Goal: Task Accomplishment & Management: Use online tool/utility

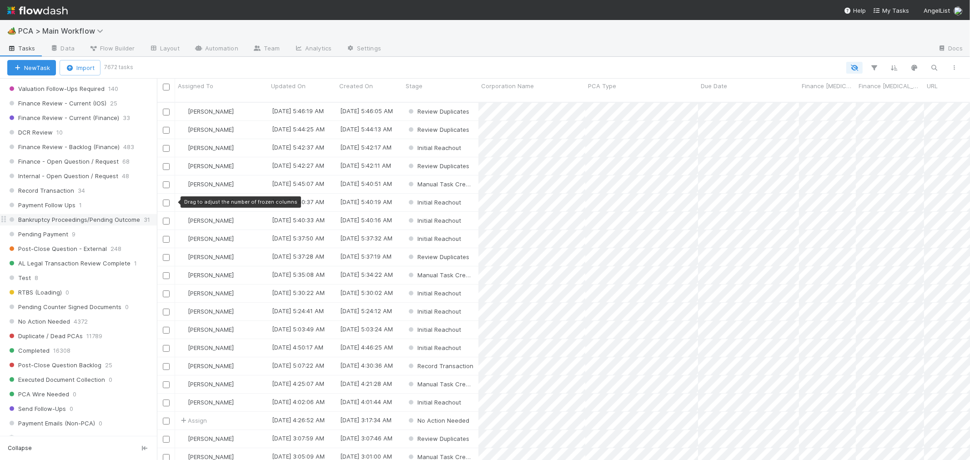
scroll to position [707, 0]
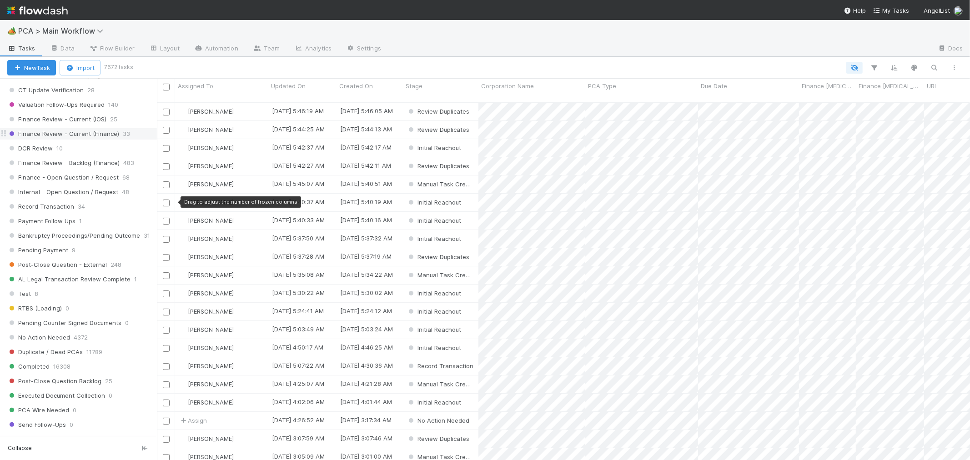
click at [94, 137] on span "Finance Review - Current (Finance)" at bounding box center [63, 133] width 112 height 11
click at [210, 85] on span "Assigned To" at bounding box center [195, 85] width 35 height 9
click at [215, 99] on div "Sort A → Z" at bounding box center [230, 103] width 104 height 14
click at [74, 123] on span "Finance Review - Current (IOS)" at bounding box center [56, 119] width 99 height 11
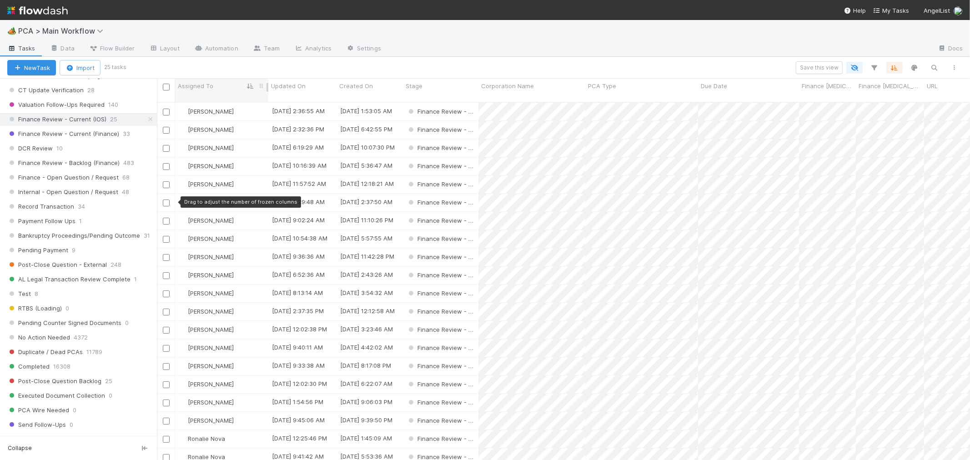
scroll to position [358, 805]
click at [201, 85] on span "Assigned To" at bounding box center [195, 85] width 35 height 9
click at [232, 65] on div "Sort A → Z Sort Z → A Hide" at bounding box center [485, 230] width 970 height 460
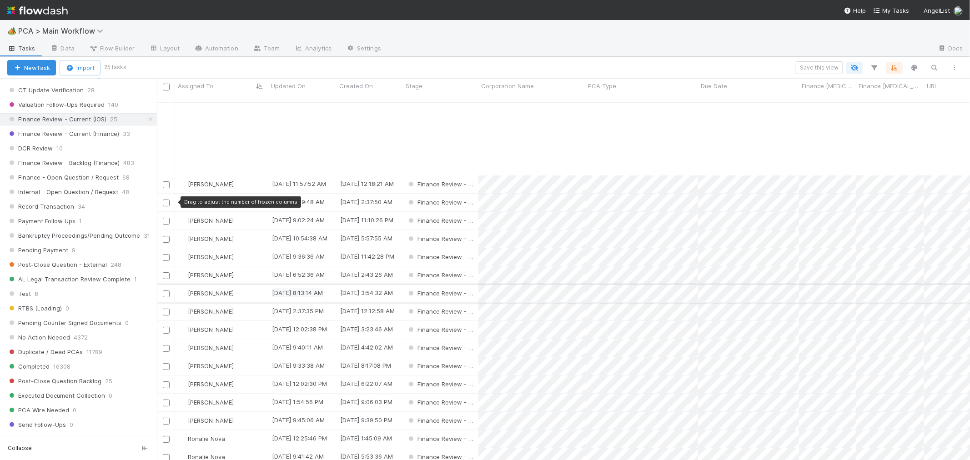
scroll to position [97, 0]
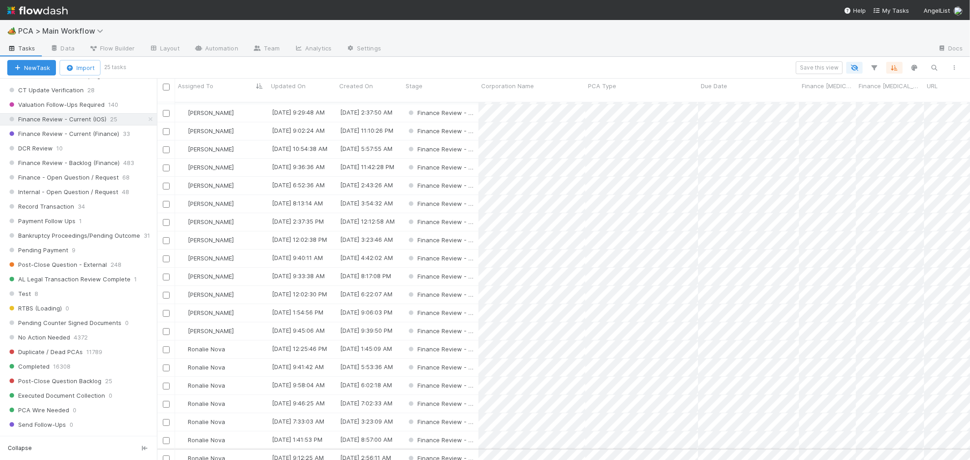
click at [166, 456] on input "checkbox" at bounding box center [166, 459] width 7 height 7
click at [166, 437] on input "checkbox" at bounding box center [166, 440] width 7 height 7
click at [167, 347] on input "checkbox" at bounding box center [166, 350] width 7 height 7
click at [166, 237] on input "checkbox" at bounding box center [166, 240] width 7 height 7
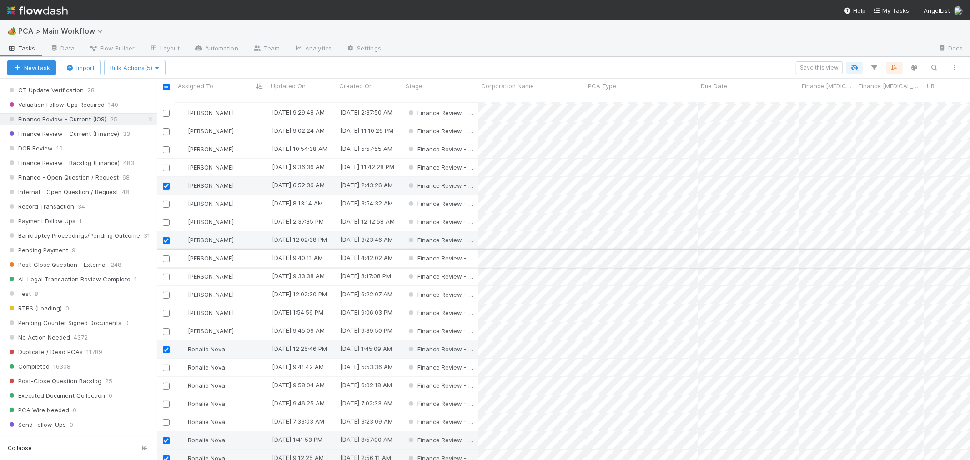
click at [165, 256] on input "checkbox" at bounding box center [166, 259] width 7 height 7
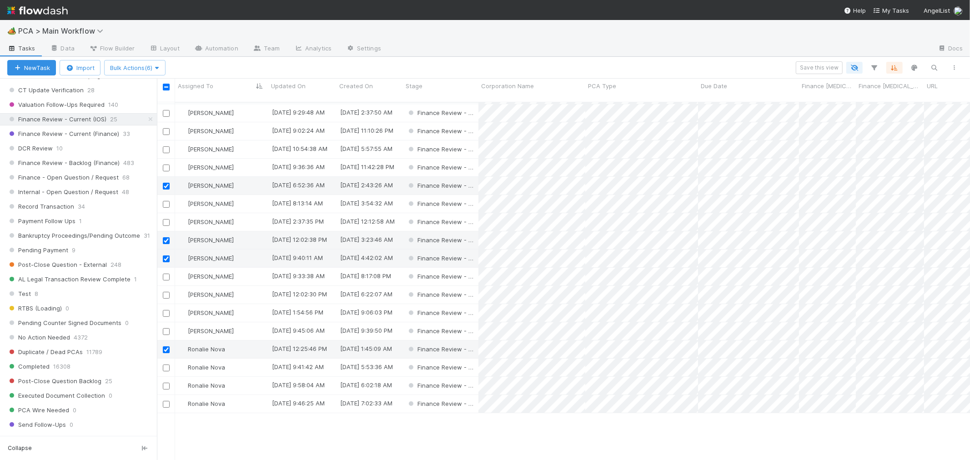
scroll to position [0, 0]
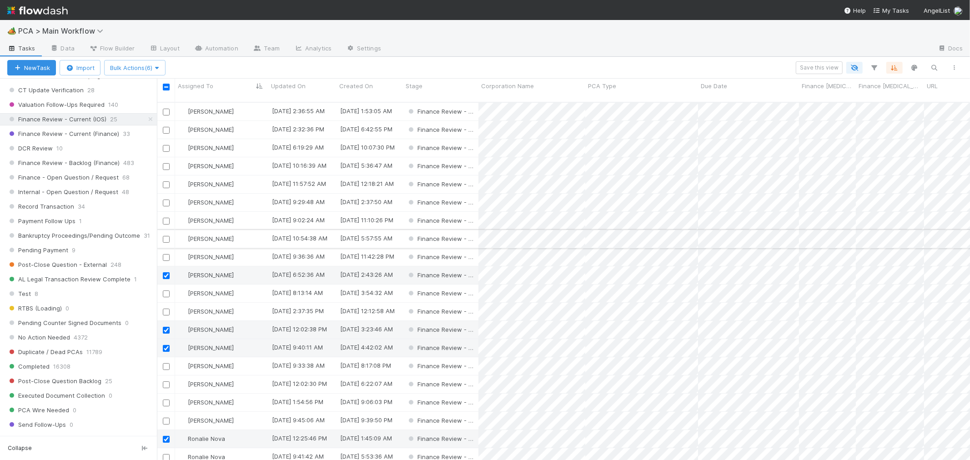
click at [165, 236] on input "checkbox" at bounding box center [166, 239] width 7 height 7
click at [168, 218] on input "checkbox" at bounding box center [166, 221] width 7 height 7
click at [165, 145] on input "checkbox" at bounding box center [166, 148] width 7 height 7
click at [130, 66] on span "Bulk Actions (9)" at bounding box center [135, 67] width 50 height 7
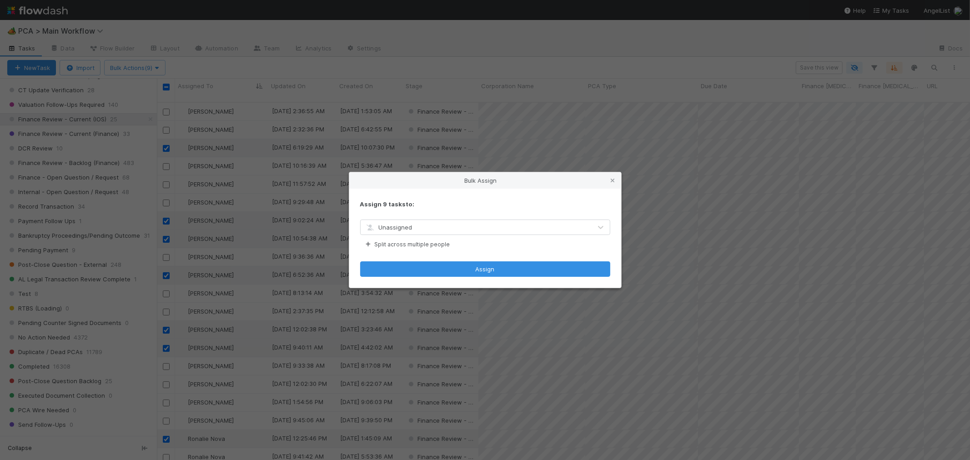
click at [417, 224] on div "Unassigned" at bounding box center [476, 227] width 231 height 15
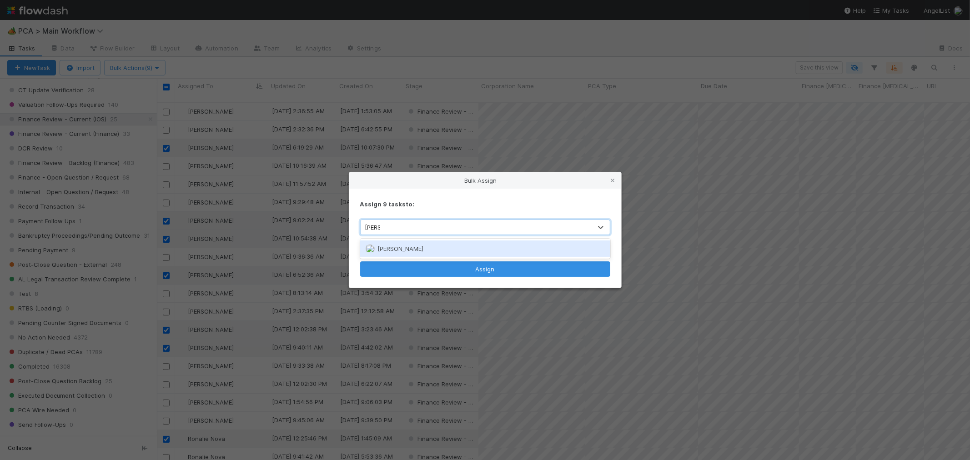
type input "marenz"
click at [416, 249] on span "Marenz Trajano" at bounding box center [400, 248] width 46 height 7
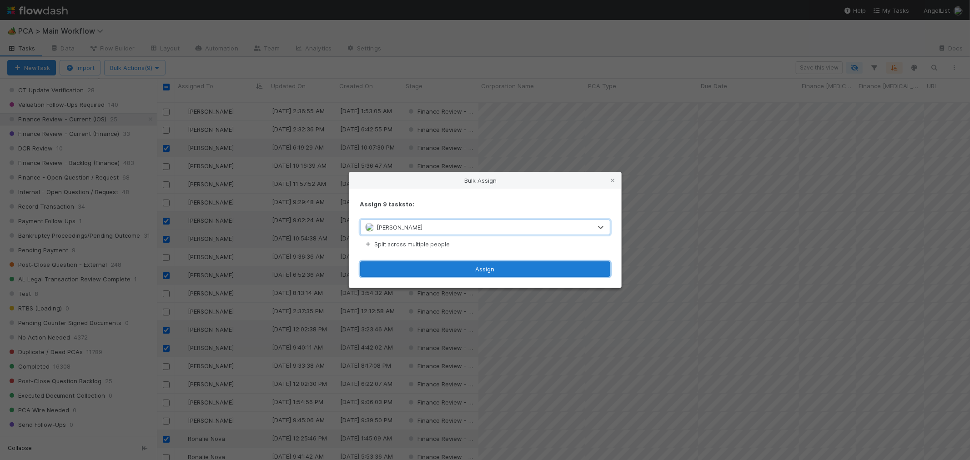
click at [476, 271] on button "Assign" at bounding box center [485, 268] width 250 height 15
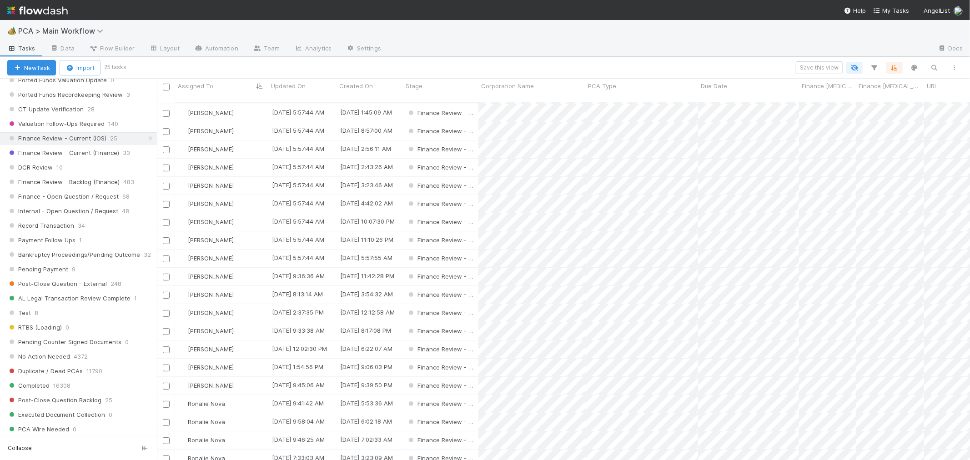
scroll to position [657, 0]
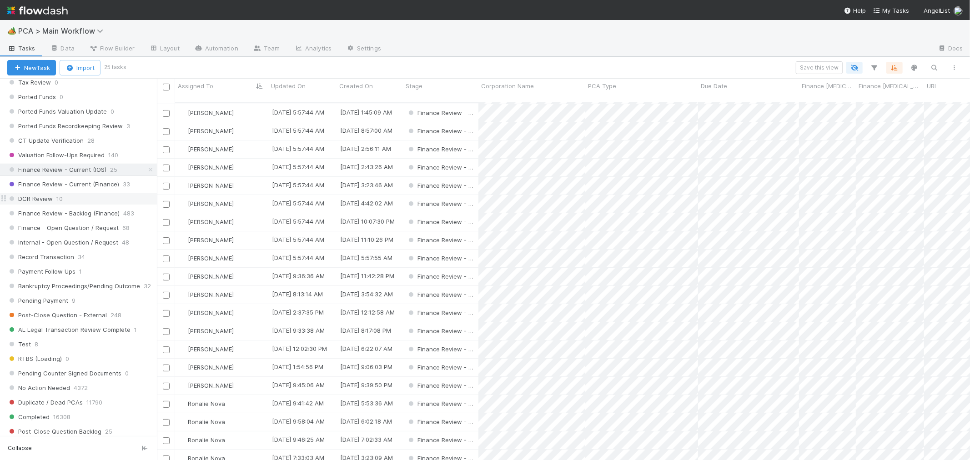
click at [66, 201] on div "DCR Review 10" at bounding box center [82, 198] width 150 height 11
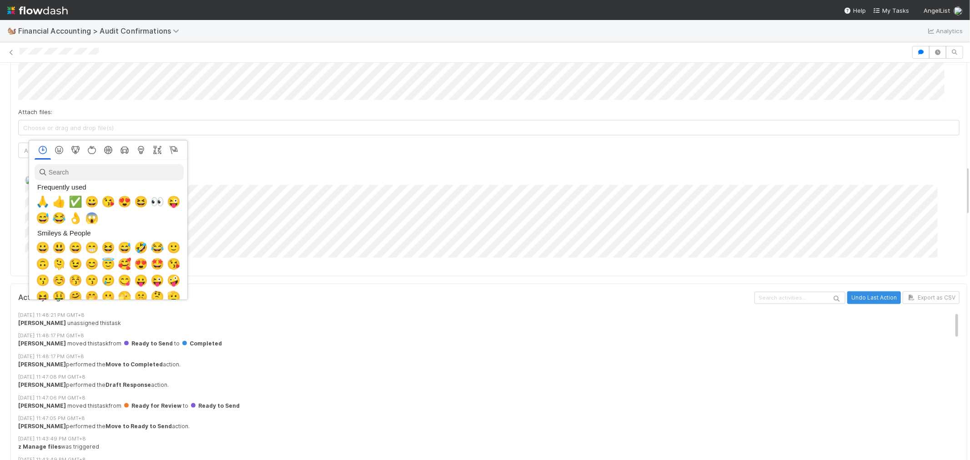
scroll to position [0, 4]
click at [39, 199] on span "🙏" at bounding box center [41, 202] width 14 height 13
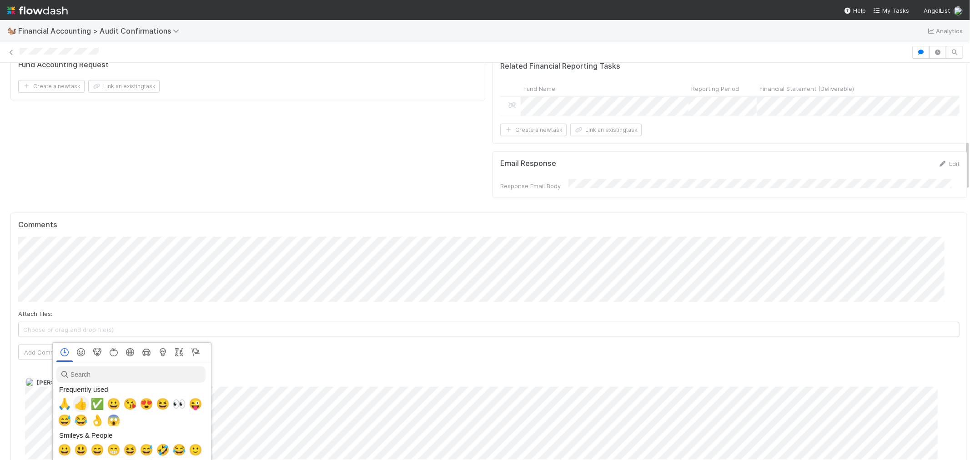
click at [79, 407] on span "👍" at bounding box center [81, 404] width 14 height 13
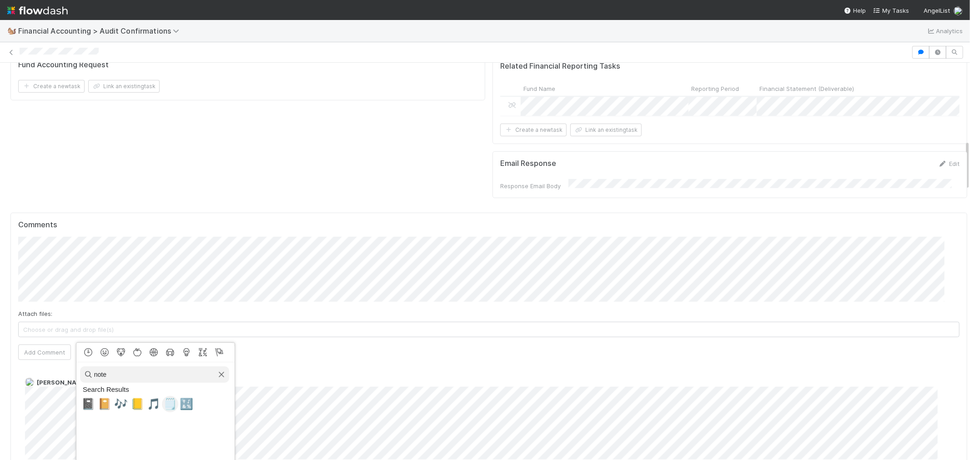
type input "note"
click at [170, 408] on span "🗒️" at bounding box center [170, 404] width 14 height 13
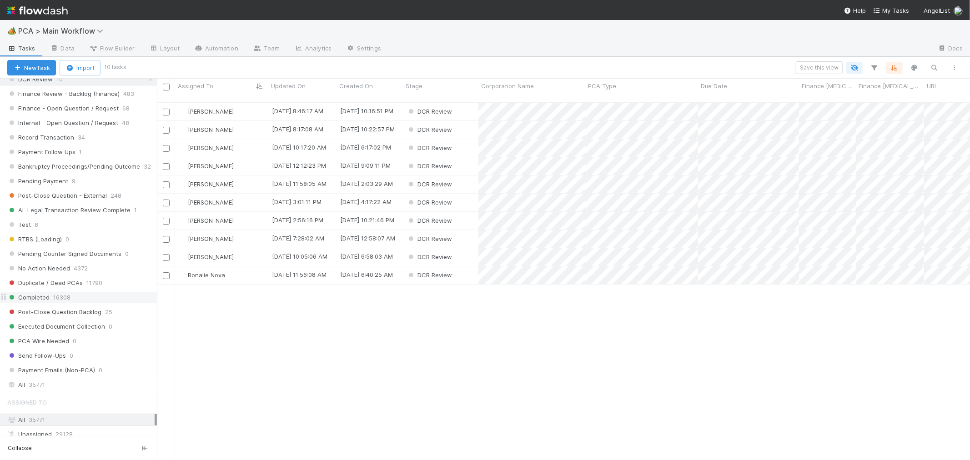
scroll to position [707, 0]
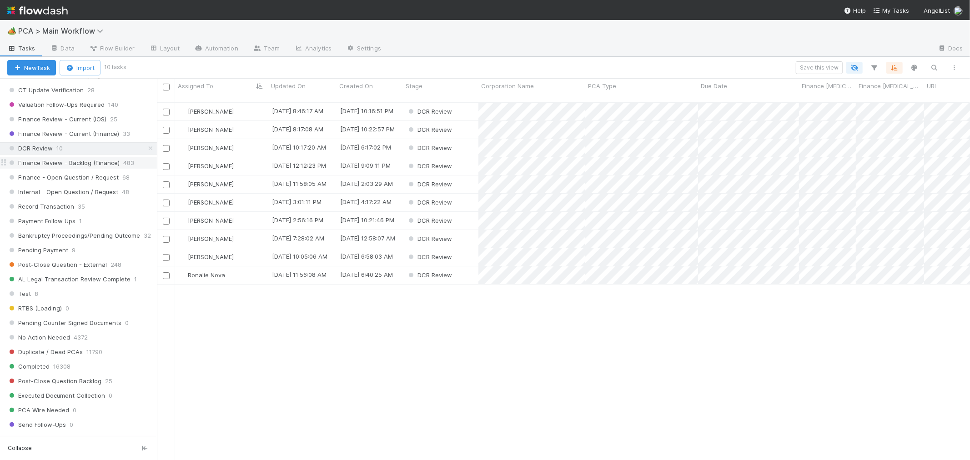
click at [96, 169] on span "Finance Review - Backlog (Finance)" at bounding box center [63, 162] width 112 height 11
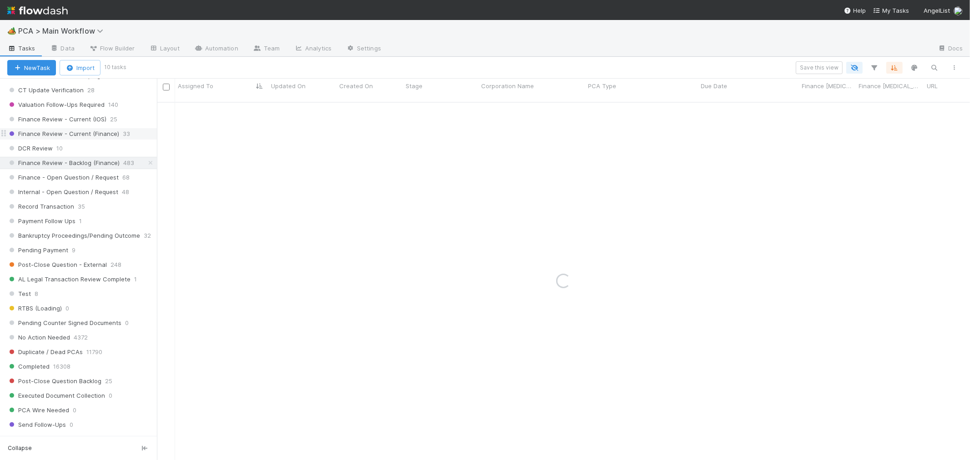
click at [95, 138] on span "Finance Review - Current (Finance)" at bounding box center [63, 133] width 112 height 11
click at [91, 124] on span "Finance Review - Current (IOS)" at bounding box center [56, 119] width 99 height 11
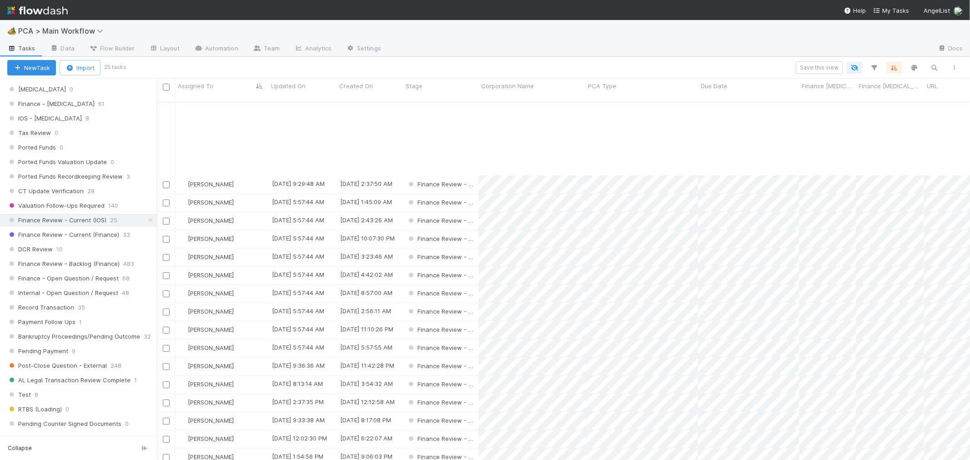
scroll to position [97, 0]
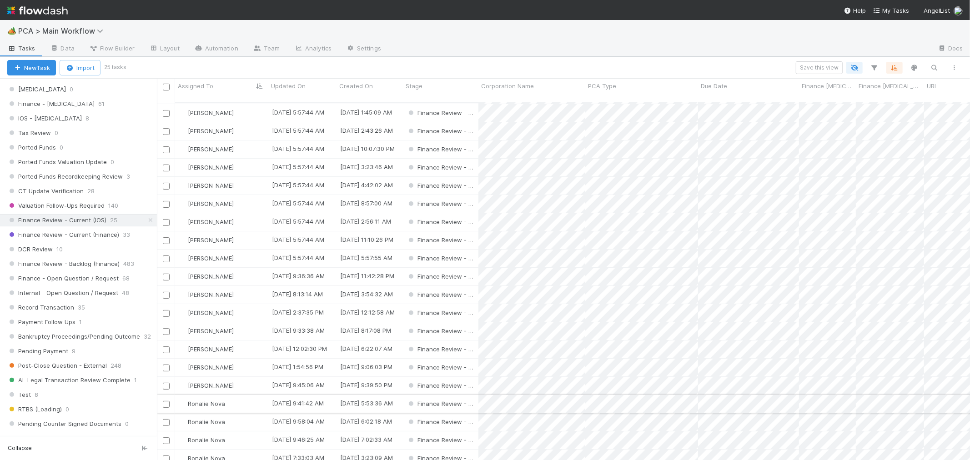
click at [243, 395] on div "Ronalie Nova" at bounding box center [221, 404] width 93 height 18
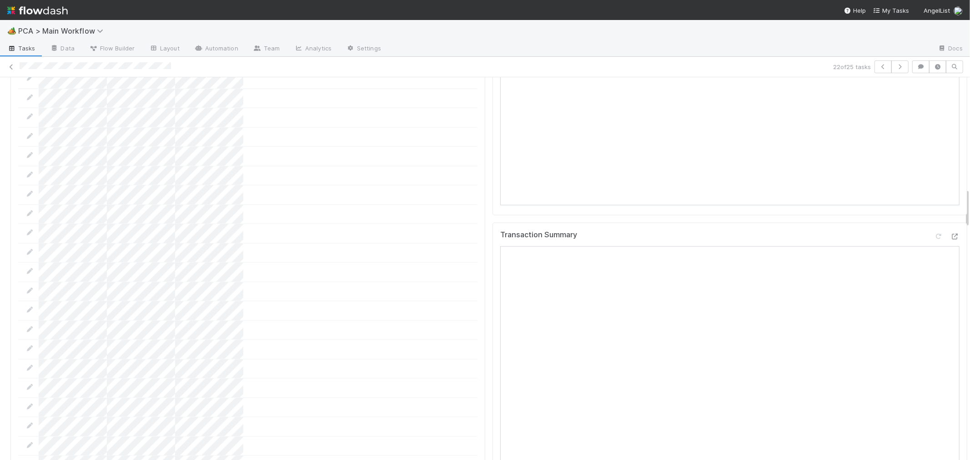
scroll to position [1061, 0]
click at [950, 252] on icon at bounding box center [954, 255] width 9 height 6
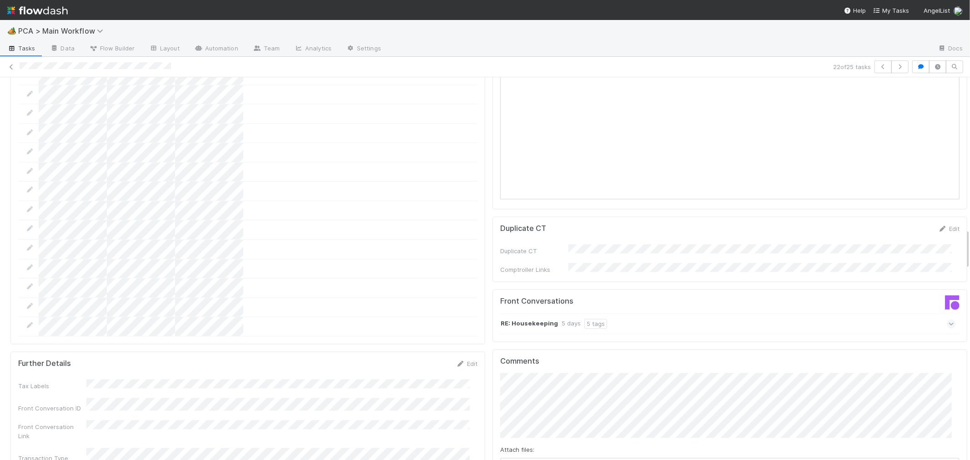
scroll to position [1415, 0]
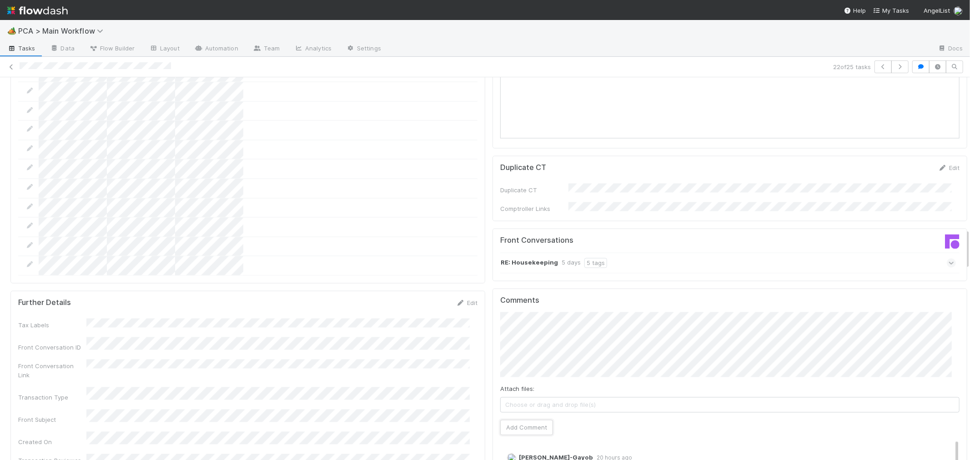
drag, startPoint x: 522, startPoint y: 352, endPoint x: 432, endPoint y: 303, distance: 102.1
click at [522, 420] on button "Add Comment" at bounding box center [526, 427] width 53 height 15
click at [432, 319] on div "Tax Labels Front Conversation ID Front Conversation Link Transaction Type Front…" at bounding box center [247, 464] width 459 height 290
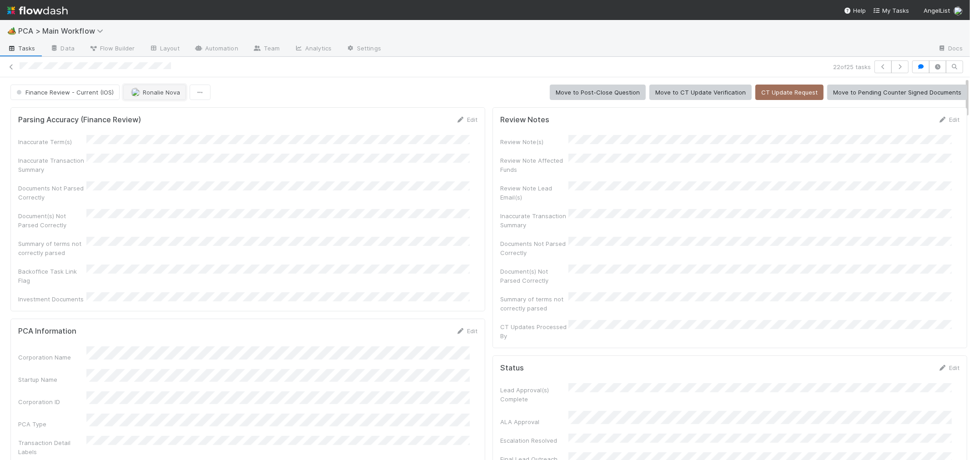
click at [149, 91] on span "Ronalie Nova" at bounding box center [161, 92] width 37 height 7
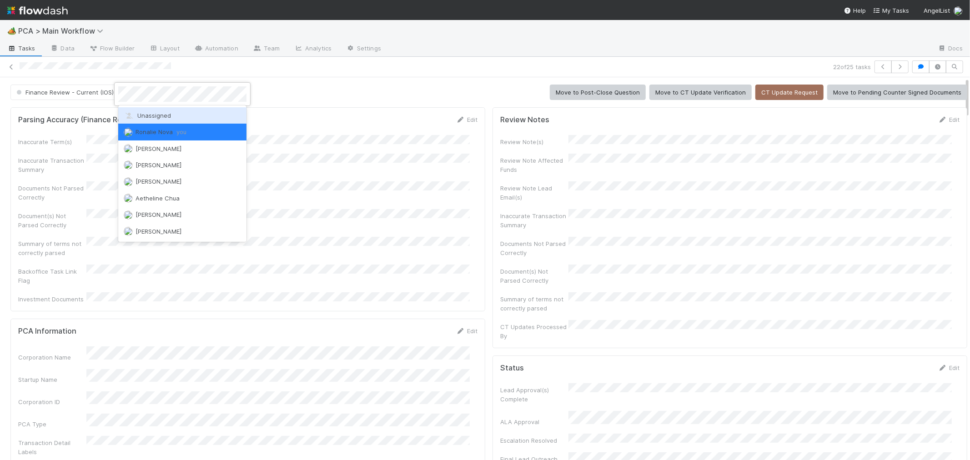
click at [150, 111] on div "Unassigned" at bounding box center [182, 115] width 128 height 16
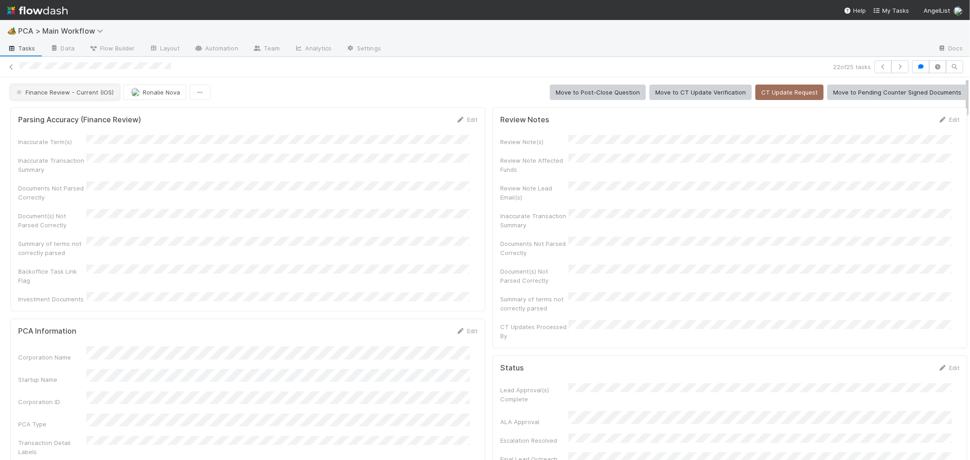
click at [83, 87] on button "Finance Review - Current (IOS)" at bounding box center [64, 92] width 109 height 15
click at [85, 171] on div "Completed" at bounding box center [71, 166] width 128 height 16
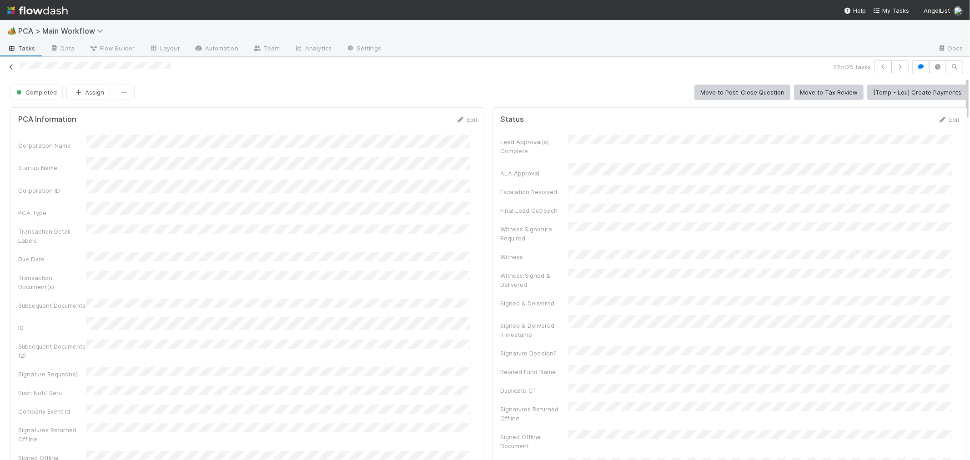
click at [10, 64] on icon at bounding box center [11, 67] width 9 height 6
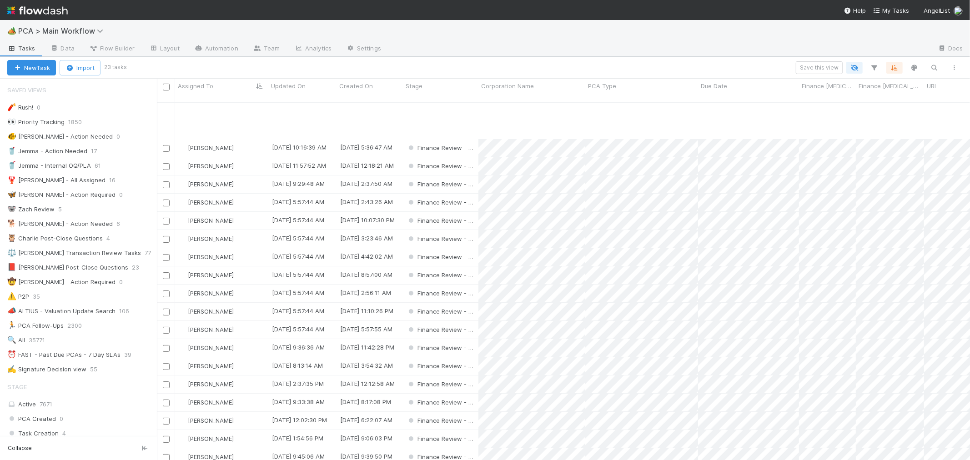
scroll to position [60, 0]
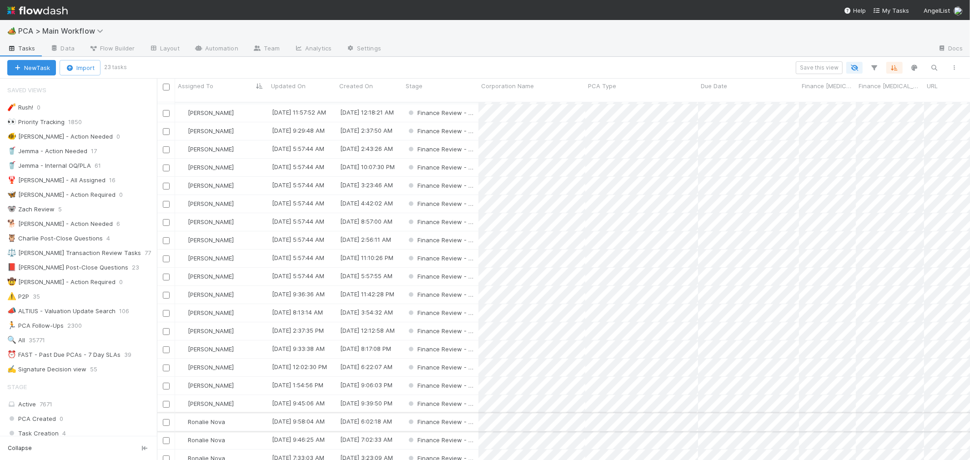
click at [252, 413] on div "Ronalie Nova" at bounding box center [221, 422] width 93 height 18
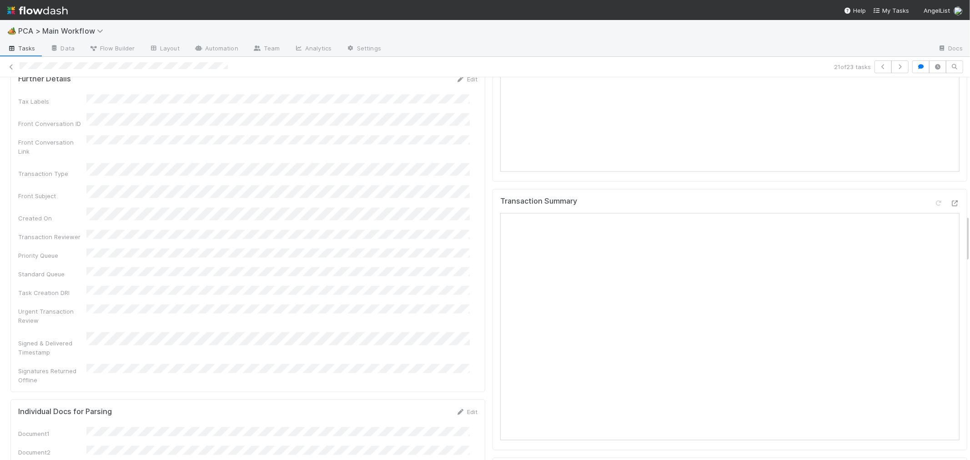
scroll to position [1111, 0]
click at [950, 195] on icon at bounding box center [954, 198] width 9 height 6
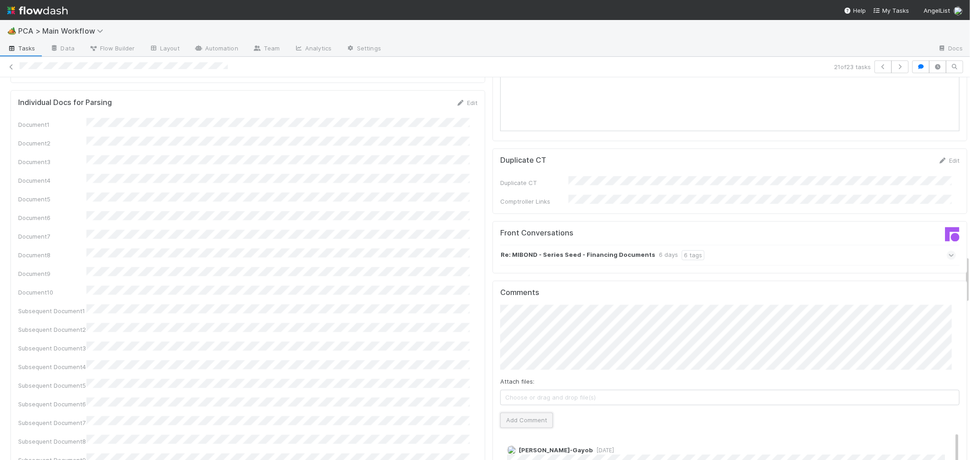
click at [514, 413] on button "Add Comment" at bounding box center [526, 420] width 53 height 15
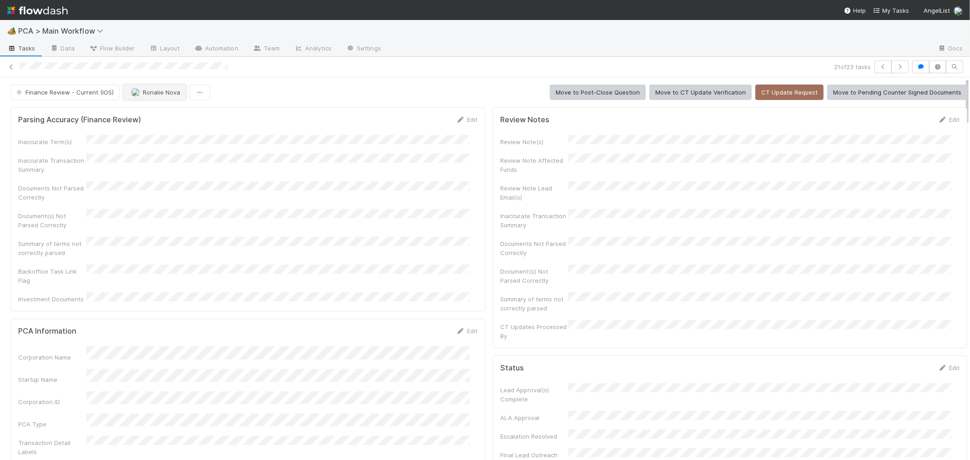
click at [156, 94] on span "Ronalie Nova" at bounding box center [161, 92] width 37 height 7
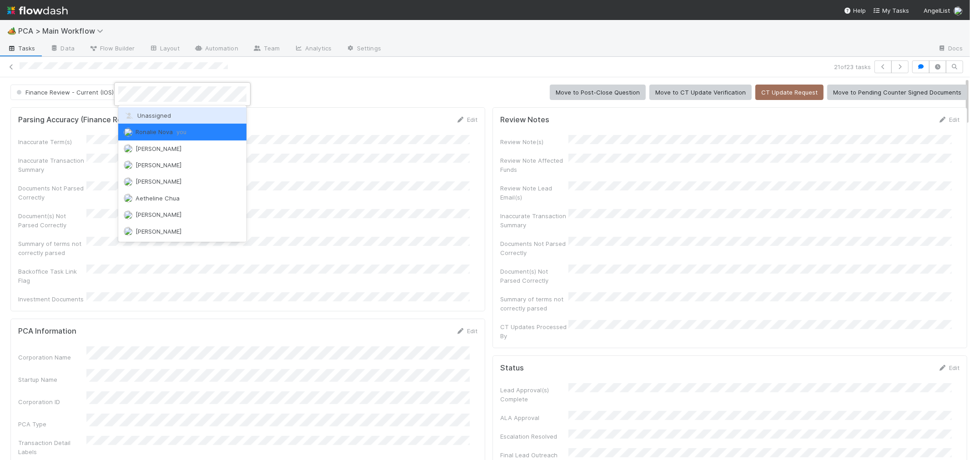
click at [155, 112] on span "Unassigned" at bounding box center [147, 115] width 47 height 7
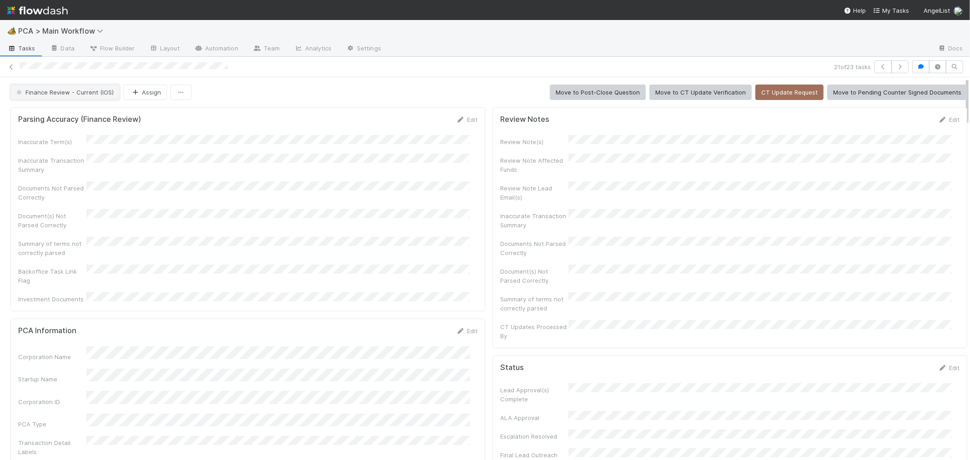
click at [93, 97] on button "Finance Review - Current (IOS)" at bounding box center [64, 92] width 109 height 15
click at [90, 139] on div "Completed" at bounding box center [71, 141] width 128 height 16
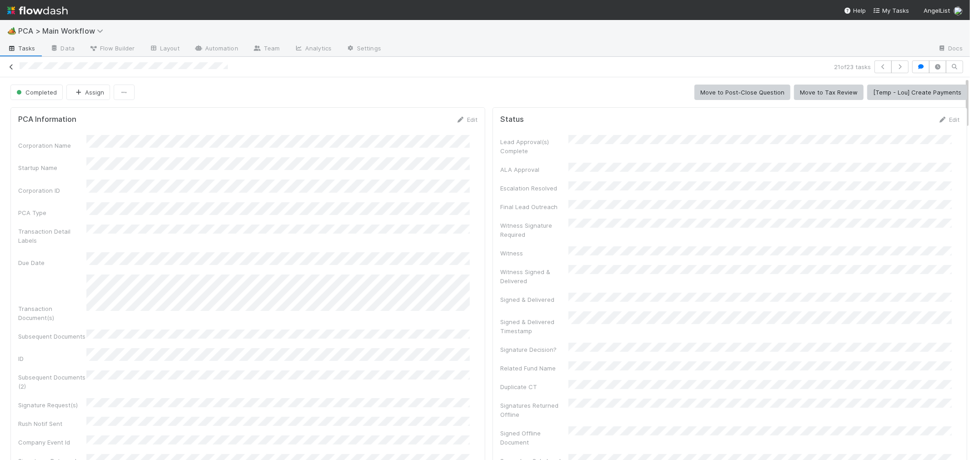
click at [13, 65] on icon at bounding box center [11, 67] width 9 height 6
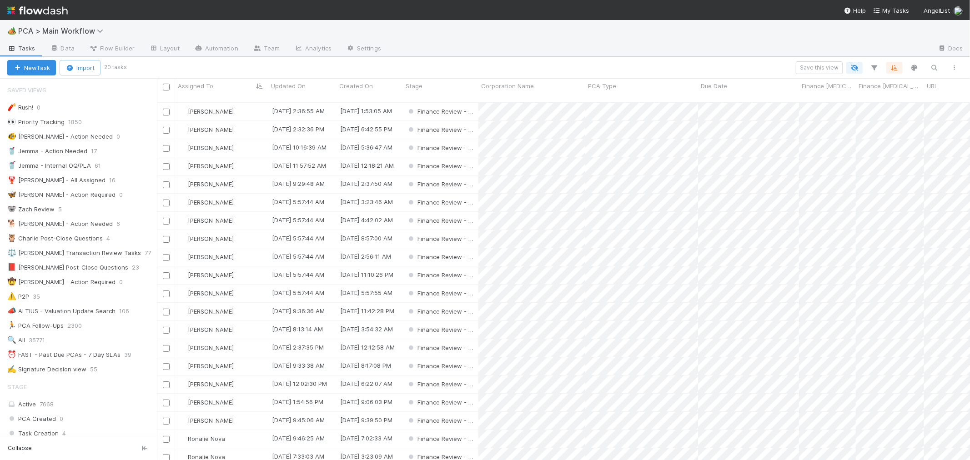
scroll to position [6, 0]
click at [240, 430] on div "Ronalie Nova" at bounding box center [221, 439] width 93 height 18
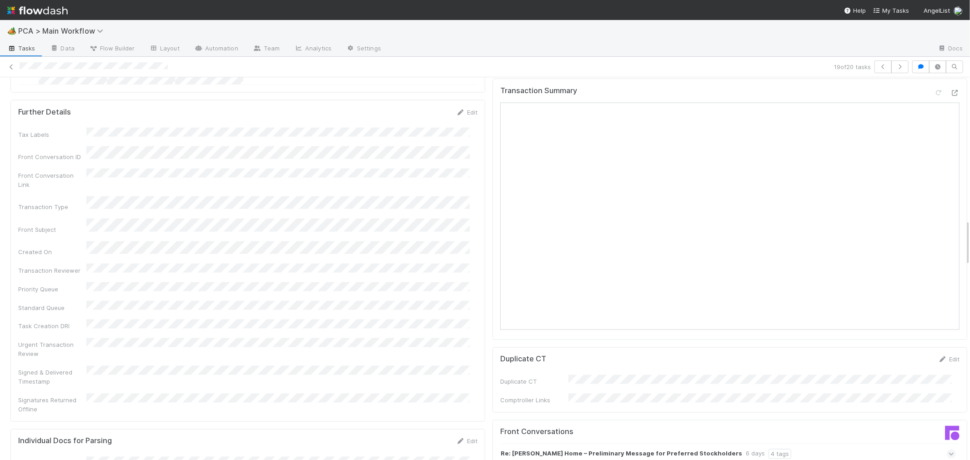
scroll to position [1061, 0]
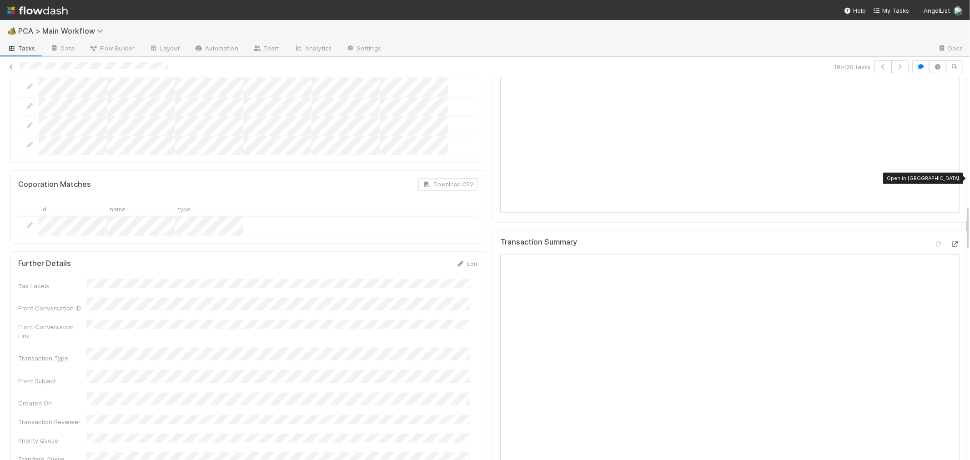
click at [950, 241] on icon at bounding box center [954, 244] width 9 height 6
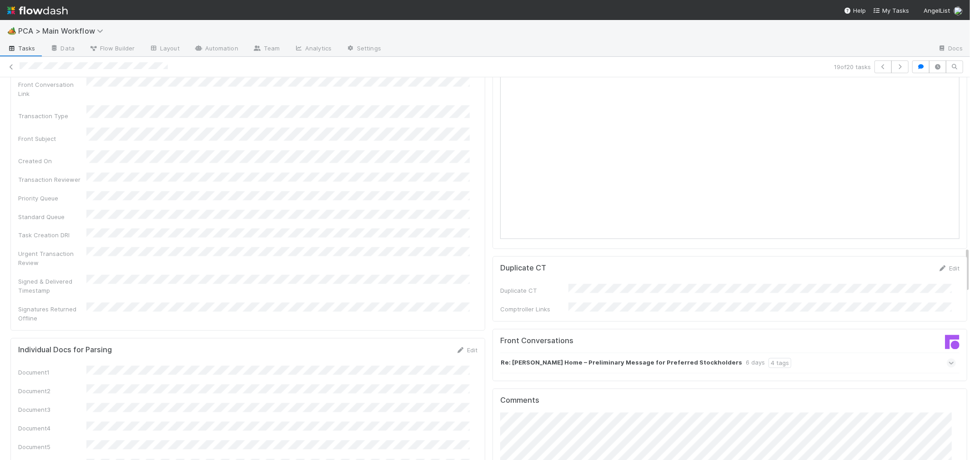
scroll to position [1415, 0]
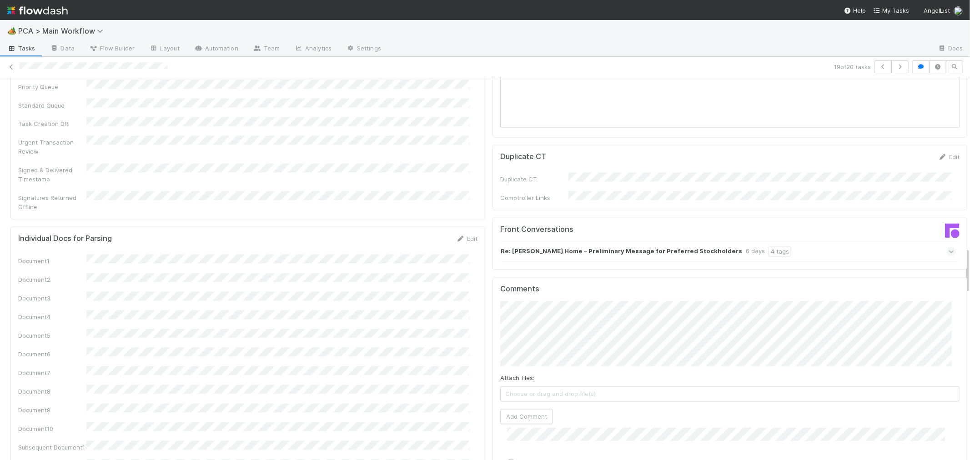
drag, startPoint x: 778, startPoint y: 180, endPoint x: 790, endPoint y: 180, distance: 12.3
click at [779, 241] on div "Re: Caraway Home – Preliminary Message for Preferred Stockholders 6 days 4 tags" at bounding box center [728, 251] width 456 height 21
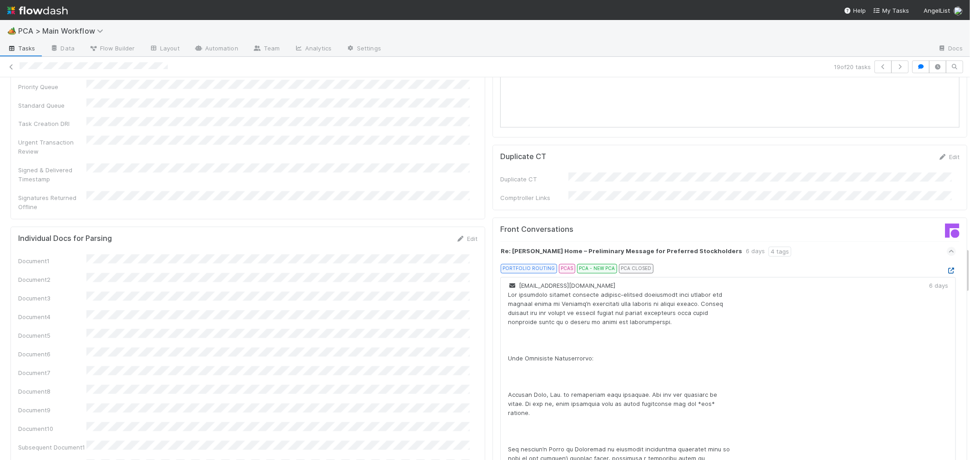
click at [947, 268] on icon at bounding box center [951, 271] width 9 height 6
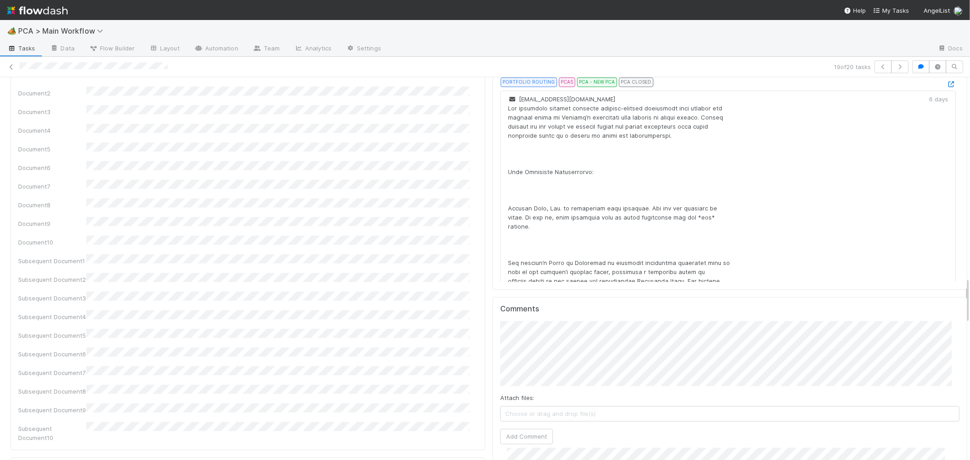
scroll to position [1667, 0]
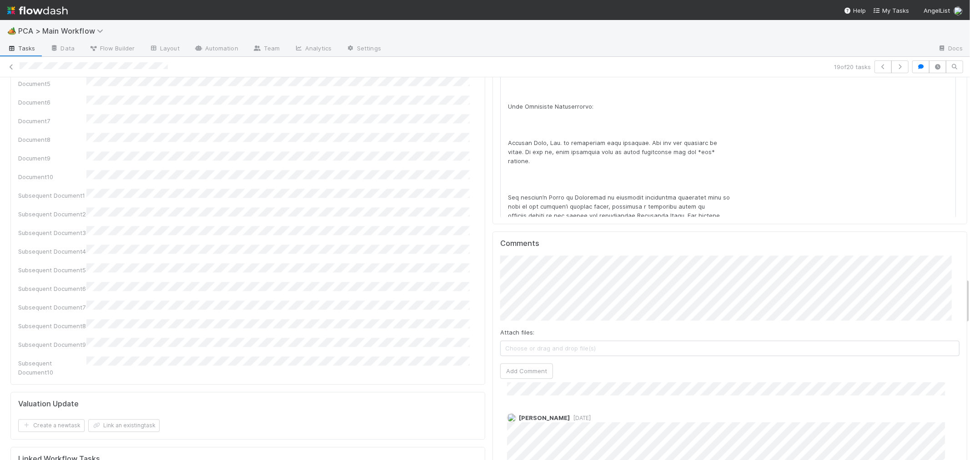
click at [888, 333] on div "Loraine Pati-Gayob 1 day ago (edited) Josh Tarr 4 days ago Roselyn de Villa 4 d…" at bounding box center [733, 365] width 467 height 397
click at [528, 363] on button "Add Comment" at bounding box center [526, 370] width 53 height 15
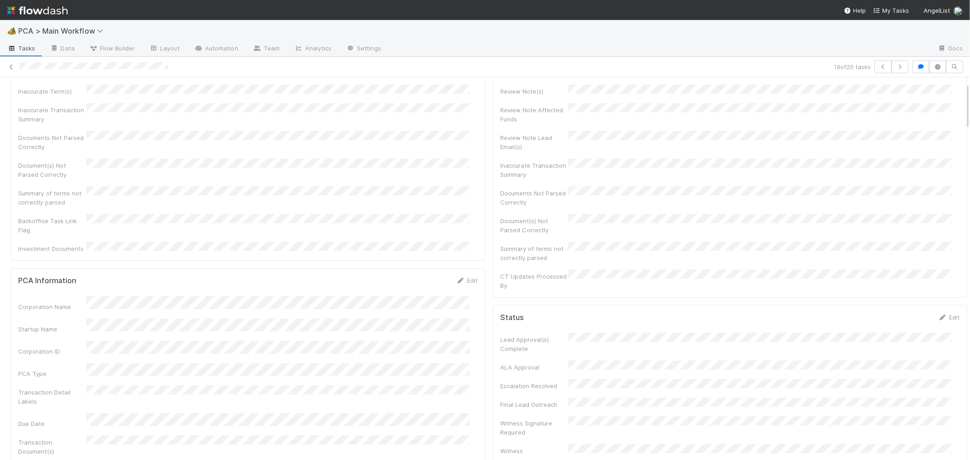
scroll to position [0, 0]
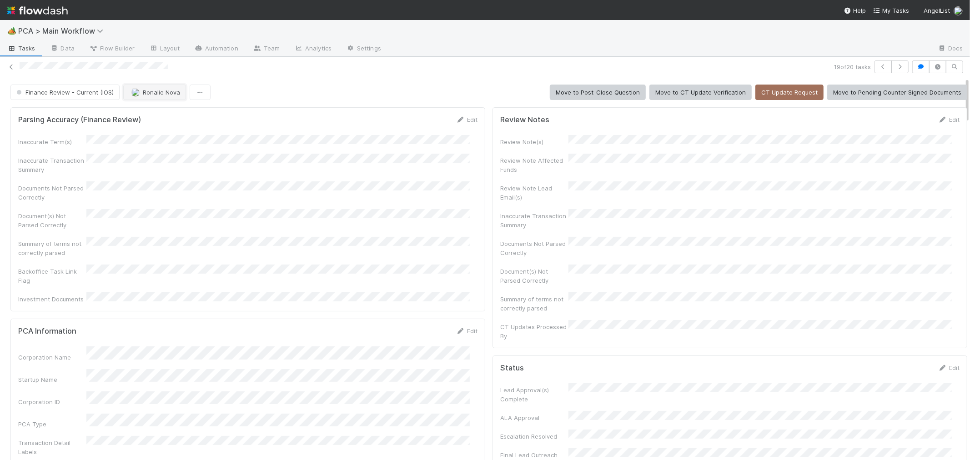
click at [158, 95] on span "Ronalie Nova" at bounding box center [161, 92] width 37 height 7
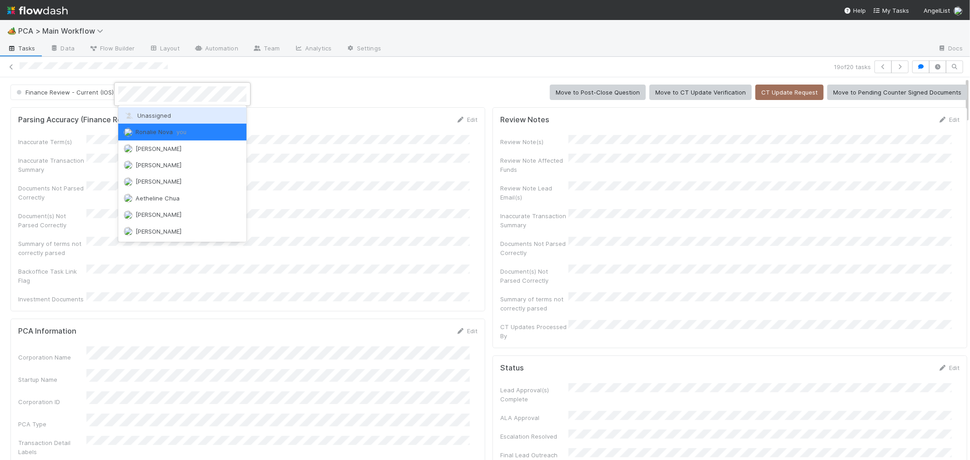
click at [147, 115] on span "Unassigned" at bounding box center [147, 115] width 47 height 7
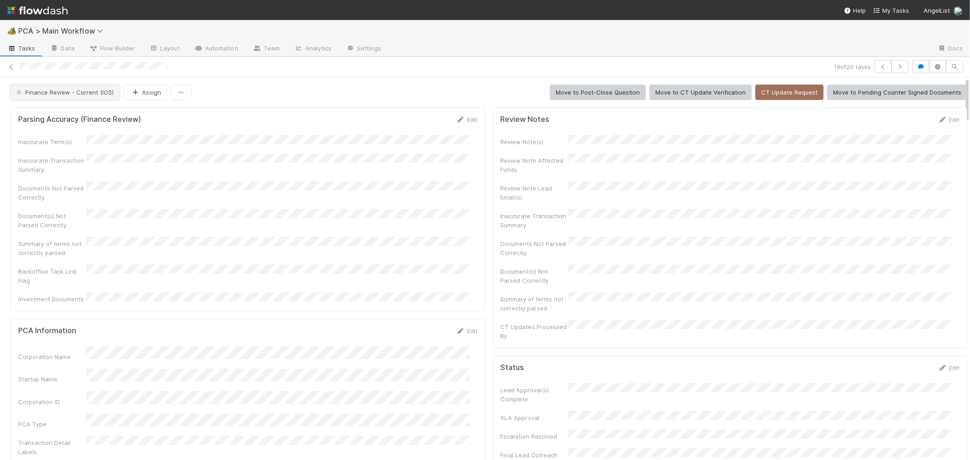
click at [84, 91] on span "Finance Review - Current (IOS)" at bounding box center [64, 92] width 99 height 7
click at [92, 143] on div "Completed" at bounding box center [71, 141] width 128 height 16
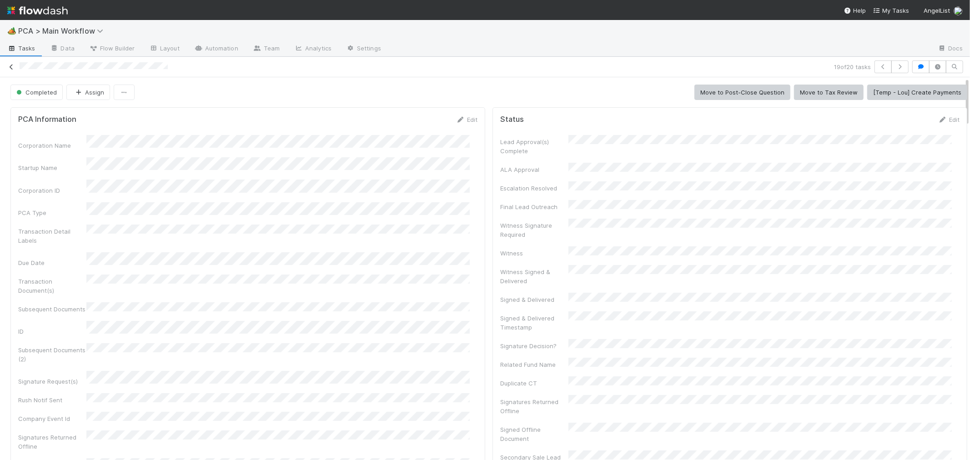
click at [14, 66] on icon at bounding box center [11, 67] width 9 height 6
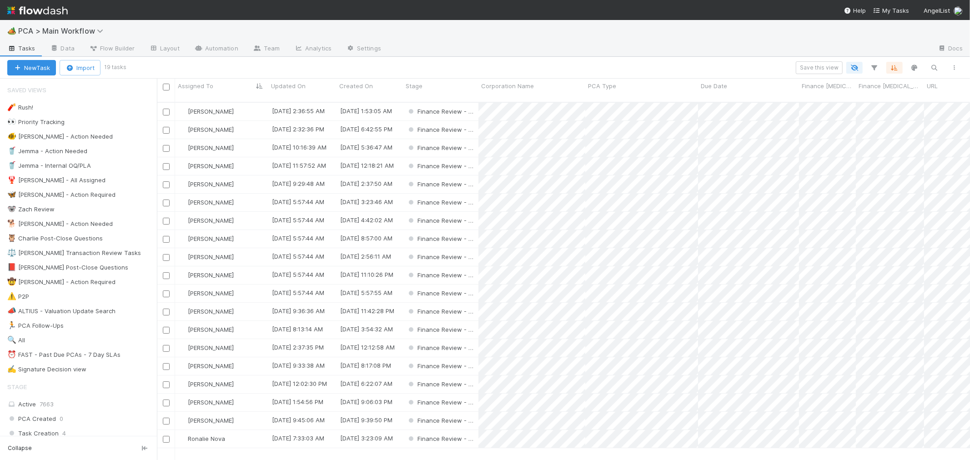
scroll to position [358, 805]
click at [253, 426] on div "Janice Garcia 8/30/25, 2:36:55 AM 8/22/25, 1:53:05 AM Finance Review - Current …" at bounding box center [563, 285] width 813 height 365
click at [240, 414] on div "Ronalie Nova" at bounding box center [221, 421] width 93 height 18
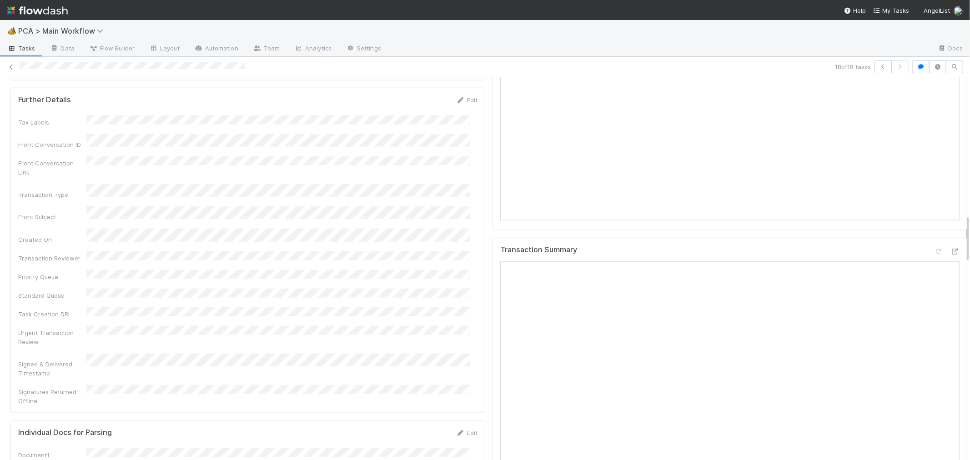
scroll to position [1162, 0]
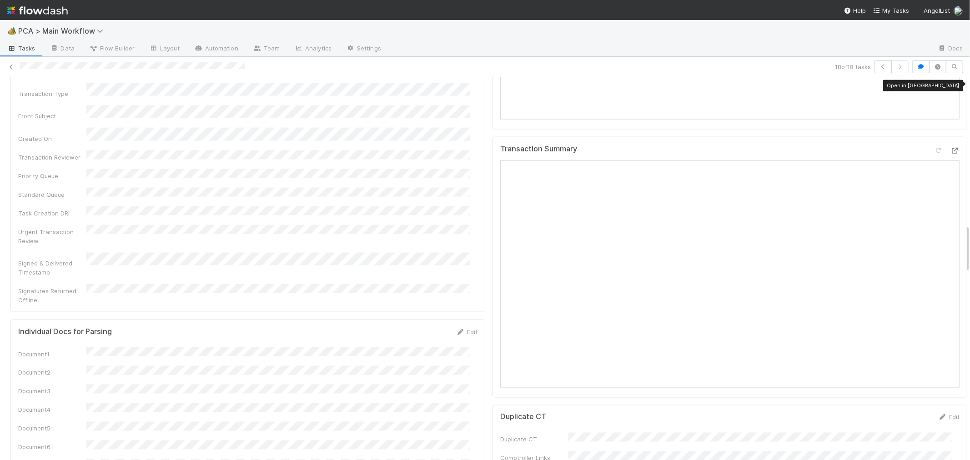
click at [950, 148] on icon at bounding box center [954, 151] width 9 height 6
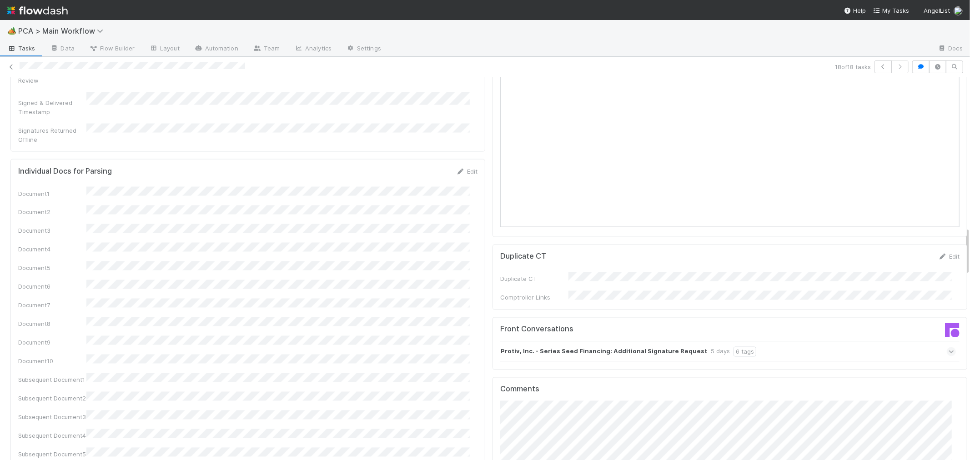
scroll to position [1415, 0]
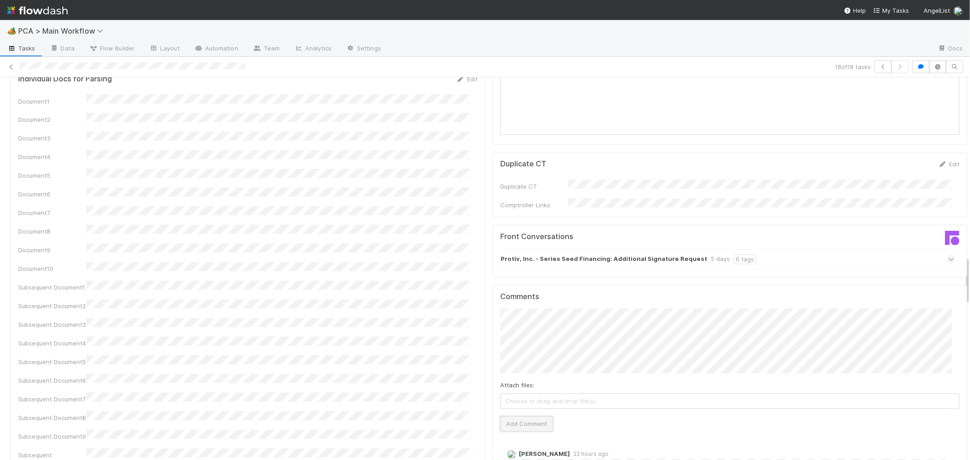
drag, startPoint x: 513, startPoint y: 351, endPoint x: 445, endPoint y: 256, distance: 116.3
click at [513, 417] on button "Add Comment" at bounding box center [526, 424] width 53 height 15
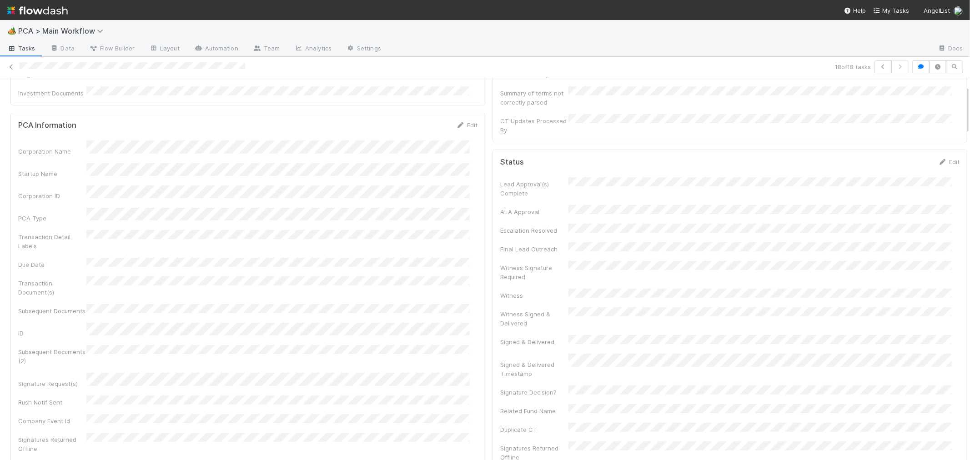
scroll to position [0, 0]
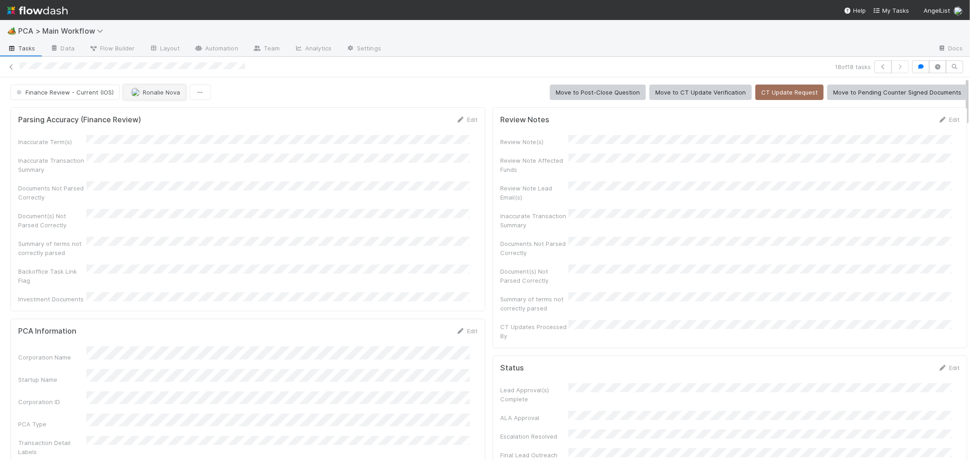
click at [143, 98] on button "Ronalie Nova" at bounding box center [154, 92] width 63 height 15
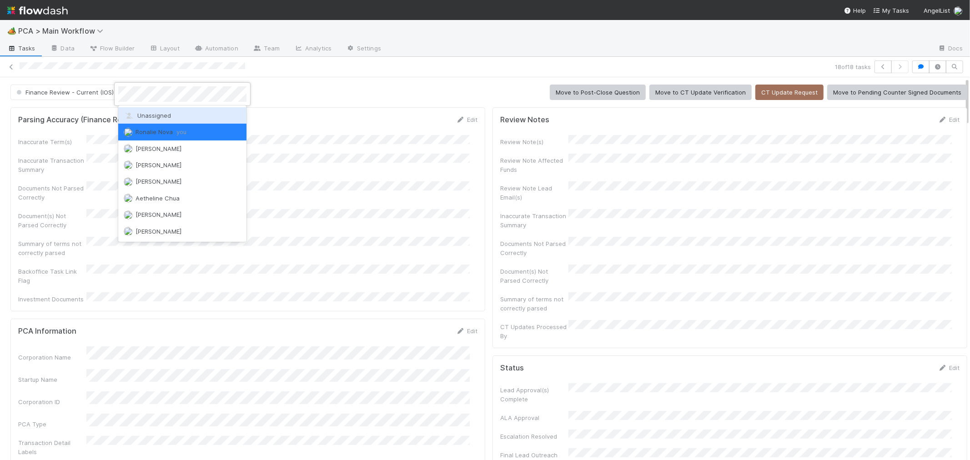
click at [151, 117] on span "Unassigned" at bounding box center [147, 115] width 47 height 7
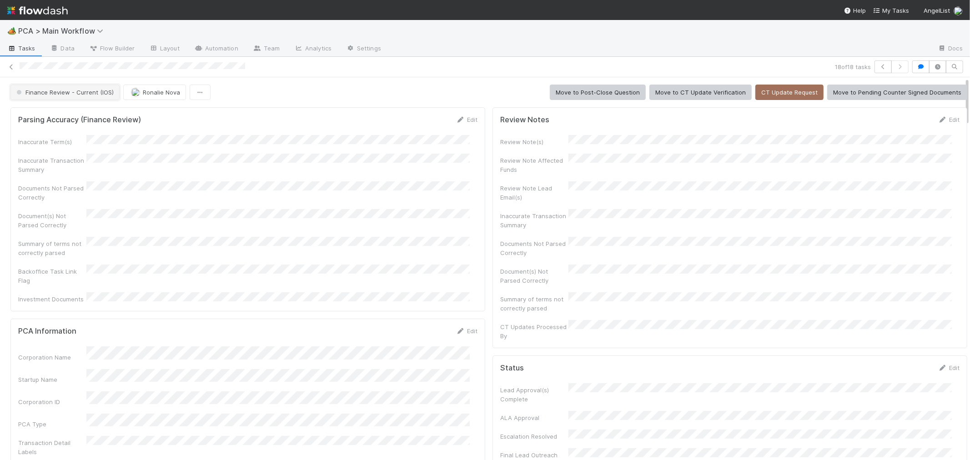
click at [80, 94] on span "Finance Review - Current (IOS)" at bounding box center [64, 92] width 99 height 7
click at [106, 139] on div "Completed" at bounding box center [71, 141] width 128 height 16
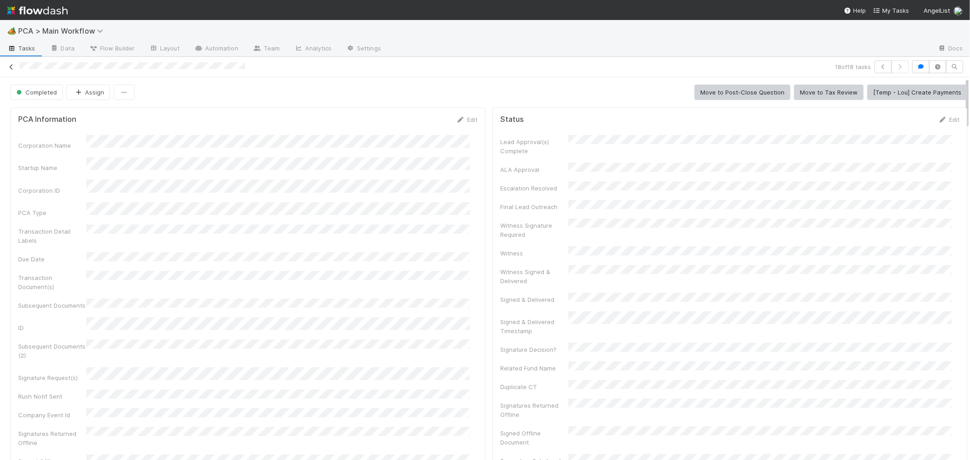
click at [11, 68] on icon at bounding box center [11, 67] width 9 height 6
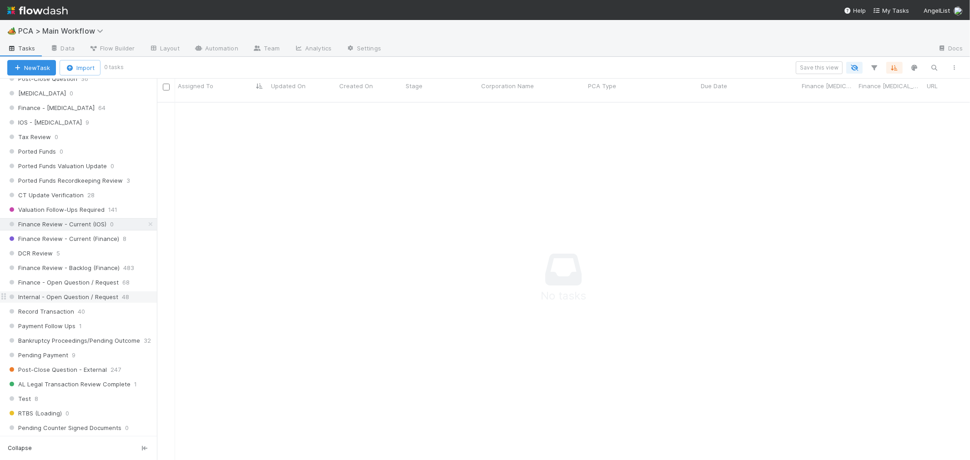
scroll to position [606, 0]
click at [84, 253] on div "DCR Review 5" at bounding box center [82, 249] width 150 height 11
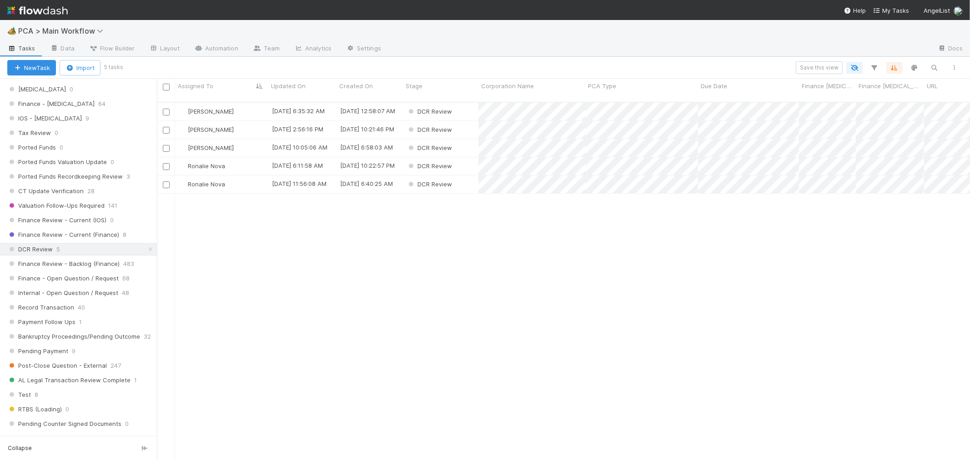
scroll to position [358, 805]
click at [248, 160] on div "Ronalie Nova" at bounding box center [221, 166] width 93 height 18
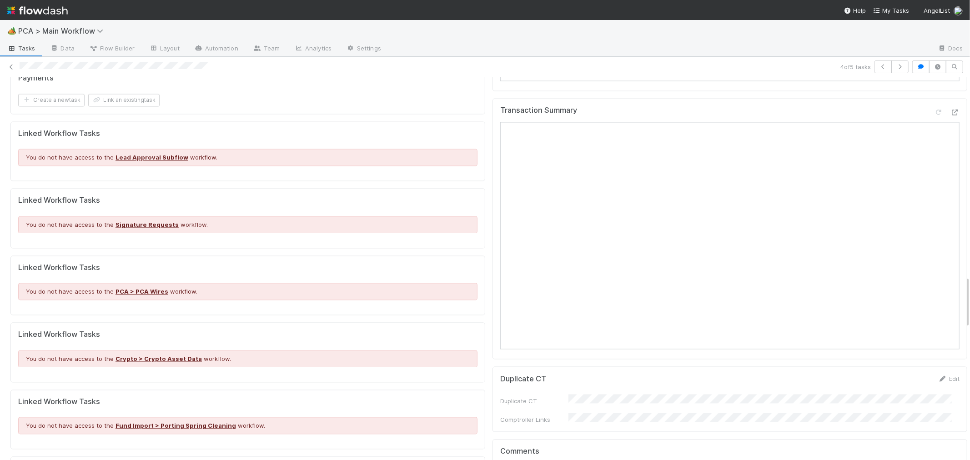
scroll to position [1263, 0]
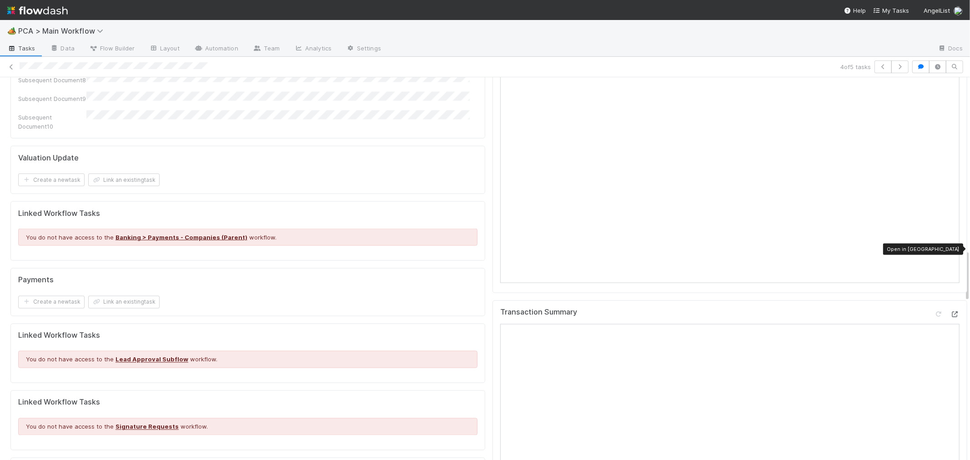
click at [950, 312] on icon at bounding box center [954, 315] width 9 height 6
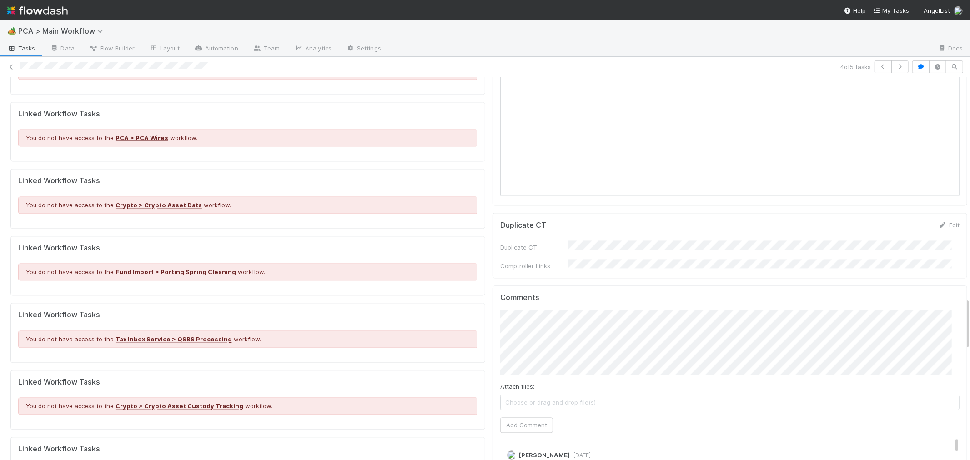
scroll to position [1617, 0]
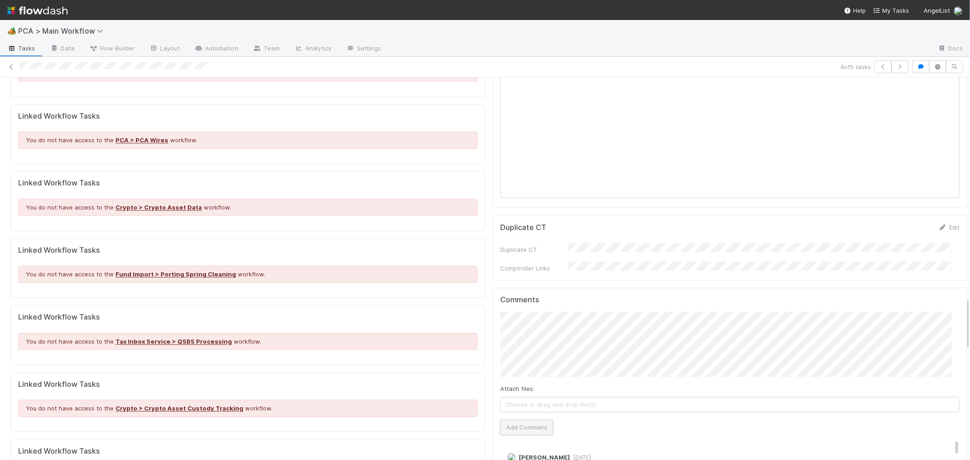
click at [515, 420] on button "Add Comment" at bounding box center [526, 427] width 53 height 15
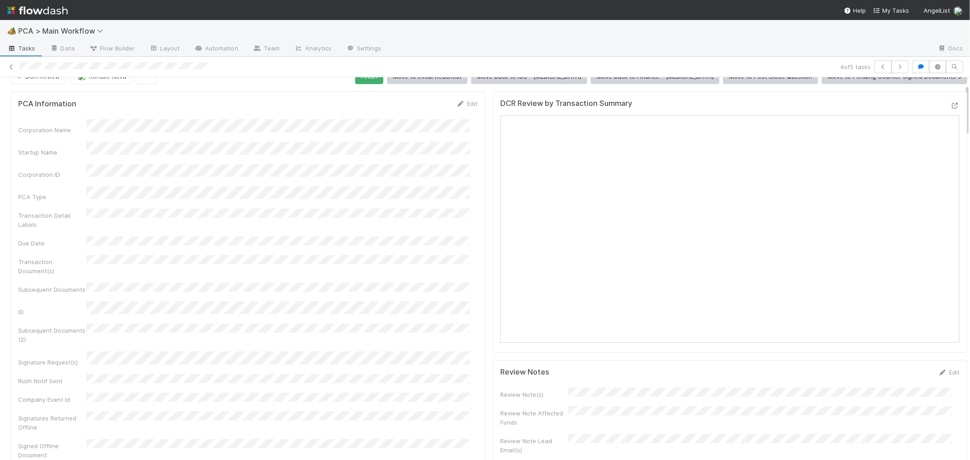
scroll to position [0, 0]
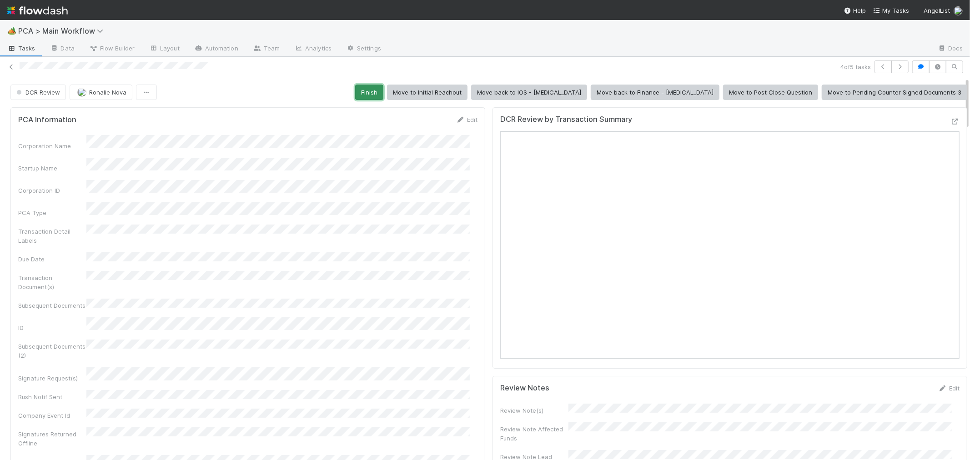
click at [383, 85] on button "Finish" at bounding box center [369, 92] width 28 height 15
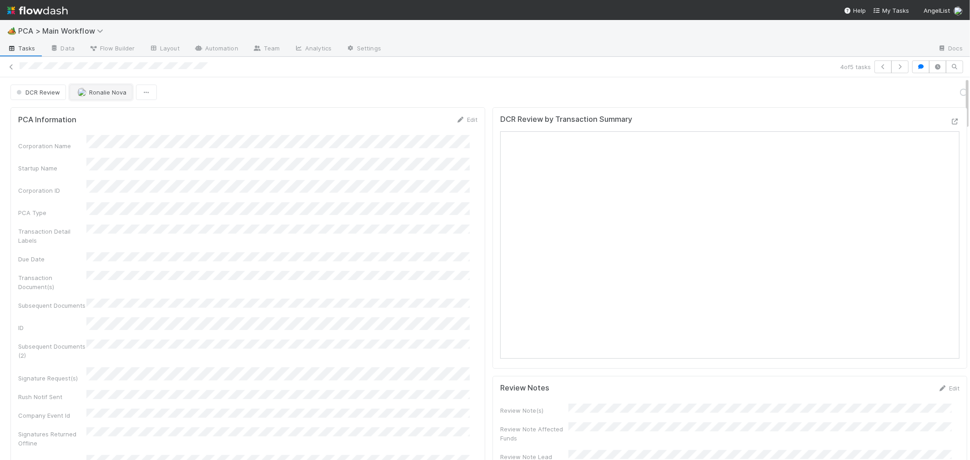
click at [103, 97] on button "Ronalie Nova" at bounding box center [101, 92] width 63 height 15
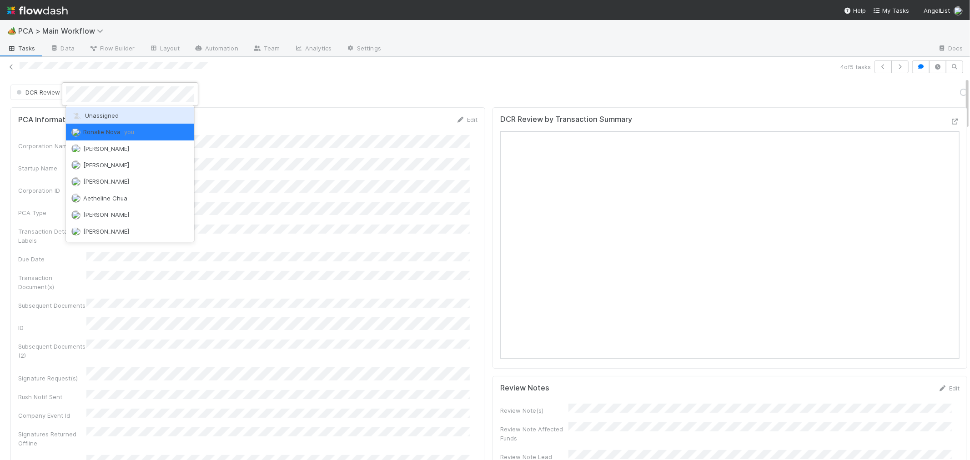
click at [101, 115] on span "Unassigned" at bounding box center [94, 115] width 47 height 7
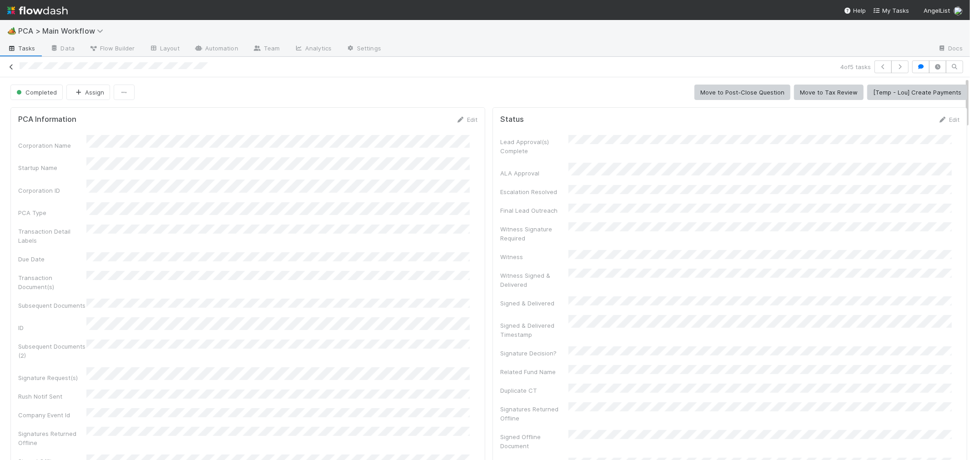
click at [10, 65] on icon at bounding box center [11, 67] width 9 height 6
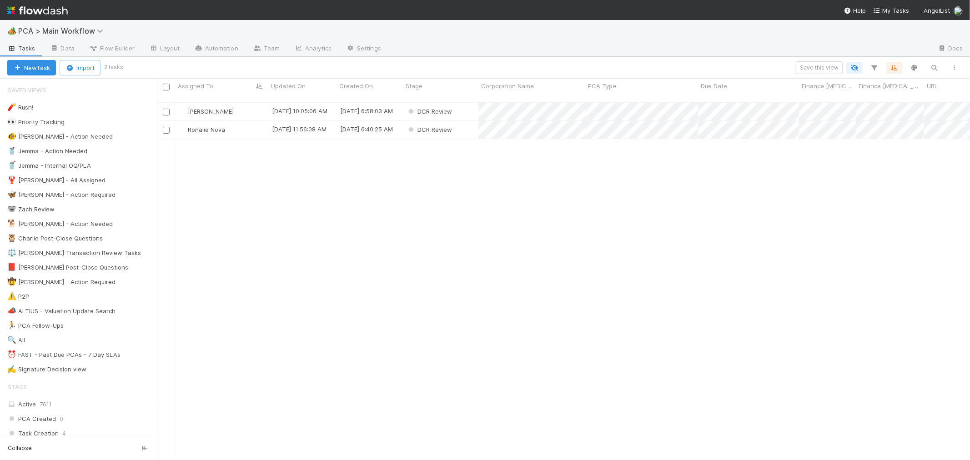
scroll to position [8, 7]
click at [247, 124] on div "Ronalie Nova" at bounding box center [221, 130] width 93 height 18
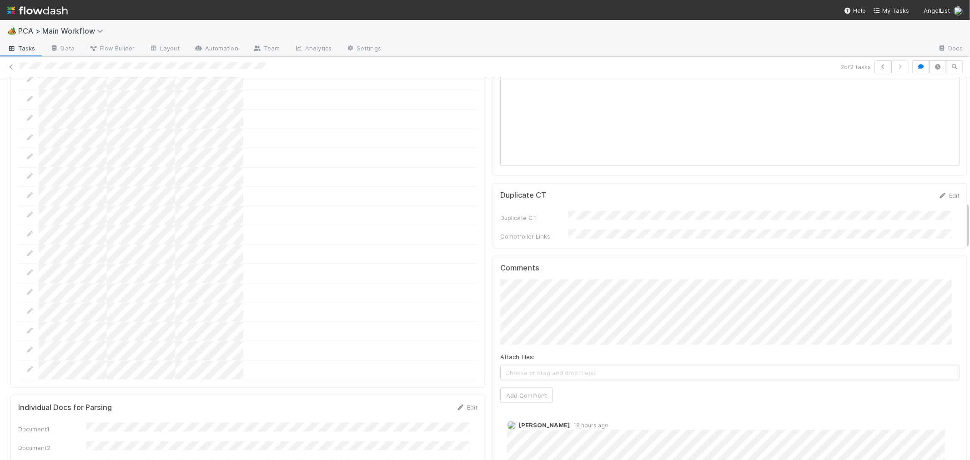
scroll to position [1010, 0]
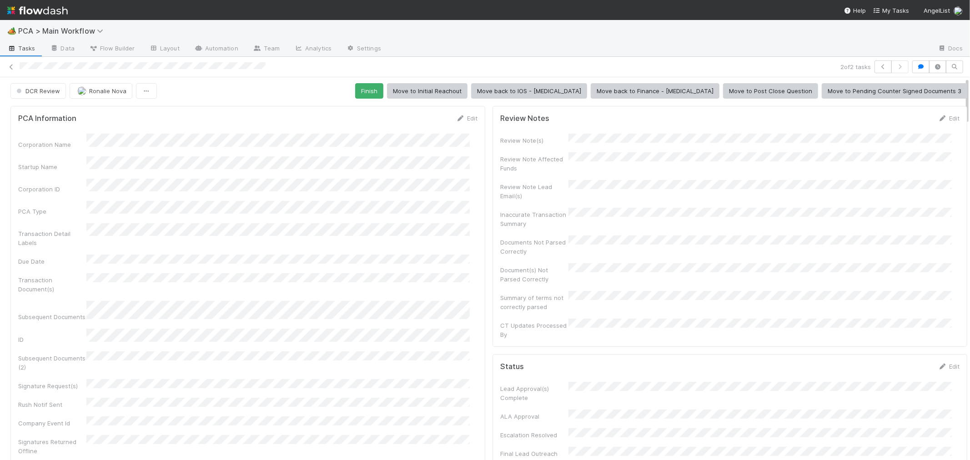
scroll to position [0, 0]
click at [383, 94] on button "Finish" at bounding box center [369, 92] width 28 height 15
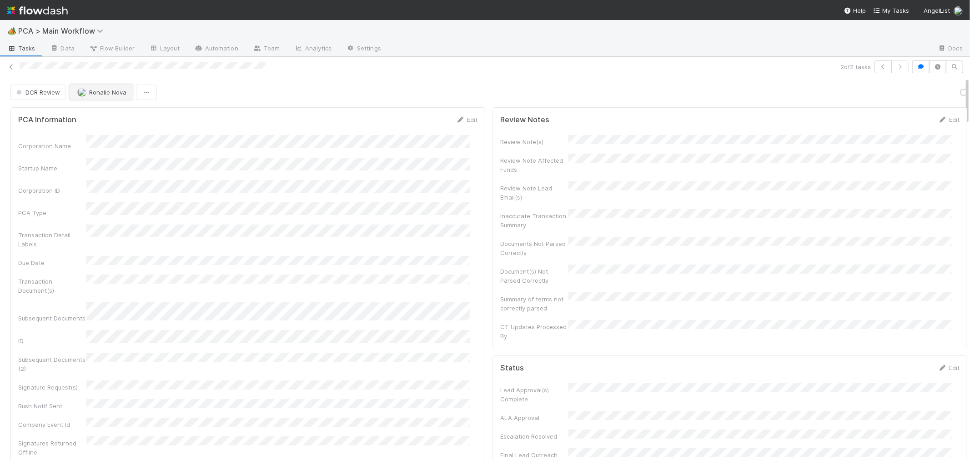
click at [111, 90] on span "Ronalie Nova" at bounding box center [107, 92] width 37 height 7
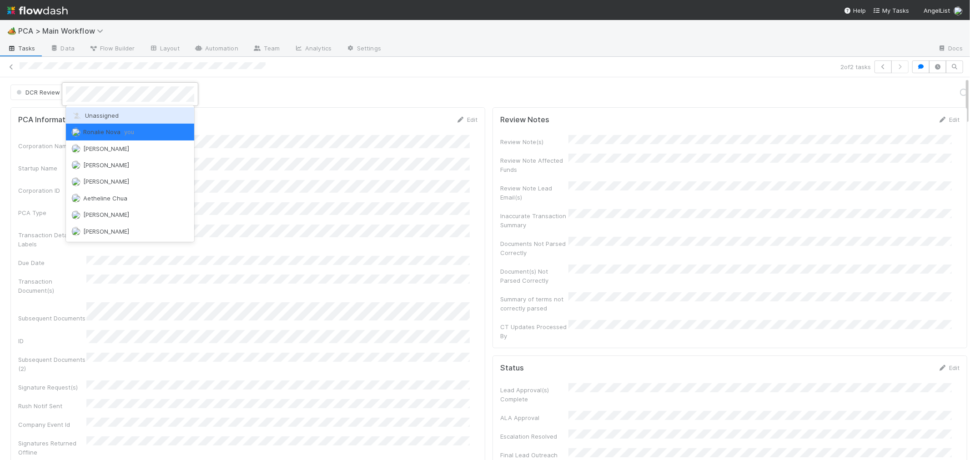
click at [113, 118] on span "Unassigned" at bounding box center [94, 115] width 47 height 7
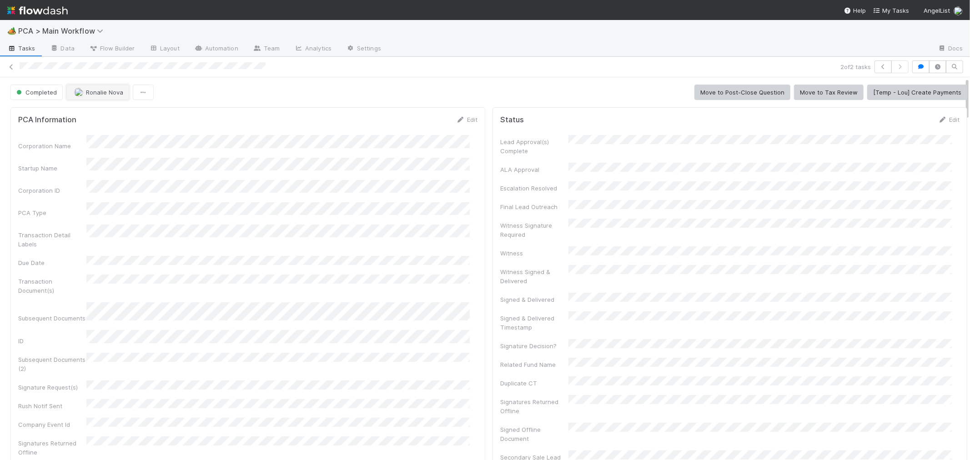
click at [110, 96] on span "Ronalie Nova" at bounding box center [104, 92] width 37 height 7
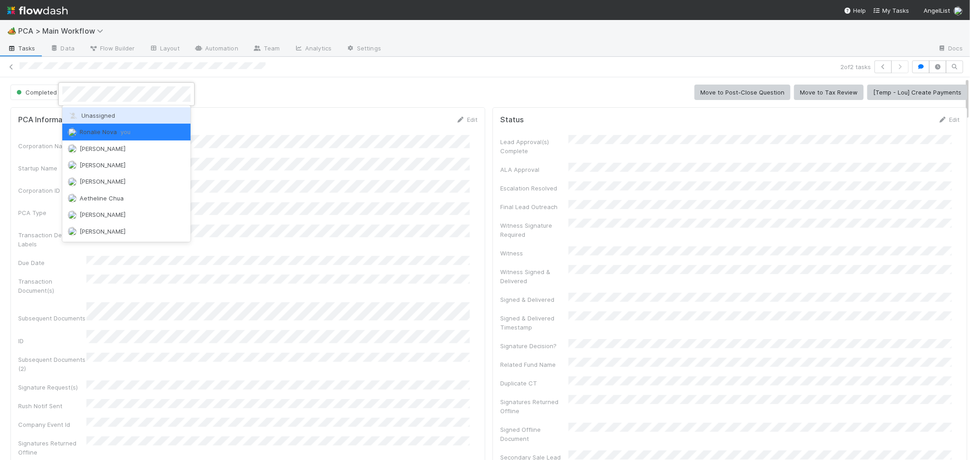
click at [113, 114] on span "Unassigned" at bounding box center [91, 115] width 47 height 7
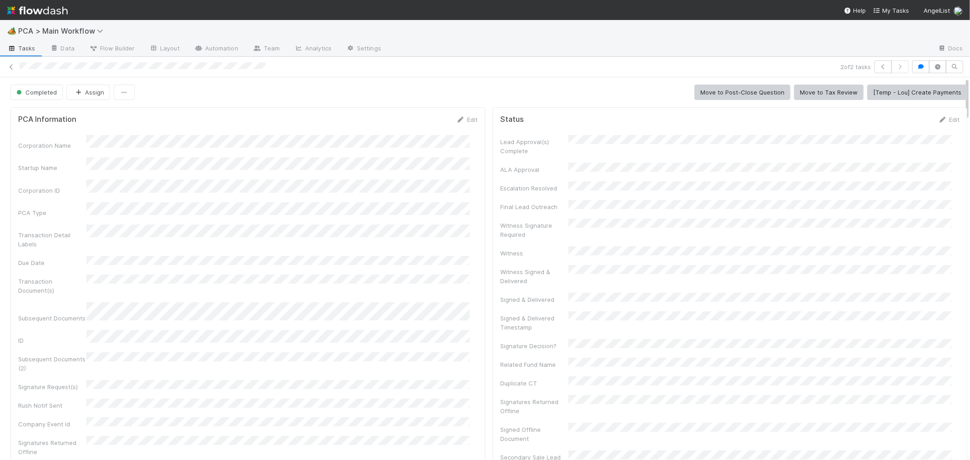
drag, startPoint x: 6, startPoint y: 67, endPoint x: 132, endPoint y: 26, distance: 132.6
click at [7, 67] on icon at bounding box center [11, 67] width 9 height 6
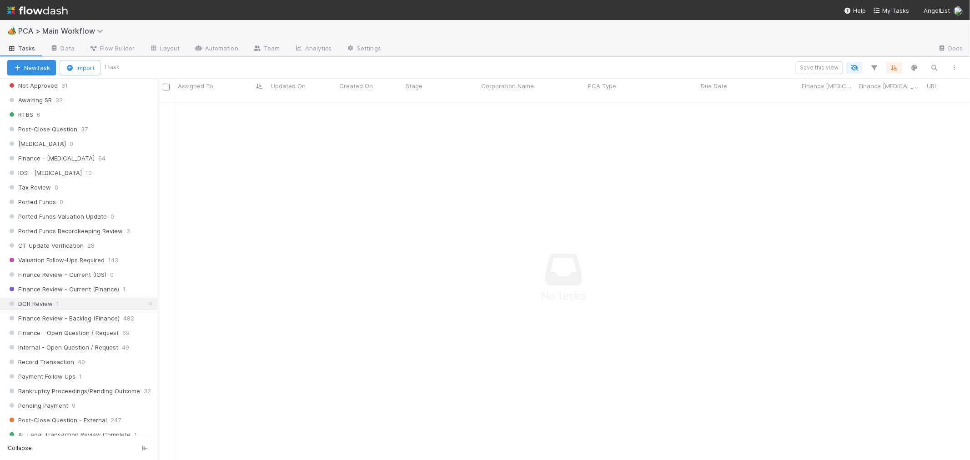
scroll to position [556, 0]
click at [90, 317] on span "Finance Review - Backlog (Finance)" at bounding box center [63, 314] width 112 height 11
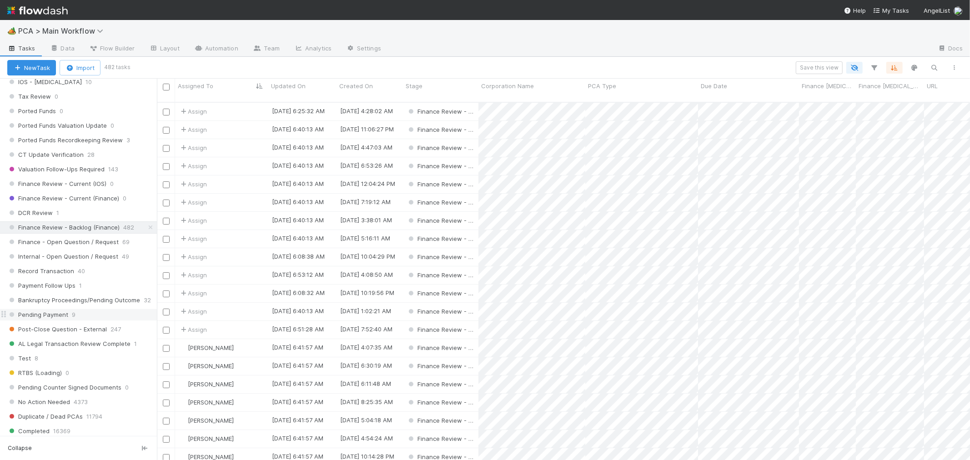
scroll to position [657, 0]
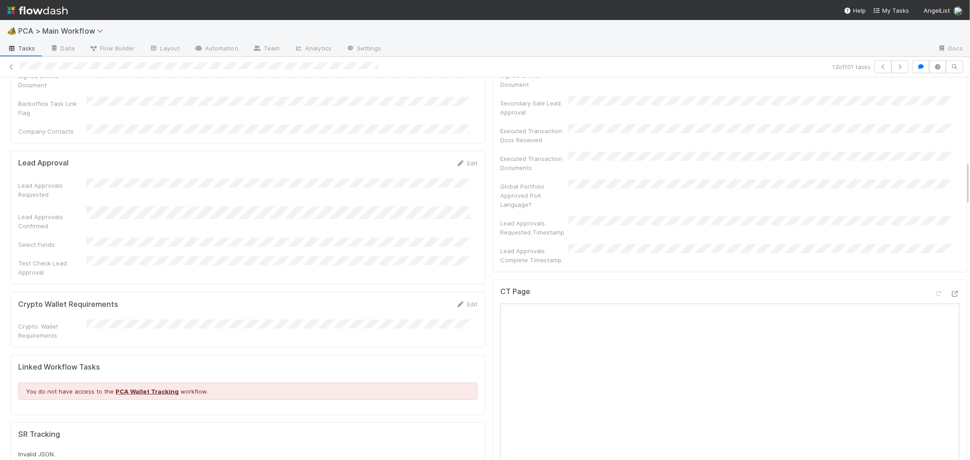
scroll to position [859, 0]
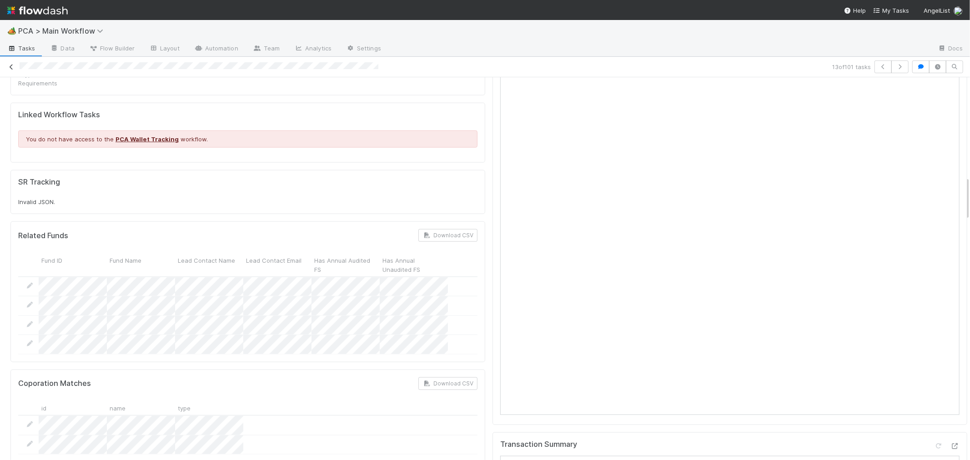
click at [12, 68] on icon at bounding box center [11, 67] width 9 height 6
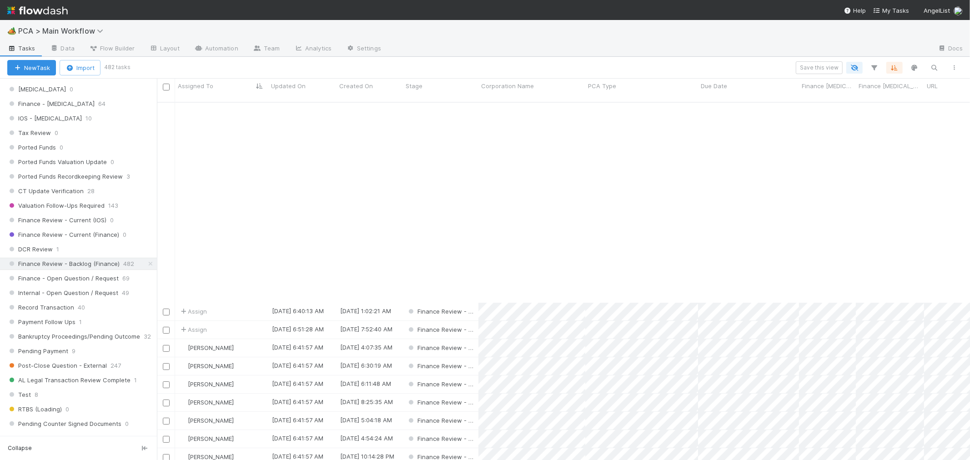
scroll to position [252, 0]
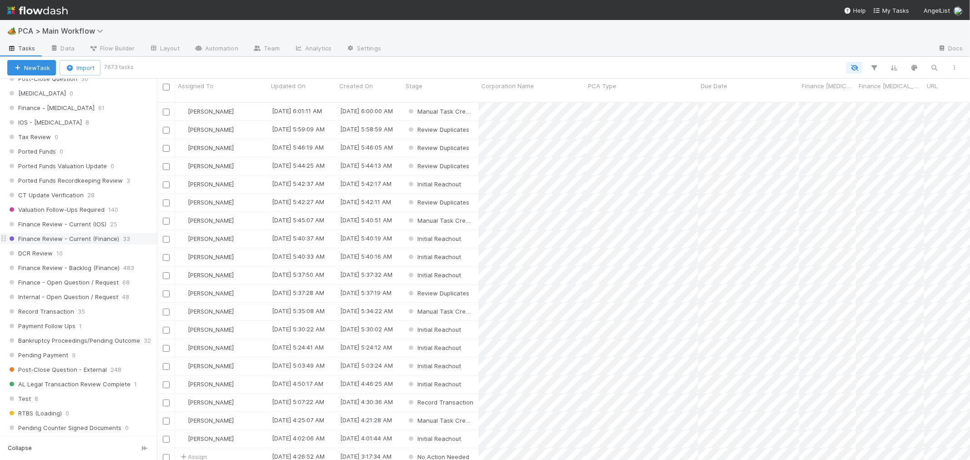
scroll to position [606, 0]
drag, startPoint x: 114, startPoint y: 241, endPoint x: 130, endPoint y: 243, distance: 15.6
click at [114, 240] on span "Finance Review - Current (Finance)" at bounding box center [63, 234] width 112 height 11
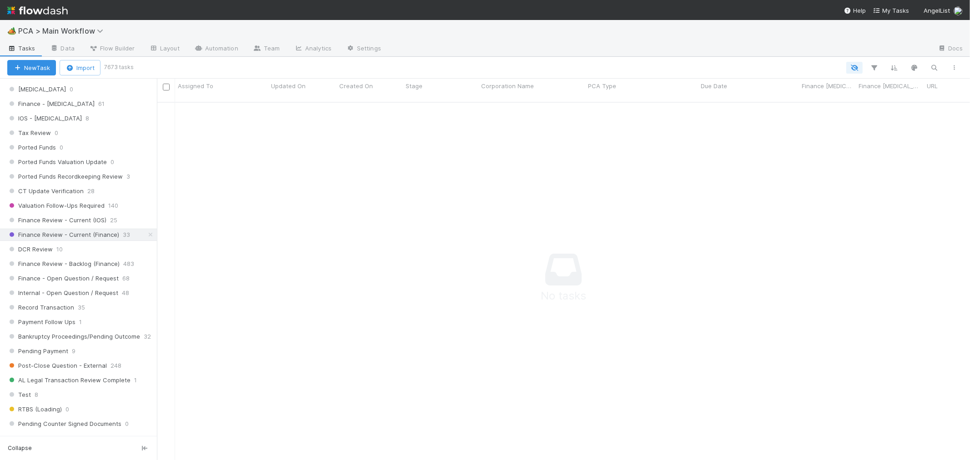
scroll to position [351, 798]
drag, startPoint x: 73, startPoint y: 221, endPoint x: 77, endPoint y: 225, distance: 6.4
click at [72, 221] on span "Finance Review - Current (IOS)" at bounding box center [56, 220] width 99 height 11
click at [76, 241] on span "Finance Review - Current (Finance)" at bounding box center [63, 234] width 112 height 11
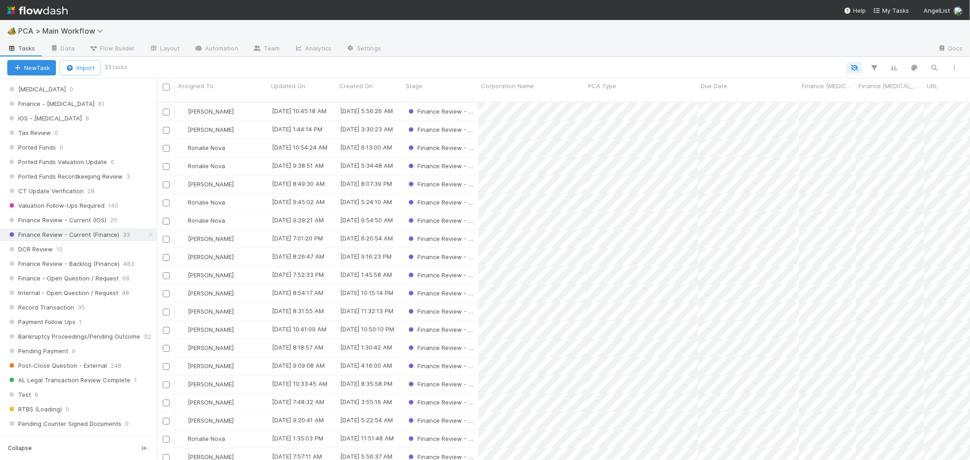
scroll to position [8, 7]
click at [204, 83] on span "Assigned To" at bounding box center [195, 85] width 35 height 9
click at [211, 100] on div "Sort A → Z" at bounding box center [230, 103] width 104 height 14
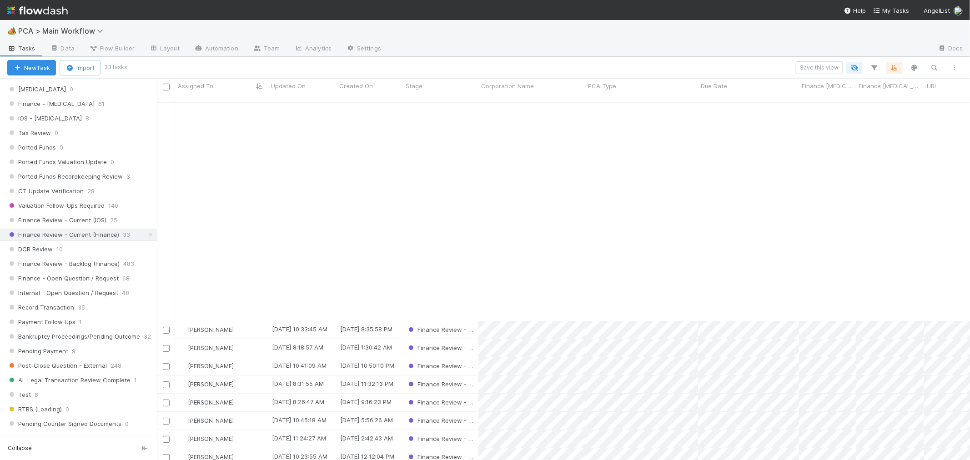
scroll to position [242, 0]
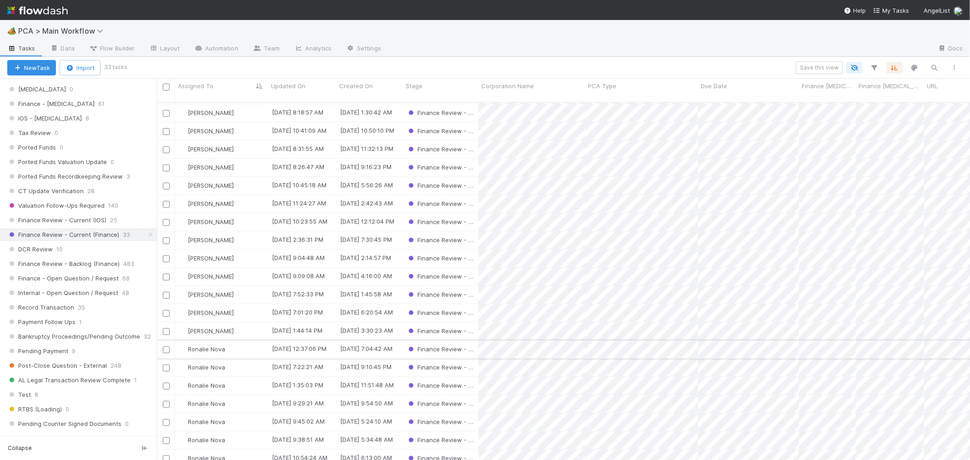
click at [250, 332] on div "Jacob Luna 8/30/25, 7:48:32 AM 8/7/25, 3:55:16 AM Finance Review - Current (Fin…" at bounding box center [563, 285] width 813 height 365
click at [246, 341] on div "Ronalie Nova" at bounding box center [221, 350] width 93 height 18
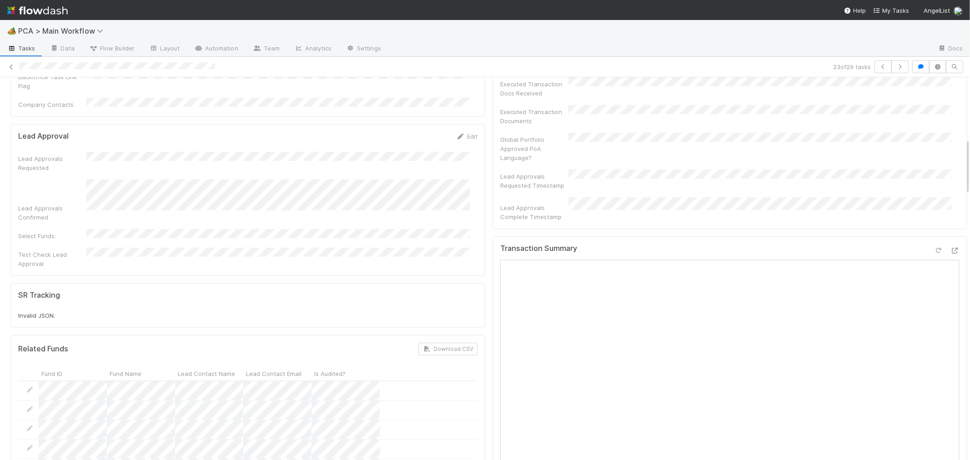
scroll to position [404, 0]
click at [950, 249] on icon at bounding box center [954, 252] width 9 height 6
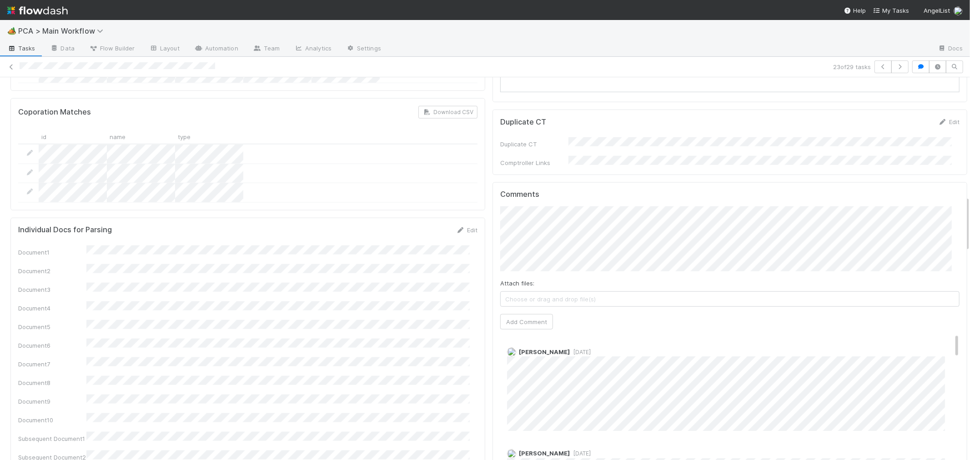
scroll to position [808, 0]
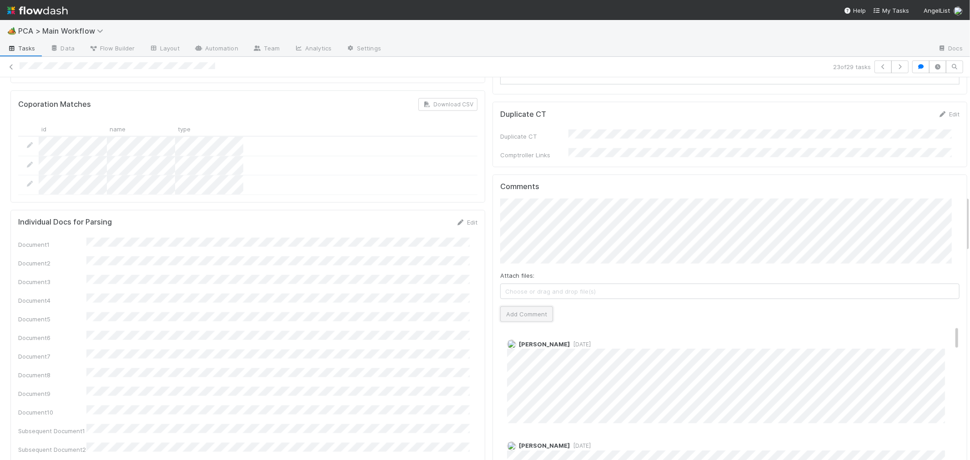
click at [519, 307] on button "Add Comment" at bounding box center [526, 314] width 53 height 15
click at [456, 260] on div "Document1 Document2 Document3 Document4 Document5 Document6 Document7 Document8…" at bounding box center [247, 425] width 459 height 375
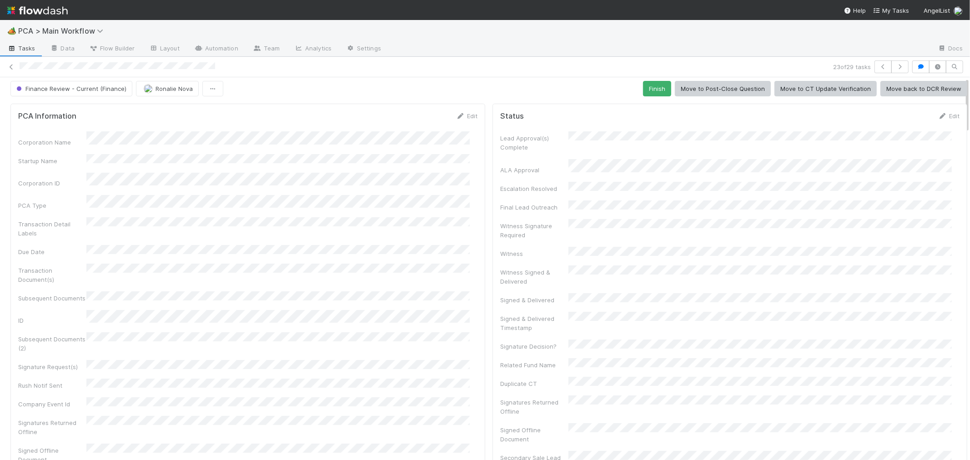
scroll to position [0, 0]
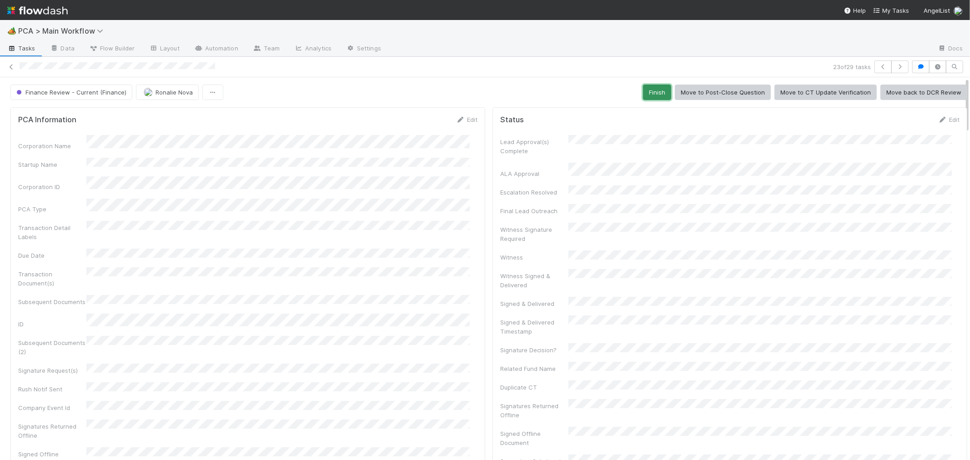
click at [644, 96] on button "Finish" at bounding box center [657, 92] width 28 height 15
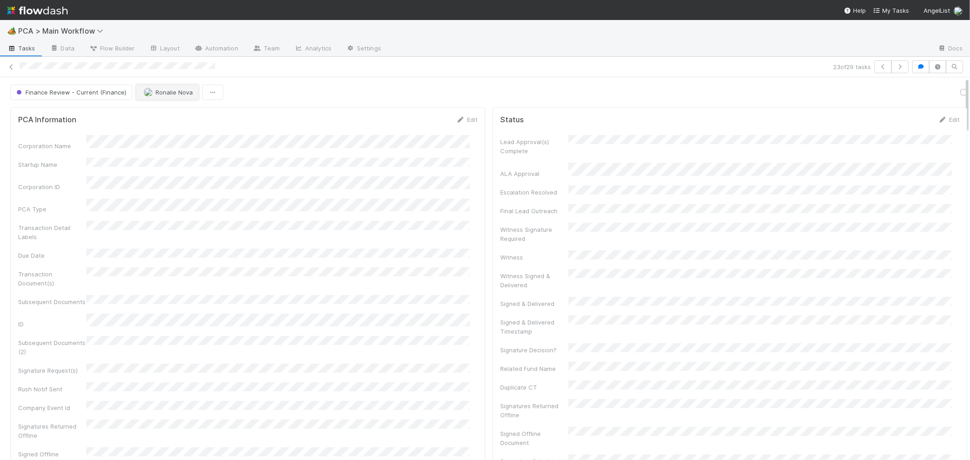
click at [165, 92] on span "Ronalie Nova" at bounding box center [174, 92] width 37 height 7
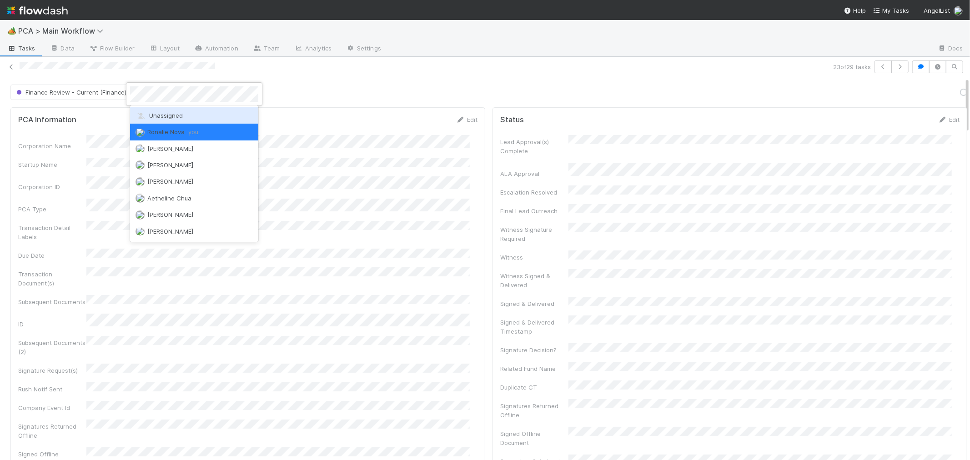
click at [171, 115] on span "Unassigned" at bounding box center [159, 115] width 47 height 7
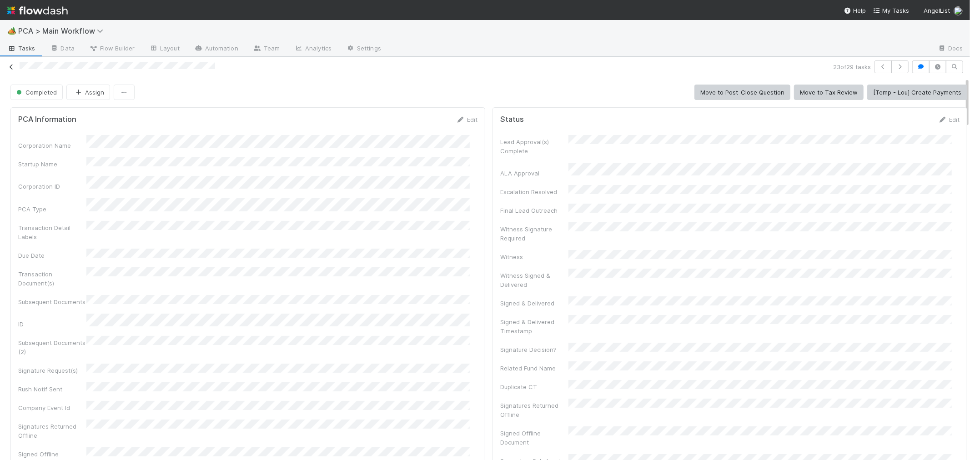
click at [10, 67] on icon at bounding box center [11, 67] width 9 height 6
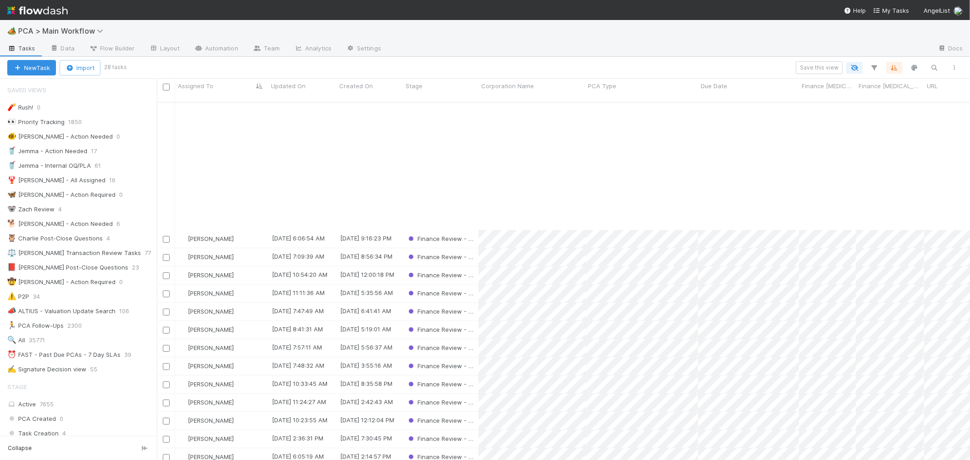
scroll to position [151, 0]
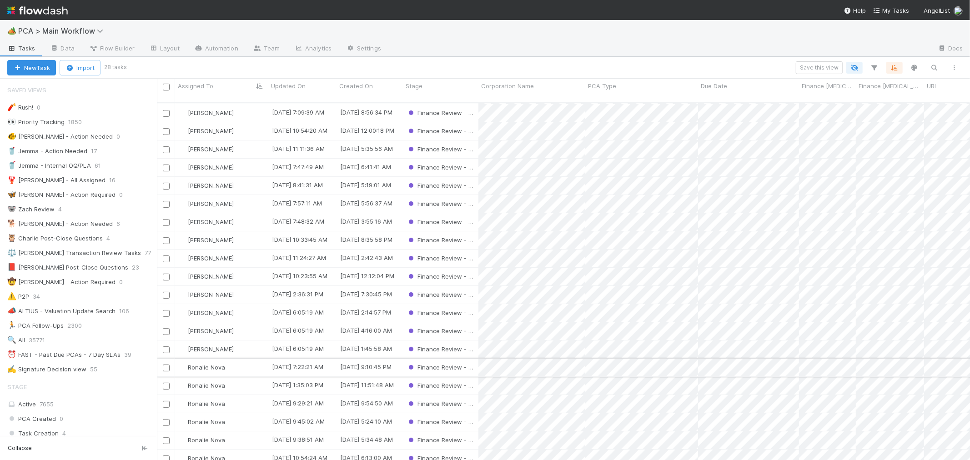
click at [239, 359] on div "Ronalie Nova" at bounding box center [221, 368] width 93 height 18
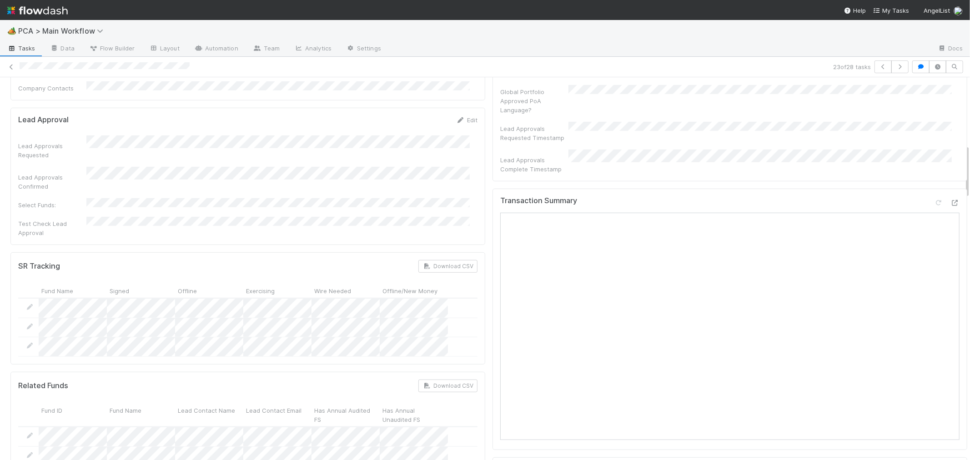
scroll to position [455, 0]
click at [950, 202] on icon at bounding box center [954, 205] width 9 height 6
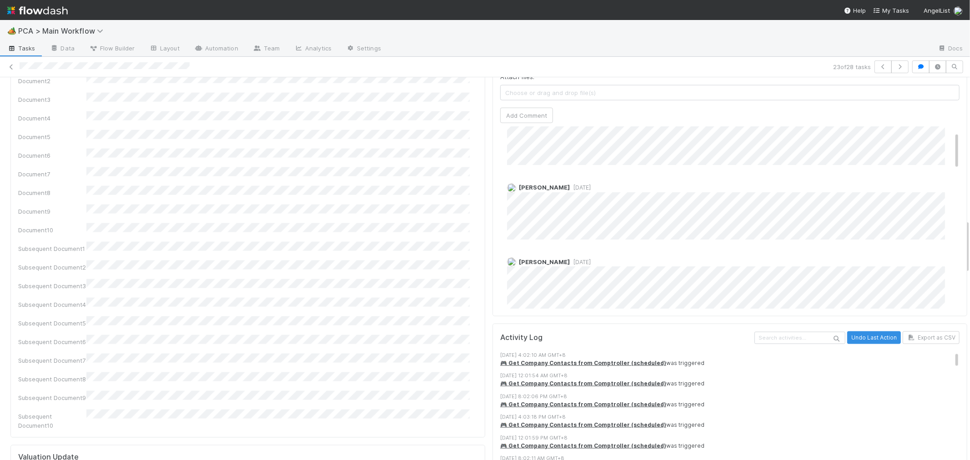
scroll to position [0, 0]
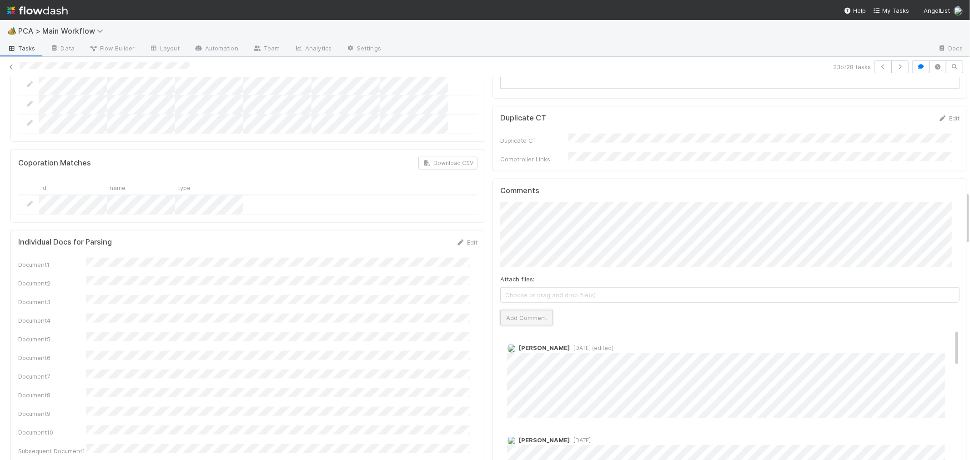
click at [522, 310] on button "Add Comment" at bounding box center [526, 317] width 53 height 15
click at [451, 258] on div "Document1 Document2 Document3 Document4 Document5 Document6 Document7 Document8…" at bounding box center [247, 445] width 459 height 375
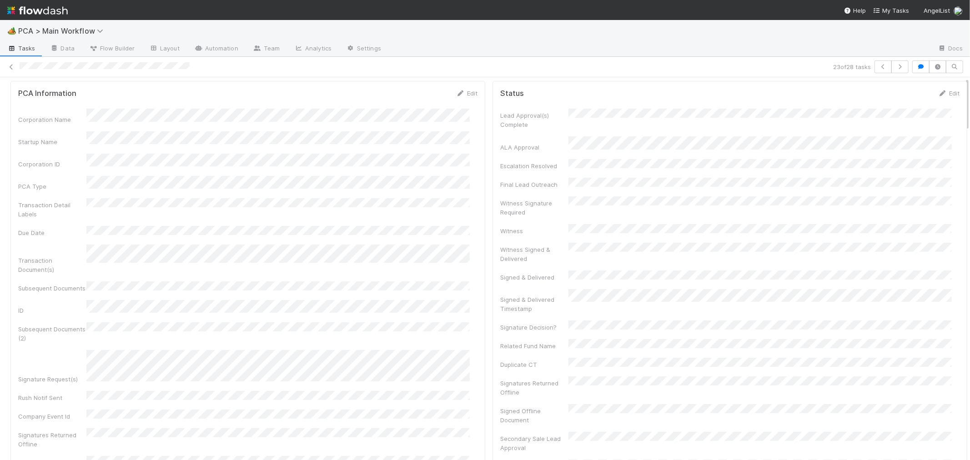
scroll to position [0, 0]
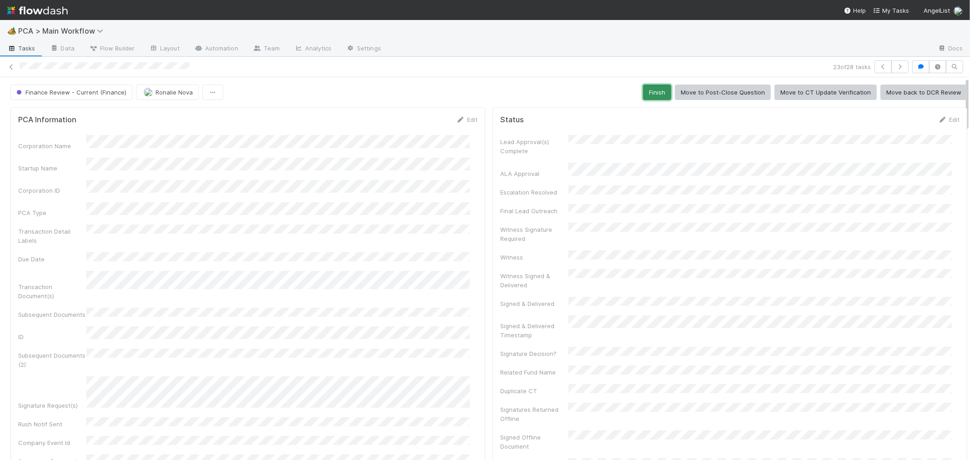
click at [644, 91] on button "Finish" at bounding box center [657, 92] width 28 height 15
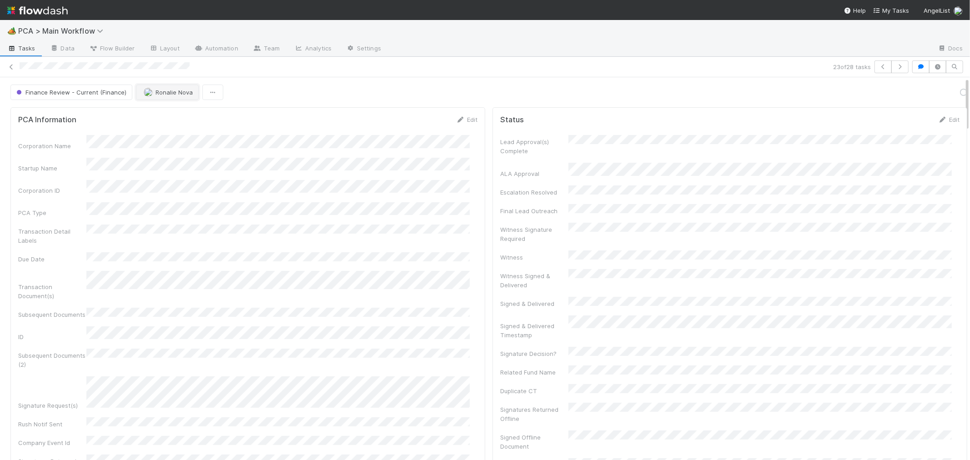
click at [171, 92] on span "Ronalie Nova" at bounding box center [174, 92] width 37 height 7
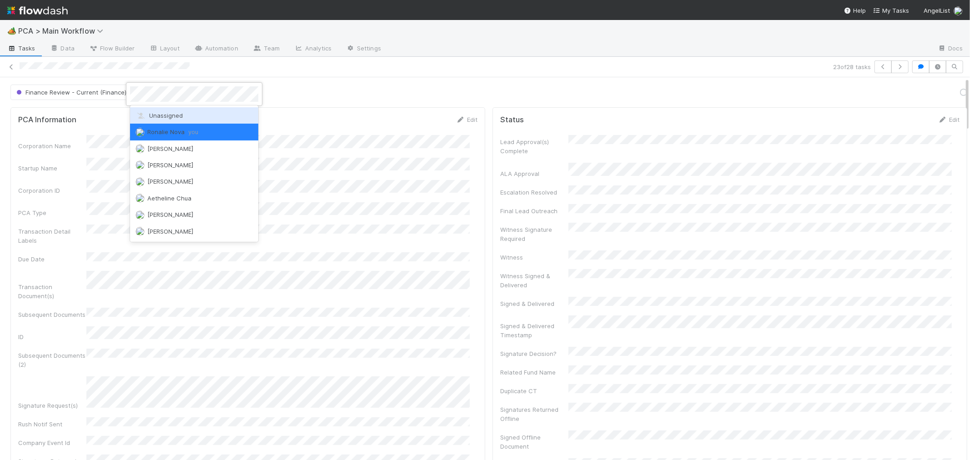
click at [171, 118] on span "Unassigned" at bounding box center [159, 115] width 47 height 7
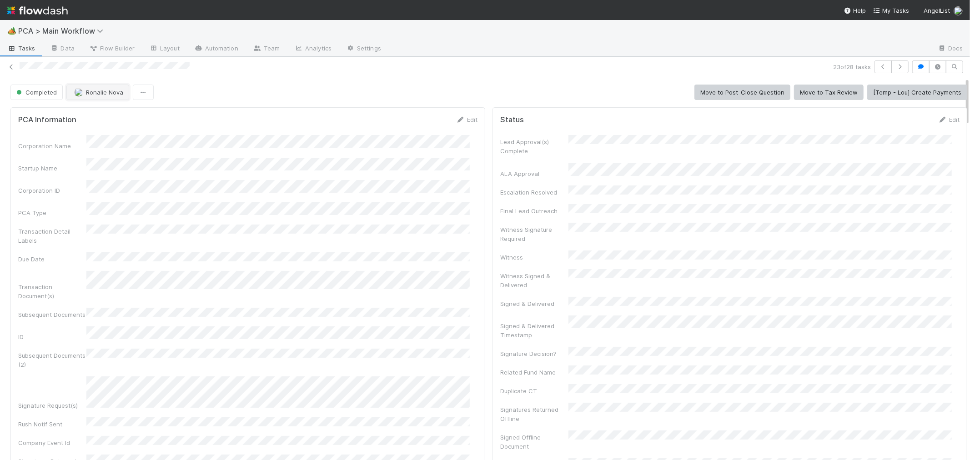
click at [103, 92] on span "Ronalie Nova" at bounding box center [104, 92] width 37 height 7
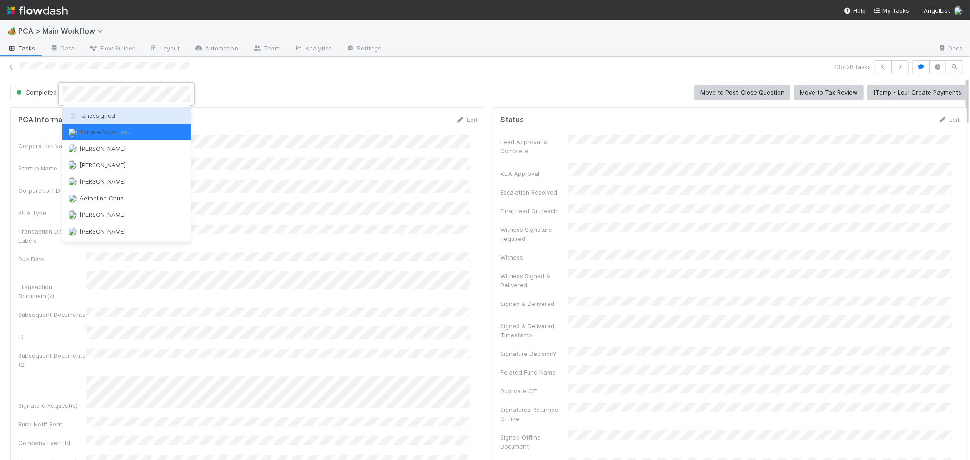
click at [101, 116] on span "Unassigned" at bounding box center [91, 115] width 47 height 7
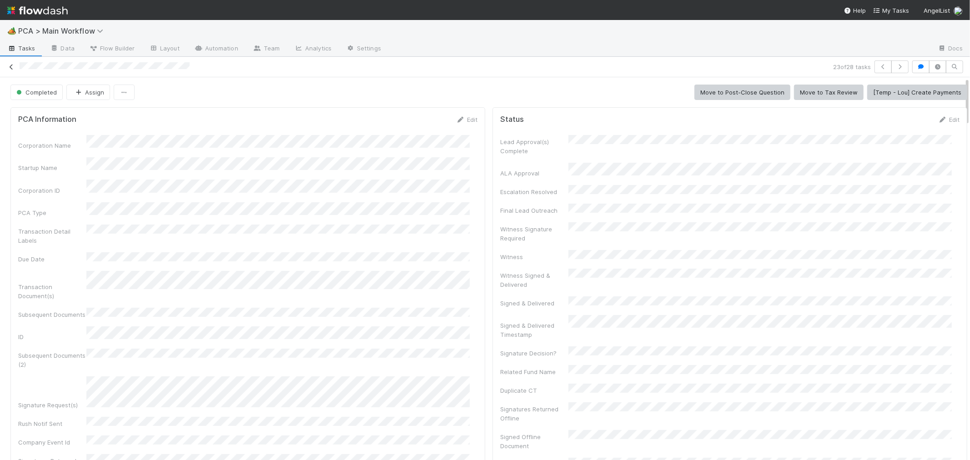
click at [12, 65] on icon at bounding box center [11, 67] width 9 height 6
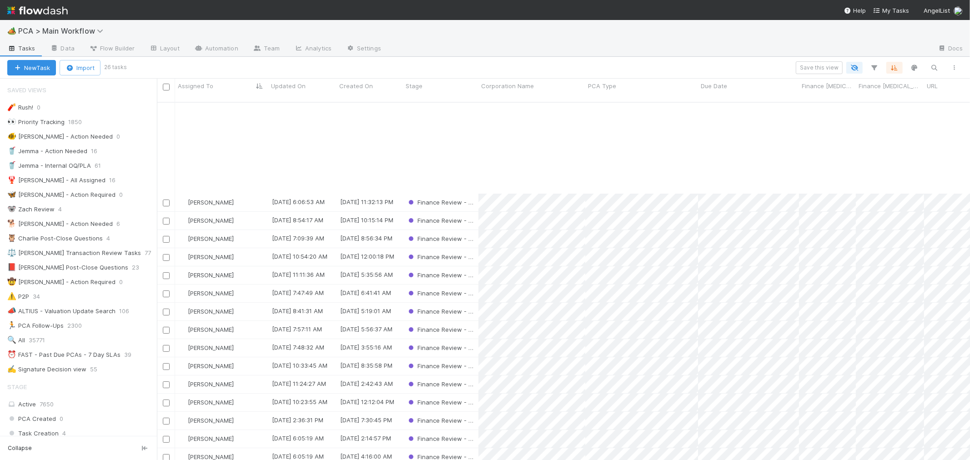
scroll to position [115, 0]
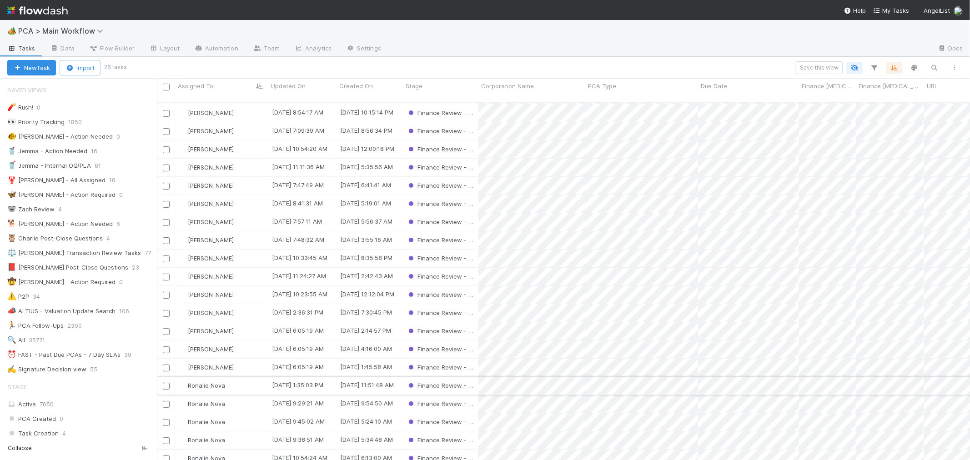
click at [246, 377] on div "Ronalie Nova" at bounding box center [221, 386] width 93 height 18
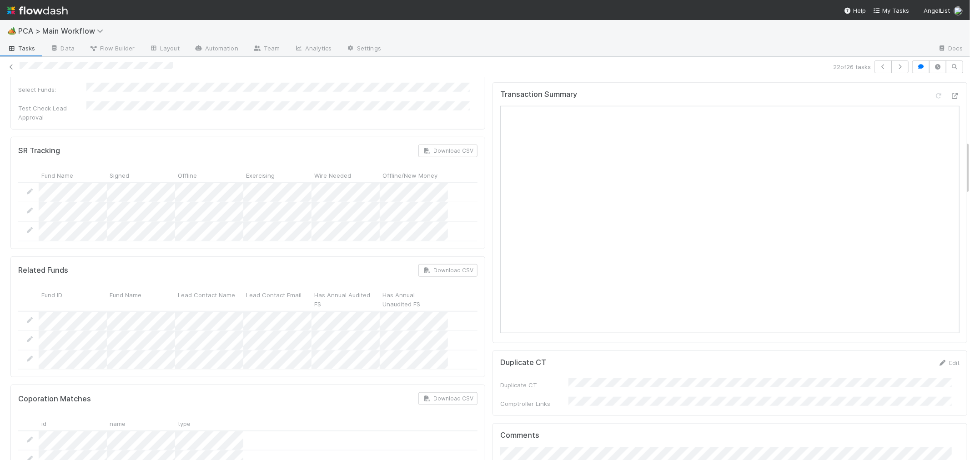
scroll to position [455, 0]
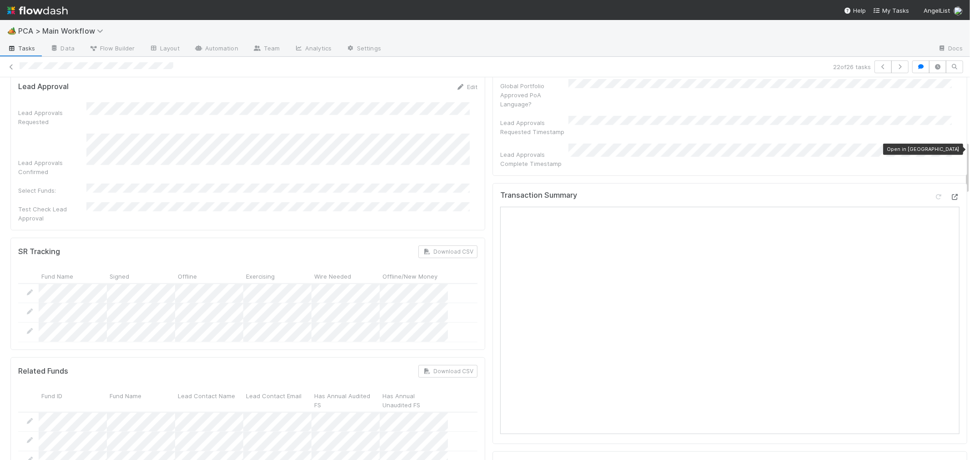
click at [950, 194] on icon at bounding box center [954, 197] width 9 height 6
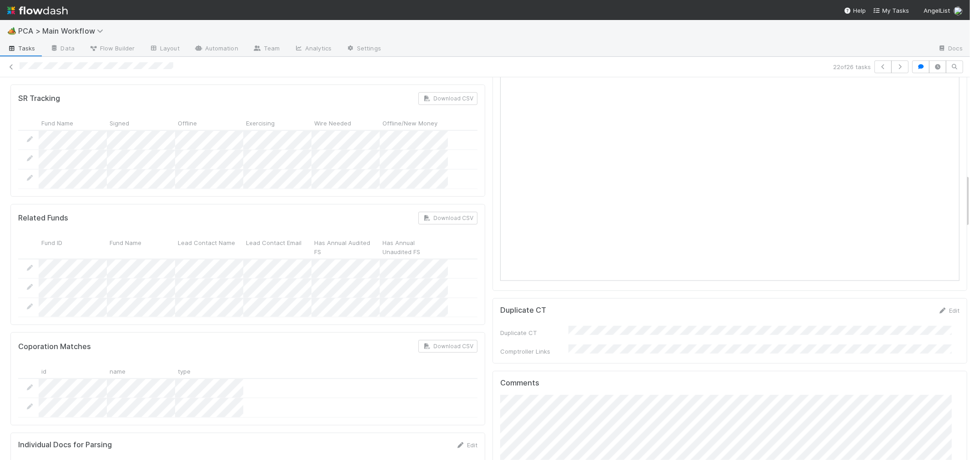
scroll to position [707, 0]
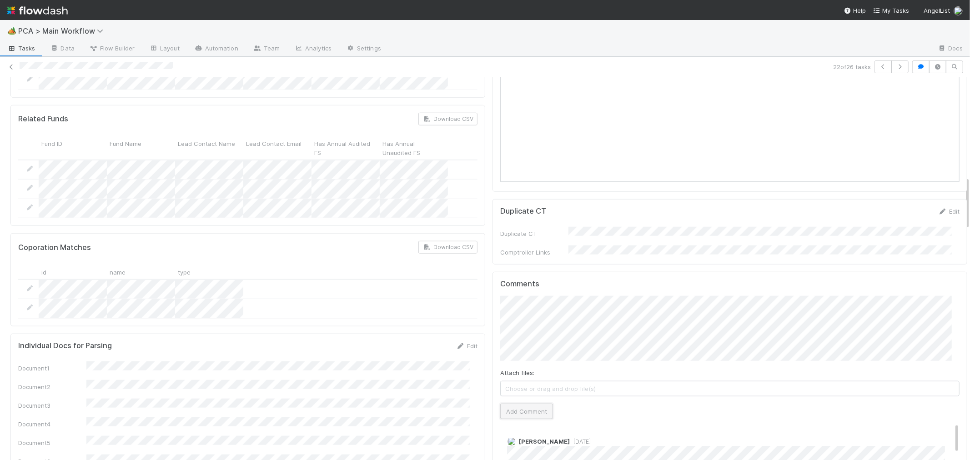
click at [521, 404] on button "Add Comment" at bounding box center [526, 411] width 53 height 15
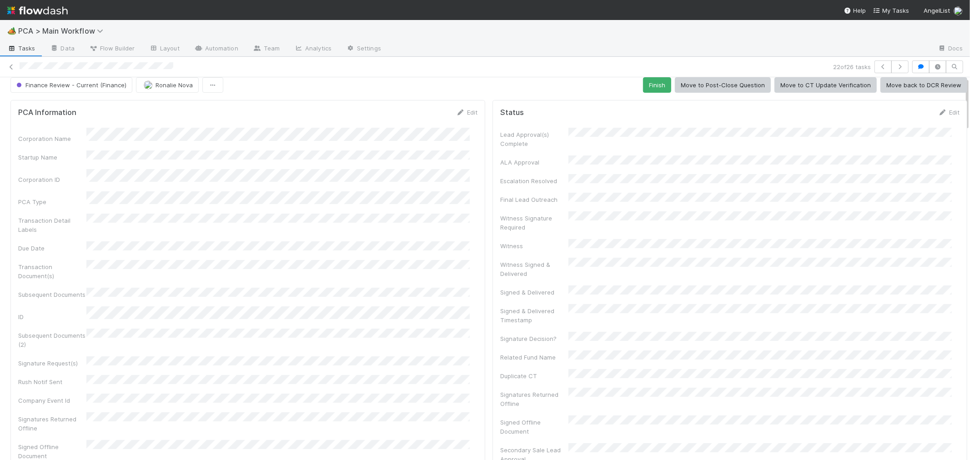
scroll to position [0, 0]
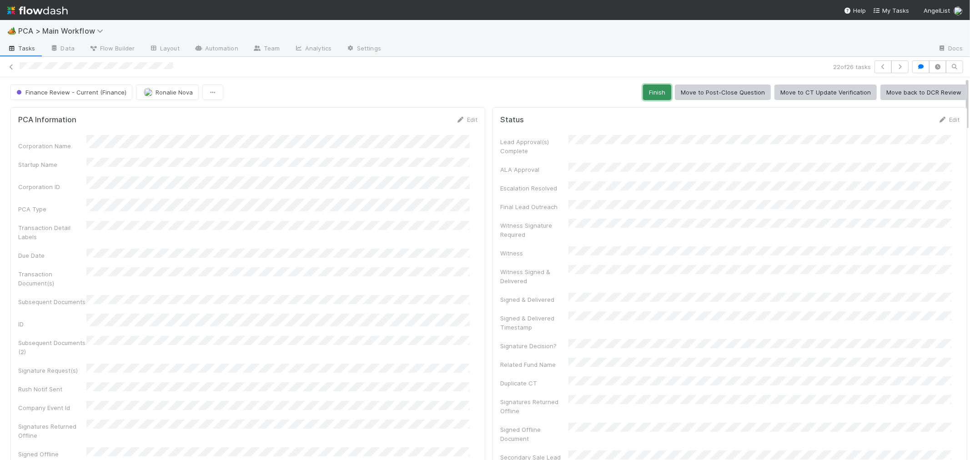
click at [647, 94] on button "Finish" at bounding box center [657, 92] width 28 height 15
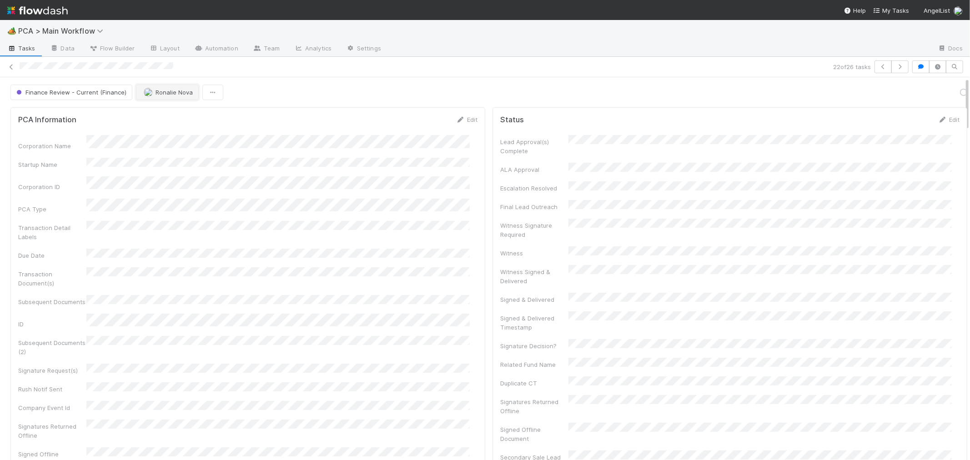
click at [166, 92] on span "Ronalie Nova" at bounding box center [174, 92] width 37 height 7
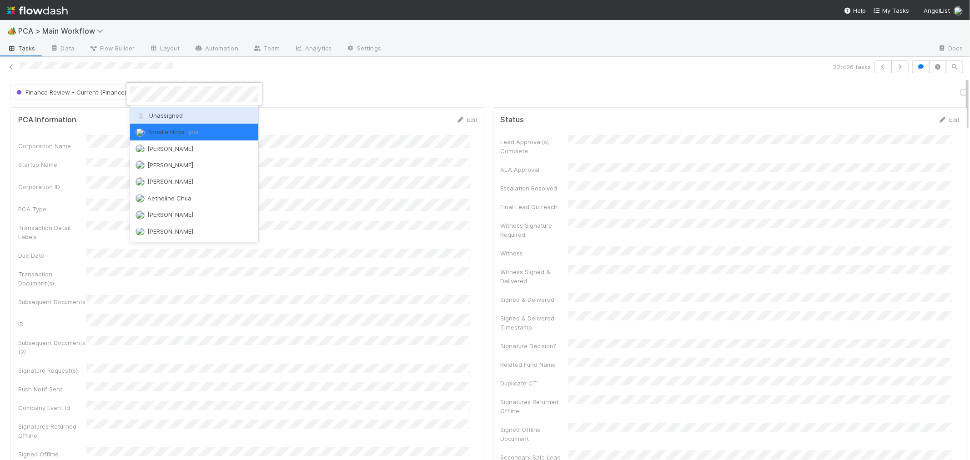
click at [168, 113] on span "Unassigned" at bounding box center [159, 115] width 47 height 7
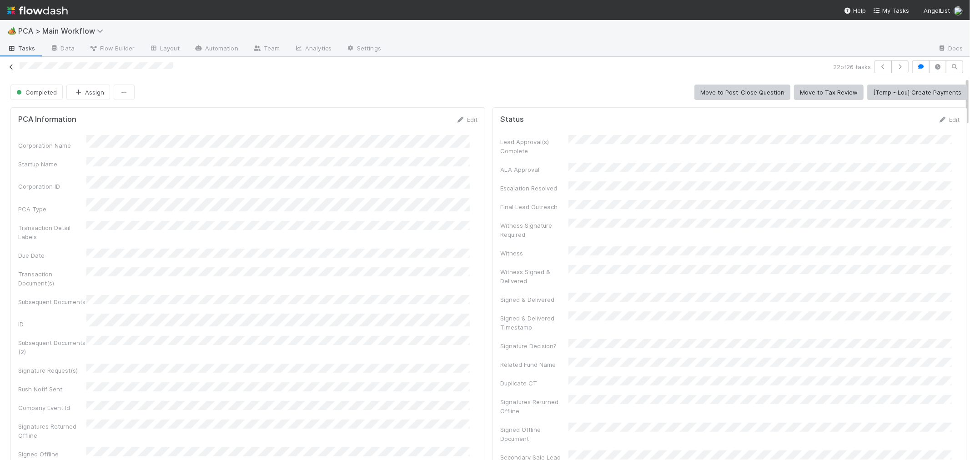
click at [10, 62] on link at bounding box center [11, 66] width 9 height 9
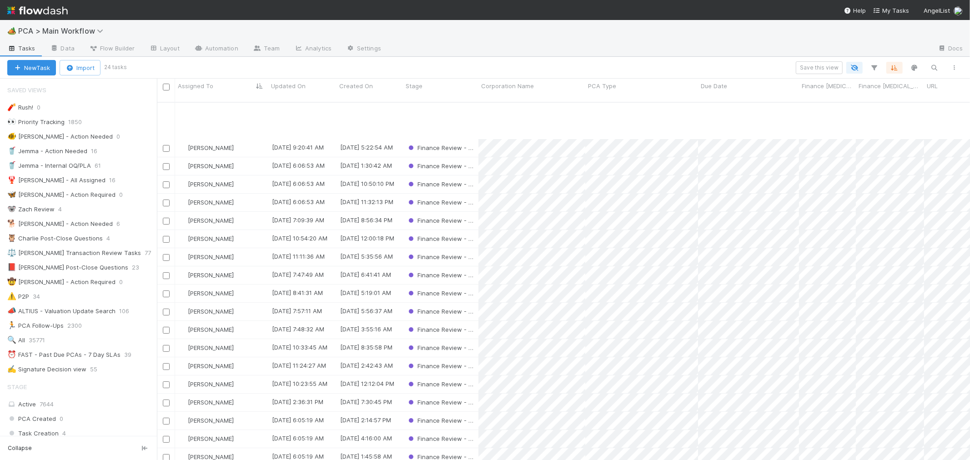
scroll to position [79, 0]
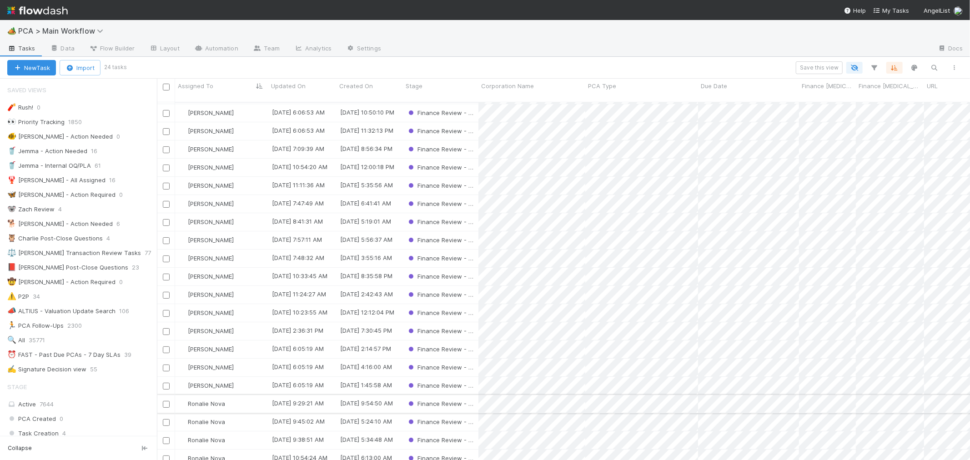
click at [245, 395] on div "Ronalie Nova" at bounding box center [221, 404] width 93 height 18
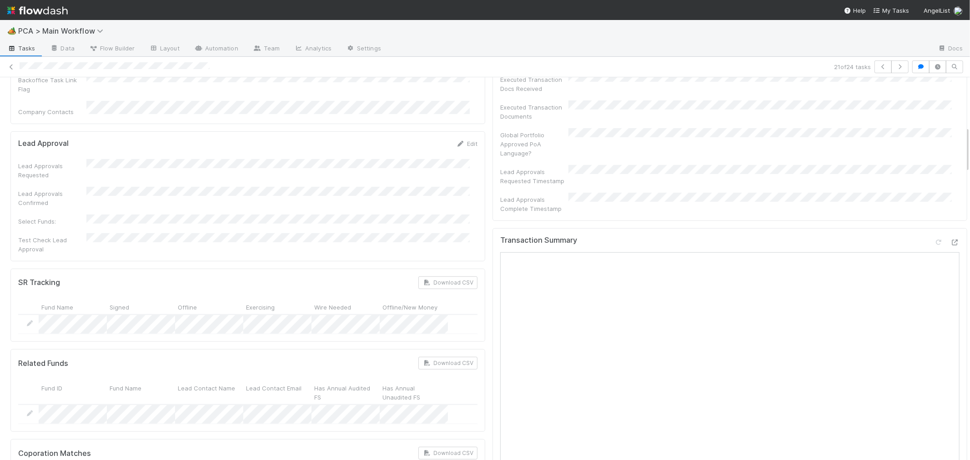
scroll to position [404, 0]
click at [950, 241] on icon at bounding box center [954, 244] width 9 height 6
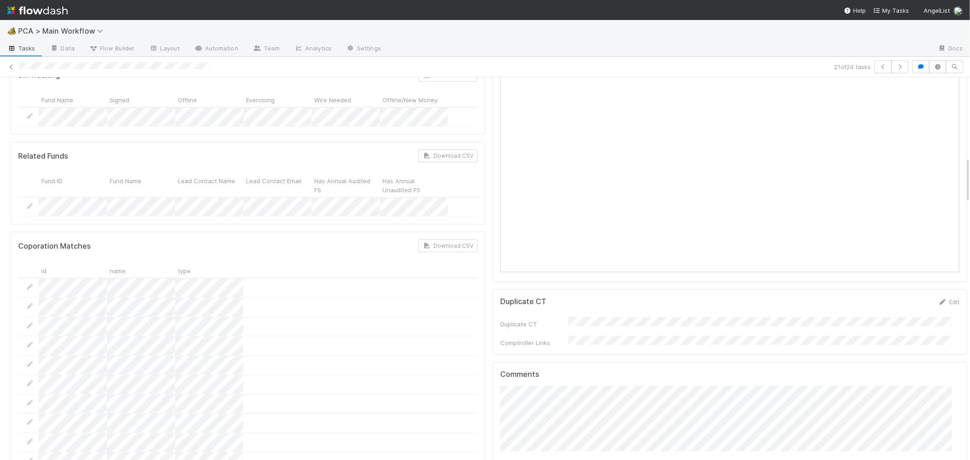
scroll to position [657, 0]
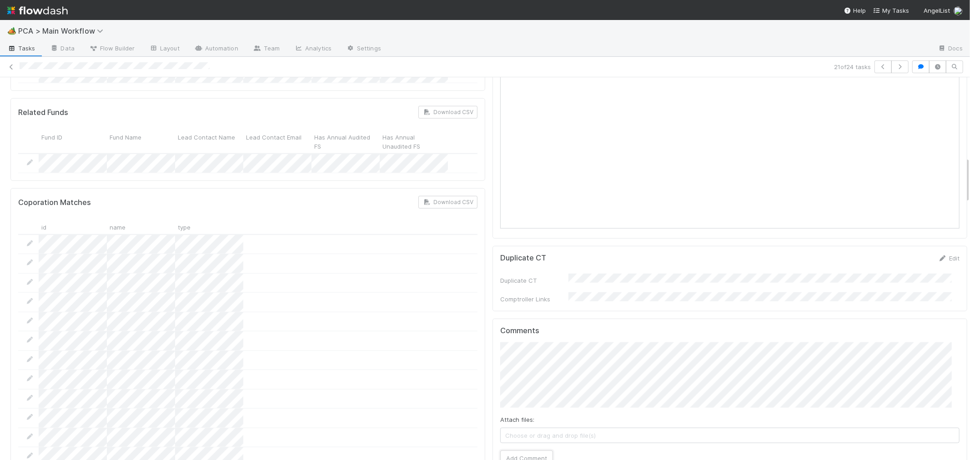
drag, startPoint x: 515, startPoint y: 410, endPoint x: 474, endPoint y: 363, distance: 62.3
click at [515, 451] on button "Add Comment" at bounding box center [526, 458] width 53 height 15
click at [468, 390] on div at bounding box center [247, 400] width 459 height 20
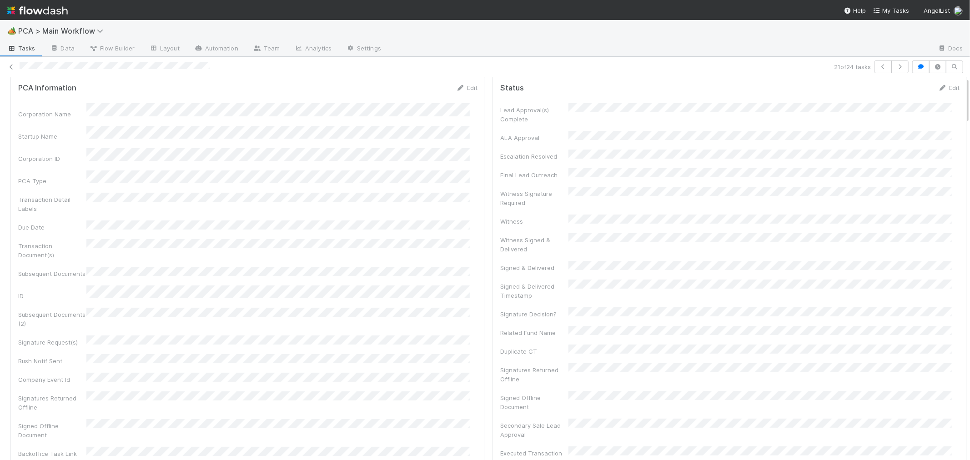
scroll to position [0, 0]
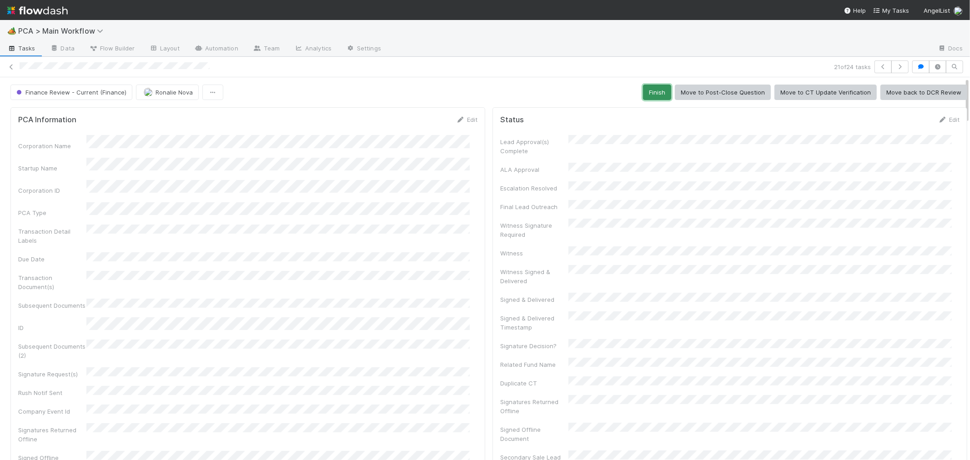
click at [643, 93] on button "Finish" at bounding box center [657, 92] width 28 height 15
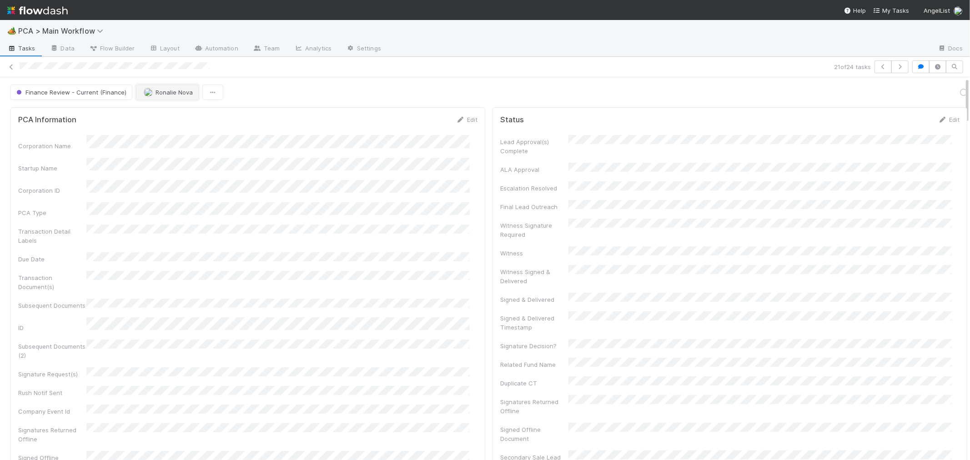
click at [171, 88] on button "Ronalie Nova" at bounding box center [167, 92] width 63 height 15
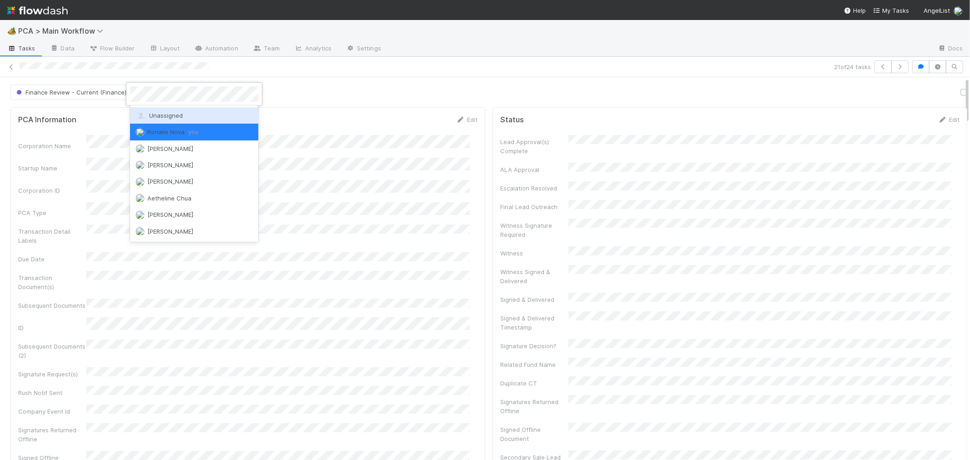
click at [173, 117] on span "Unassigned" at bounding box center [159, 115] width 47 height 7
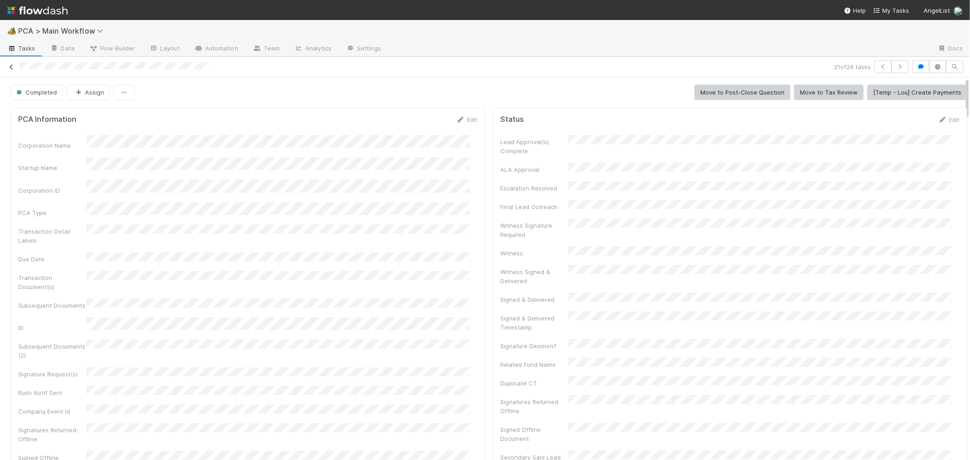
click at [10, 66] on icon at bounding box center [11, 67] width 9 height 6
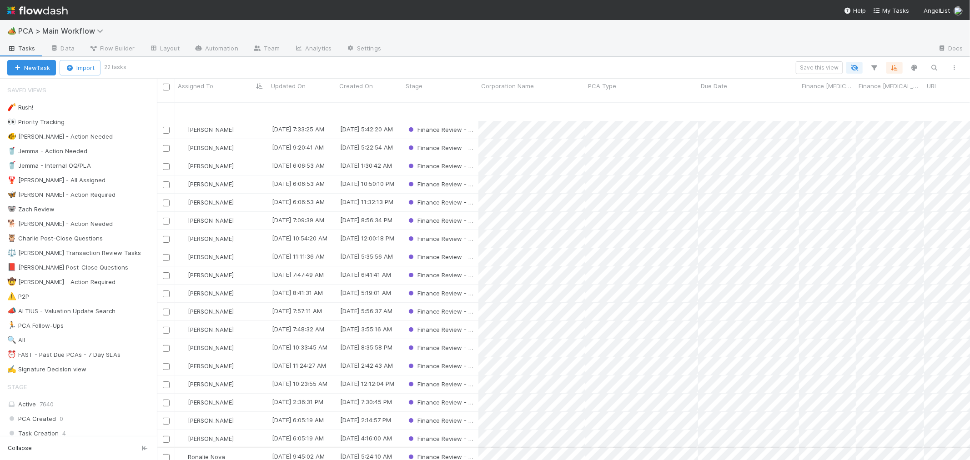
scroll to position [42, 0]
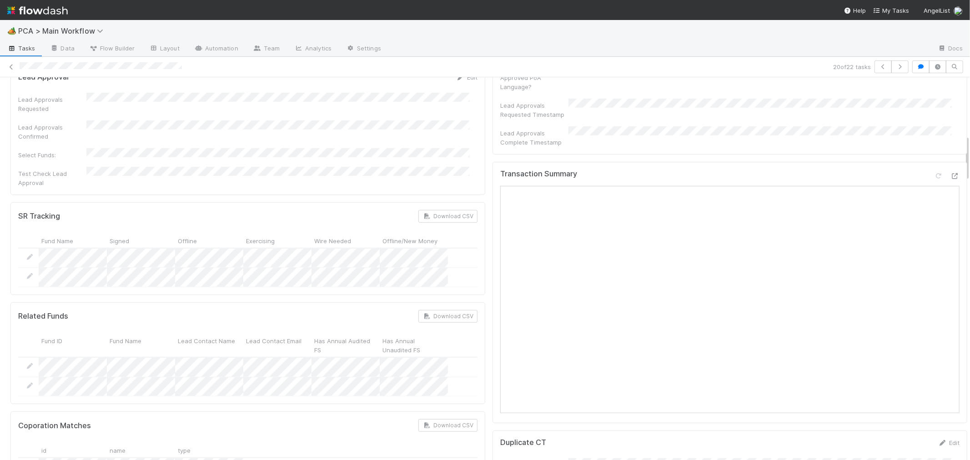
scroll to position [455, 0]
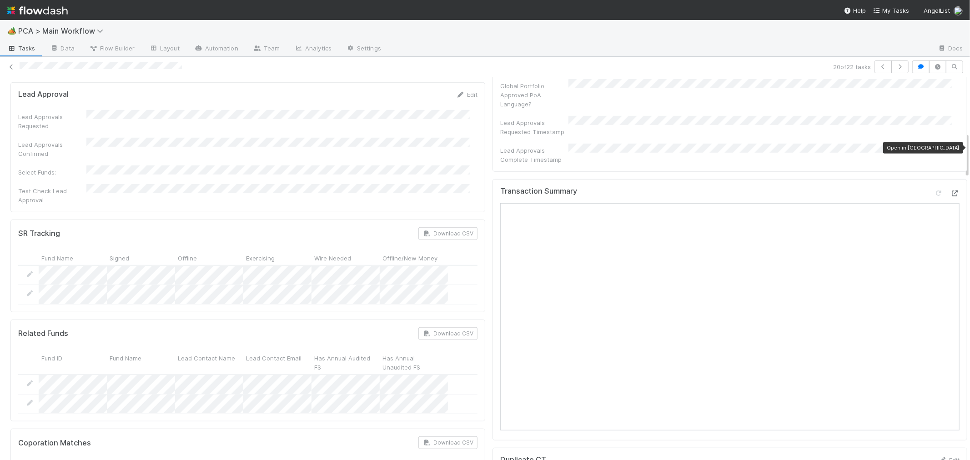
click at [950, 191] on icon at bounding box center [954, 194] width 9 height 6
click at [904, 388] on div "Transaction Summary" at bounding box center [730, 309] width 475 height 261
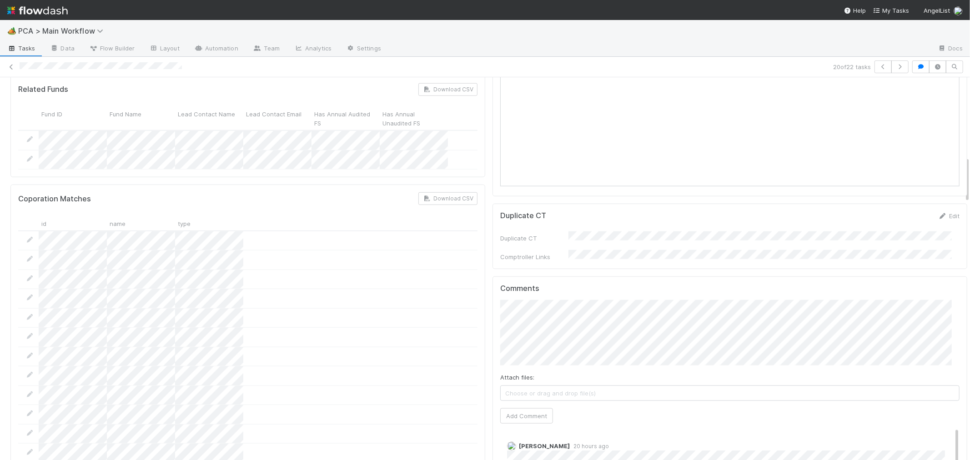
scroll to position [707, 0]
drag, startPoint x: 521, startPoint y: 356, endPoint x: 519, endPoint y: 350, distance: 5.9
click at [520, 400] on button "Add Comment" at bounding box center [526, 407] width 53 height 15
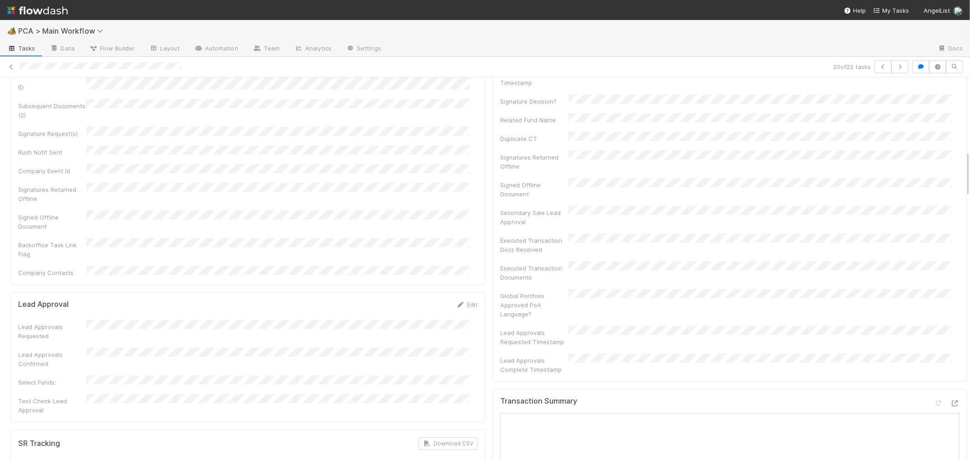
scroll to position [0, 0]
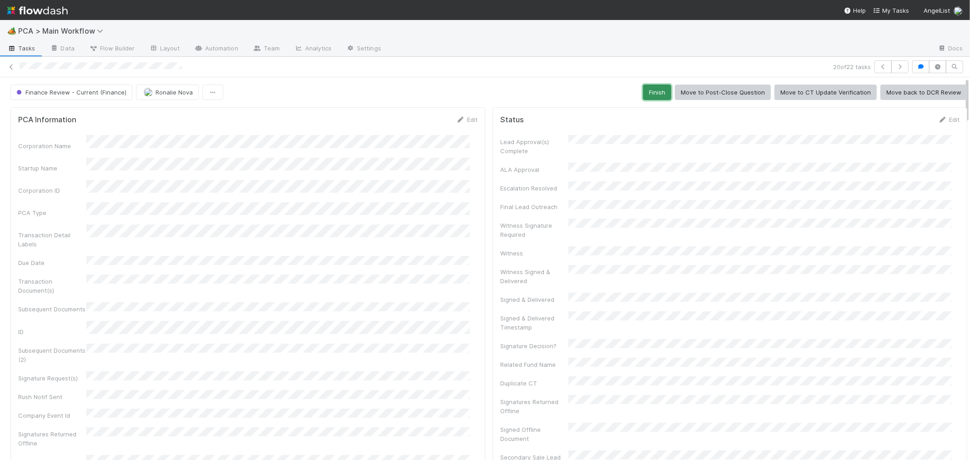
click at [643, 93] on button "Finish" at bounding box center [657, 92] width 28 height 15
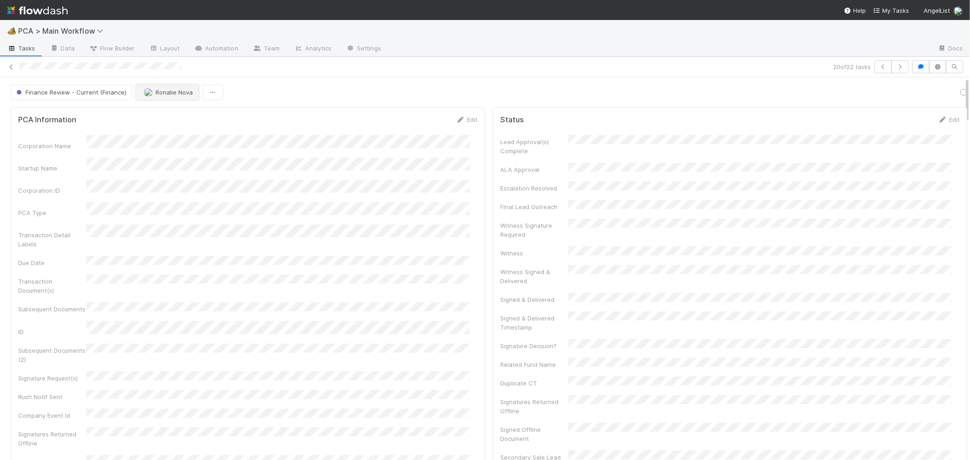
click at [173, 96] on button "Ronalie Nova" at bounding box center [167, 92] width 63 height 15
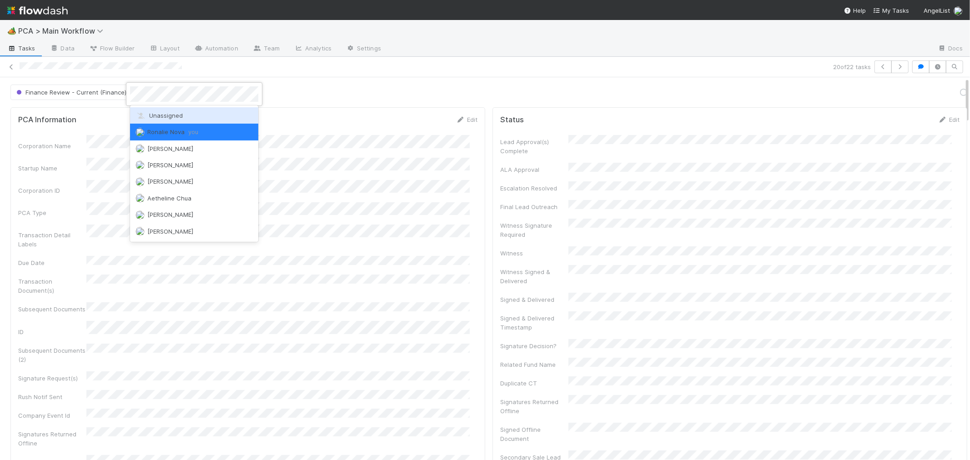
click at [174, 116] on span "Unassigned" at bounding box center [159, 115] width 47 height 7
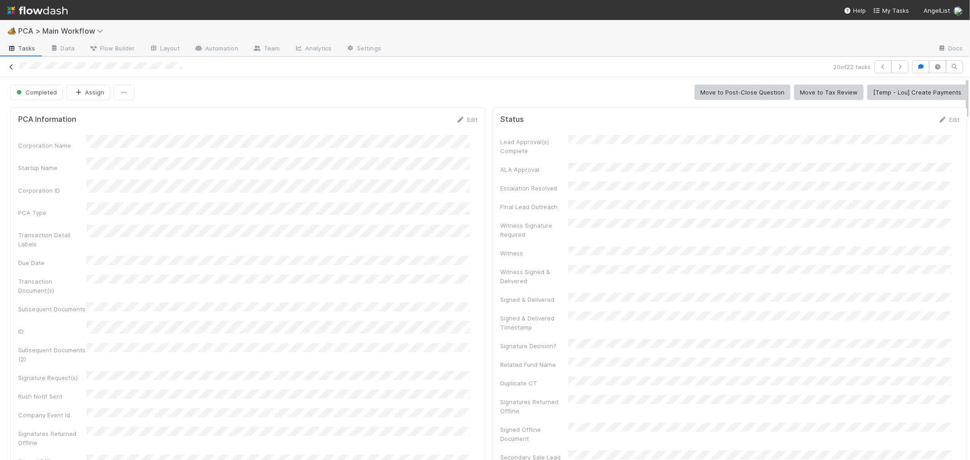
click at [10, 67] on icon at bounding box center [11, 67] width 9 height 6
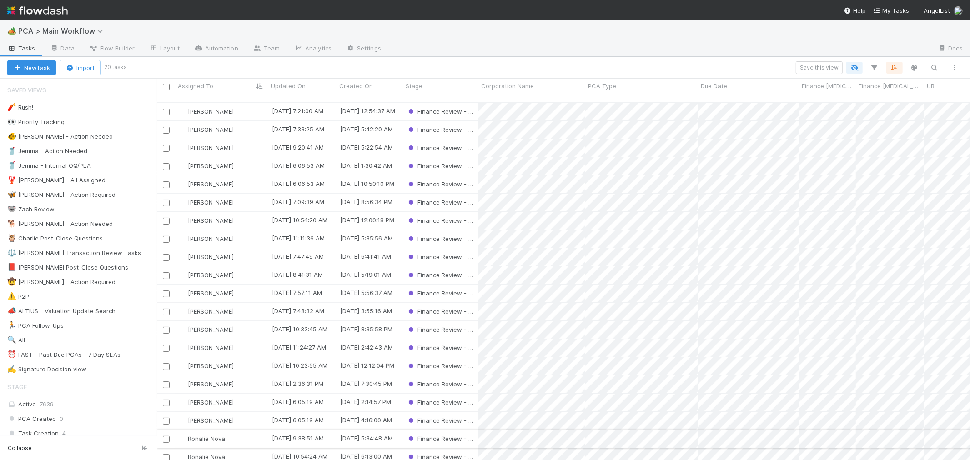
scroll to position [6, 0]
click at [249, 430] on div "Ronalie Nova" at bounding box center [221, 439] width 93 height 18
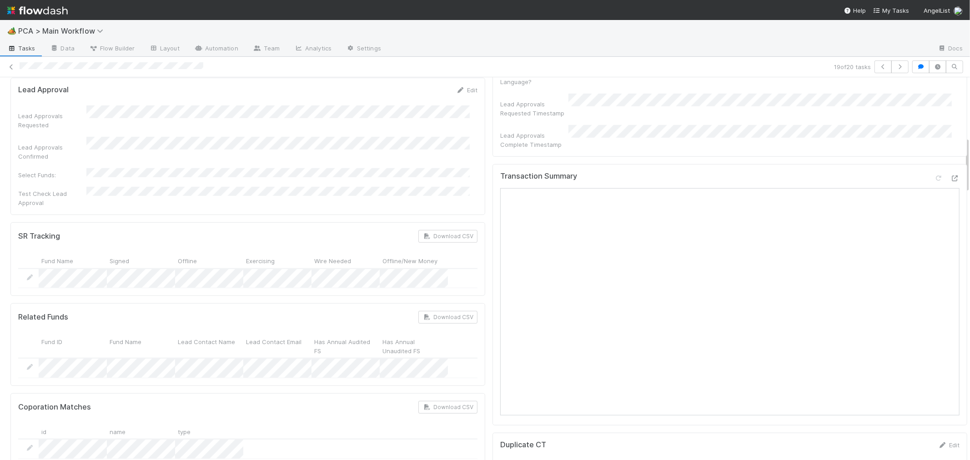
scroll to position [404, 0]
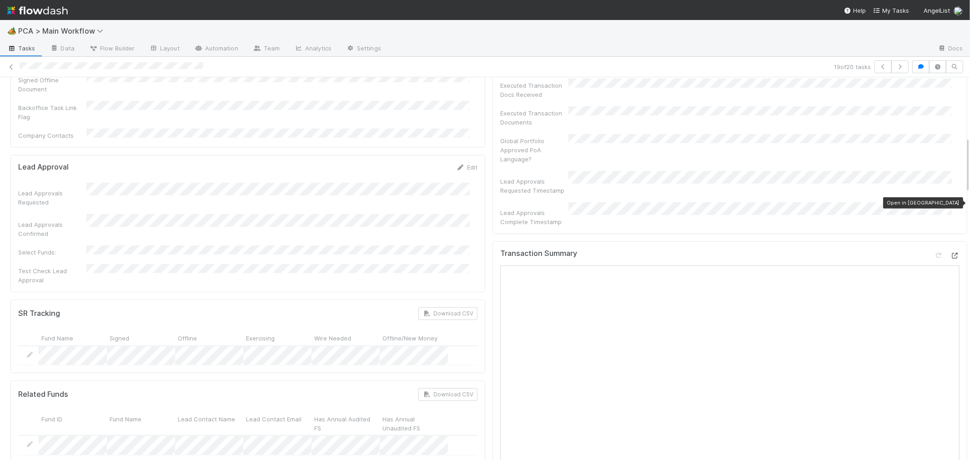
click at [950, 253] on icon at bounding box center [954, 256] width 9 height 6
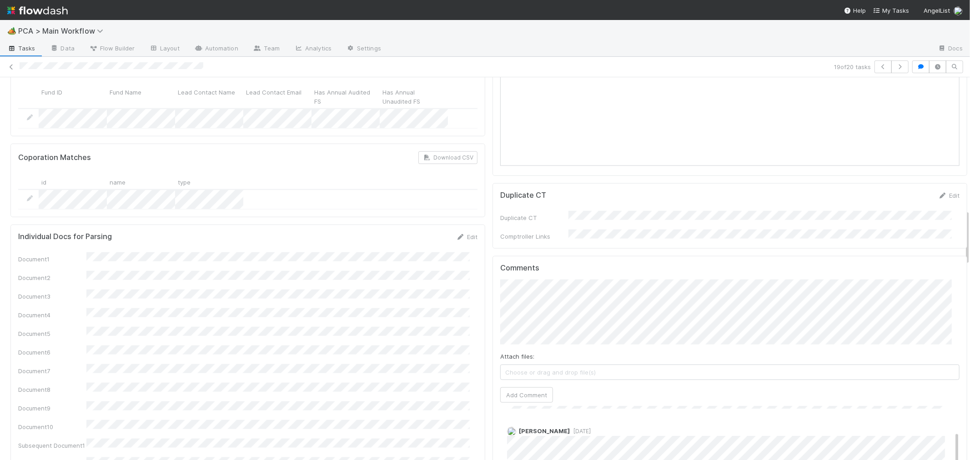
scroll to position [707, 0]
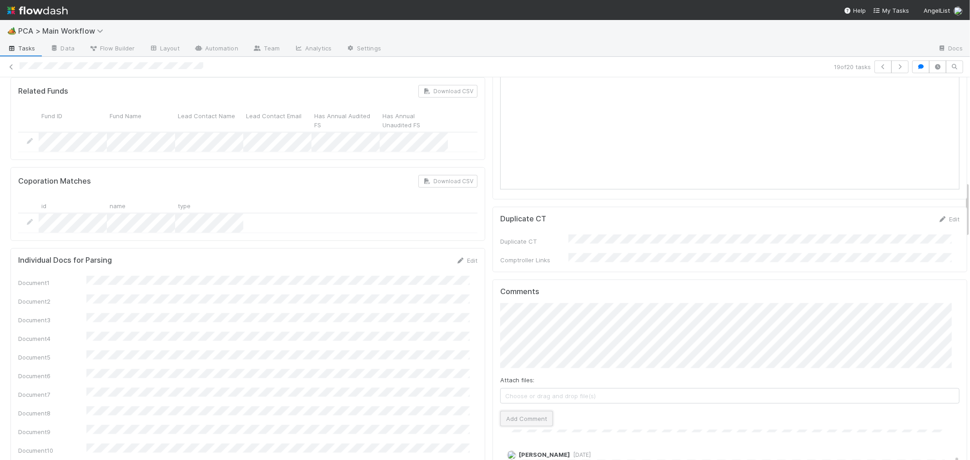
click at [519, 411] on button "Add Comment" at bounding box center [526, 418] width 53 height 15
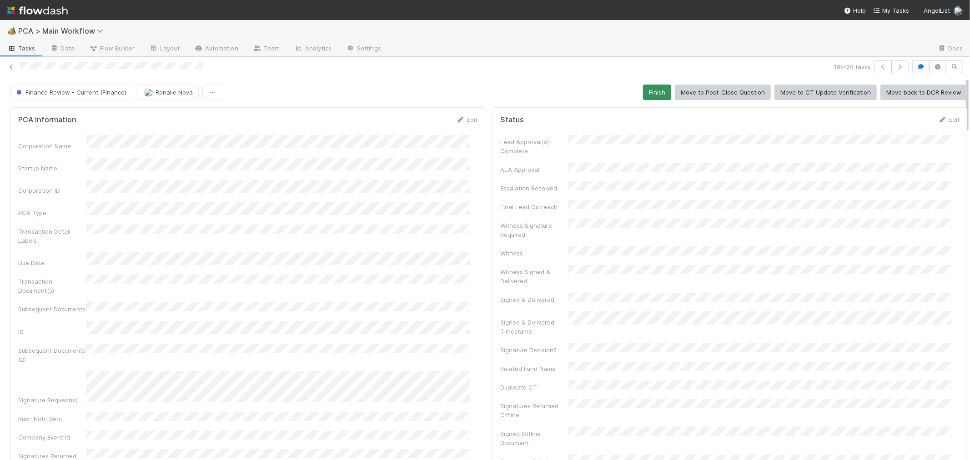
scroll to position [177, 0]
click at [651, 90] on button "Finish" at bounding box center [657, 92] width 28 height 15
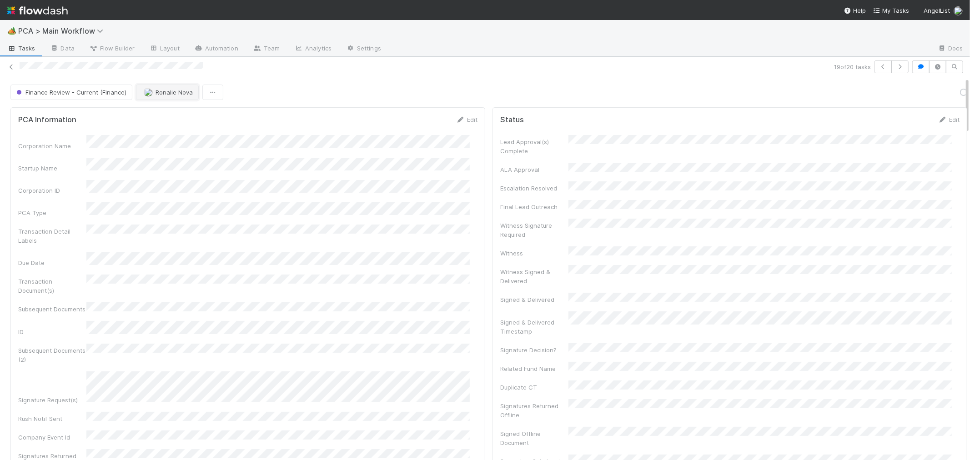
click at [175, 96] on button "Ronalie Nova" at bounding box center [167, 92] width 63 height 15
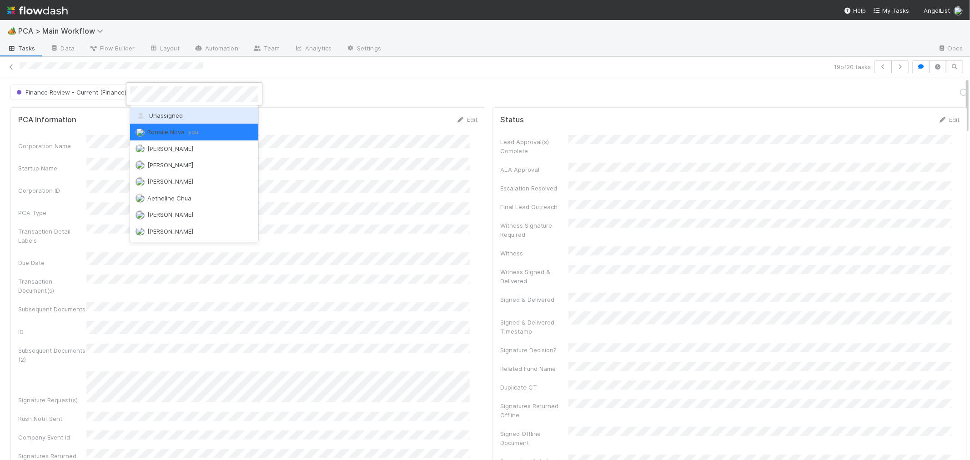
click at [172, 116] on span "Unassigned" at bounding box center [159, 115] width 47 height 7
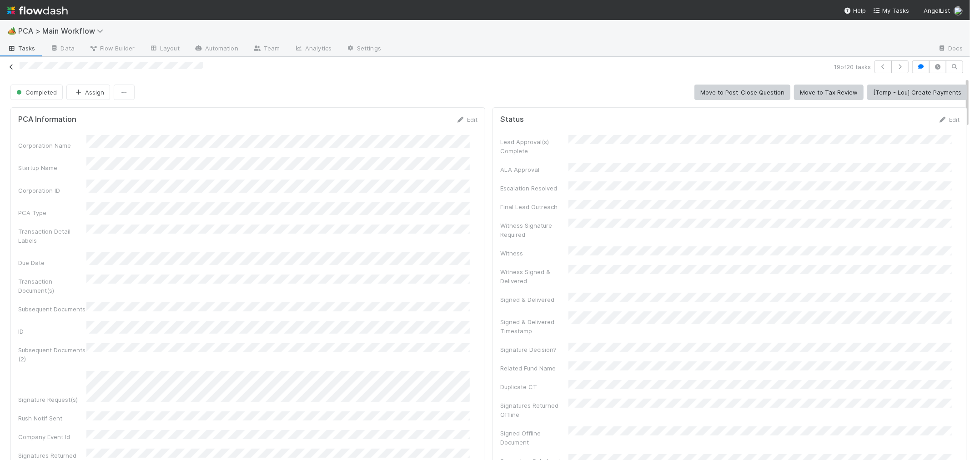
click at [11, 64] on icon at bounding box center [11, 67] width 9 height 6
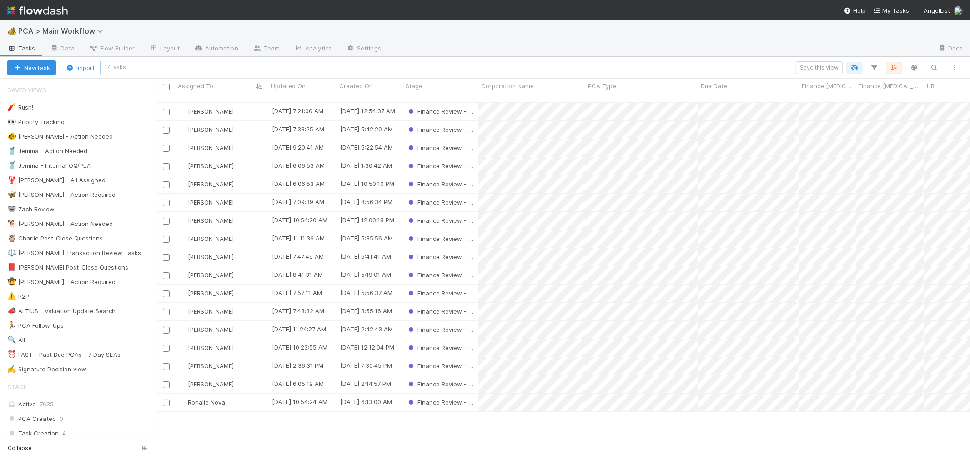
scroll to position [358, 805]
click at [244, 396] on div "Ronalie Nova" at bounding box center [221, 403] width 93 height 18
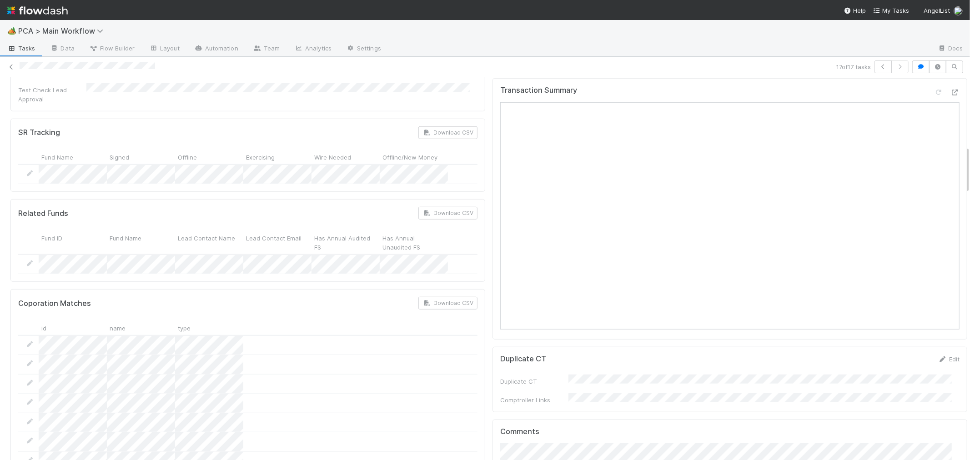
scroll to position [404, 0]
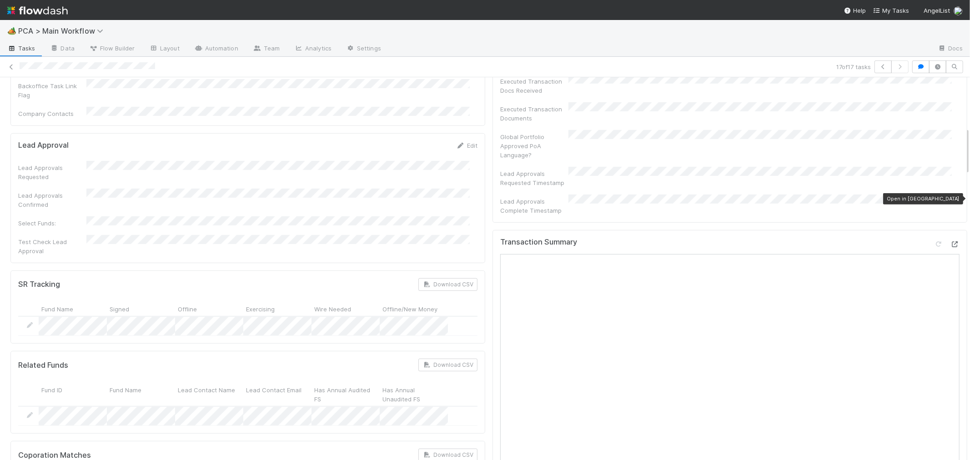
click at [950, 241] on icon at bounding box center [954, 244] width 9 height 6
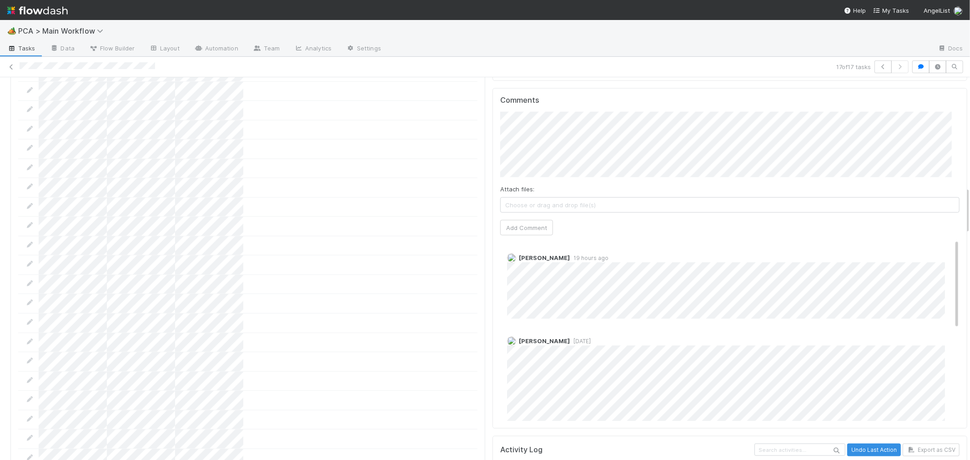
scroll to position [837, 0]
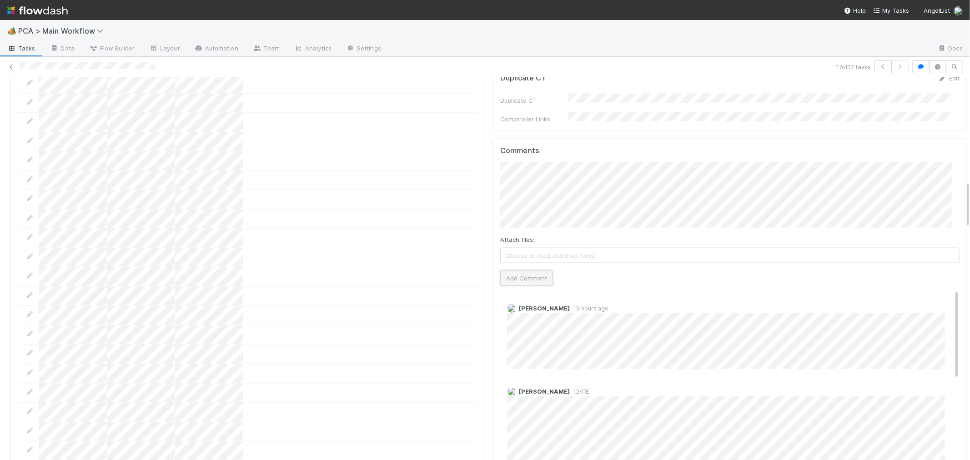
click at [533, 271] on button "Add Comment" at bounding box center [526, 278] width 53 height 15
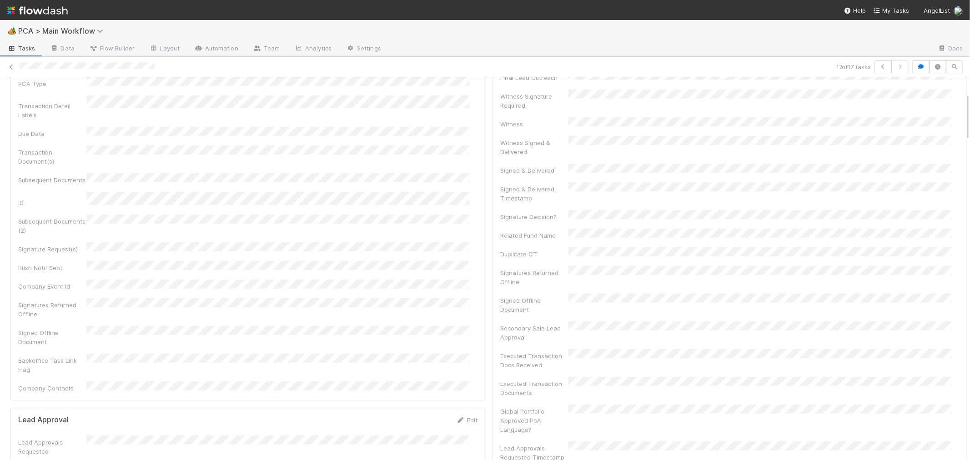
scroll to position [0, 0]
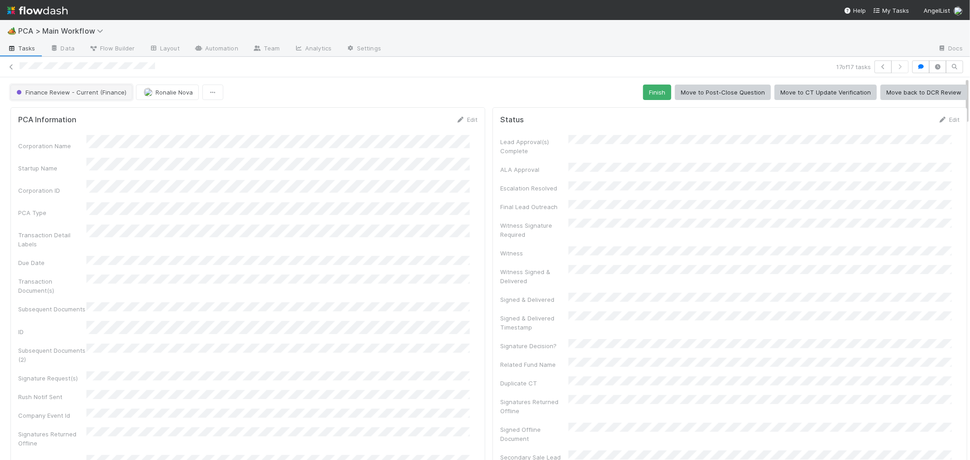
click at [84, 94] on span "Finance Review - Current (Finance)" at bounding box center [71, 92] width 112 height 7
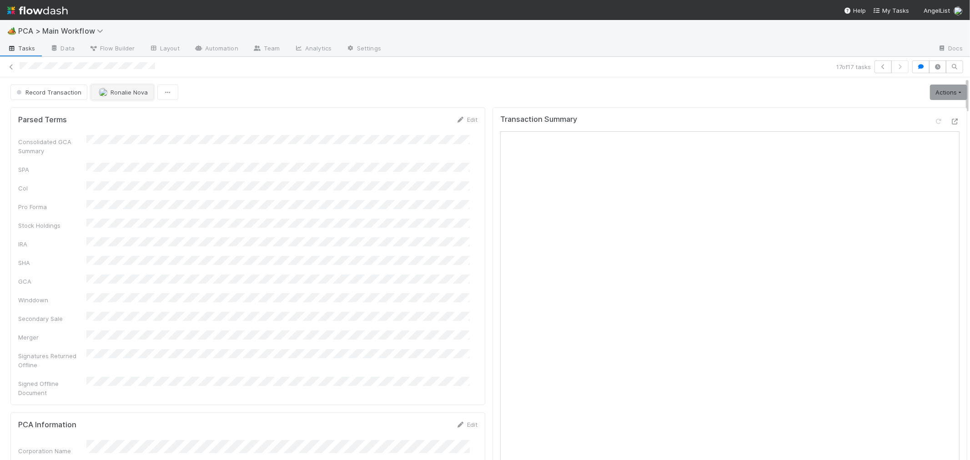
click at [119, 96] on button "Ronalie Nova" at bounding box center [122, 92] width 63 height 15
click at [132, 115] on span "Febbie Cervantes" at bounding box center [126, 115] width 46 height 7
click at [10, 65] on icon at bounding box center [11, 67] width 9 height 6
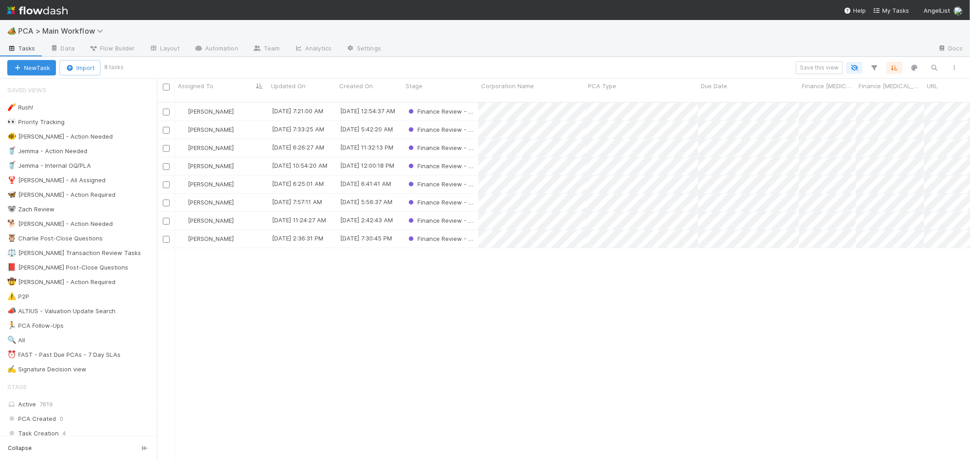
scroll to position [358, 805]
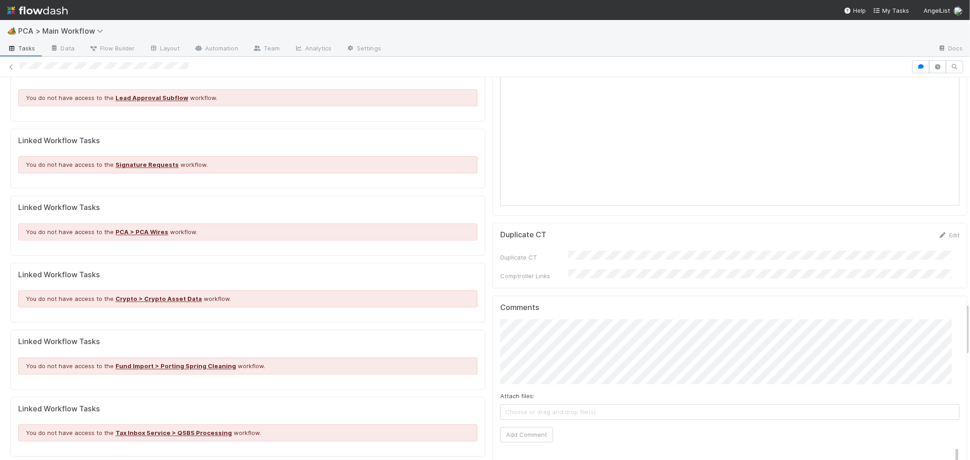
scroll to position [1819, 0]
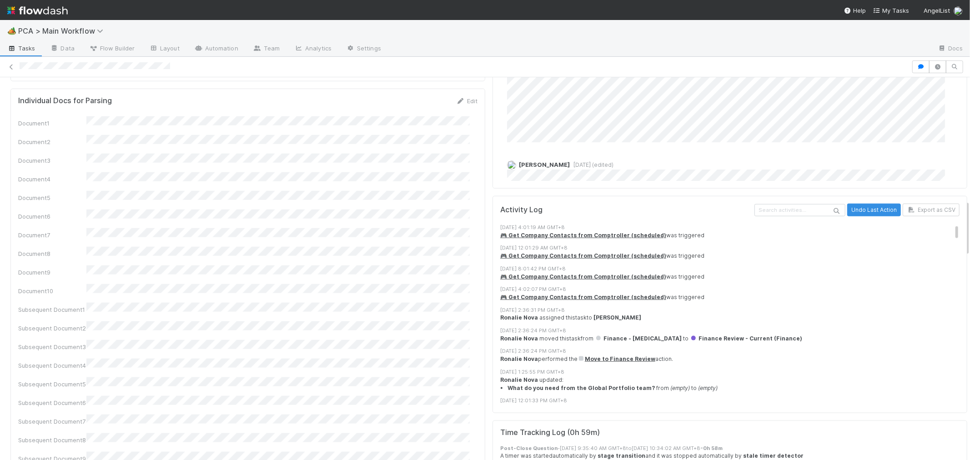
scroll to position [606, 0]
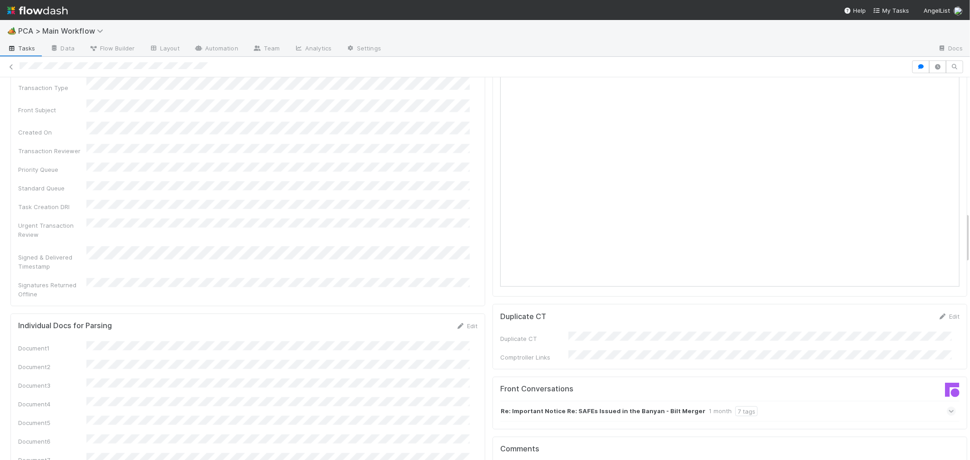
scroll to position [1212, 0]
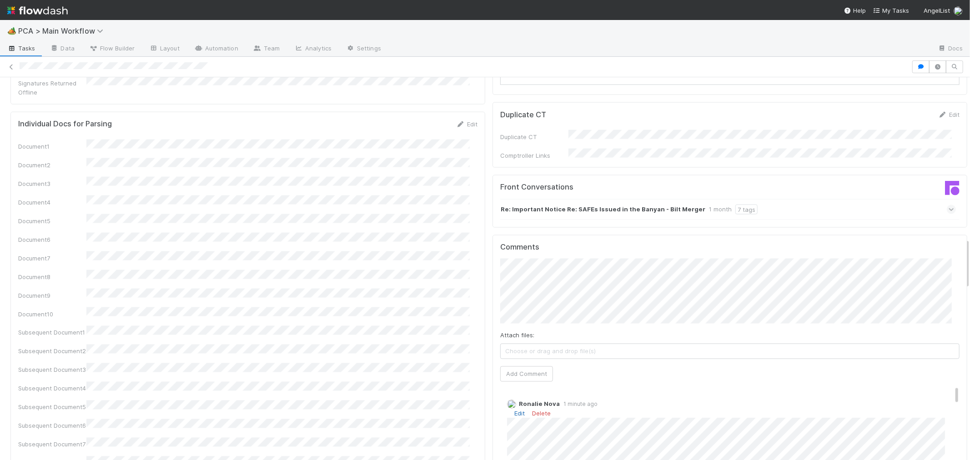
click at [514, 410] on link "Edit" at bounding box center [519, 413] width 10 height 7
click at [10, 62] on link at bounding box center [11, 66] width 9 height 9
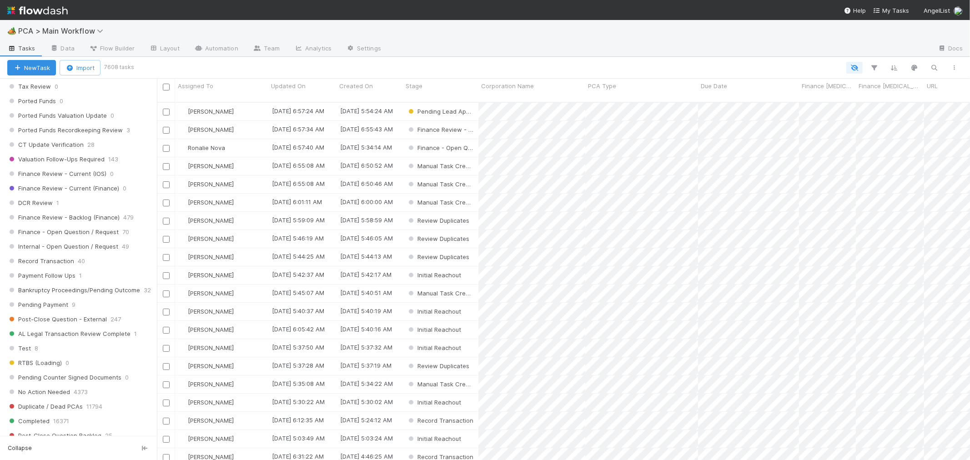
scroll to position [657, 0]
click at [80, 203] on div "DCR Review 1" at bounding box center [82, 198] width 150 height 11
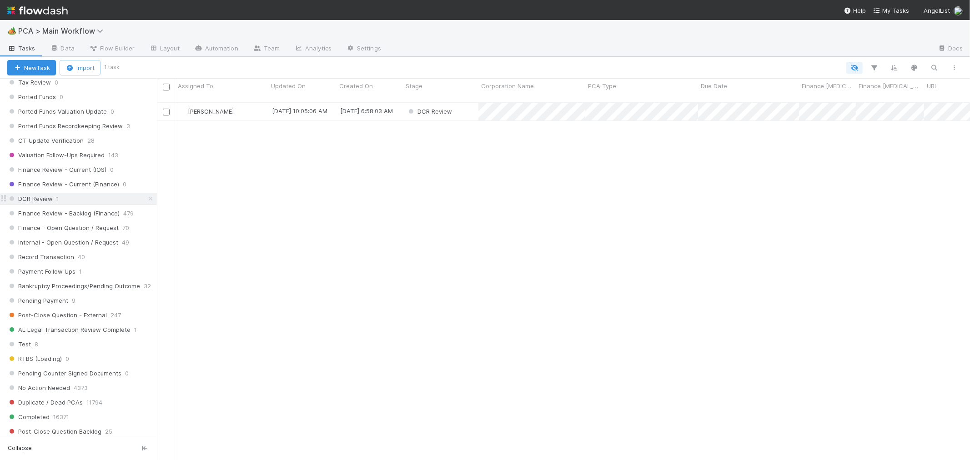
scroll to position [358, 805]
click at [255, 105] on div "[PERSON_NAME]" at bounding box center [221, 112] width 93 height 18
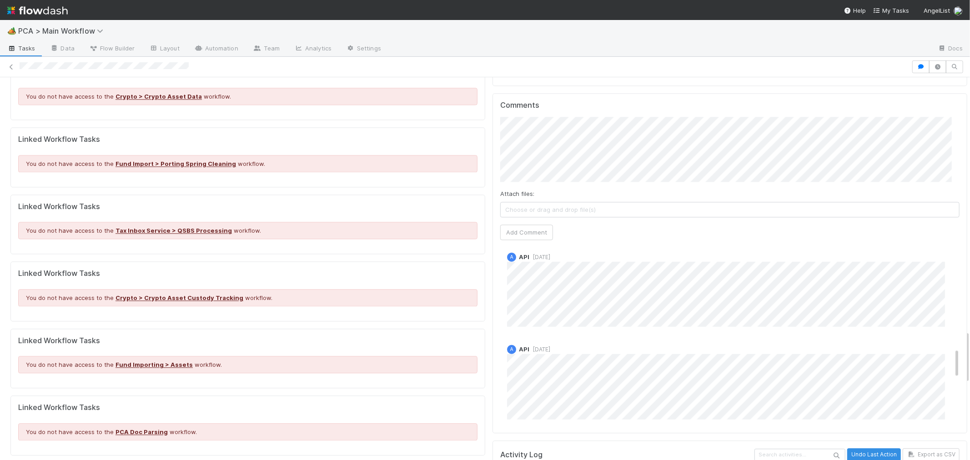
scroll to position [606, 0]
click at [10, 66] on icon at bounding box center [11, 67] width 9 height 6
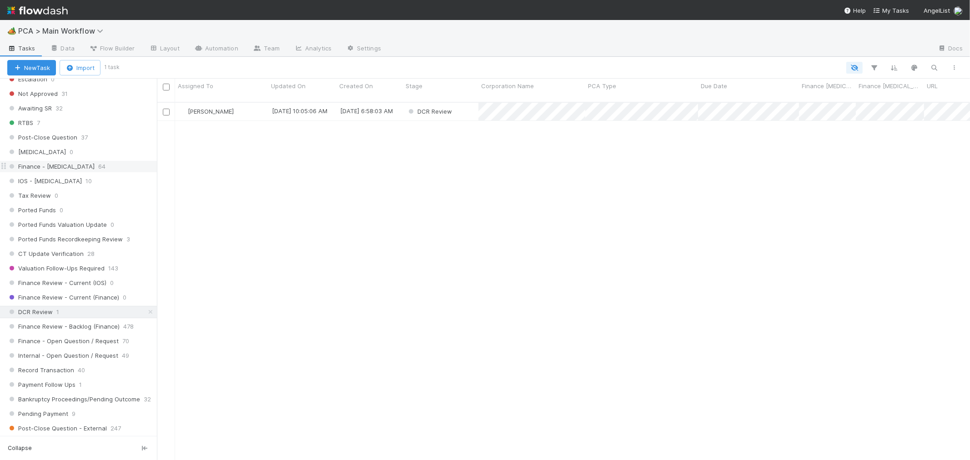
scroll to position [556, 0]
click at [464, 106] on div "DCR Review" at bounding box center [440, 112] width 75 height 18
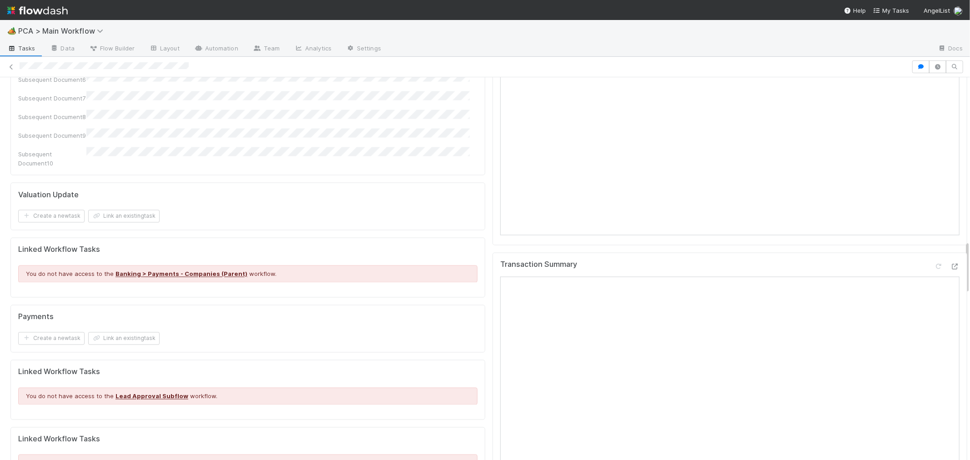
scroll to position [1111, 0]
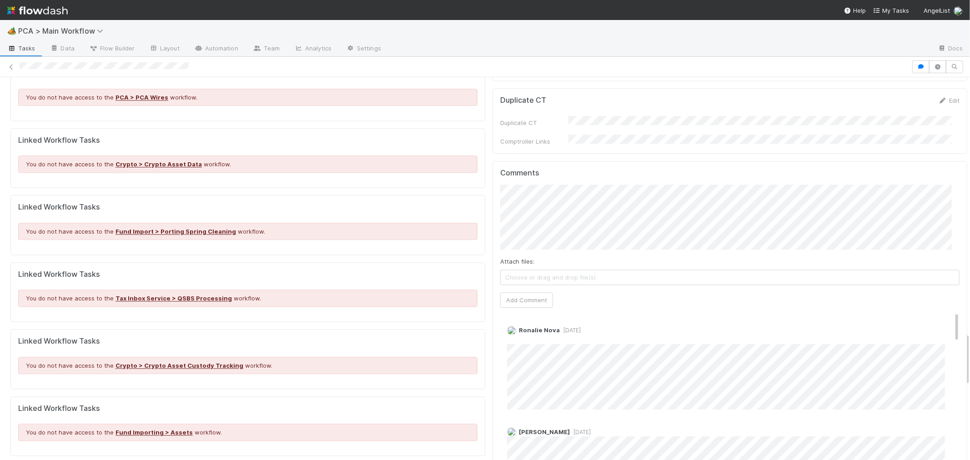
scroll to position [1870, 0]
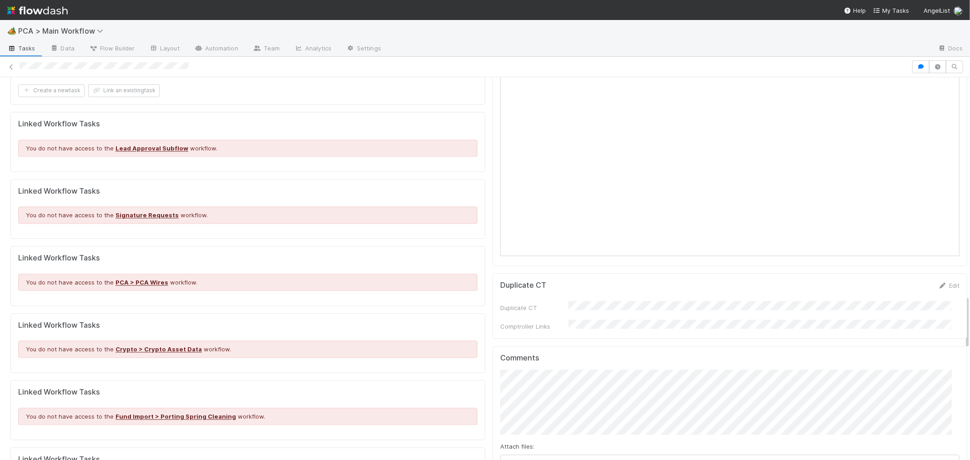
scroll to position [1870, 0]
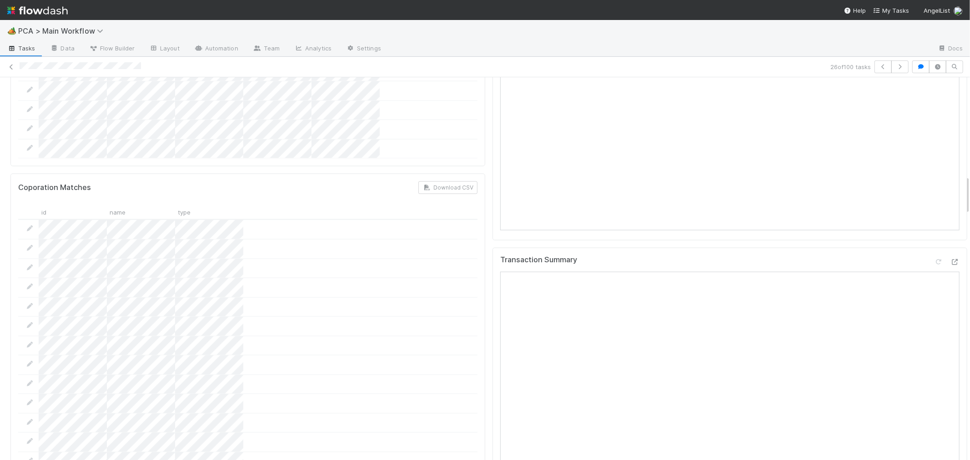
scroll to position [910, 0]
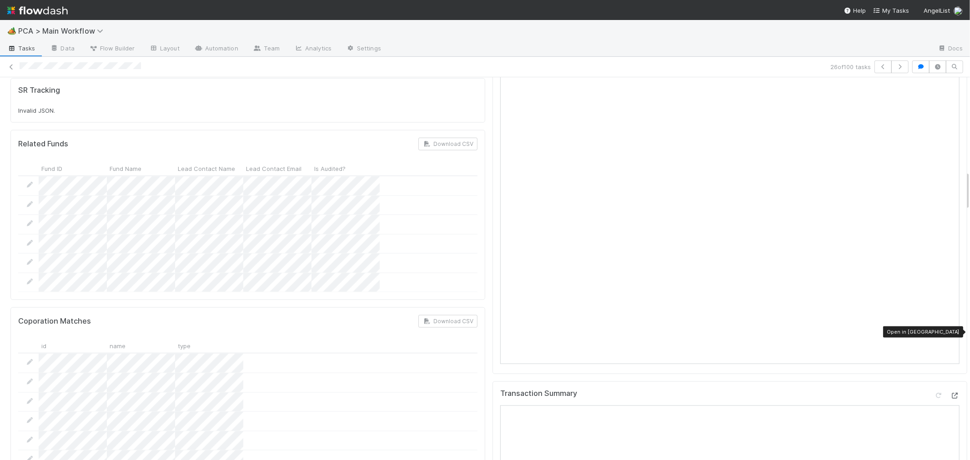
click at [950, 393] on icon at bounding box center [954, 396] width 9 height 6
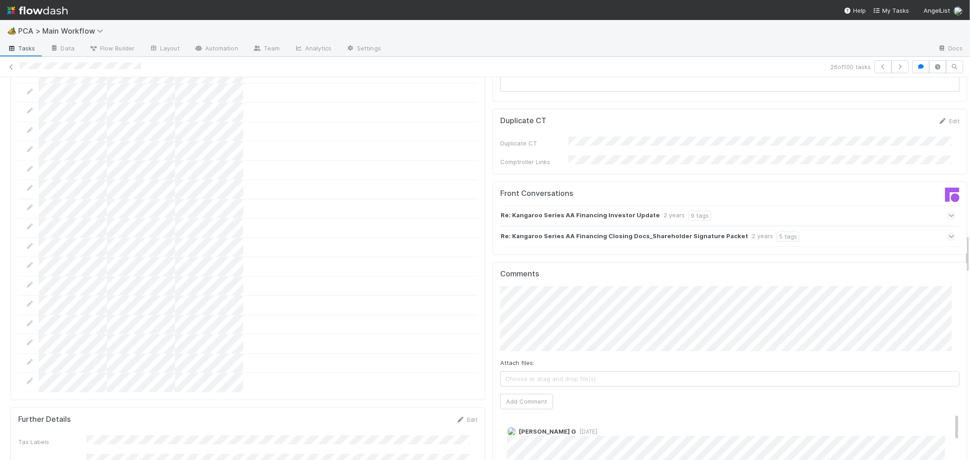
scroll to position [1566, 0]
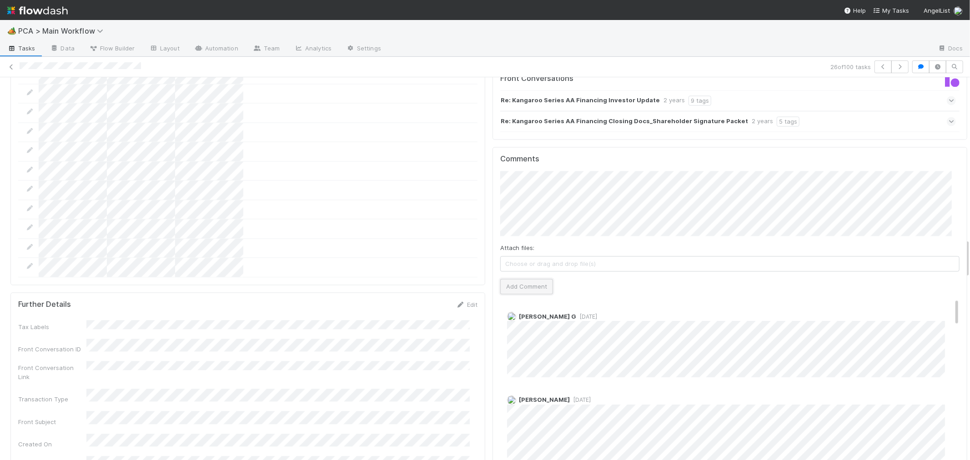
click at [508, 279] on button "Add Comment" at bounding box center [526, 286] width 53 height 15
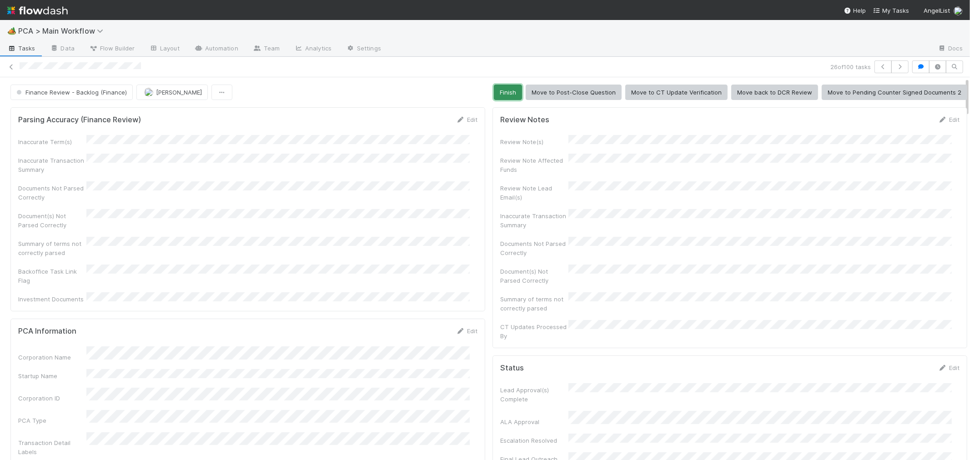
click at [503, 91] on button "Finish" at bounding box center [508, 92] width 28 height 15
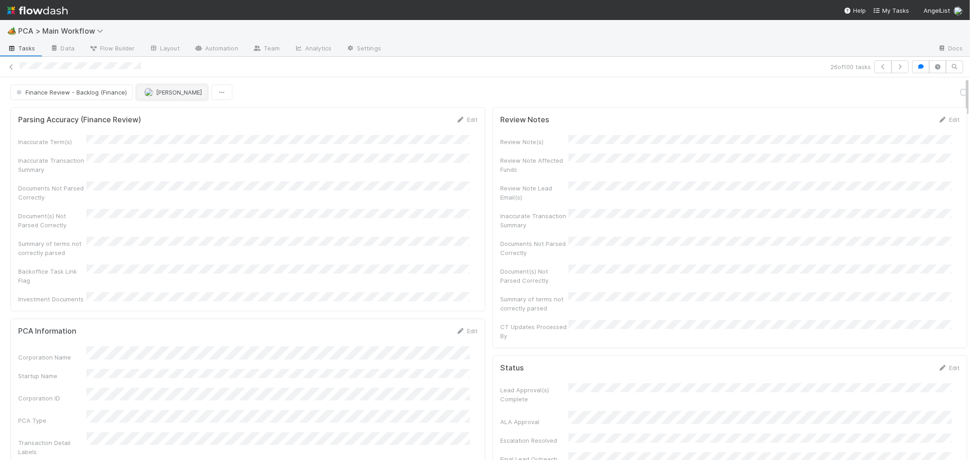
click at [176, 96] on span "[PERSON_NAME]" at bounding box center [179, 92] width 46 height 7
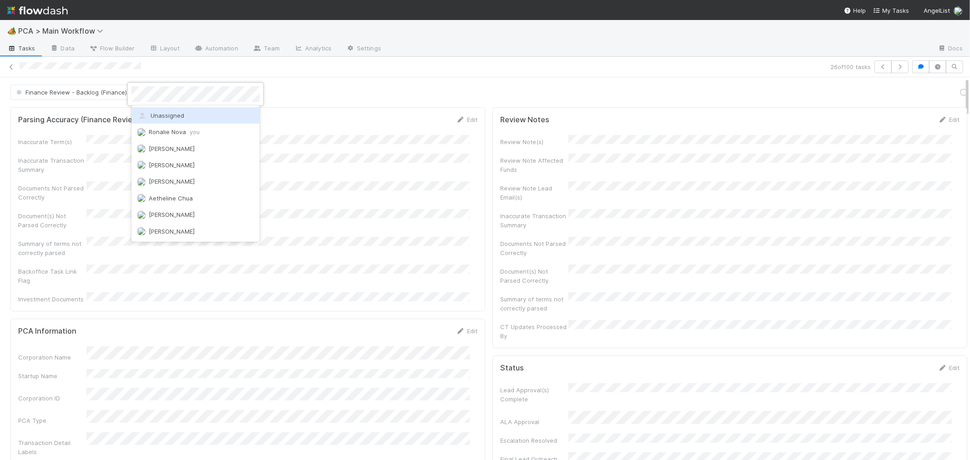
click at [219, 116] on div "Unassigned" at bounding box center [195, 115] width 128 height 16
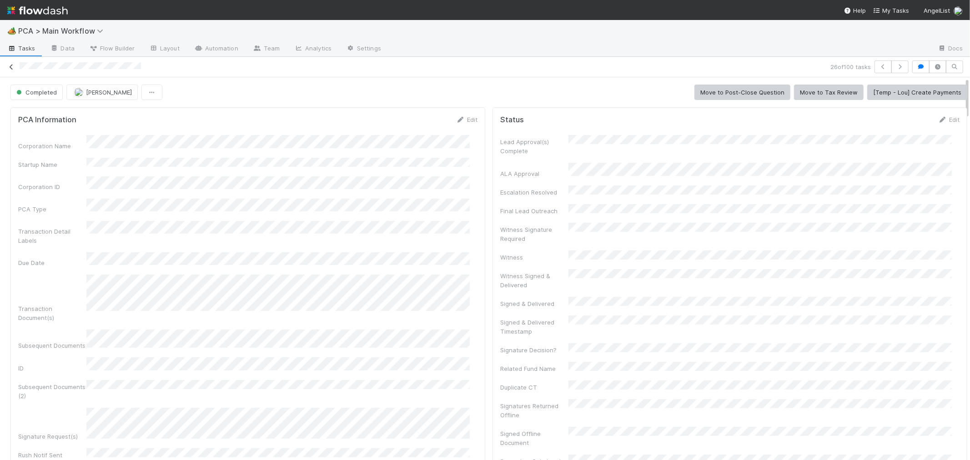
click at [12, 65] on icon at bounding box center [11, 67] width 9 height 6
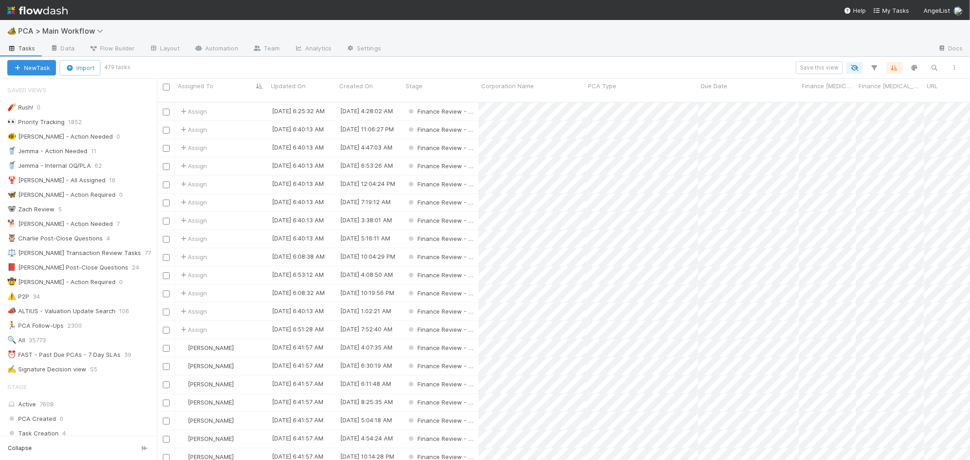
scroll to position [8, 7]
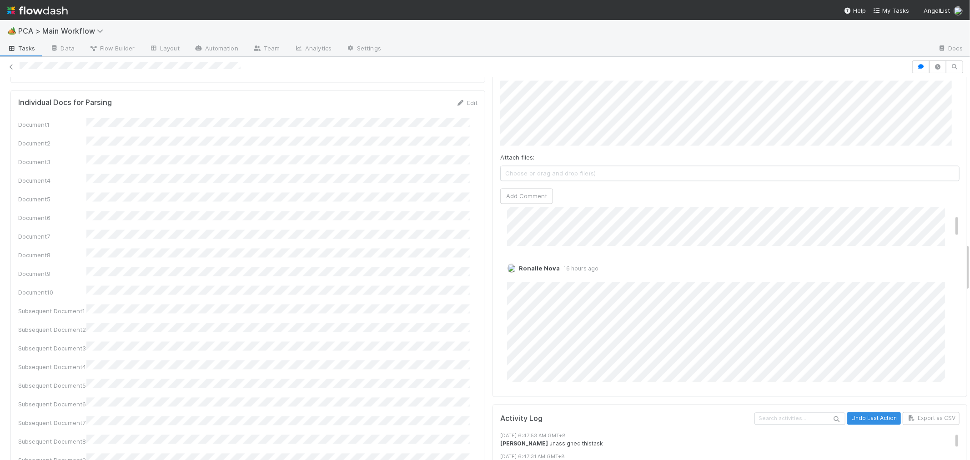
scroll to position [1313, 0]
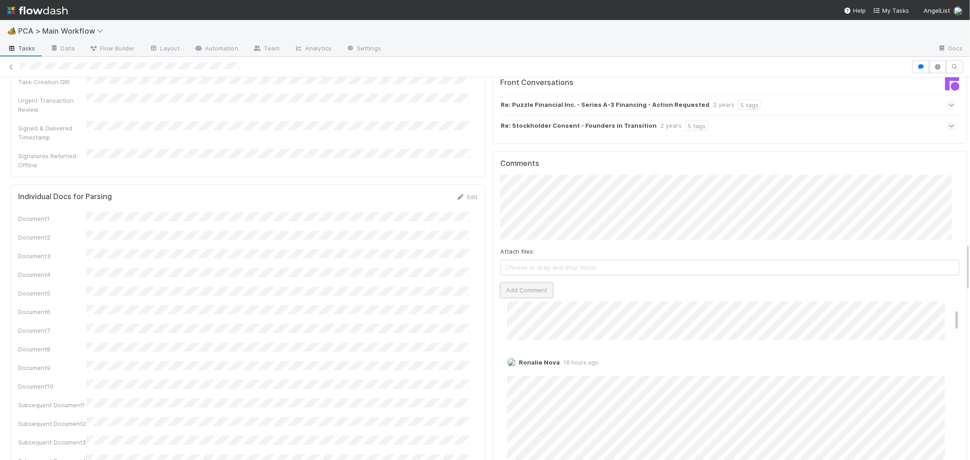
click at [527, 283] on button "Add Comment" at bounding box center [526, 290] width 53 height 15
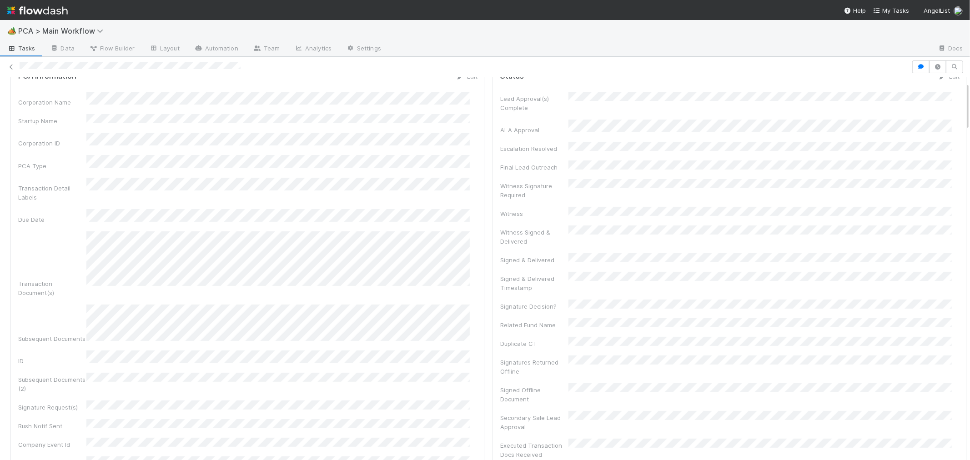
scroll to position [0, 0]
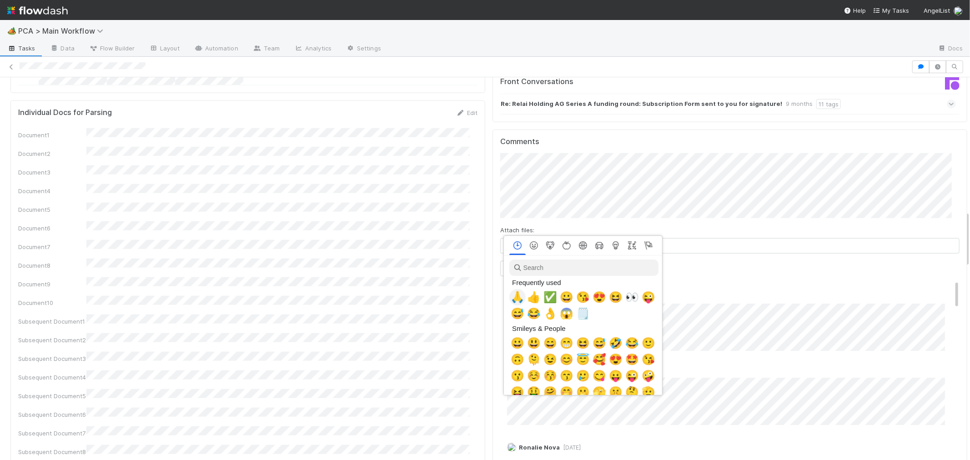
scroll to position [0, 4]
click at [630, 299] on span "👀" at bounding box center [630, 297] width 14 height 13
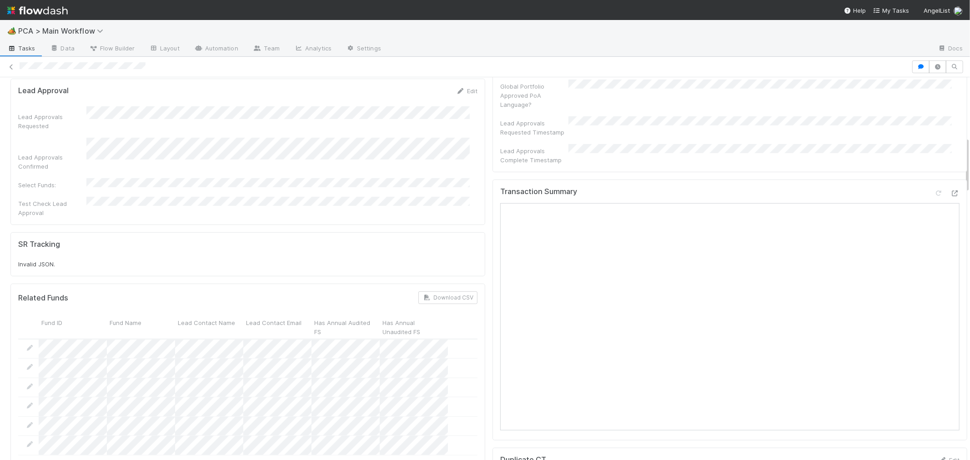
scroll to position [404, 0]
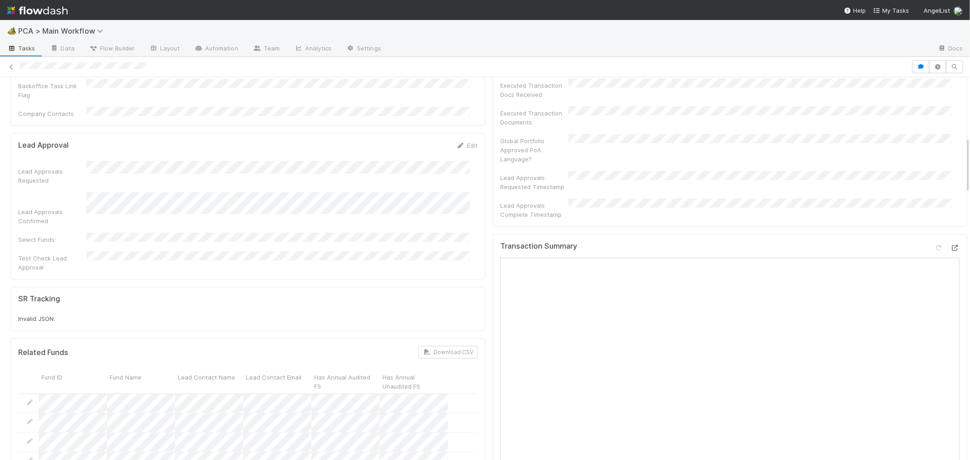
click at [950, 245] on icon at bounding box center [954, 248] width 9 height 6
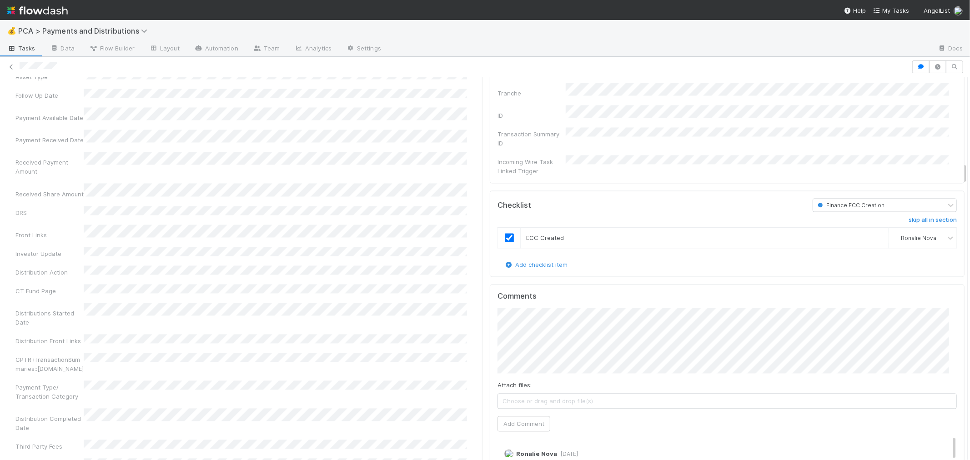
scroll to position [1465, 0]
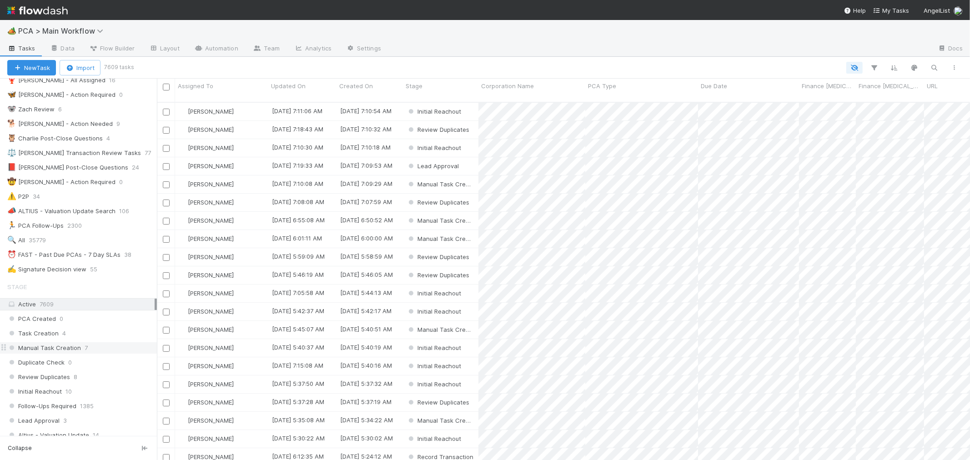
scroll to position [101, 0]
click at [35, 244] on span "35779" at bounding box center [42, 239] width 26 height 11
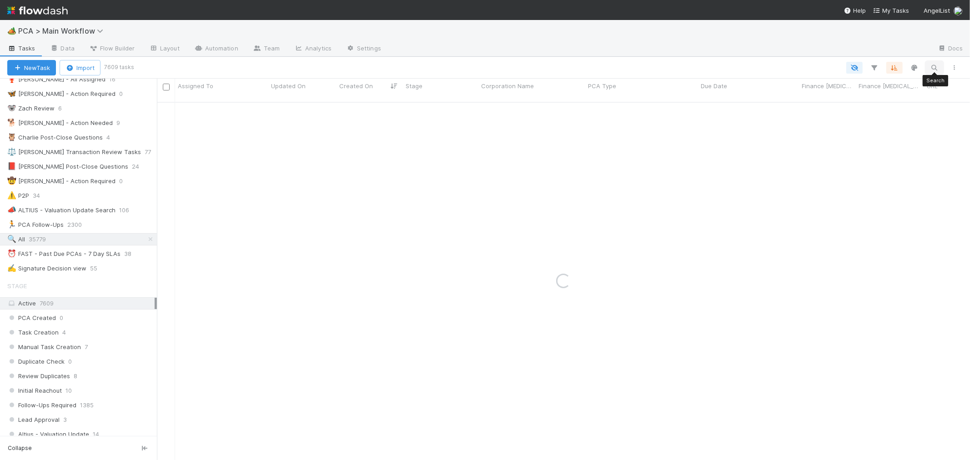
click at [931, 68] on icon "button" at bounding box center [934, 68] width 9 height 8
click at [895, 53] on input "Honu HR, Inc." at bounding box center [887, 52] width 91 height 11
type input "Honu"
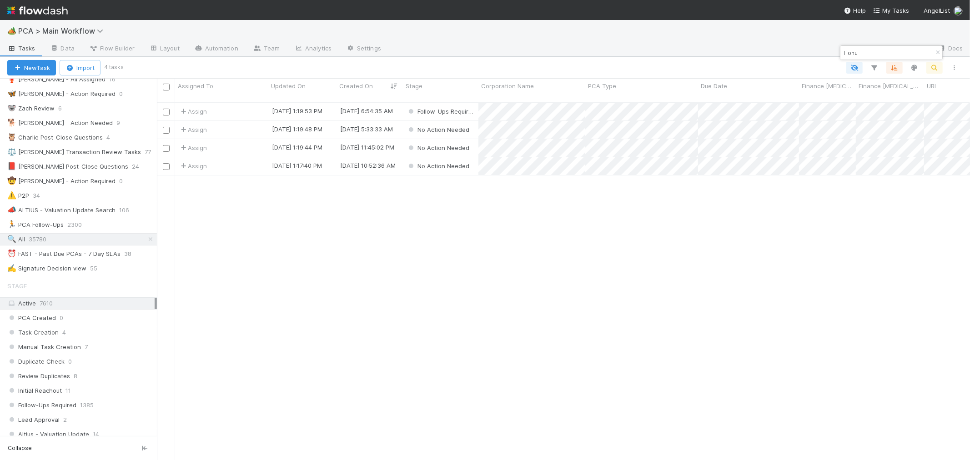
scroll to position [8, 7]
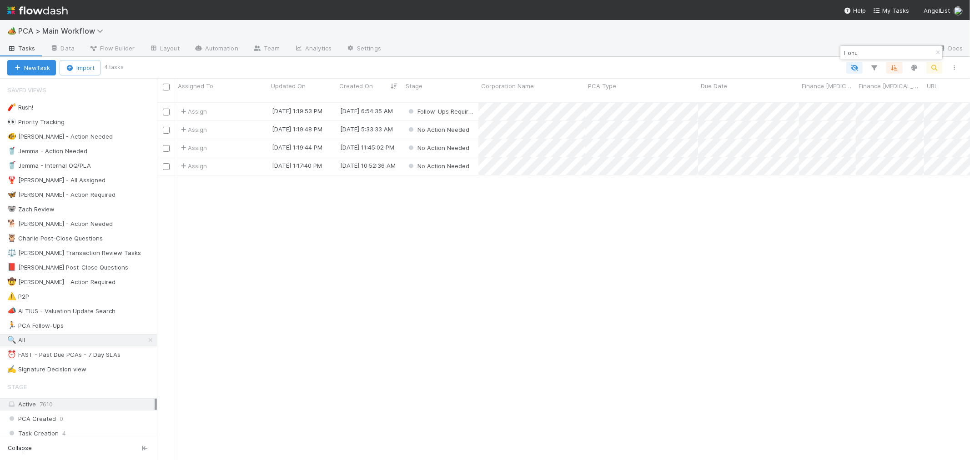
scroll to position [358, 805]
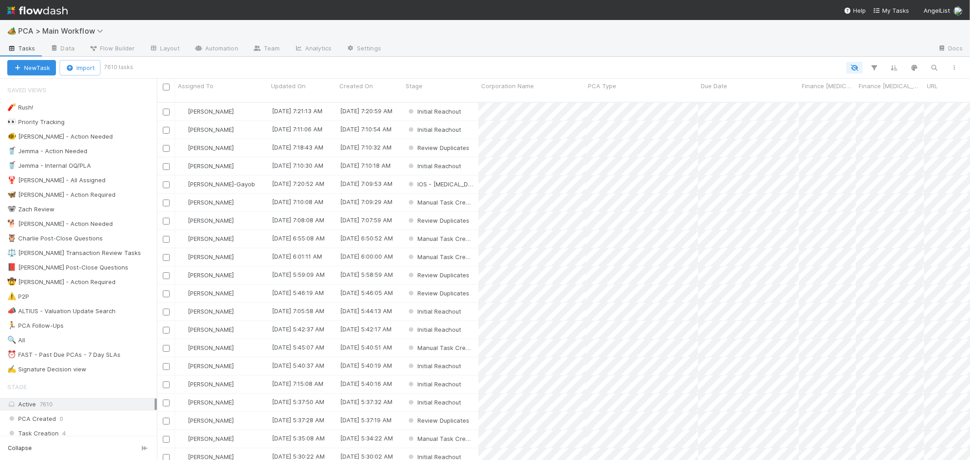
scroll to position [358, 805]
click at [38, 344] on span "35780" at bounding box center [42, 340] width 27 height 11
click at [937, 67] on icon "button" at bounding box center [934, 68] width 9 height 8
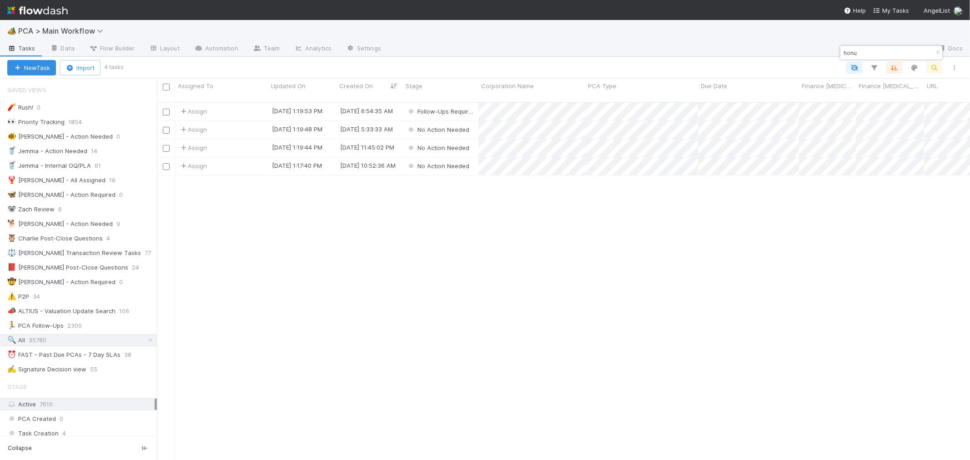
drag, startPoint x: 861, startPoint y: 49, endPoint x: 807, endPoint y: 44, distance: 54.4
click at [807, 44] on body "🏕️ PCA > Main Workflow Tasks Data Flow Builder Layout Automation Team Analytics…" at bounding box center [485, 230] width 970 height 460
type input "h"
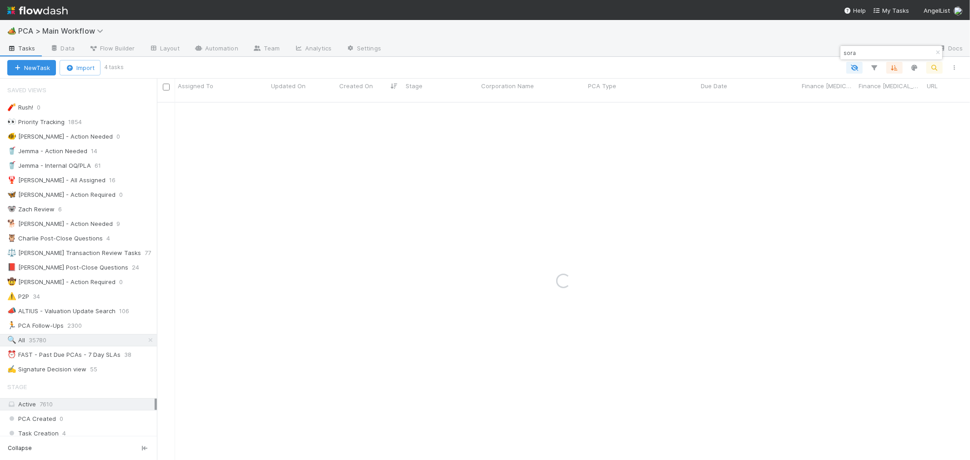
type input "sora"
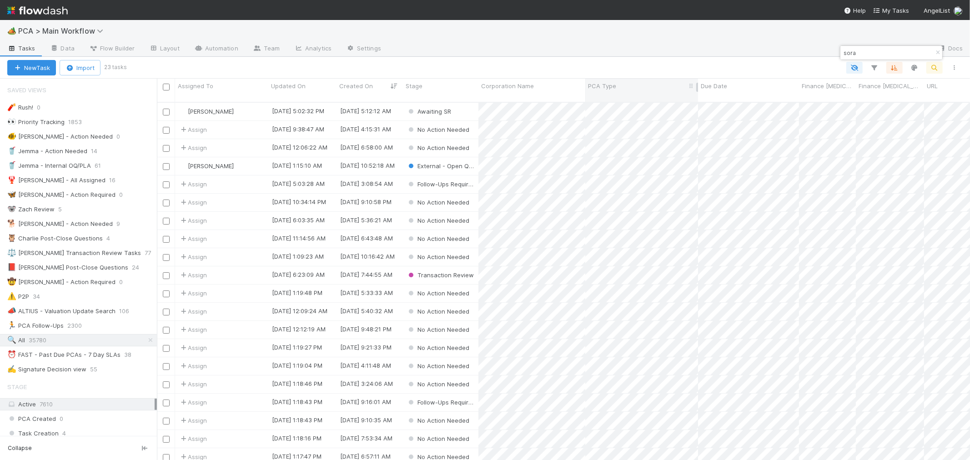
click at [602, 87] on span "PCA Type" at bounding box center [602, 85] width 28 height 9
click at [614, 101] on div "Sort A → Z" at bounding box center [640, 103] width 104 height 14
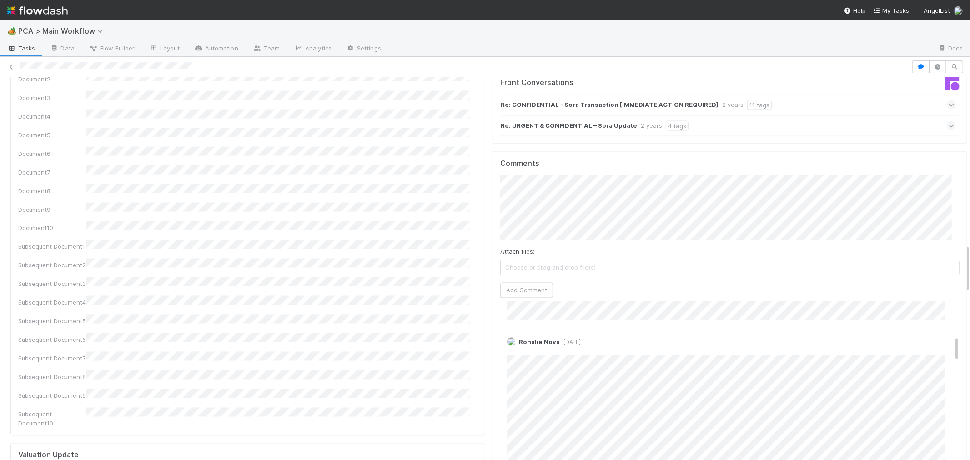
scroll to position [239, 0]
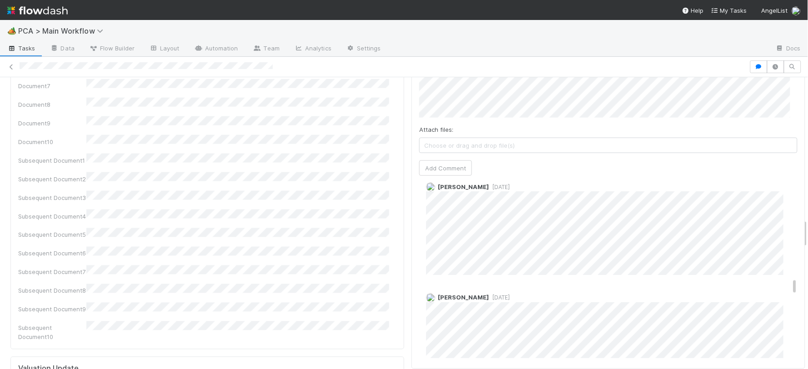
scroll to position [958, 0]
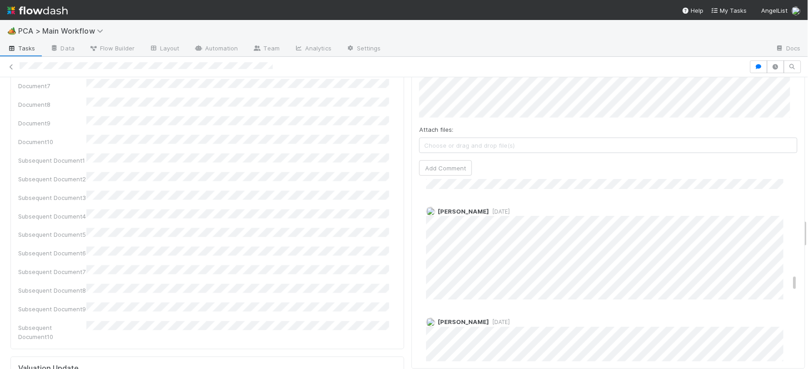
click at [489, 209] on span "[DATE]" at bounding box center [499, 212] width 21 height 7
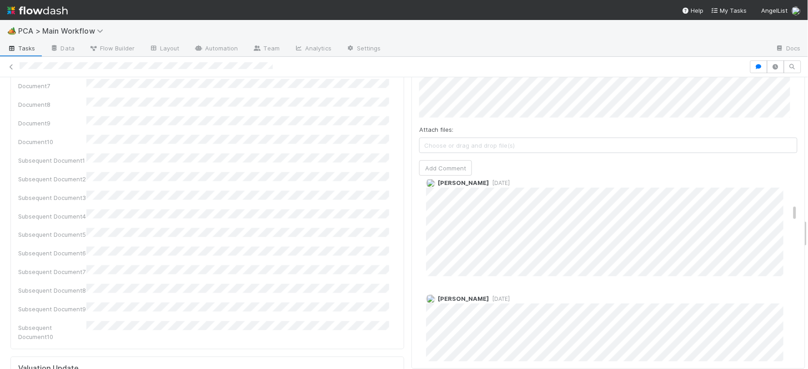
scroll to position [200, 0]
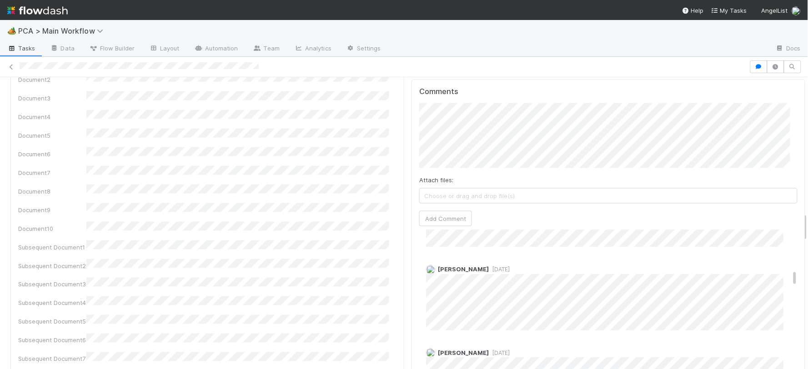
scroll to position [965, 0]
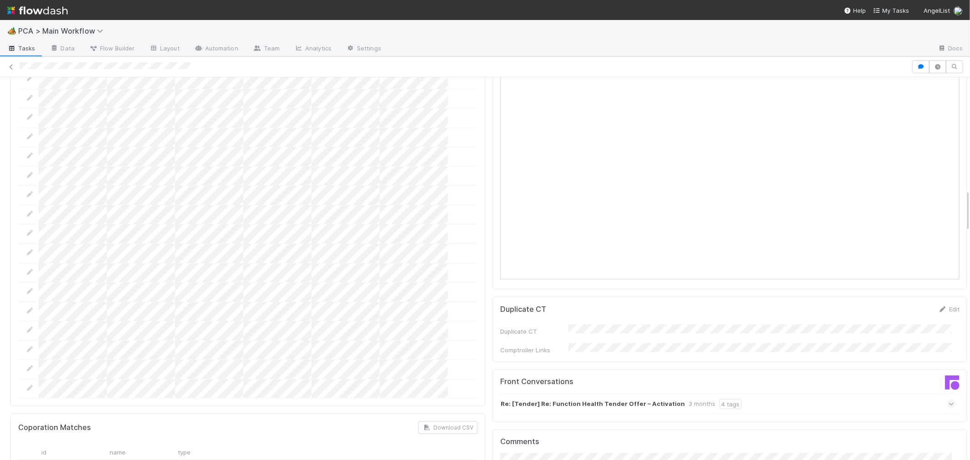
scroll to position [808, 0]
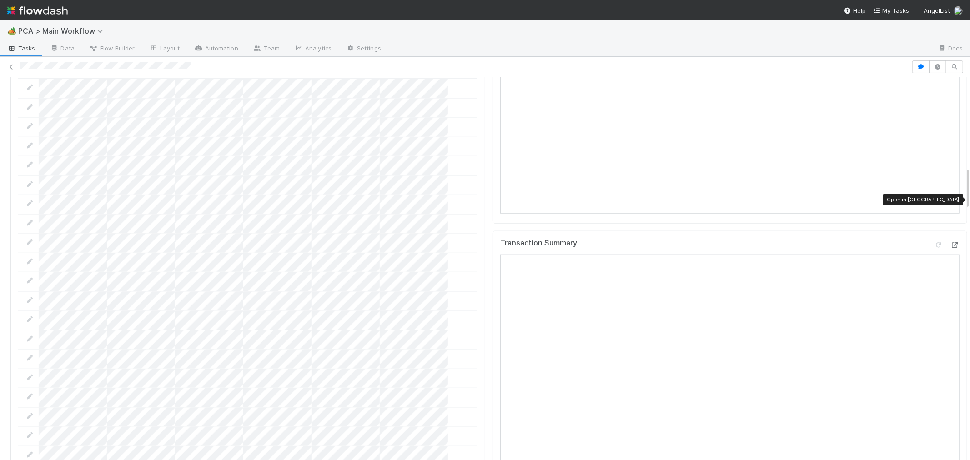
click at [950, 242] on icon at bounding box center [954, 245] width 9 height 6
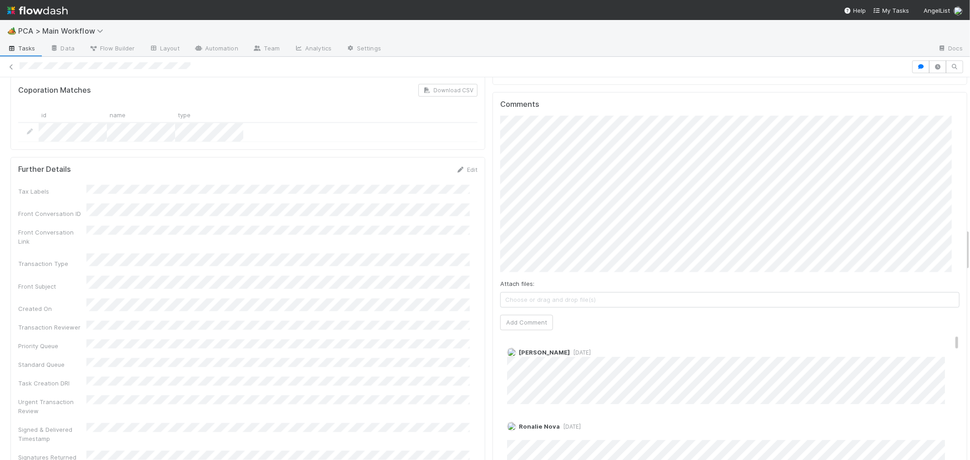
scroll to position [1364, 0]
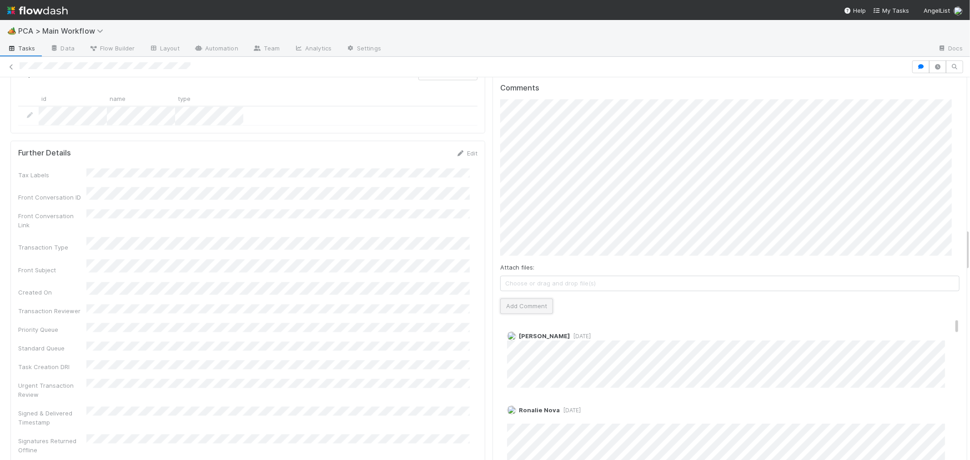
click at [521, 299] on button "Add Comment" at bounding box center [526, 306] width 53 height 15
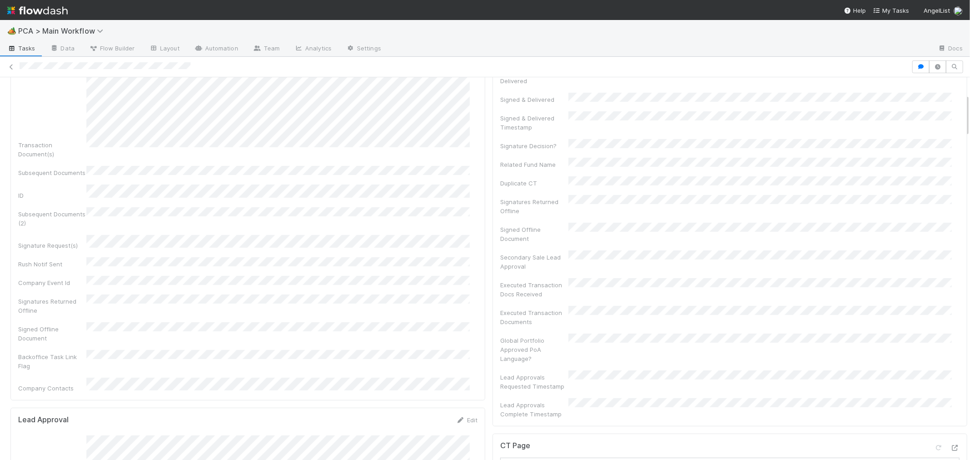
scroll to position [0, 0]
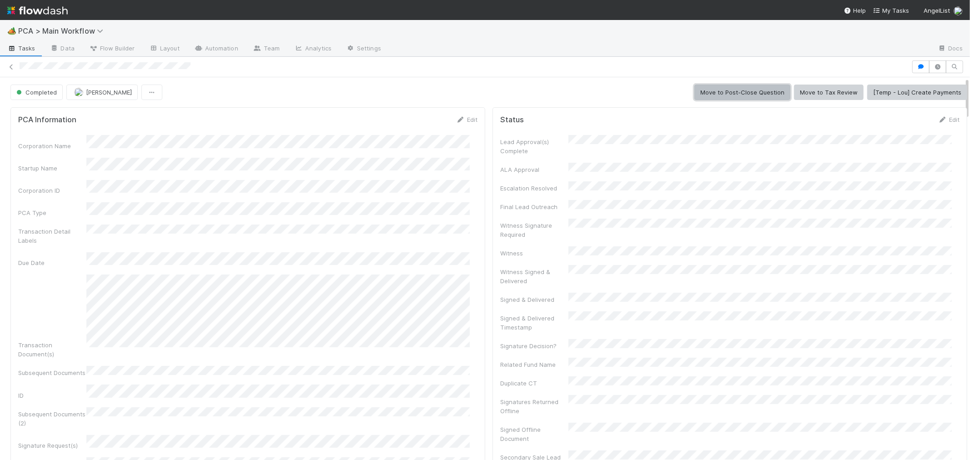
click at [712, 92] on button "Move to Post-Close Question" at bounding box center [742, 92] width 96 height 15
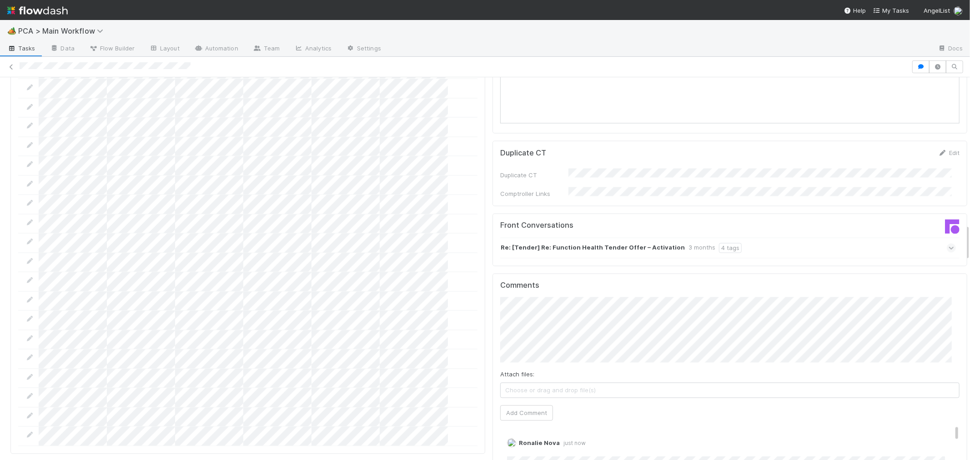
scroll to position [1667, 0]
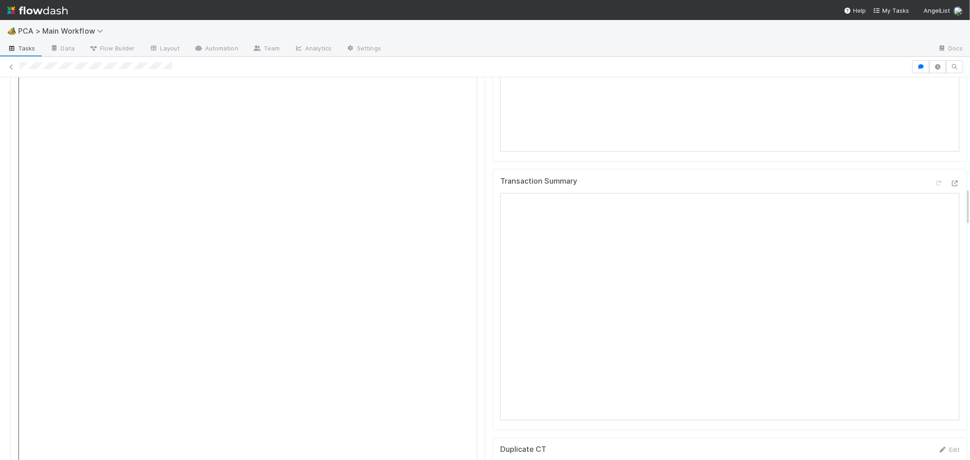
scroll to position [1111, 0]
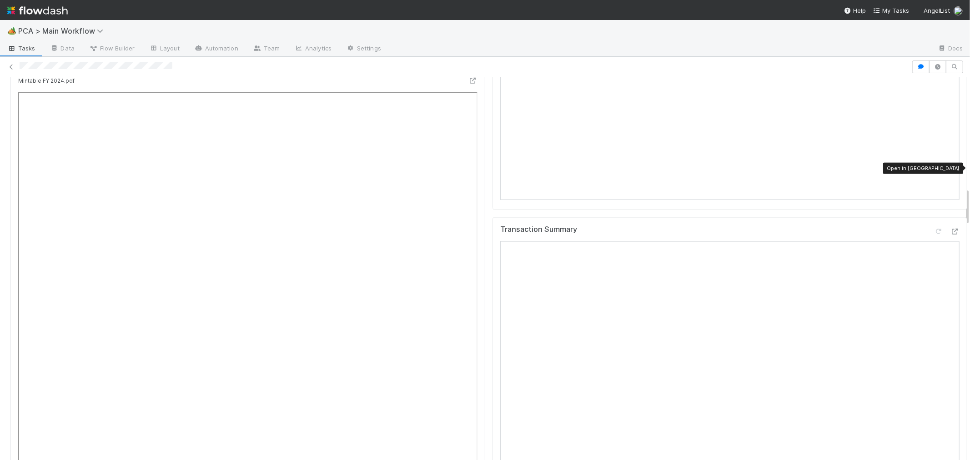
click at [945, 217] on div "Transaction Summary Open in [GEOGRAPHIC_DATA]" at bounding box center [730, 347] width 475 height 261
click at [950, 227] on div at bounding box center [954, 231] width 9 height 9
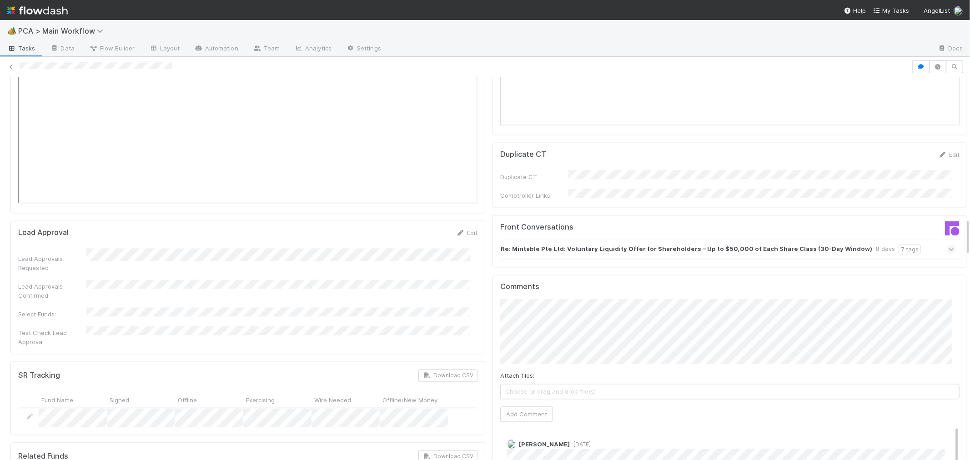
scroll to position [1415, 0]
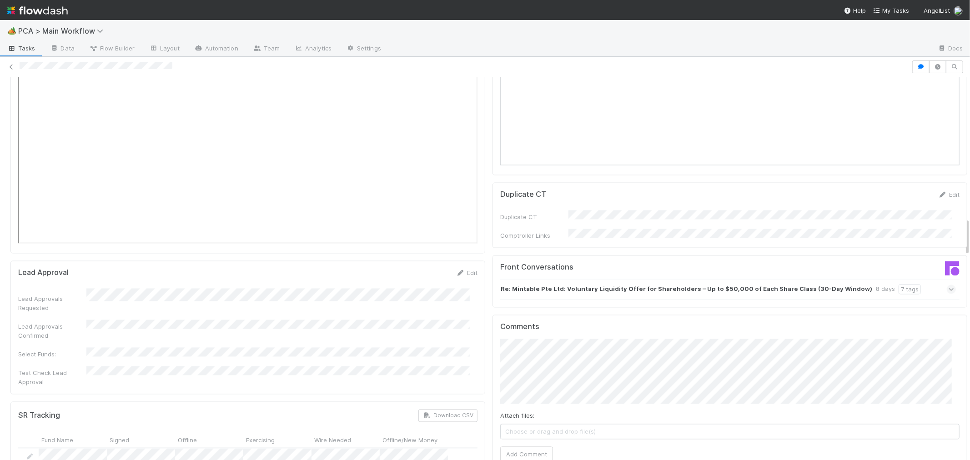
click at [526, 285] on strong "Re: Mintable Pte Ltd: Voluntary Liquidity Offer for Shareholders – Up to $50,00…" at bounding box center [687, 290] width 372 height 10
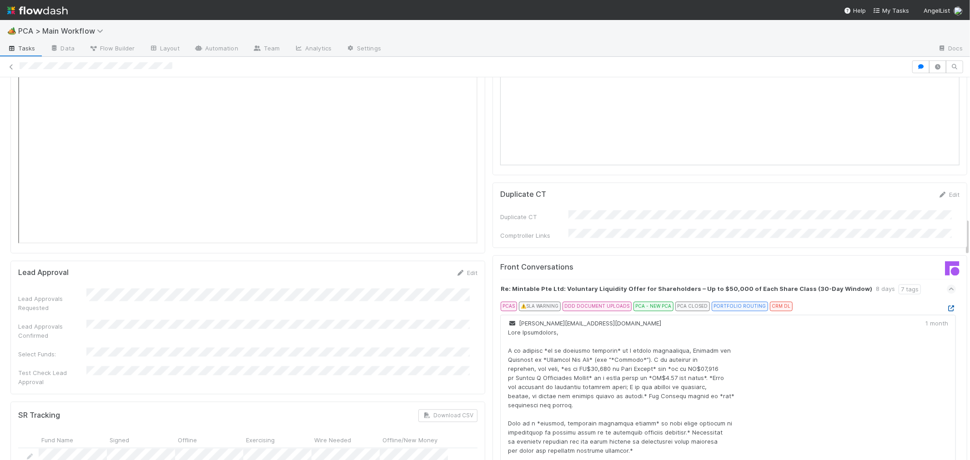
click at [947, 306] on icon at bounding box center [951, 309] width 9 height 6
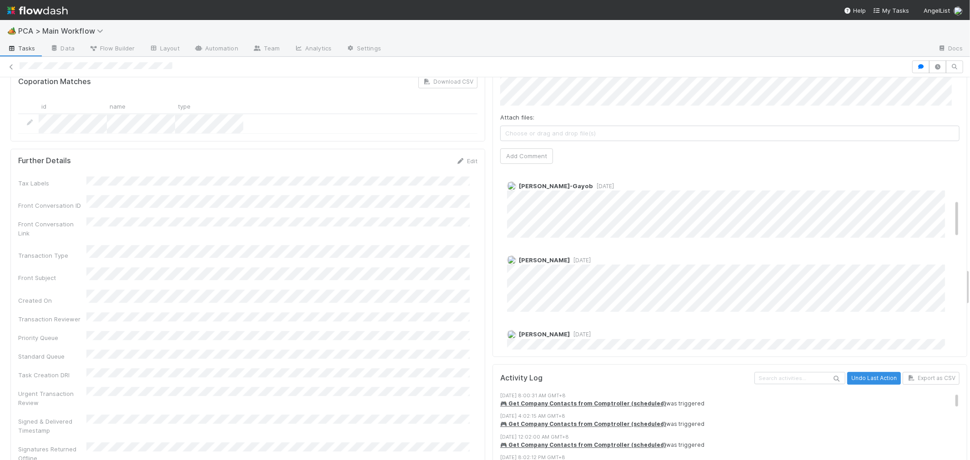
scroll to position [151, 0]
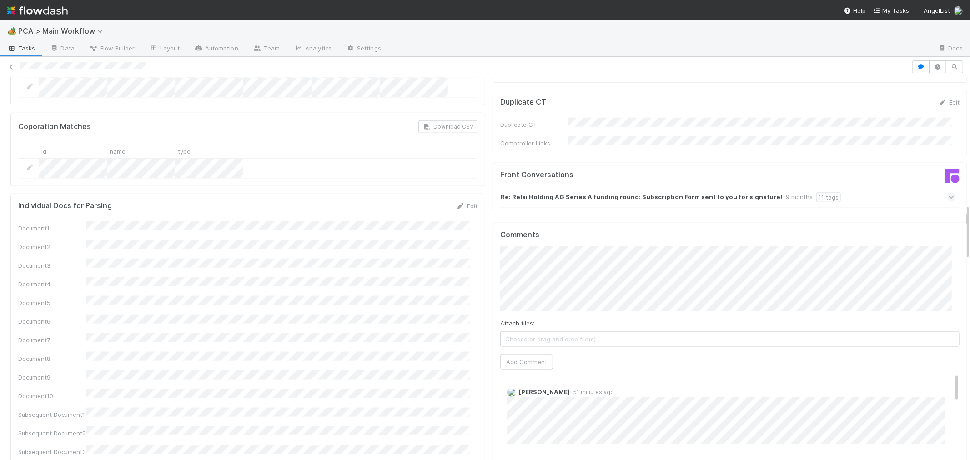
scroll to position [808, 0]
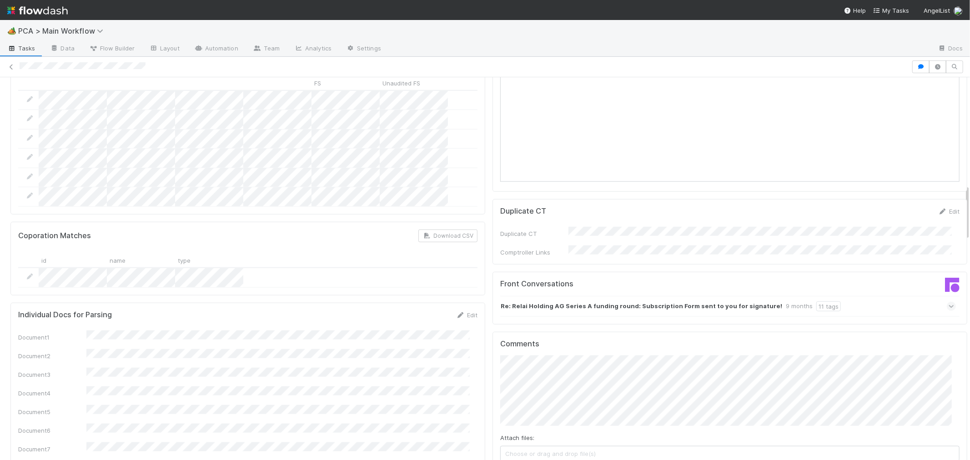
scroll to position [859, 0]
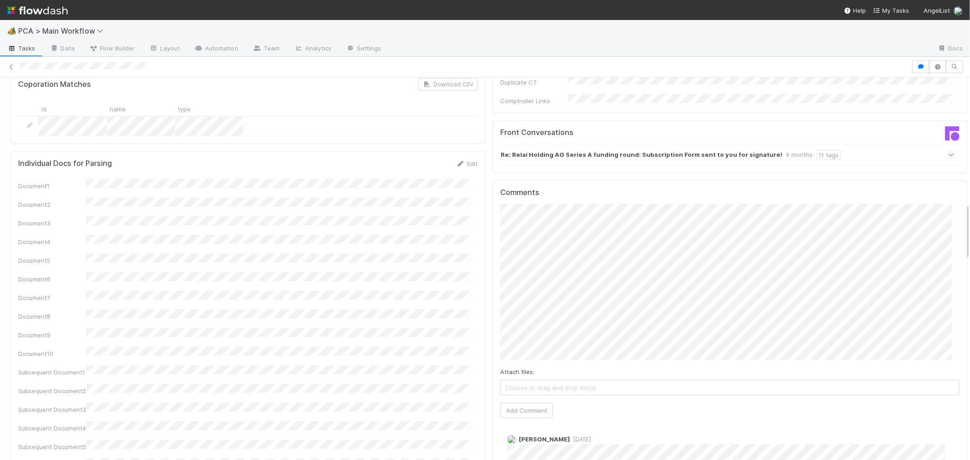
click at [527, 403] on button "Add Comment" at bounding box center [526, 410] width 53 height 15
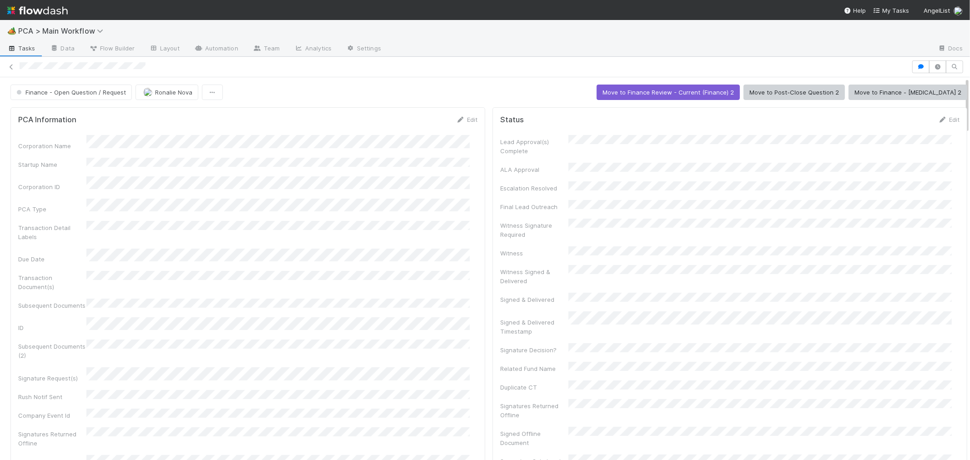
scroll to position [1110, 0]
click at [904, 93] on button "Move to Finance - ICU 2" at bounding box center [908, 92] width 119 height 15
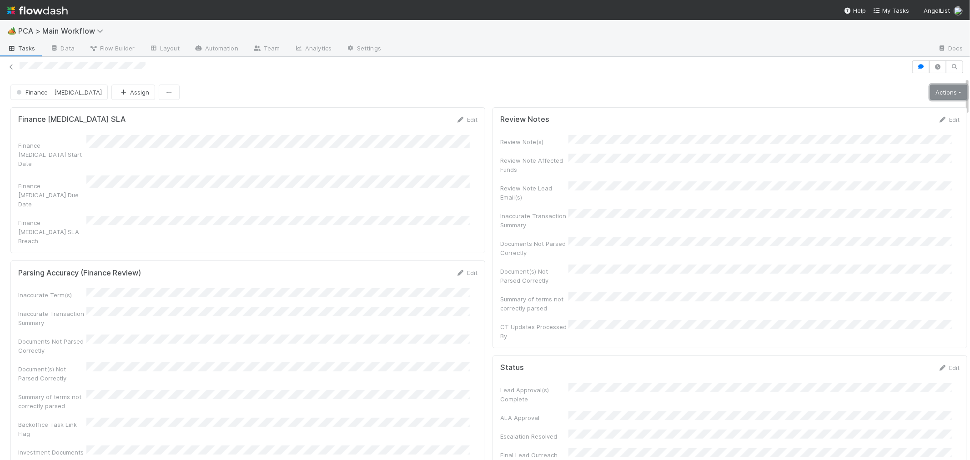
click at [930, 94] on link "Actions" at bounding box center [948, 92] width 37 height 15
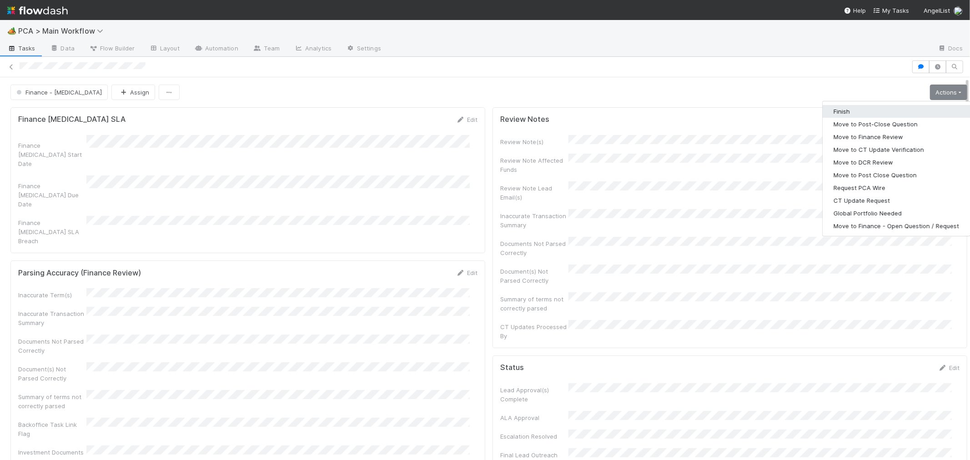
click at [861, 115] on button "Finish" at bounding box center [896, 111] width 147 height 13
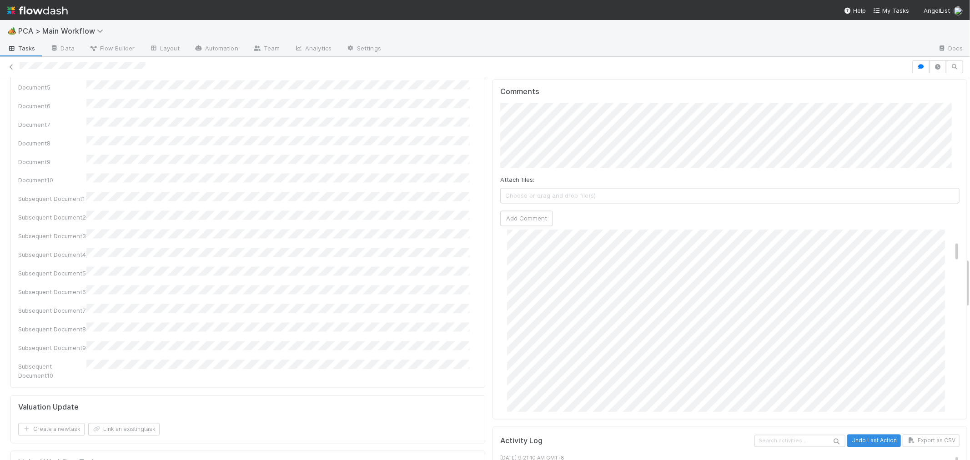
scroll to position [0, 0]
click at [10, 62] on link at bounding box center [11, 66] width 9 height 9
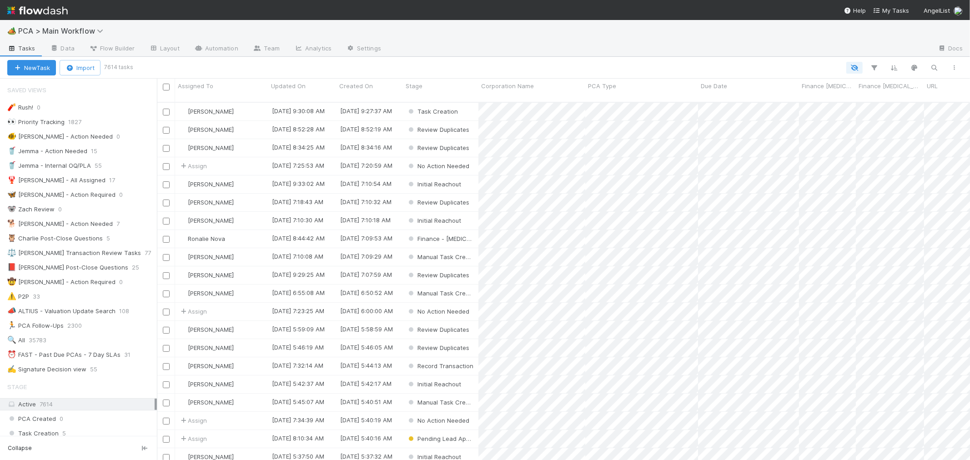
scroll to position [8, 7]
click at [83, 356] on div "⏰ FAST - Past Due PCAs - 7 Day SLAs" at bounding box center [63, 354] width 113 height 11
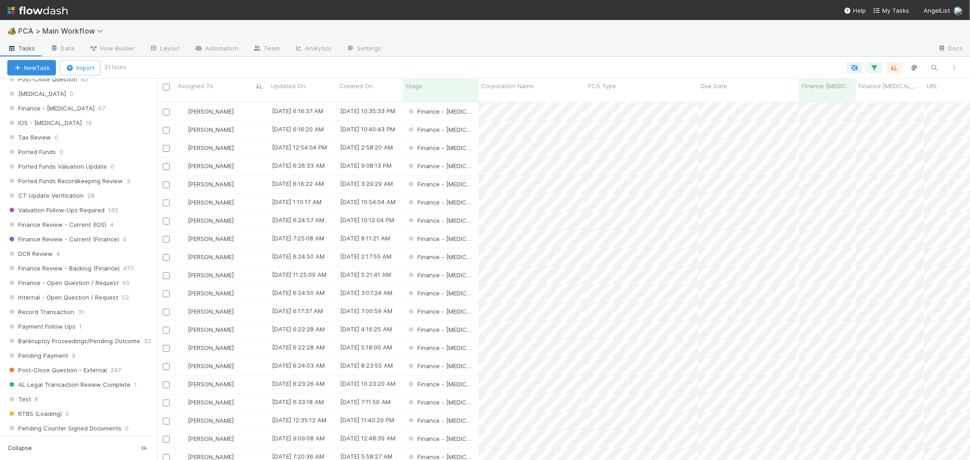
scroll to position [606, 0]
click at [90, 255] on div "DCR Review 4" at bounding box center [82, 249] width 150 height 11
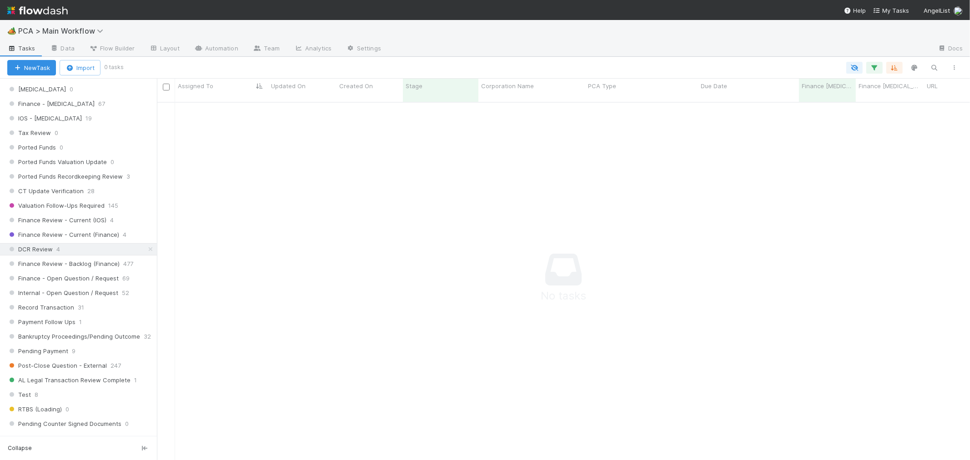
scroll to position [8, 8]
click at [875, 67] on icon "button" at bounding box center [874, 68] width 9 height 8
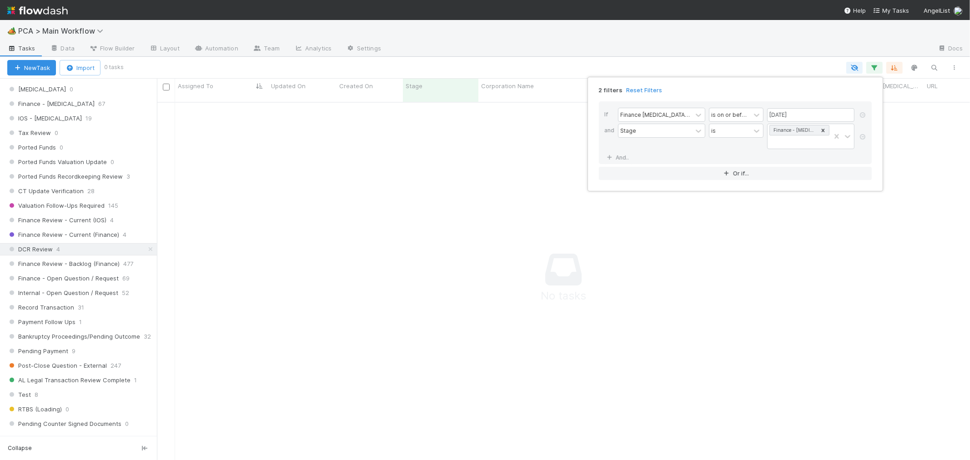
click at [648, 90] on link "Reset Filters" at bounding box center [644, 90] width 36 height 8
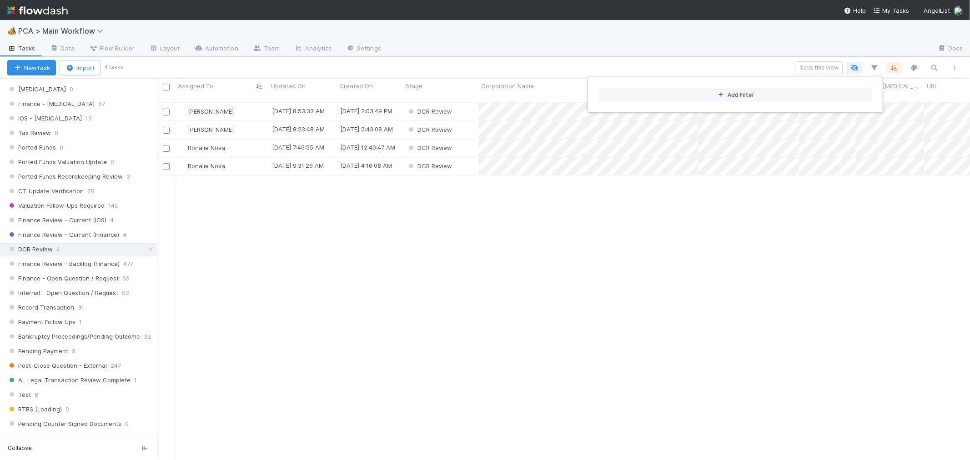
scroll to position [358, 805]
click at [480, 288] on div "Add Filter" at bounding box center [485, 230] width 970 height 460
click at [489, 287] on div "Add Filter" at bounding box center [485, 230] width 970 height 460
click at [458, 142] on div "DCR Review" at bounding box center [440, 148] width 75 height 18
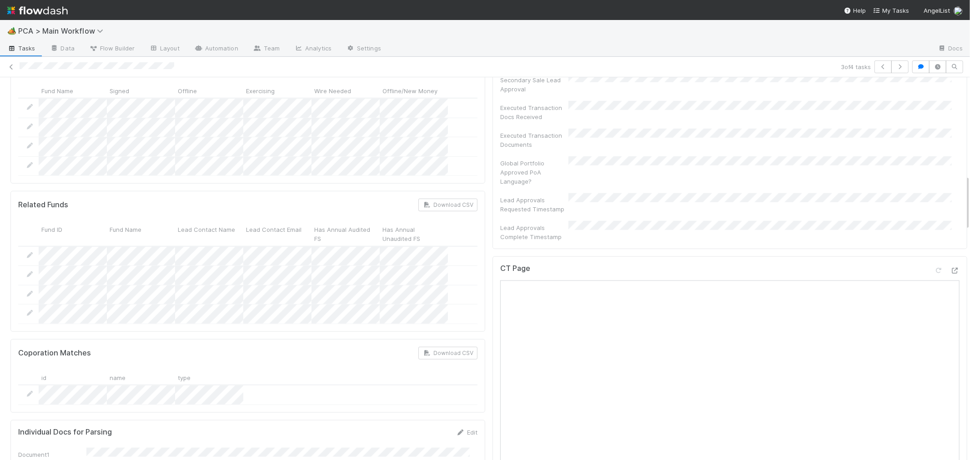
scroll to position [606, 0]
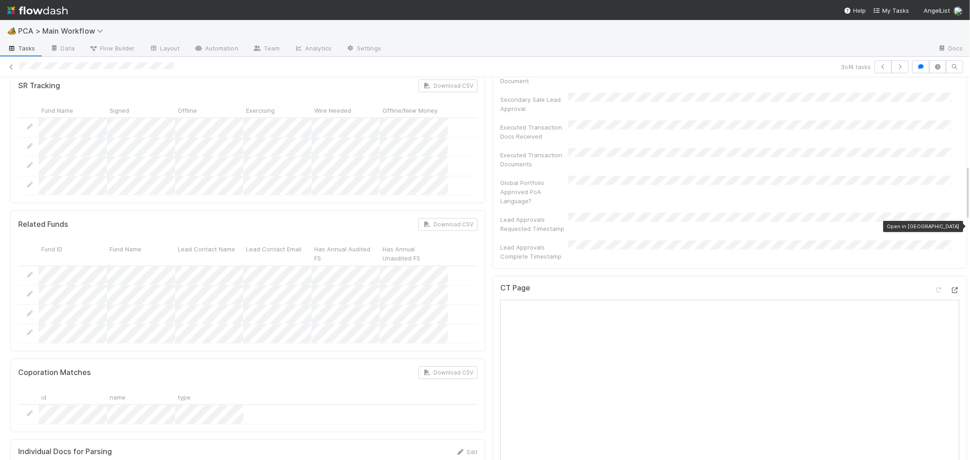
click at [950, 287] on icon at bounding box center [954, 290] width 9 height 6
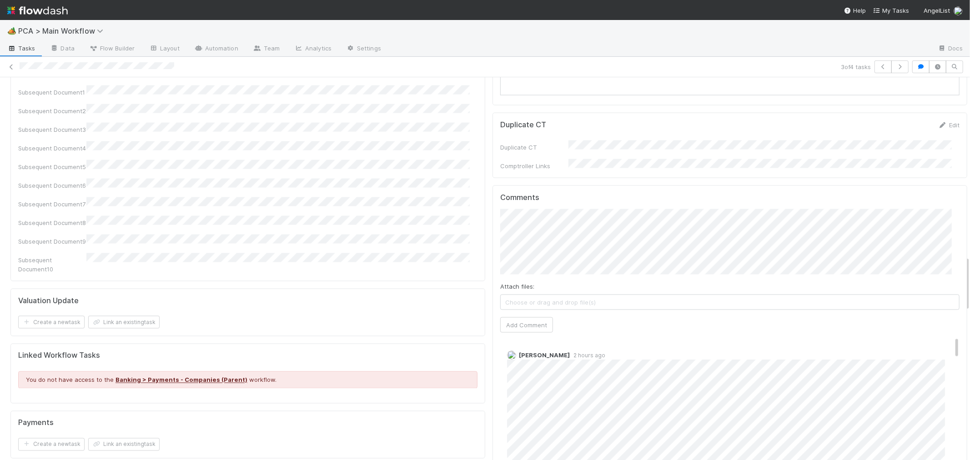
scroll to position [1162, 0]
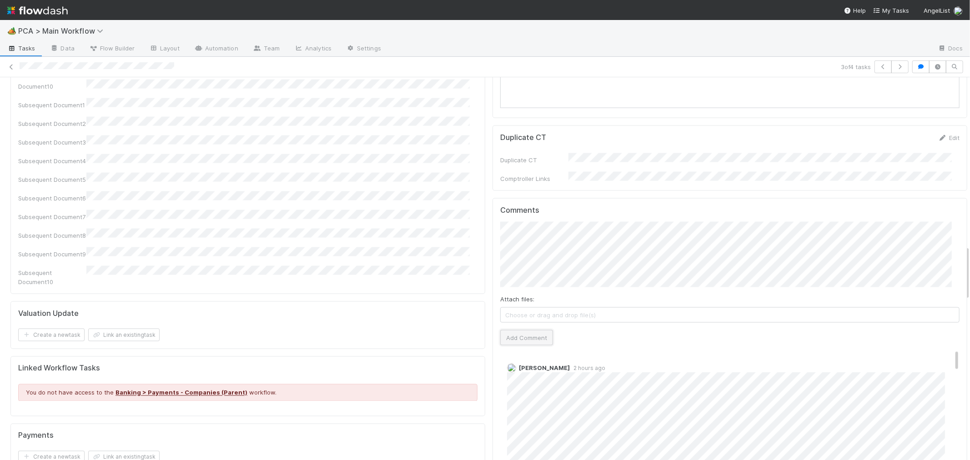
click at [517, 330] on button "Add Comment" at bounding box center [526, 337] width 53 height 15
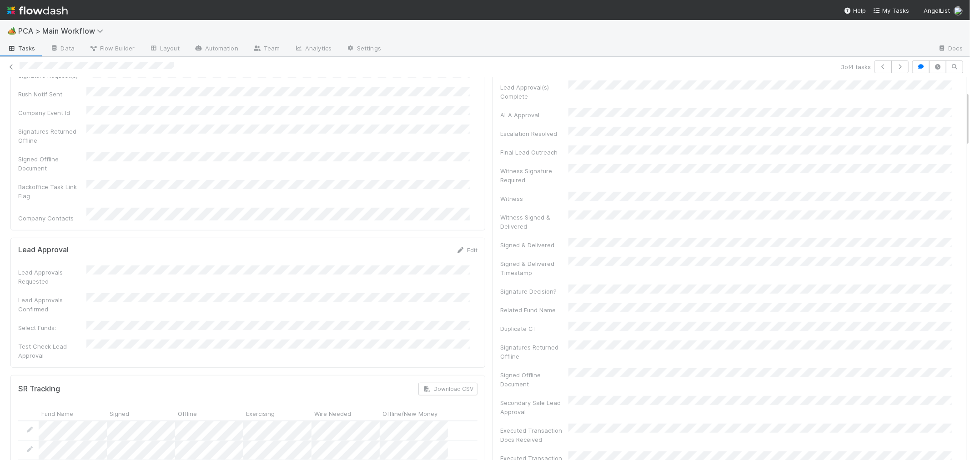
scroll to position [0, 0]
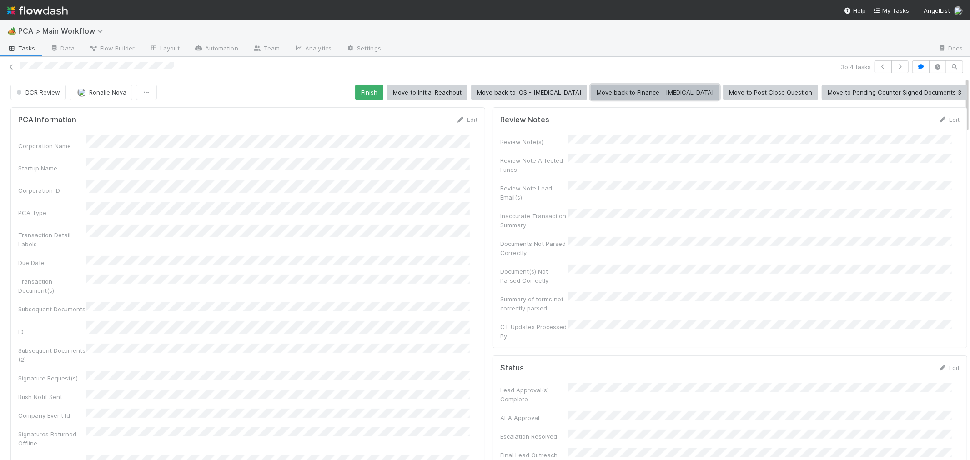
click at [658, 91] on button "Move back to Finance - ICU" at bounding box center [655, 92] width 129 height 15
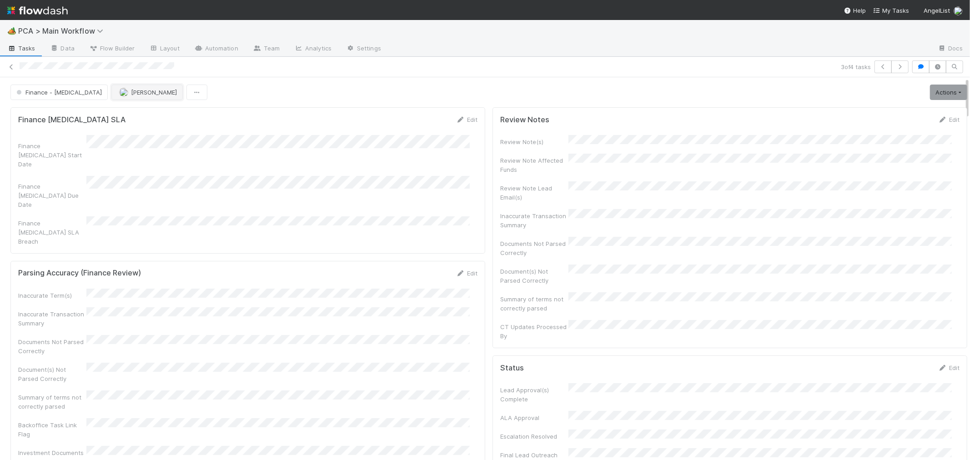
click at [131, 94] on span "[PERSON_NAME]" at bounding box center [154, 92] width 46 height 7
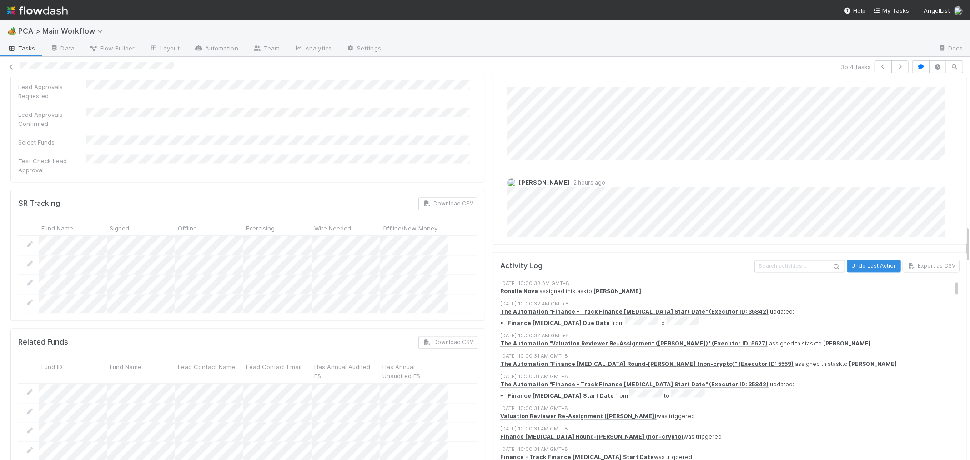
scroll to position [1212, 0]
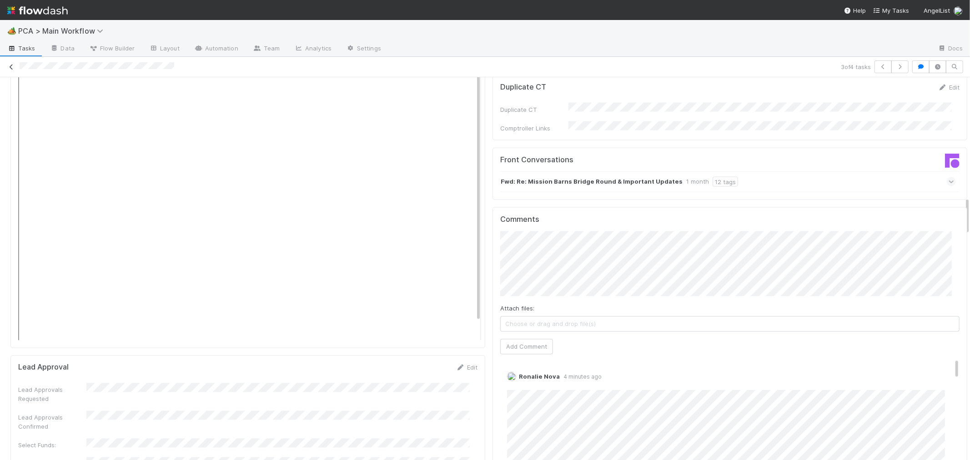
click at [11, 66] on icon at bounding box center [11, 67] width 9 height 6
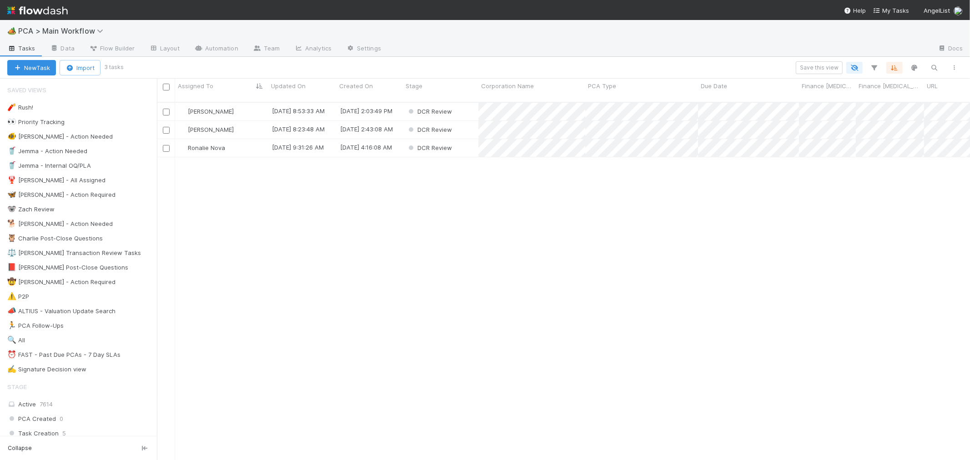
scroll to position [358, 805]
click at [466, 139] on div "DCR Review" at bounding box center [440, 148] width 75 height 18
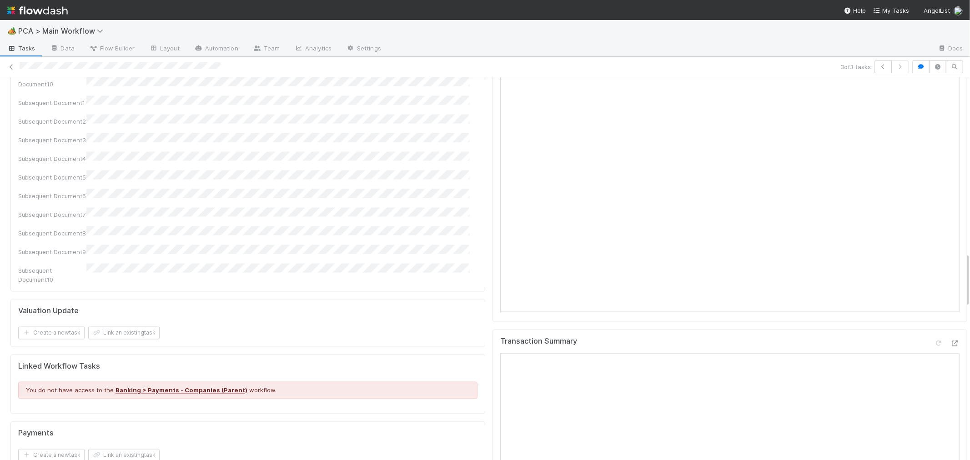
scroll to position [1263, 0]
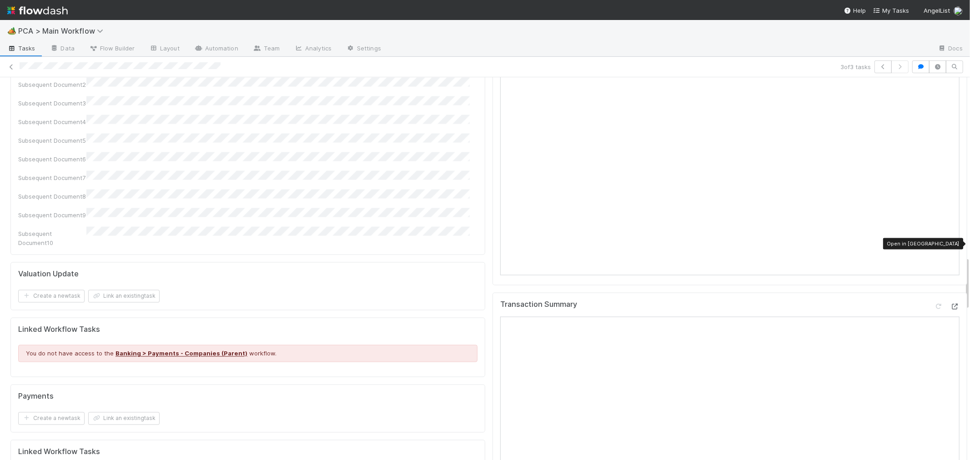
click at [950, 304] on icon at bounding box center [954, 307] width 9 height 6
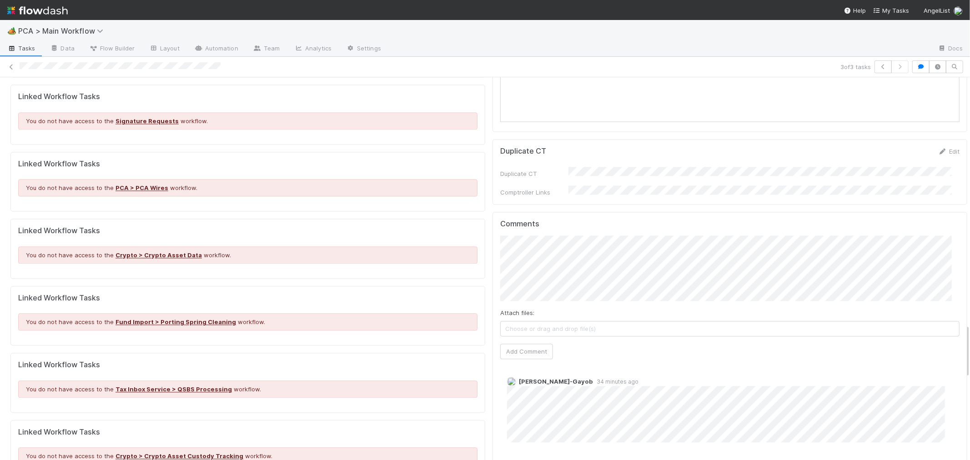
scroll to position [1768, 0]
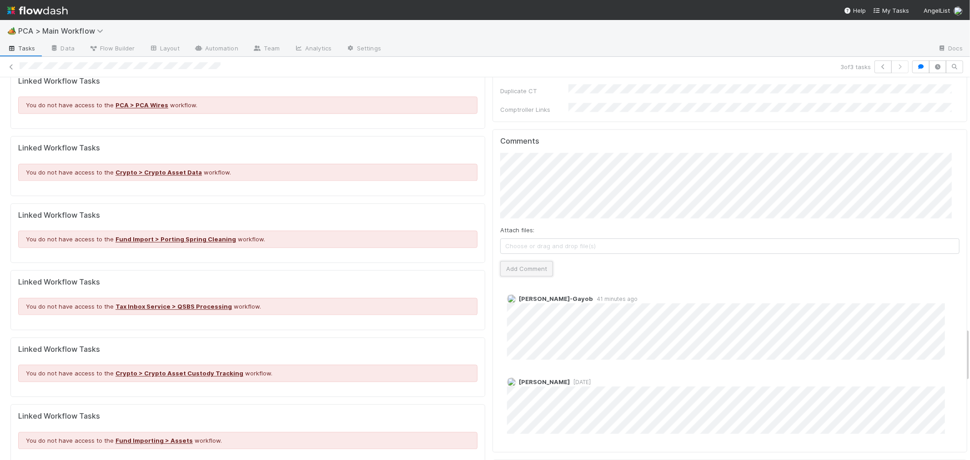
click at [533, 261] on button "Add Comment" at bounding box center [526, 268] width 53 height 15
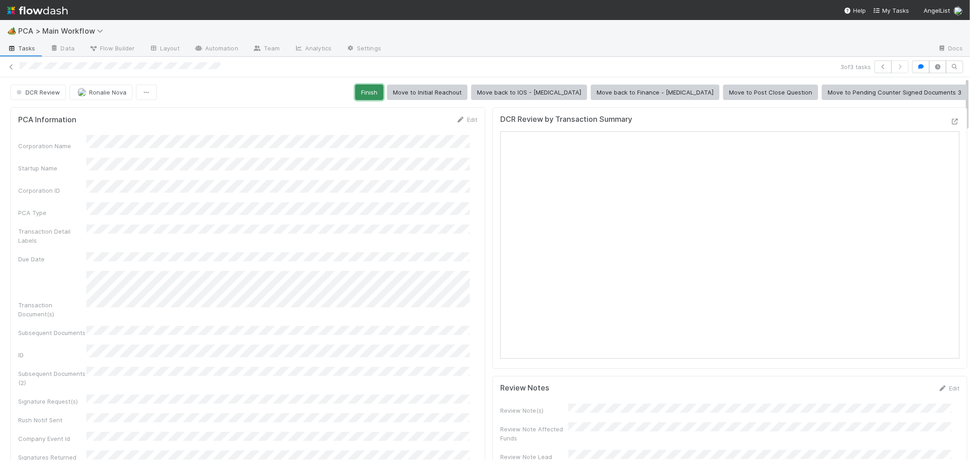
drag, startPoint x: 442, startPoint y: 85, endPoint x: 281, endPoint y: 122, distance: 165.0
click at [383, 85] on button "Finish" at bounding box center [369, 92] width 28 height 15
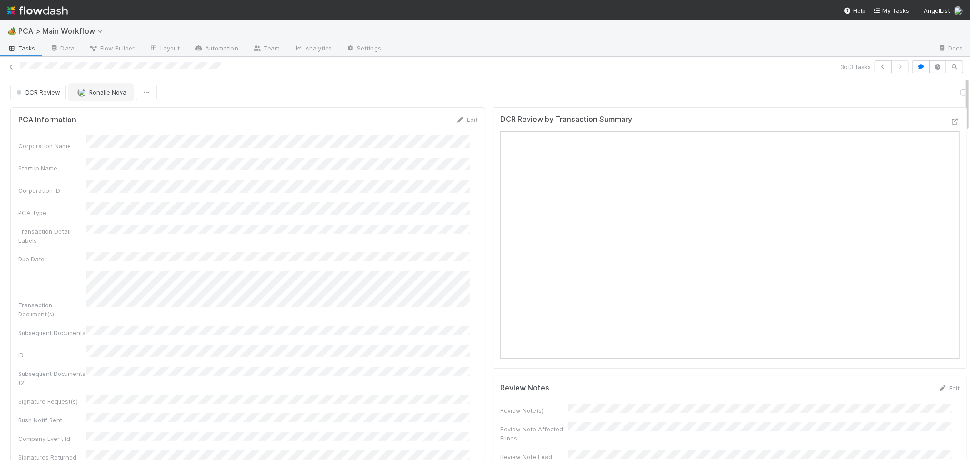
click at [122, 96] on button "Ronalie Nova" at bounding box center [101, 92] width 63 height 15
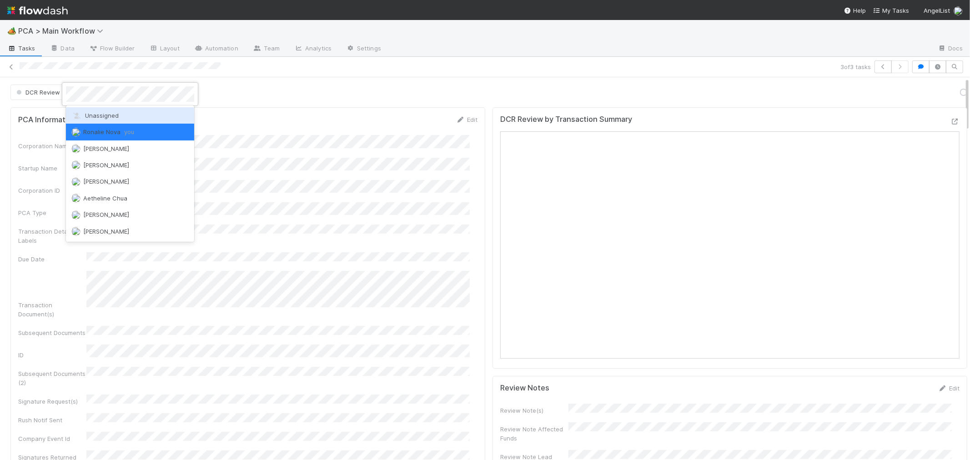
click at [116, 115] on span "Unassigned" at bounding box center [94, 115] width 47 height 7
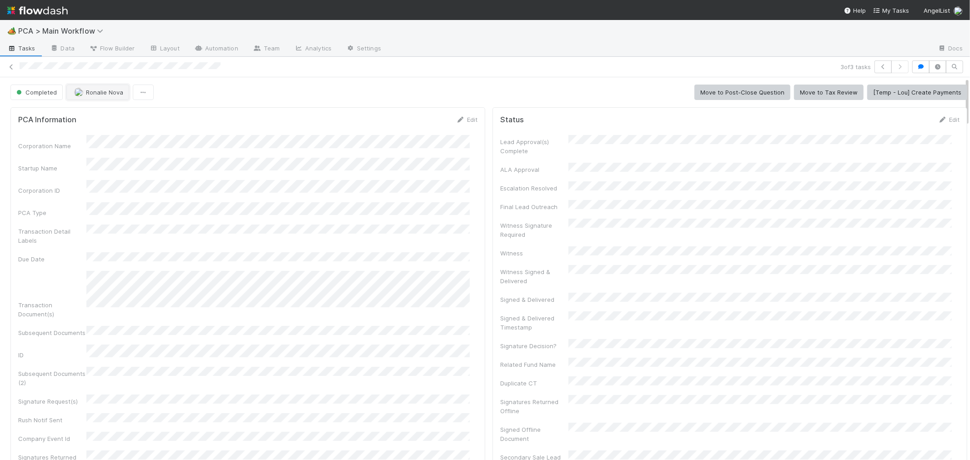
click at [91, 91] on span "Ronalie Nova" at bounding box center [104, 92] width 37 height 7
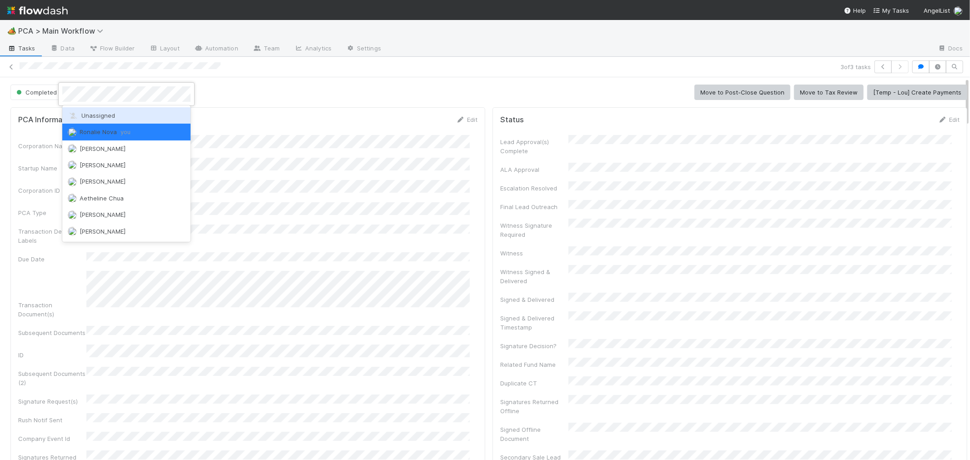
click at [96, 115] on span "Unassigned" at bounding box center [91, 115] width 47 height 7
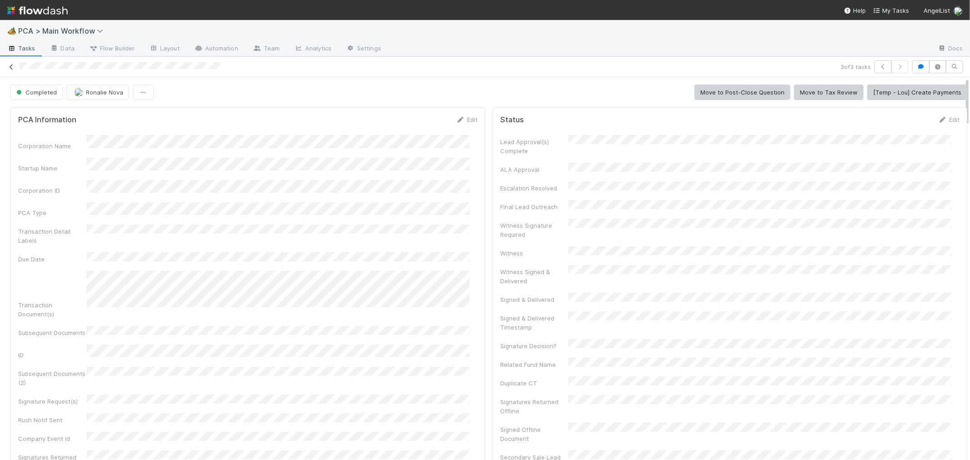
click at [11, 65] on icon at bounding box center [11, 67] width 9 height 6
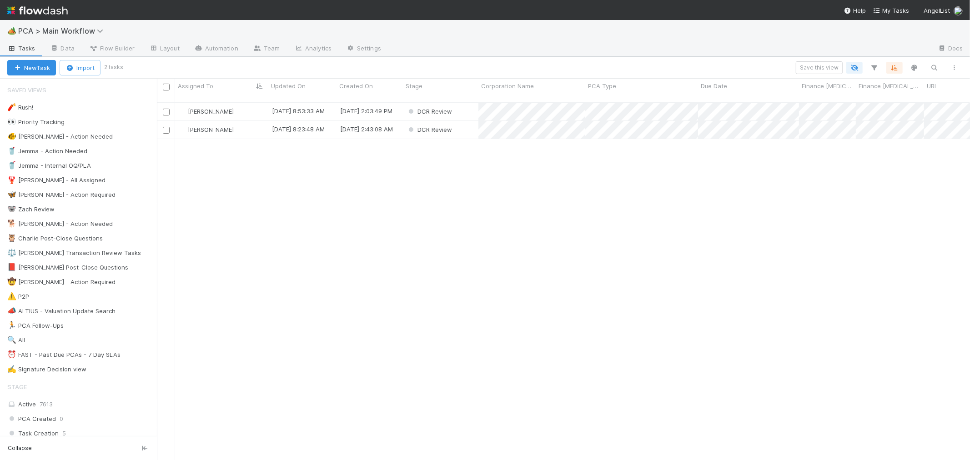
scroll to position [358, 805]
click at [461, 105] on div "DCR Review" at bounding box center [440, 112] width 75 height 18
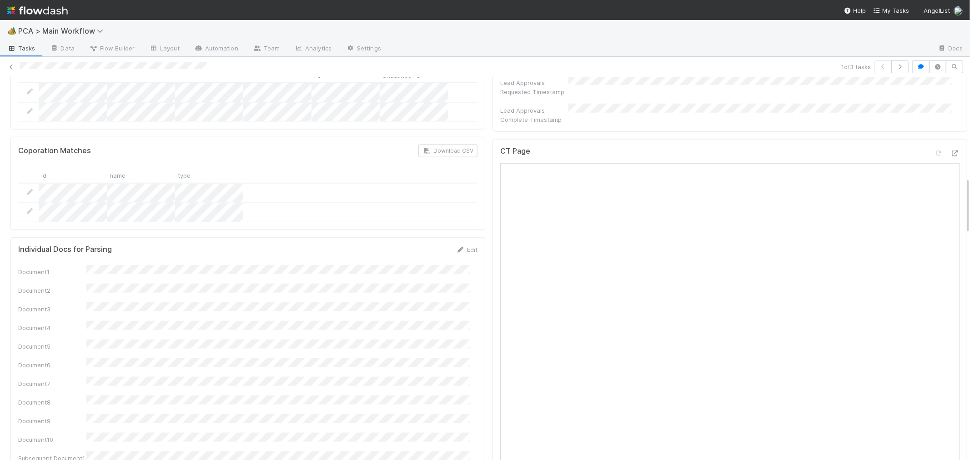
scroll to position [657, 0]
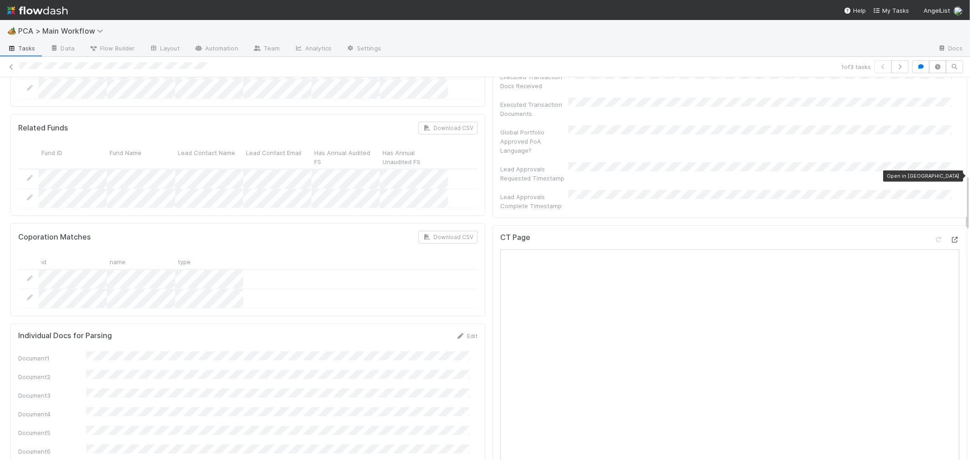
click at [950, 237] on icon at bounding box center [954, 240] width 9 height 6
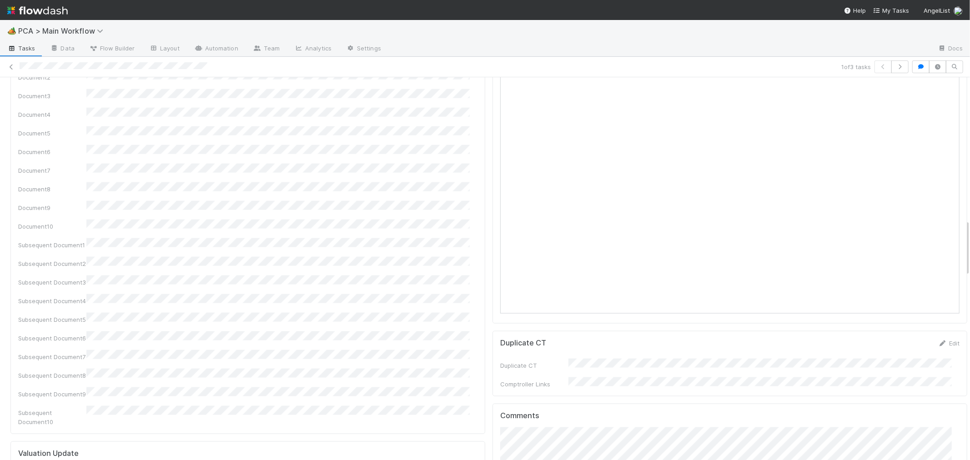
scroll to position [960, 0]
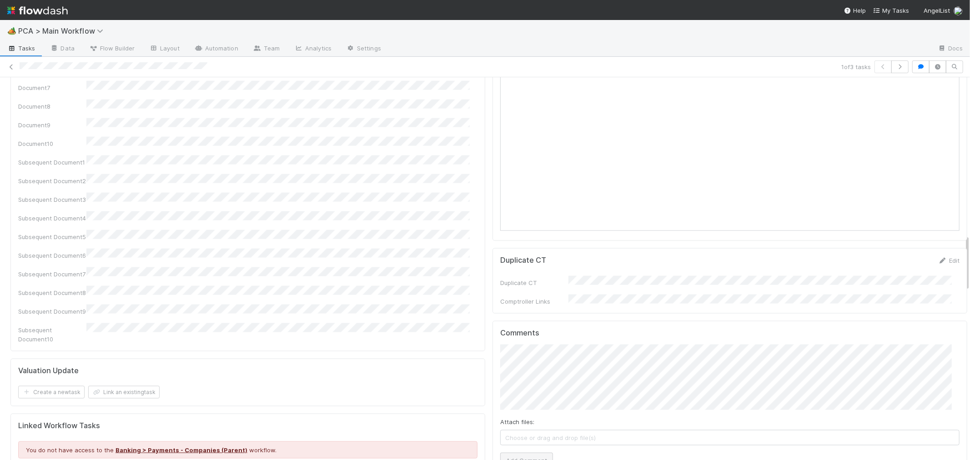
scroll to position [1061, 0]
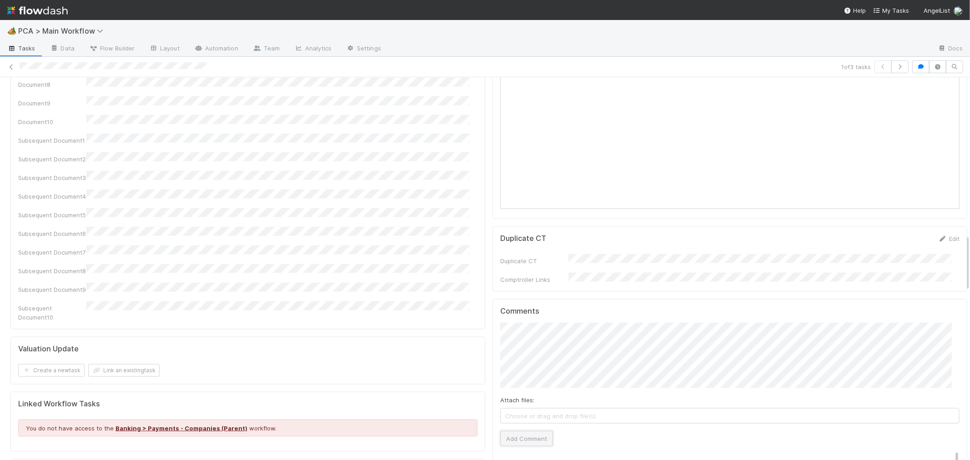
click at [513, 431] on button "Add Comment" at bounding box center [526, 438] width 53 height 15
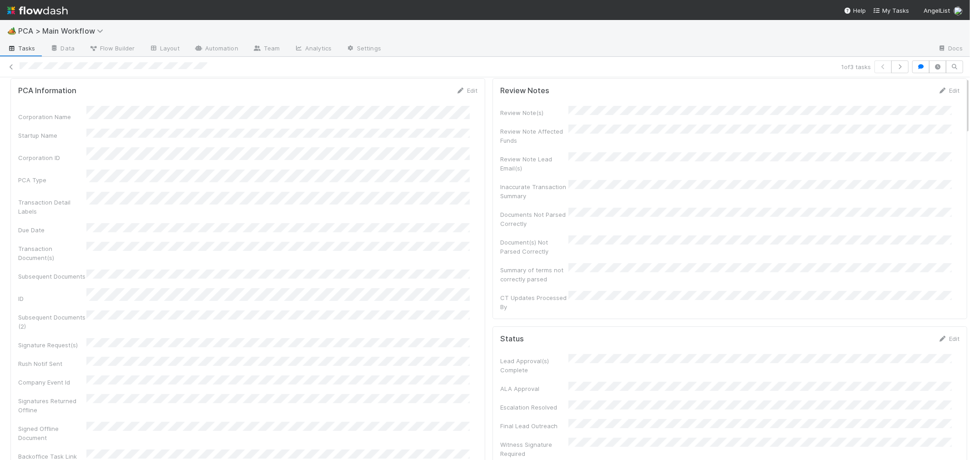
scroll to position [0, 0]
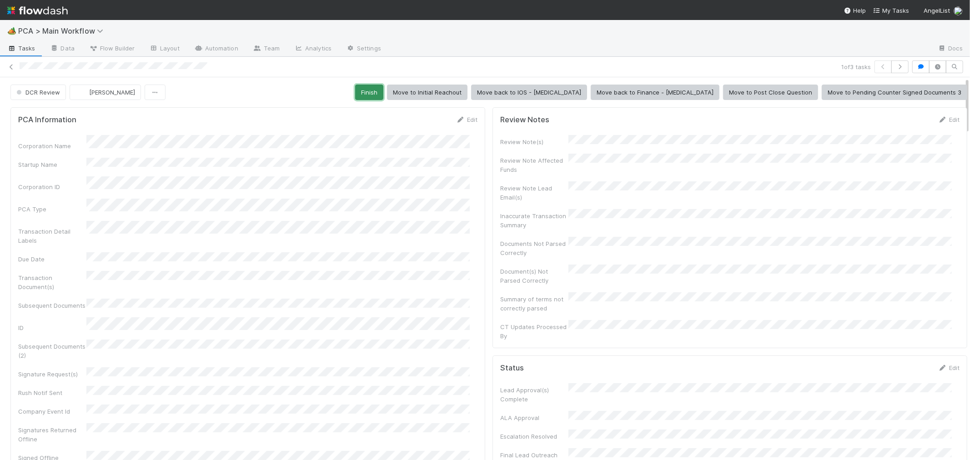
drag, startPoint x: 440, startPoint y: 92, endPoint x: 322, endPoint y: 88, distance: 117.9
click at [383, 92] on button "Finish" at bounding box center [369, 92] width 28 height 15
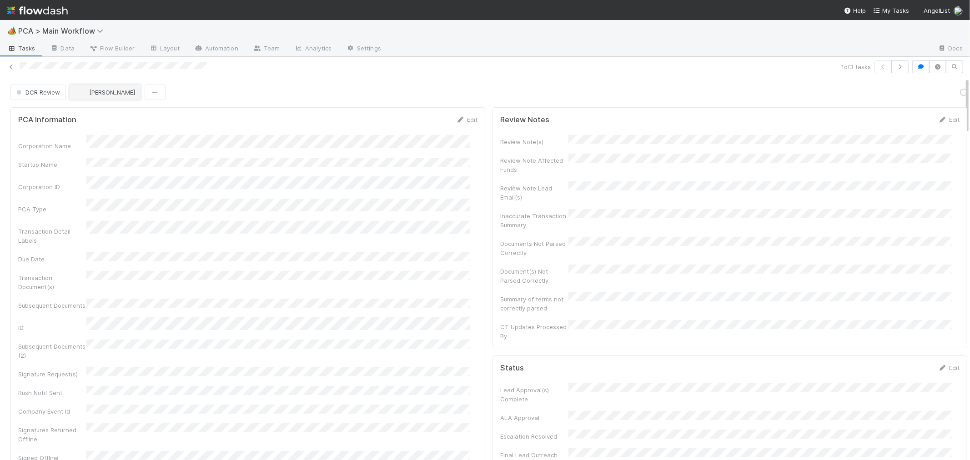
click at [109, 93] on span "Janice Garcia" at bounding box center [112, 92] width 46 height 7
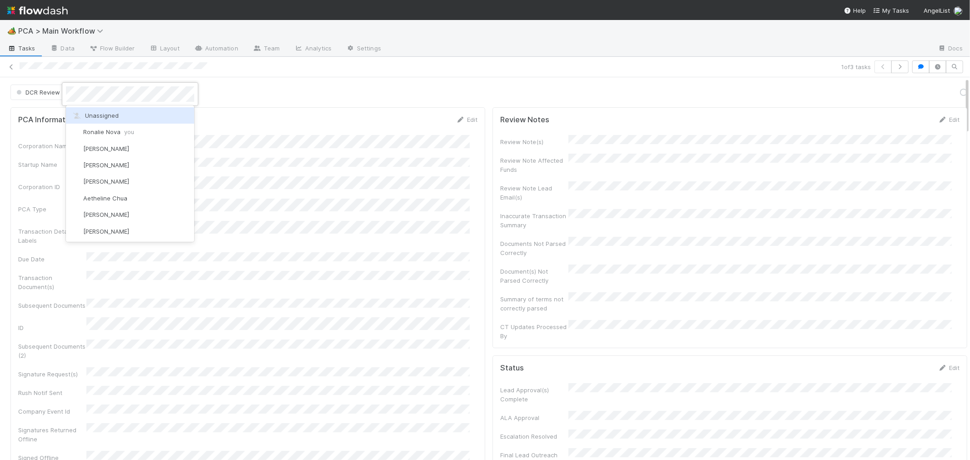
click at [177, 114] on div "Unassigned" at bounding box center [130, 115] width 128 height 16
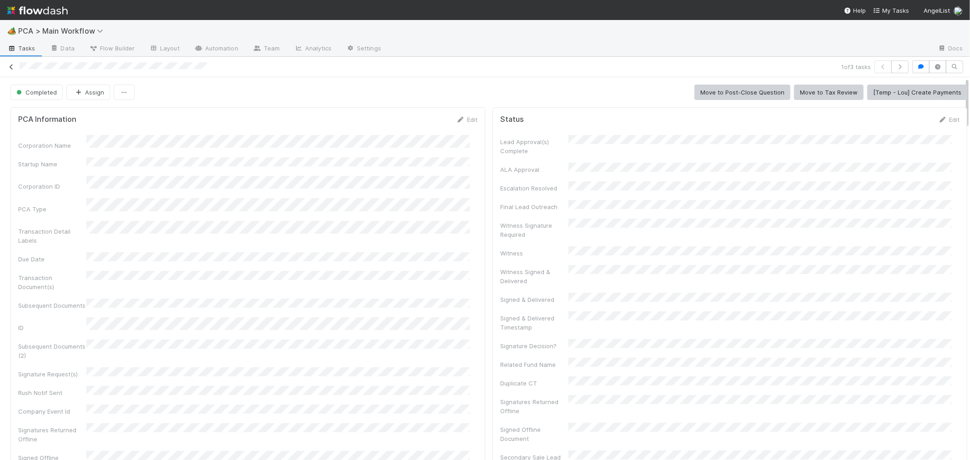
click at [12, 67] on icon at bounding box center [11, 67] width 9 height 6
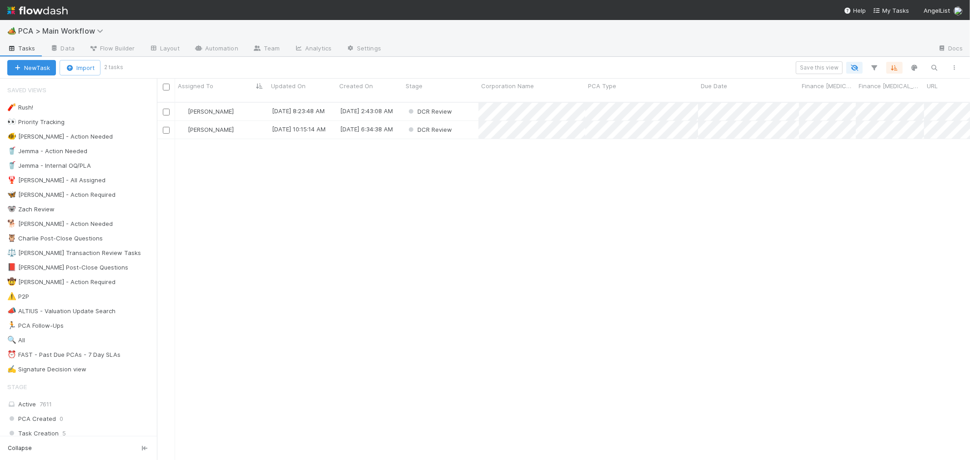
scroll to position [358, 805]
click at [48, 29] on span "PCA > Main Workflow" at bounding box center [63, 30] width 90 height 9
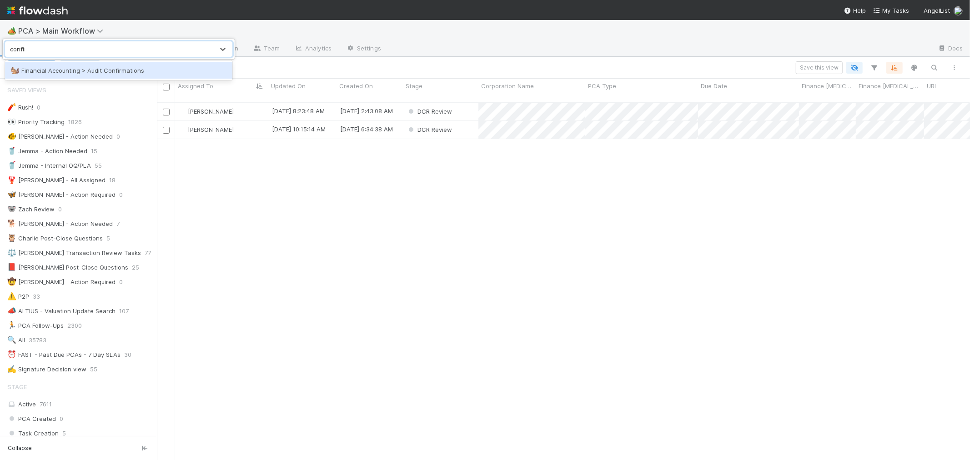
type input "confirm"
click at [196, 69] on div "🐿️ Financial Accounting > Audit Confirmations" at bounding box center [118, 70] width 216 height 9
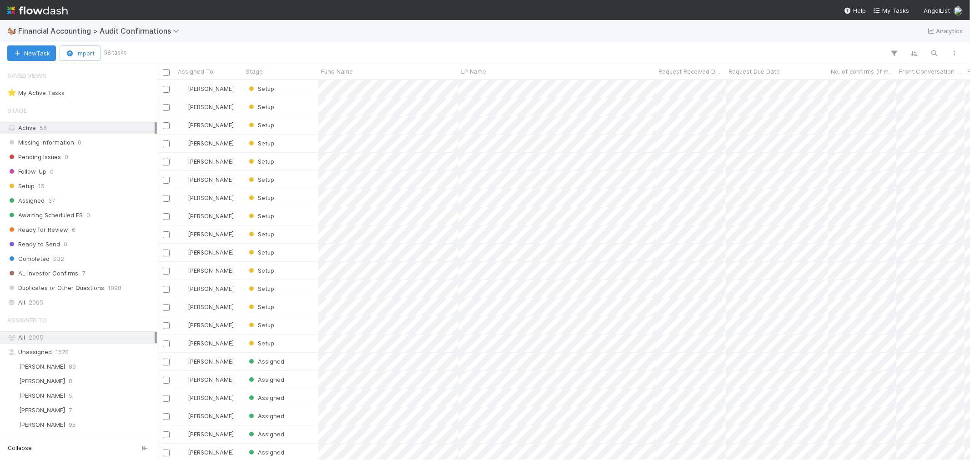
scroll to position [372, 805]
click at [93, 30] on span "Financial Accounting > Audit Confirmations" at bounding box center [101, 30] width 166 height 9
click at [93, 51] on div "Search workflows" at bounding box center [109, 49] width 208 height 15
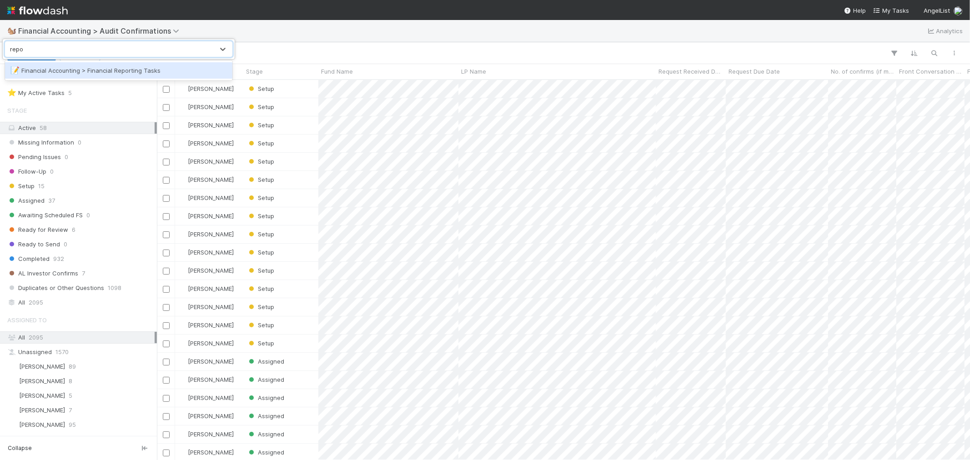
type input "repor"
click at [97, 73] on div "📝 Financial Accounting > Financial Reporting Tasks" at bounding box center [118, 70] width 216 height 9
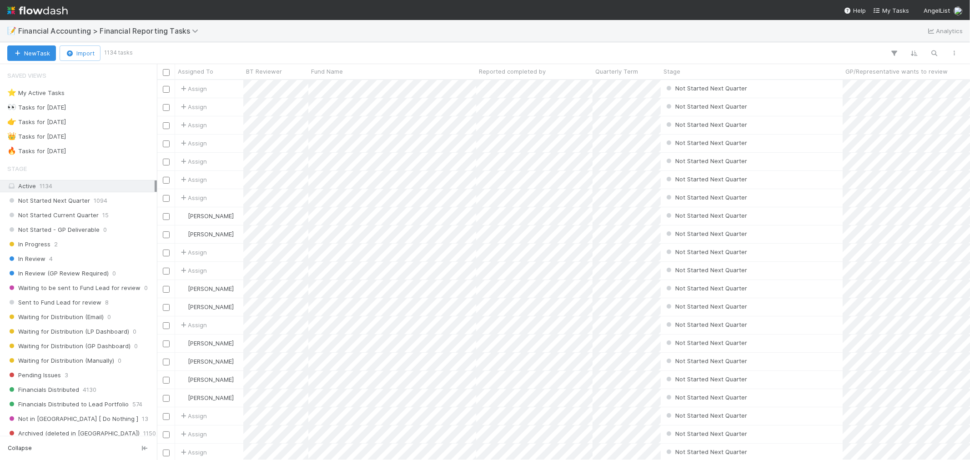
scroll to position [372, 805]
click at [106, 94] on div "⭐ My Active Tasks 24" at bounding box center [80, 92] width 147 height 11
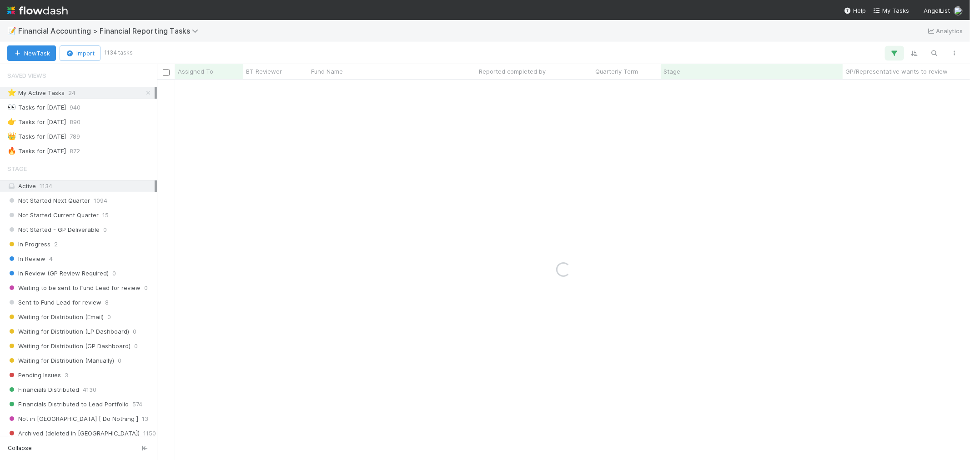
click at [893, 55] on icon "button" at bounding box center [894, 53] width 9 height 8
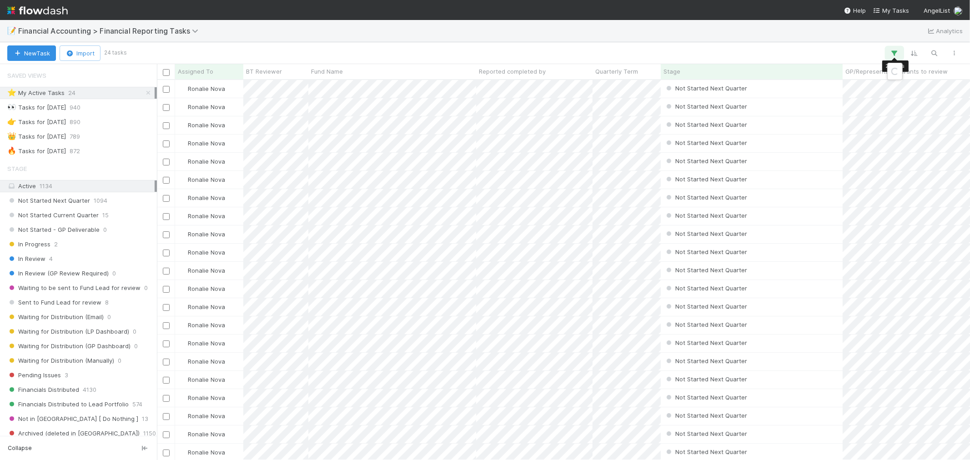
scroll to position [372, 805]
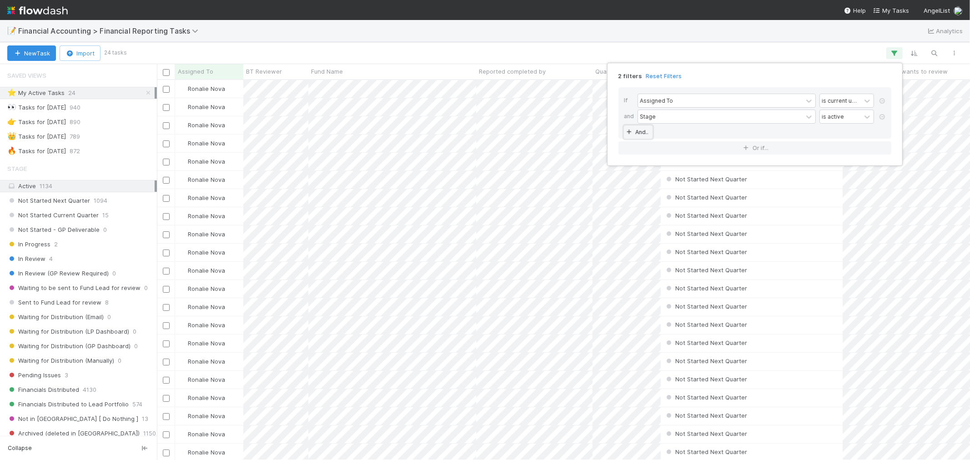
click at [638, 132] on link "And.." at bounding box center [638, 132] width 29 height 13
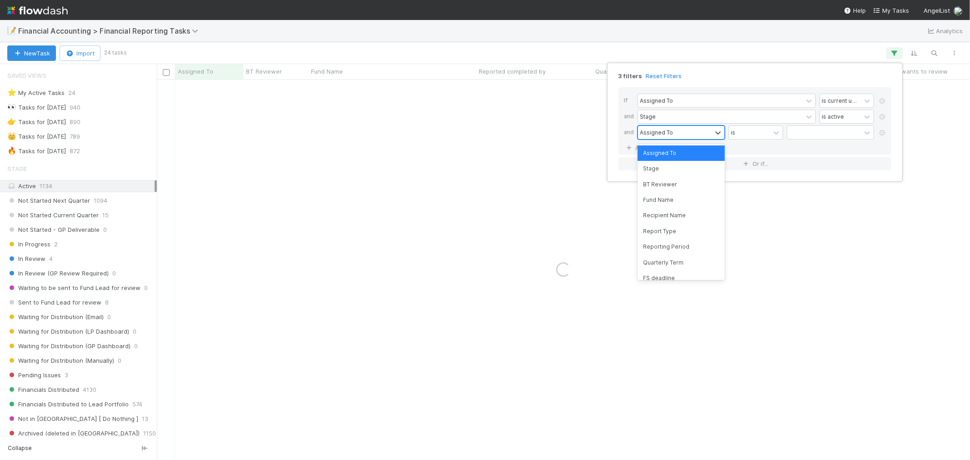
click at [674, 134] on div "Assigned To" at bounding box center [675, 132] width 74 height 13
type input "reporting"
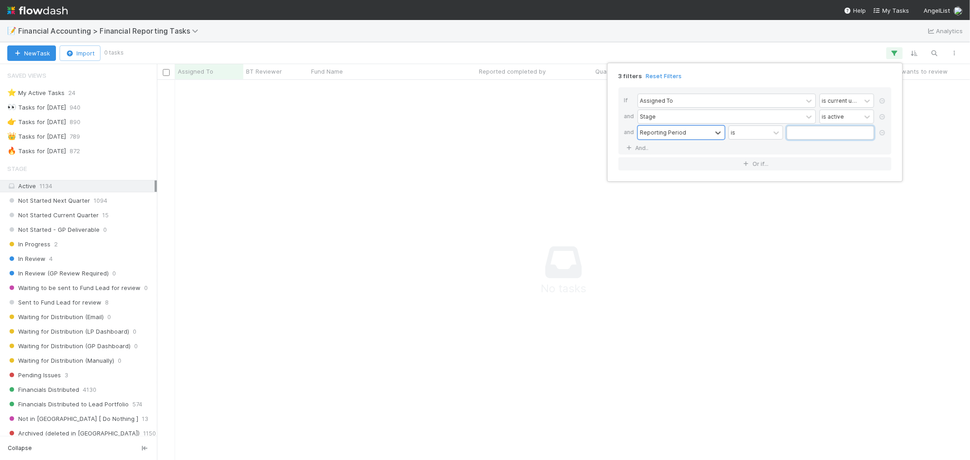
click at [803, 132] on input "text" at bounding box center [830, 133] width 87 height 14
click at [784, 151] on span "Previous Month" at bounding box center [784, 152] width 0 height 10
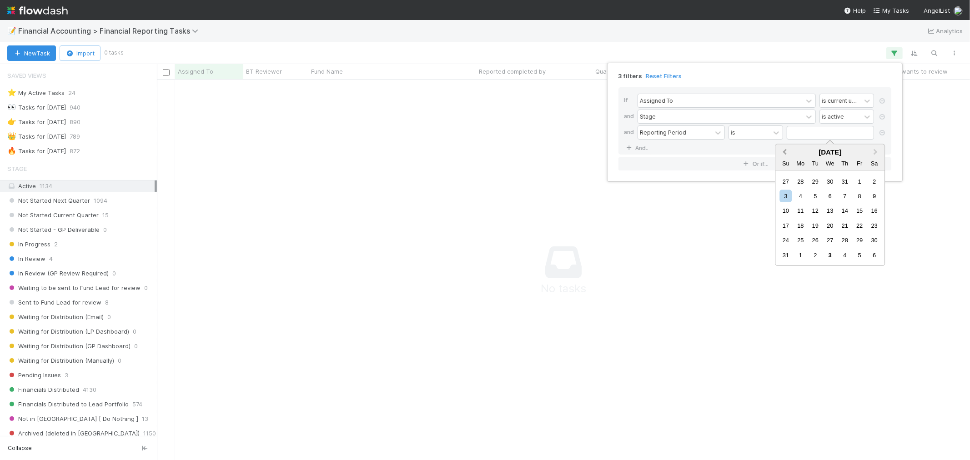
click at [784, 151] on span "Previous Month" at bounding box center [784, 152] width 0 height 10
click at [802, 242] on div "30" at bounding box center [800, 240] width 12 height 12
type input "06/30/2025"
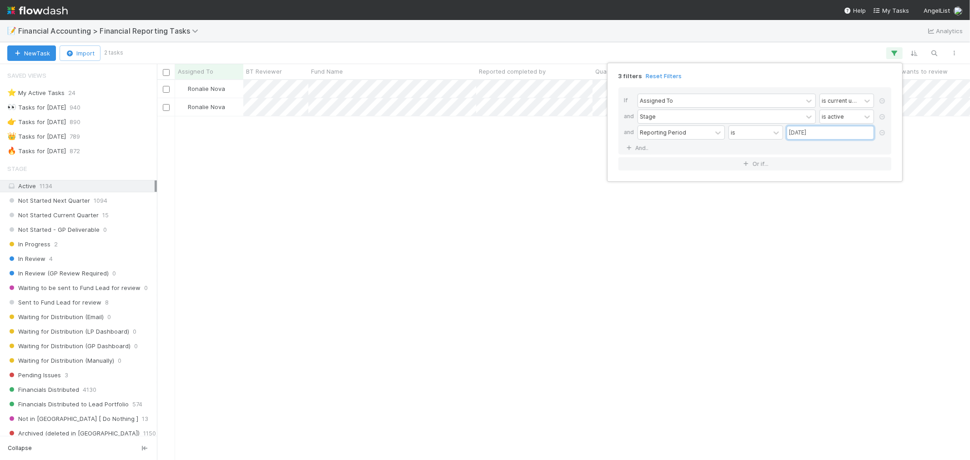
scroll to position [372, 805]
drag, startPoint x: 494, startPoint y: 279, endPoint x: 499, endPoint y: 233, distance: 46.7
click at [493, 278] on div "3 filters Reset Filters If Assigned To is current user and Stage is active and …" at bounding box center [485, 230] width 970 height 460
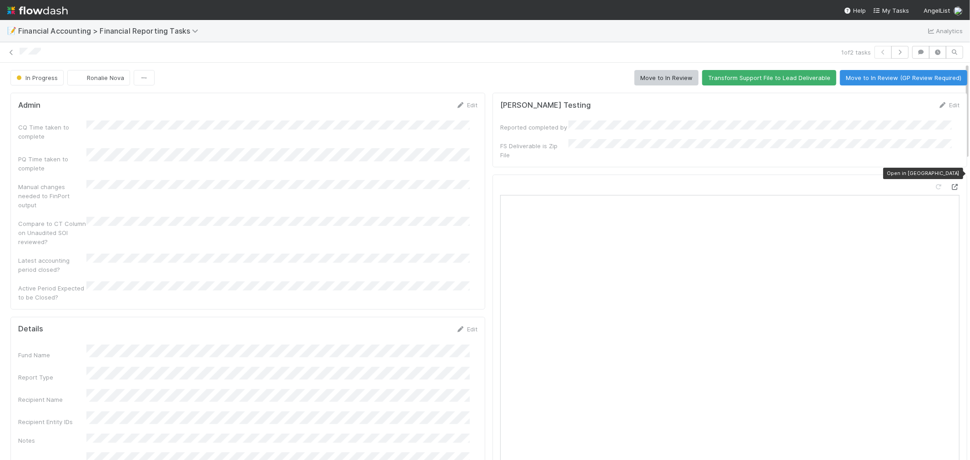
click at [950, 184] on icon at bounding box center [954, 187] width 9 height 6
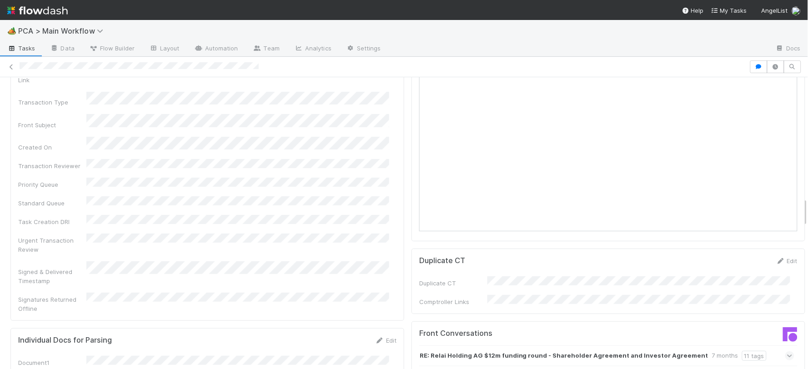
scroll to position [1212, 0]
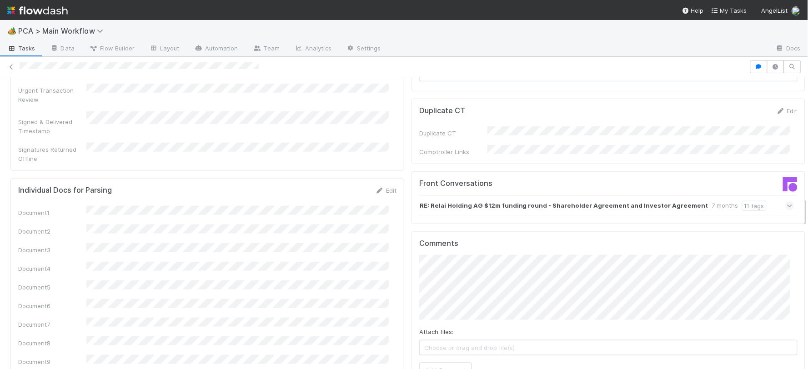
click at [420, 341] on span "Choose or drag and drop file(s)" at bounding box center [608, 348] width 377 height 15
click at [435, 363] on button "Add Comment" at bounding box center [445, 370] width 53 height 15
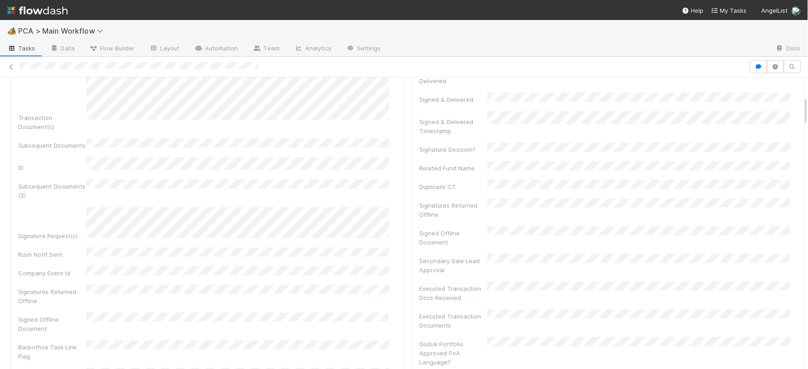
scroll to position [0, 0]
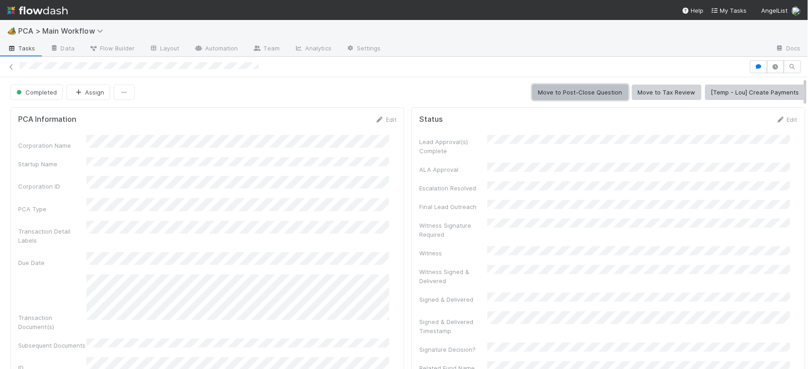
click at [543, 91] on button "Move to Post-Close Question" at bounding box center [581, 92] width 96 height 15
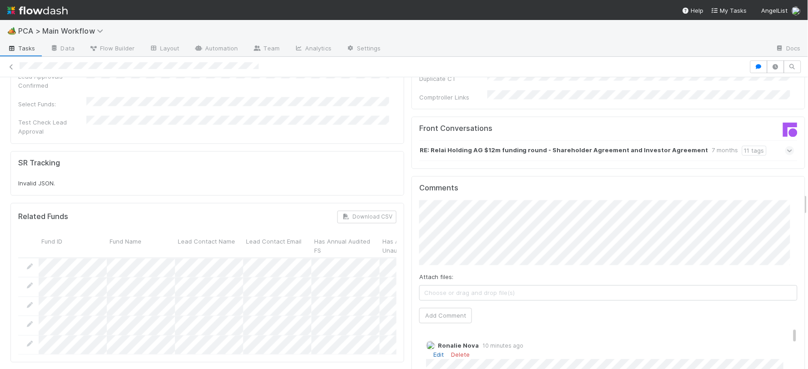
click at [433, 352] on link "Edit" at bounding box center [438, 355] width 10 height 7
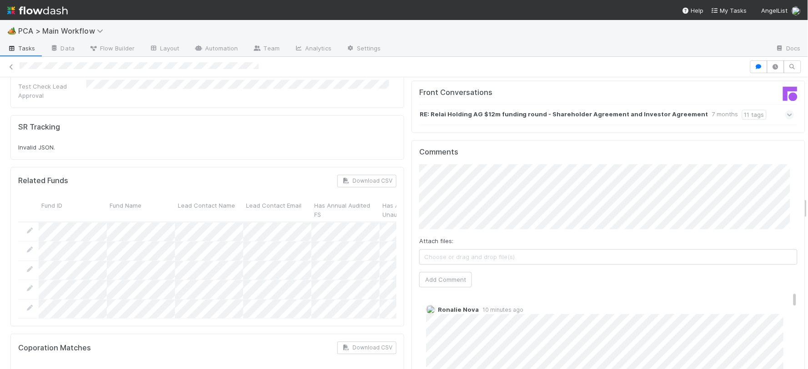
scroll to position [1566, 0]
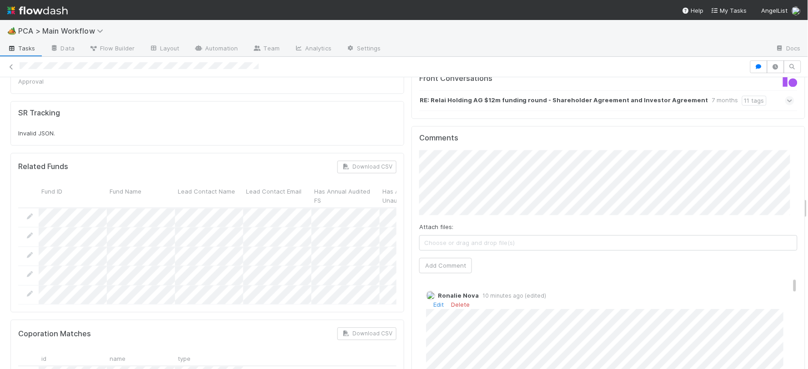
click at [433, 301] on link "Edit" at bounding box center [438, 304] width 10 height 7
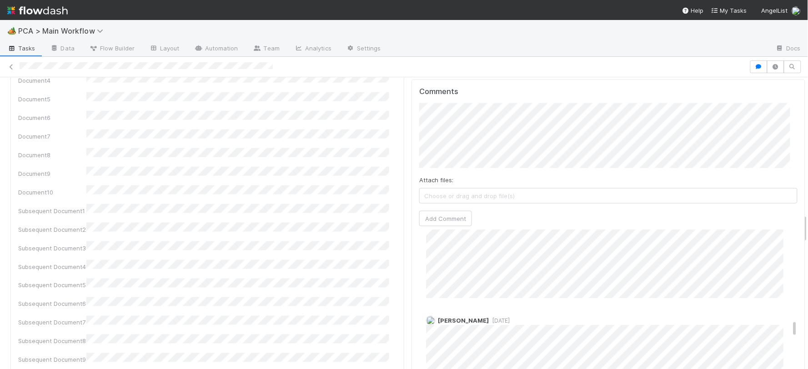
scroll to position [910, 0]
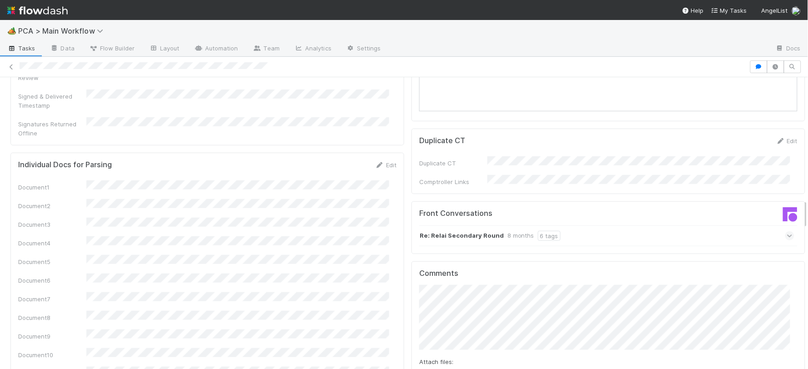
scroll to position [1162, 0]
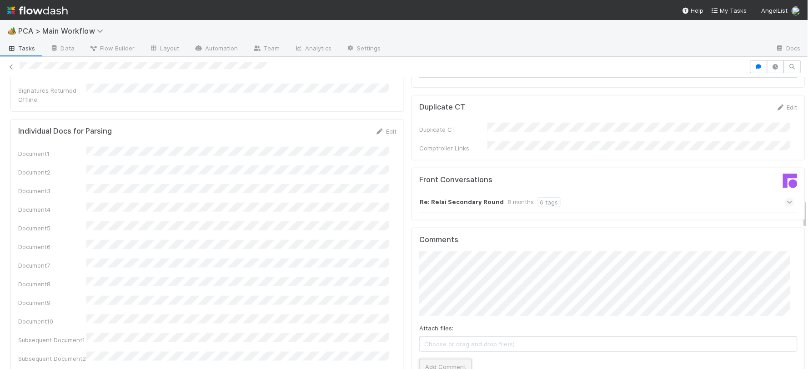
click at [439, 359] on button "Add Comment" at bounding box center [445, 366] width 53 height 15
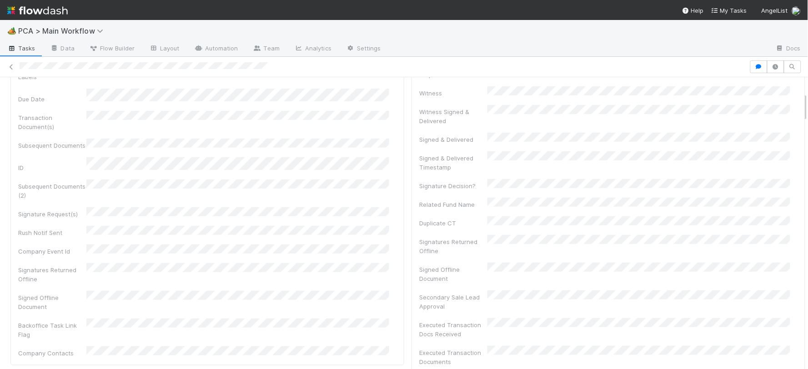
scroll to position [0, 0]
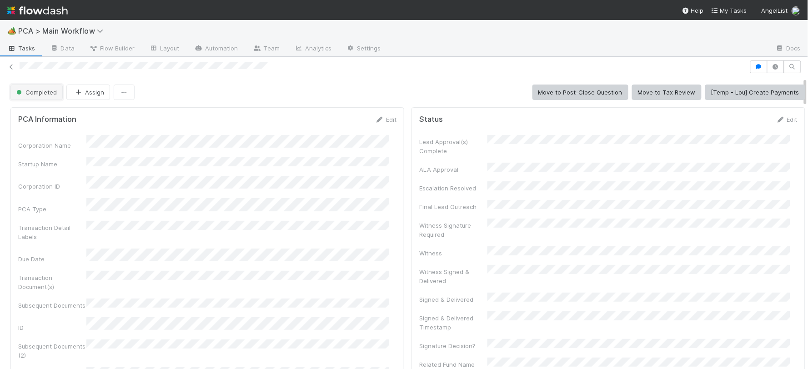
click at [39, 90] on span "Completed" at bounding box center [36, 92] width 42 height 7
click at [52, 127] on div "Record Transaction" at bounding box center [71, 132] width 128 height 16
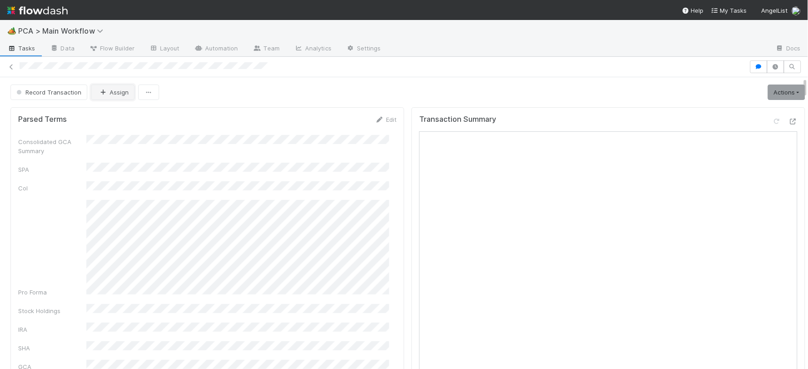
click at [104, 97] on button "Assign" at bounding box center [113, 92] width 44 height 15
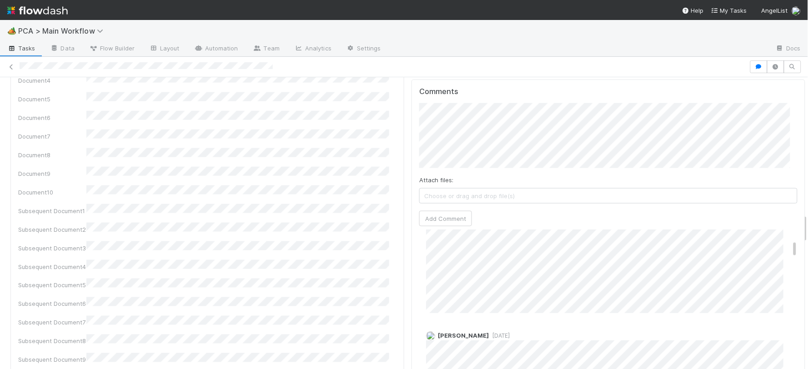
scroll to position [101, 0]
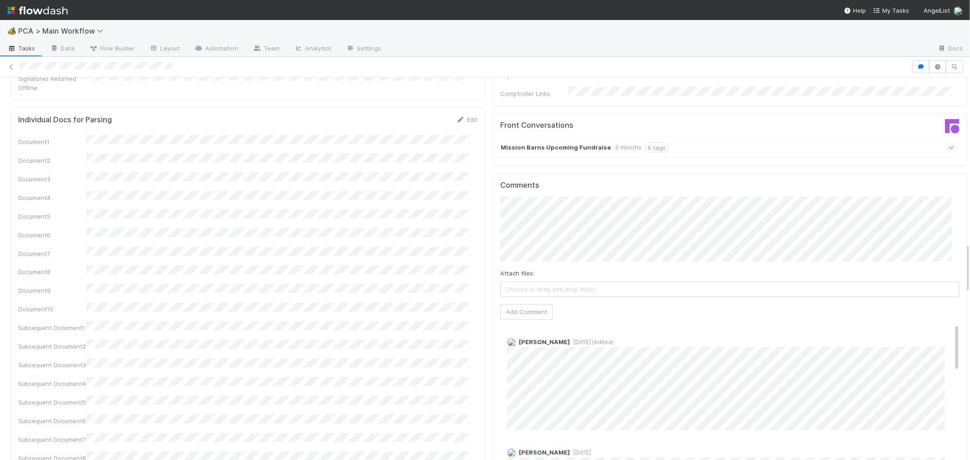
scroll to position [1263, 0]
click at [514, 309] on button "Add Comment" at bounding box center [526, 316] width 53 height 15
drag, startPoint x: 529, startPoint y: 305, endPoint x: 535, endPoint y: 42, distance: 262.9
click at [532, 352] on link "Delete" at bounding box center [541, 355] width 19 height 7
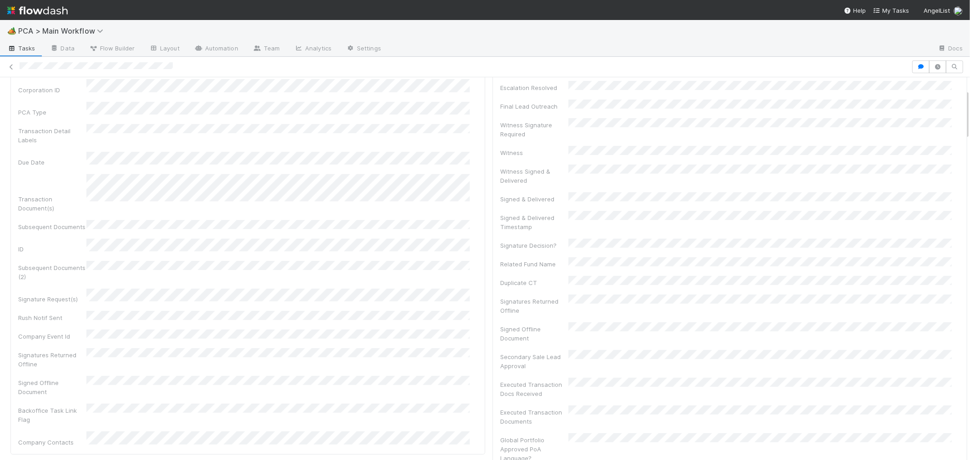
scroll to position [0, 0]
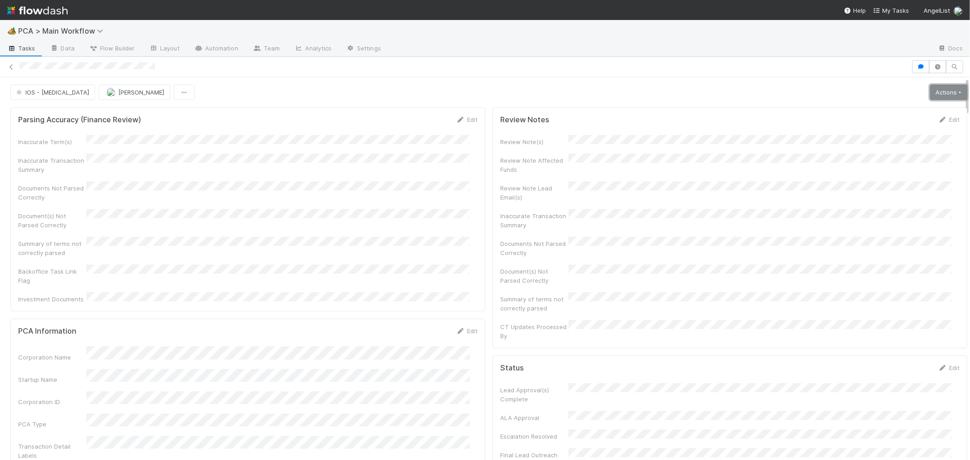
click at [930, 93] on link "Actions" at bounding box center [948, 92] width 37 height 15
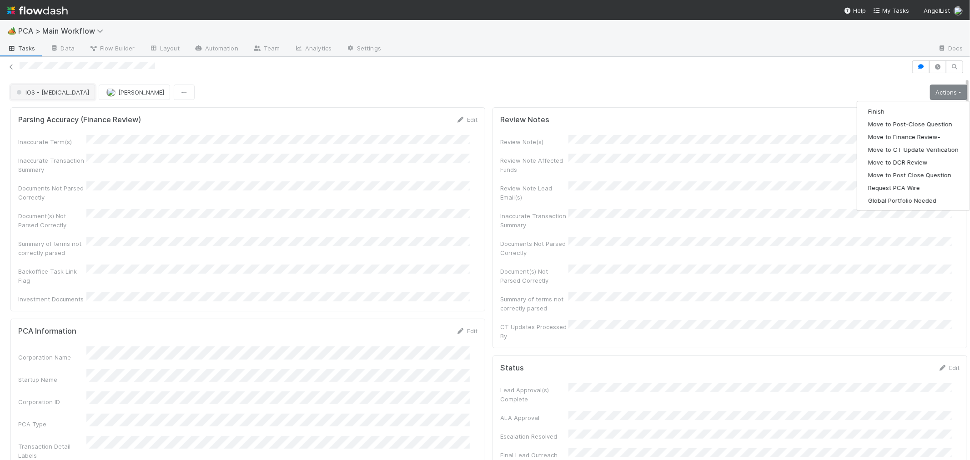
click at [48, 90] on span "IOS - [MEDICAL_DATA]" at bounding box center [52, 92] width 75 height 7
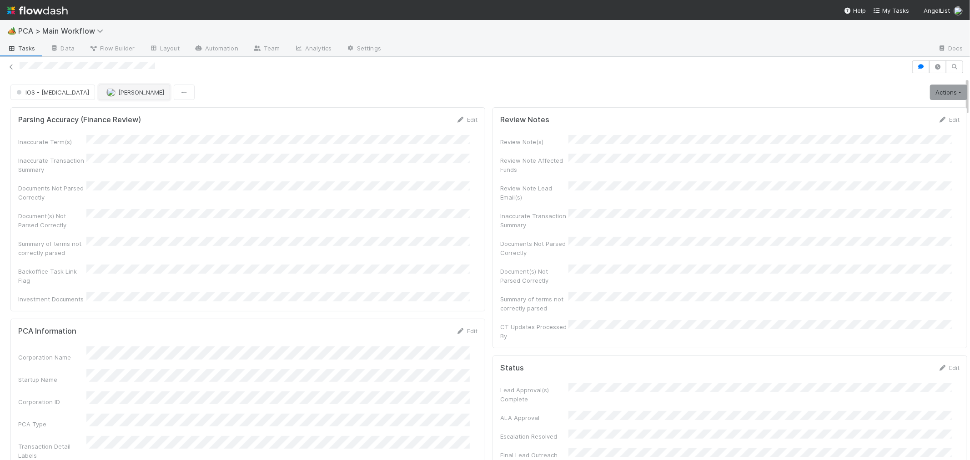
click at [118, 90] on span "Febbie Cervantes" at bounding box center [141, 92] width 46 height 7
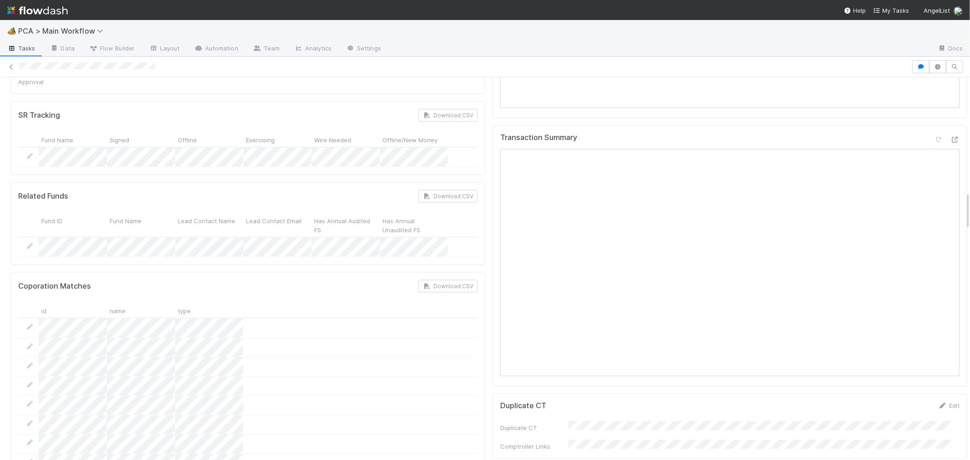
scroll to position [1111, 0]
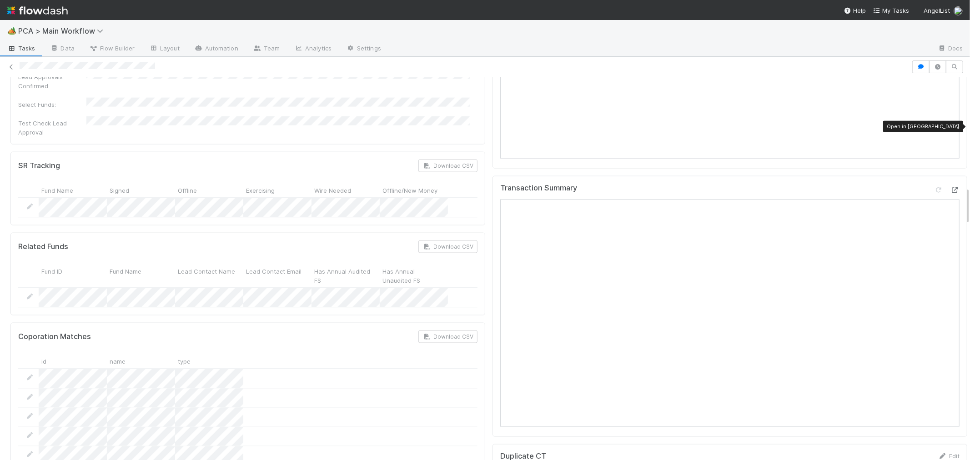
click at [950, 187] on icon at bounding box center [954, 190] width 9 height 6
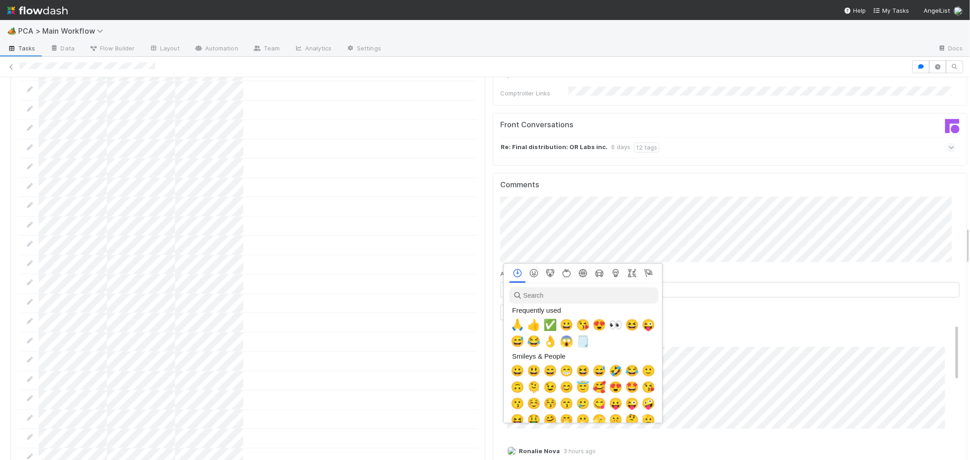
scroll to position [0, 4]
drag, startPoint x: 516, startPoint y: 322, endPoint x: 520, endPoint y: 244, distance: 78.4
click at [516, 319] on span "🙏" at bounding box center [516, 325] width 14 height 13
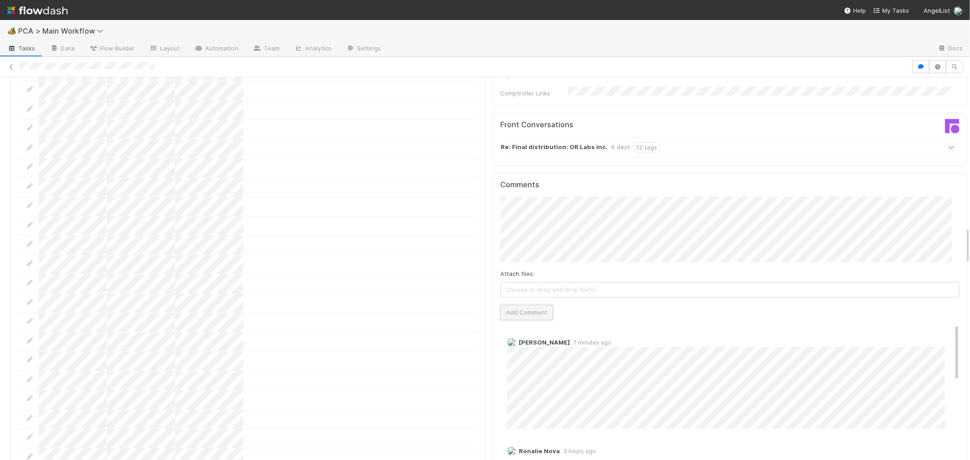
click at [532, 305] on button "Add Comment" at bounding box center [526, 312] width 53 height 15
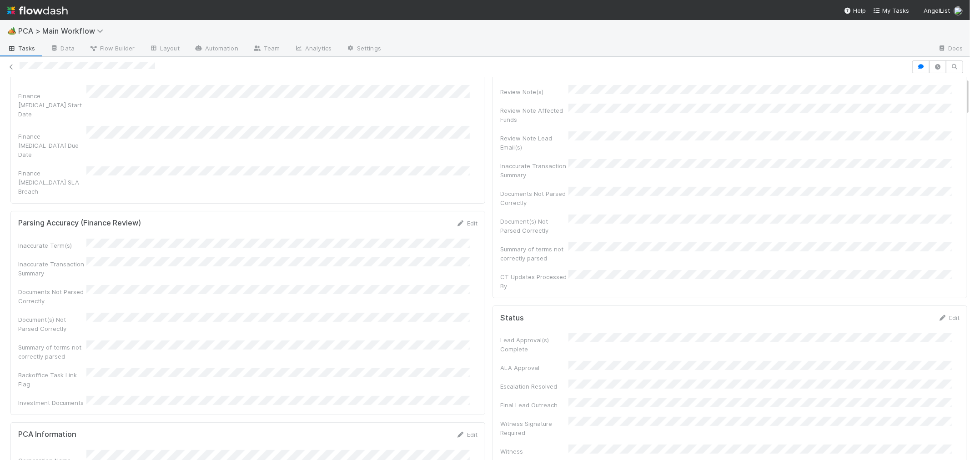
scroll to position [0, 0]
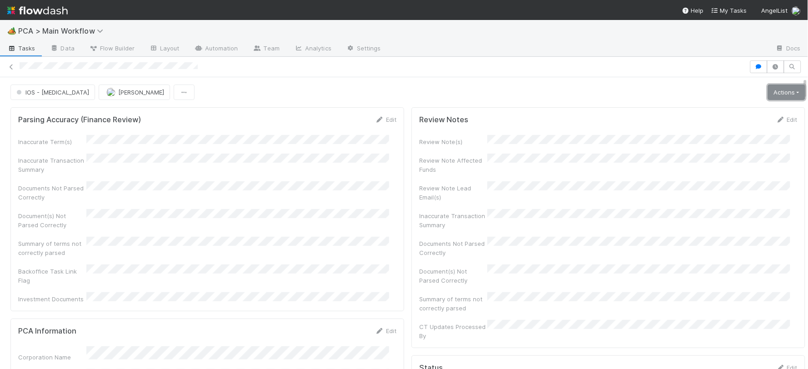
click at [771, 96] on link "Actions" at bounding box center [786, 92] width 37 height 15
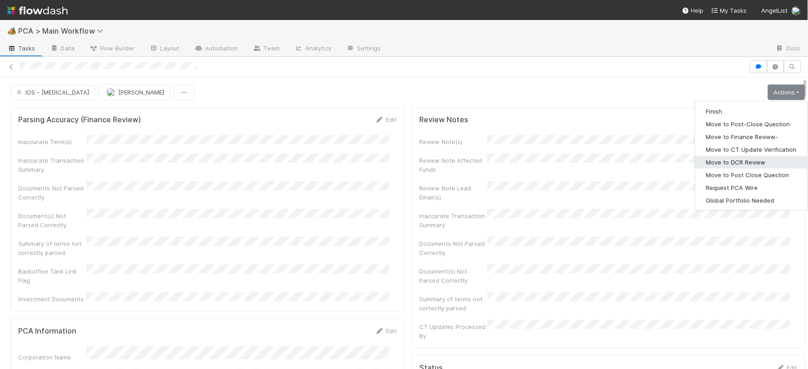
click at [737, 160] on button "Move to DCR Review" at bounding box center [751, 162] width 112 height 13
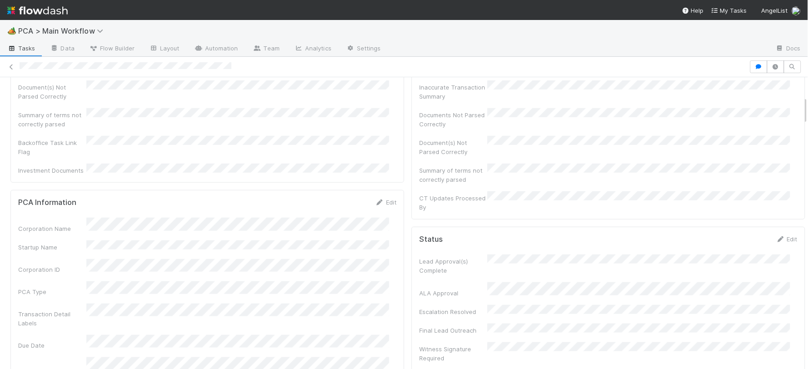
scroll to position [202, 0]
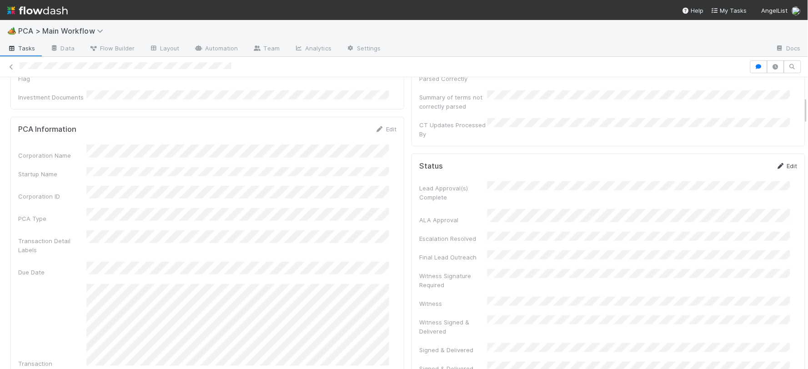
click at [776, 162] on link "Edit" at bounding box center [786, 165] width 21 height 7
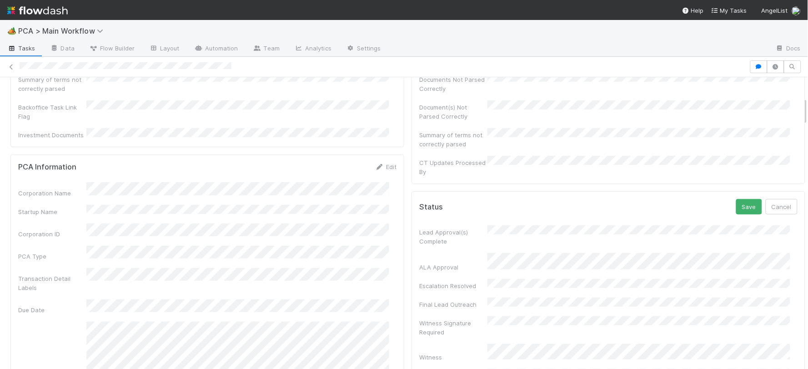
scroll to position [151, 0]
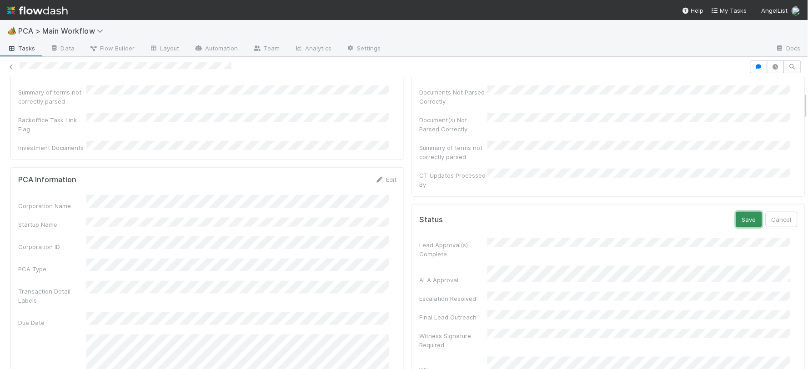
click at [736, 212] on button "Save" at bounding box center [749, 219] width 26 height 15
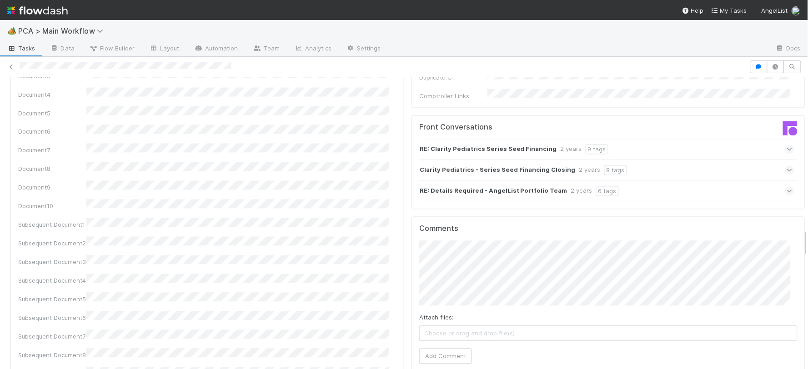
scroll to position [1617, 0]
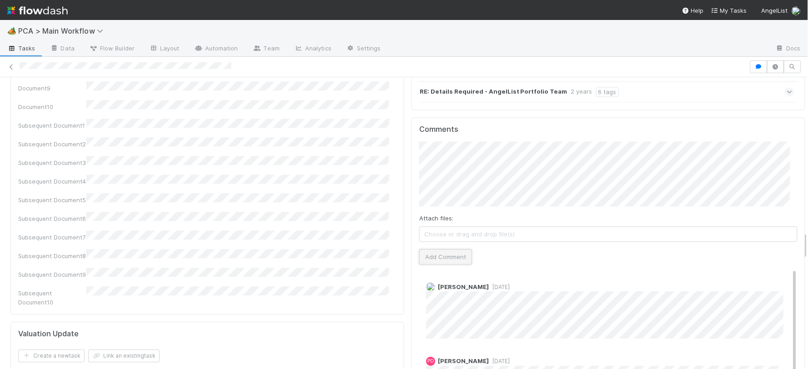
click at [435, 249] on button "Add Comment" at bounding box center [445, 256] width 53 height 15
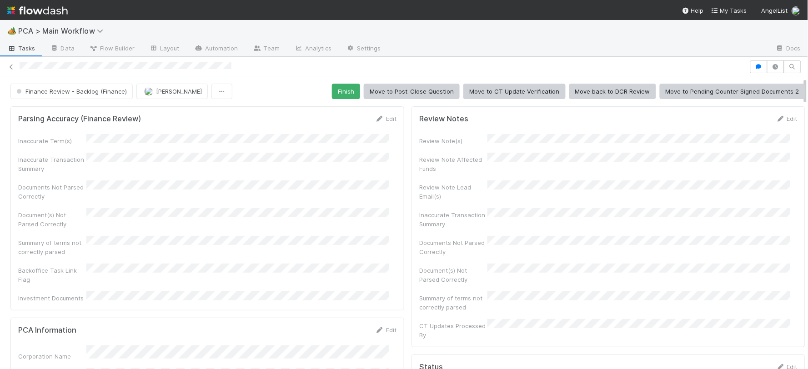
scroll to position [0, 0]
click at [335, 93] on button "Finish" at bounding box center [346, 92] width 28 height 15
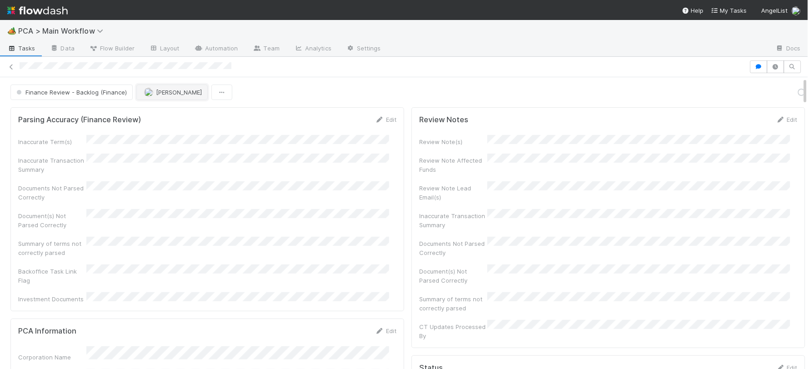
click at [161, 95] on span "[PERSON_NAME]" at bounding box center [179, 92] width 46 height 7
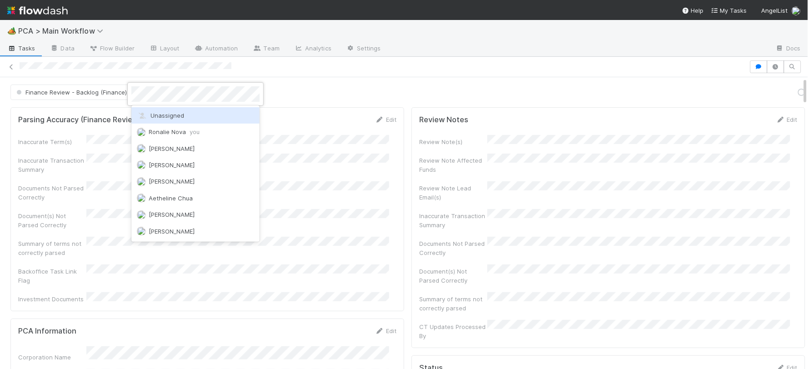
click at [226, 114] on div "Unassigned" at bounding box center [195, 115] width 128 height 16
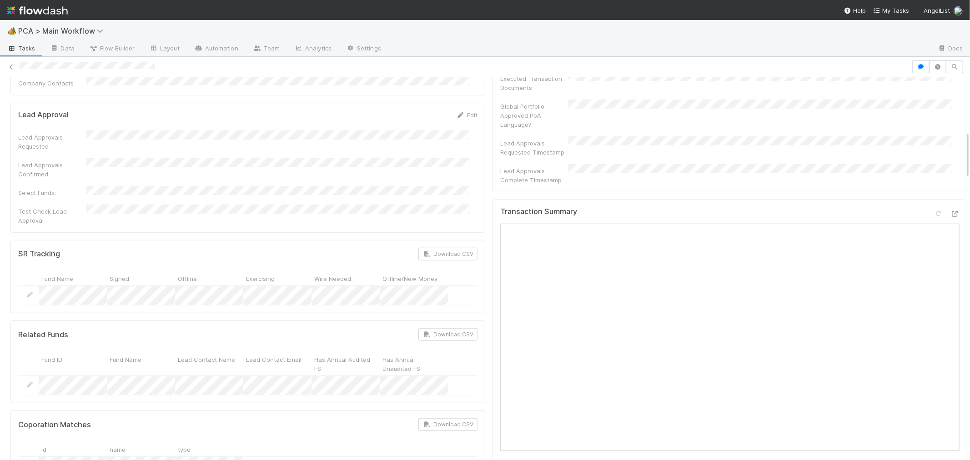
scroll to position [404, 0]
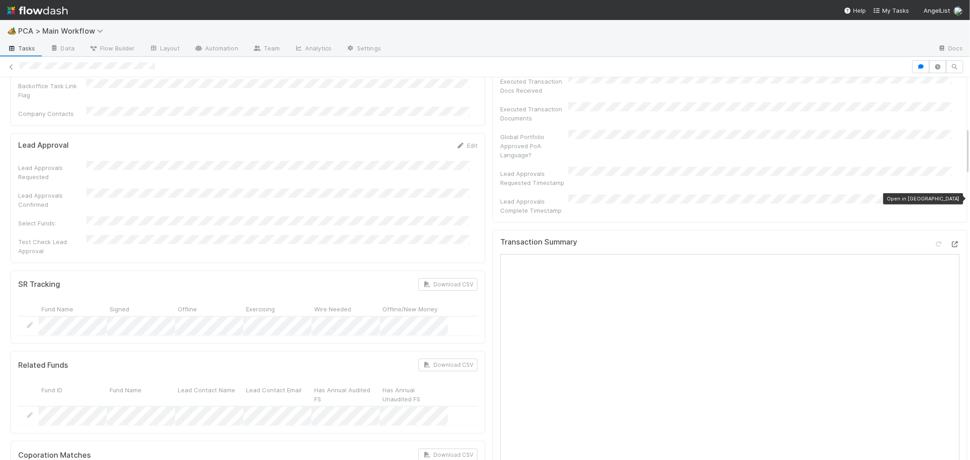
click at [950, 241] on icon at bounding box center [954, 244] width 9 height 6
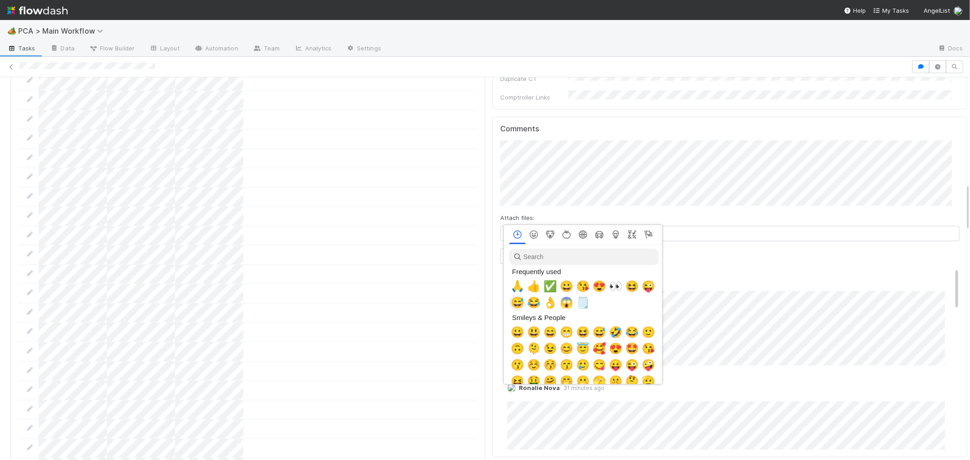
scroll to position [0, 4]
click at [515, 284] on span "🙏" at bounding box center [516, 286] width 14 height 13
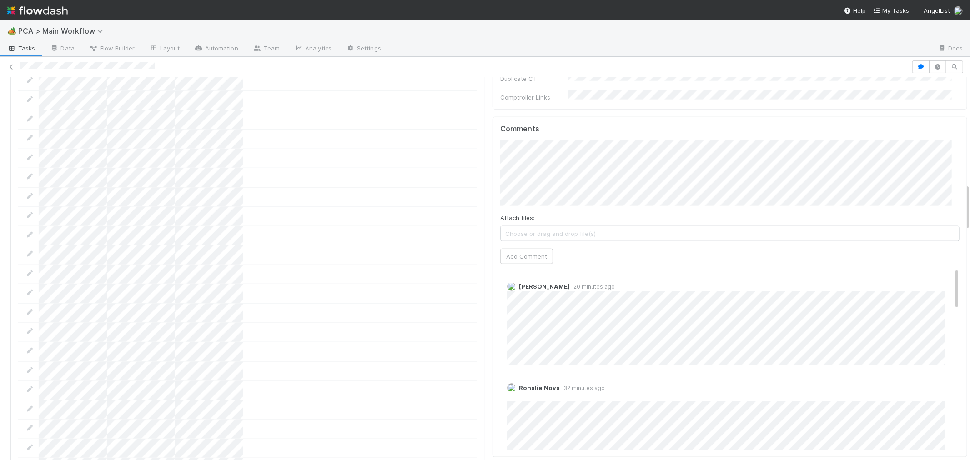
scroll to position [101, 0]
click at [517, 249] on button "Add Comment" at bounding box center [526, 256] width 53 height 15
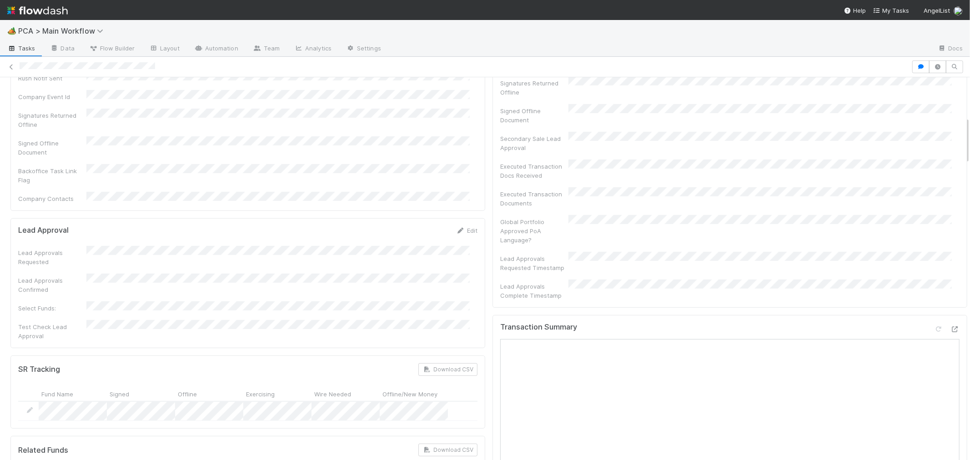
scroll to position [0, 0]
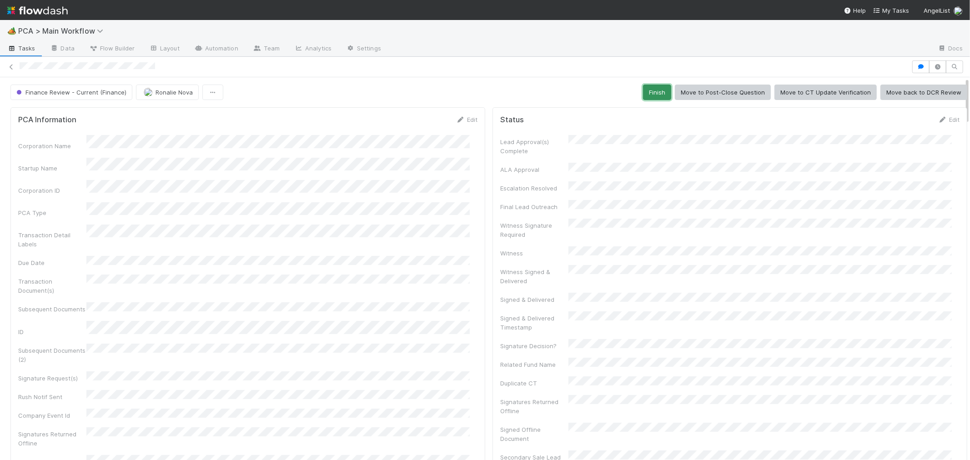
click at [645, 89] on button "Finish" at bounding box center [657, 92] width 28 height 15
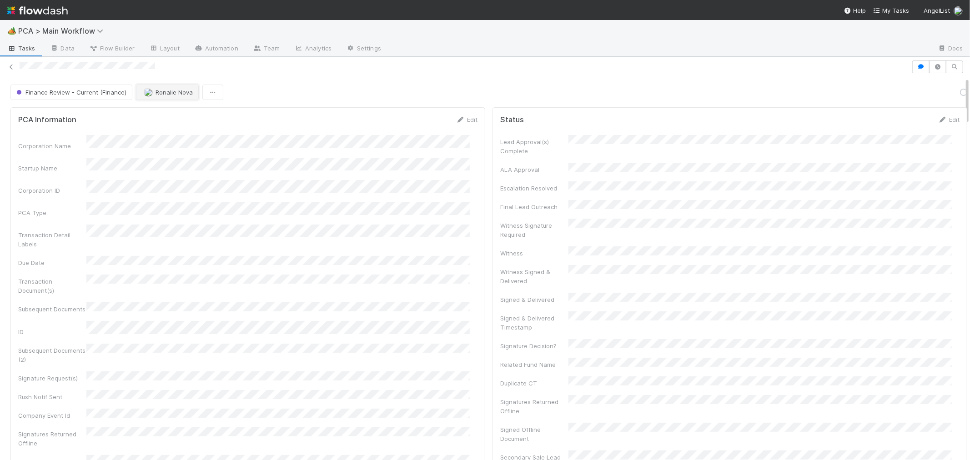
click at [184, 96] on button "Ronalie Nova" at bounding box center [167, 92] width 63 height 15
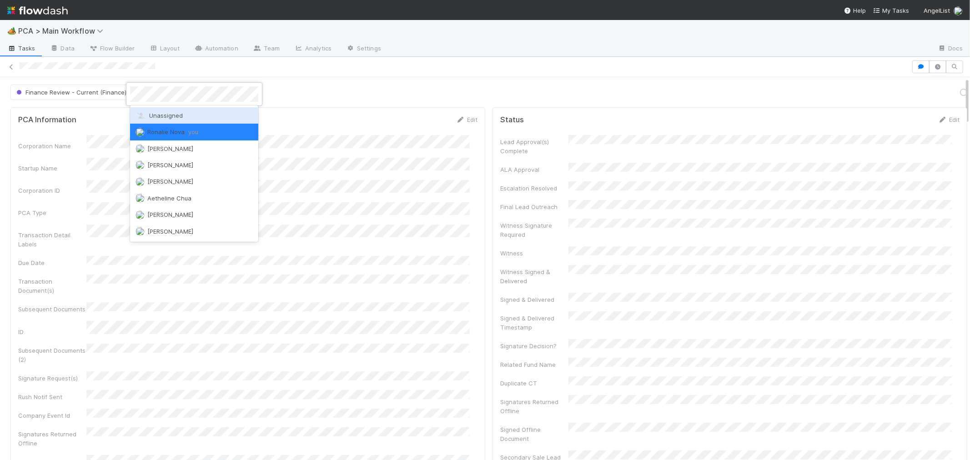
click at [182, 116] on div "Unassigned" at bounding box center [194, 115] width 128 height 16
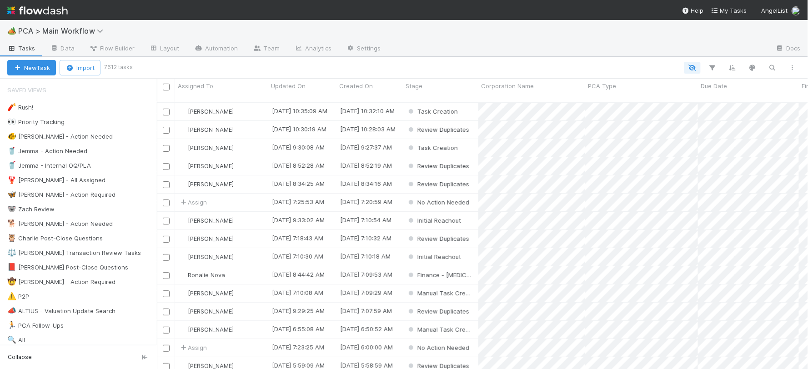
scroll to position [267, 643]
click at [47, 29] on span "PCA > Main Workflow" at bounding box center [63, 30] width 90 height 9
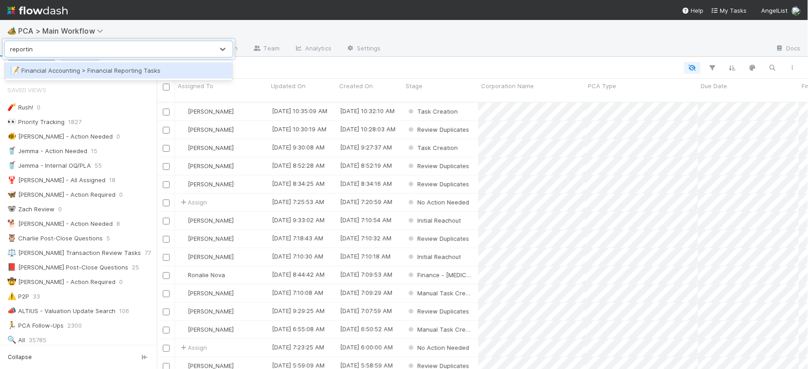
type input "reporting"
click at [111, 70] on div "📝 Financial Accounting > Financial Reporting Tasks" at bounding box center [118, 70] width 216 height 9
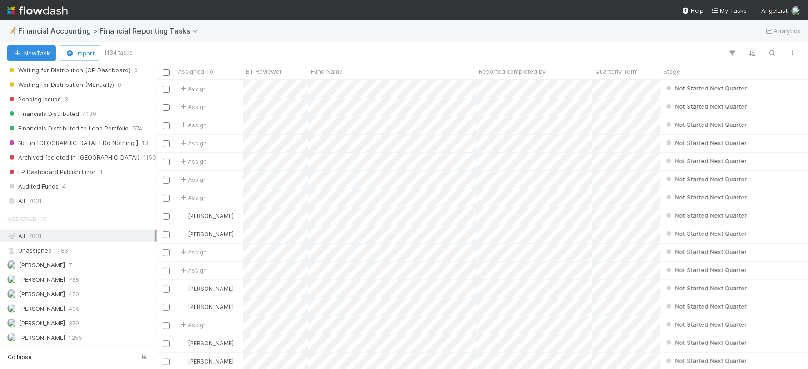
scroll to position [307, 0]
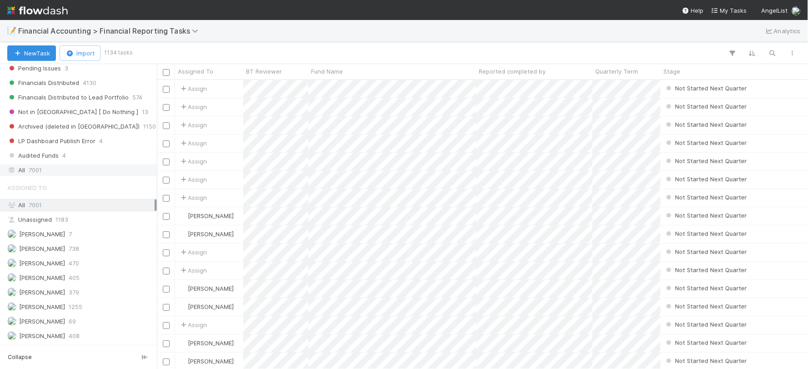
click at [36, 167] on span "7001" at bounding box center [35, 170] width 13 height 11
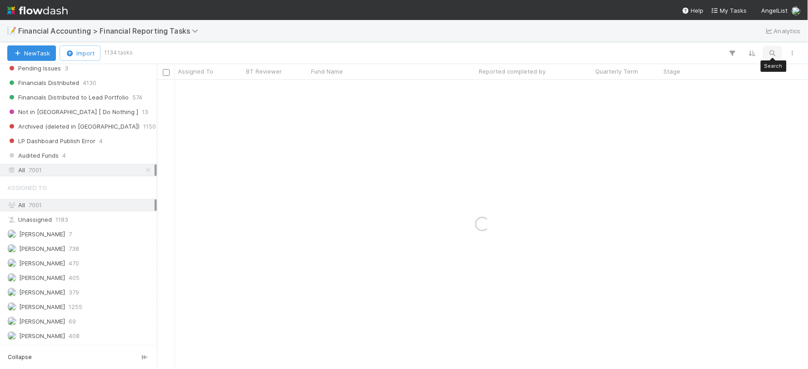
click at [771, 54] on icon "button" at bounding box center [772, 53] width 9 height 8
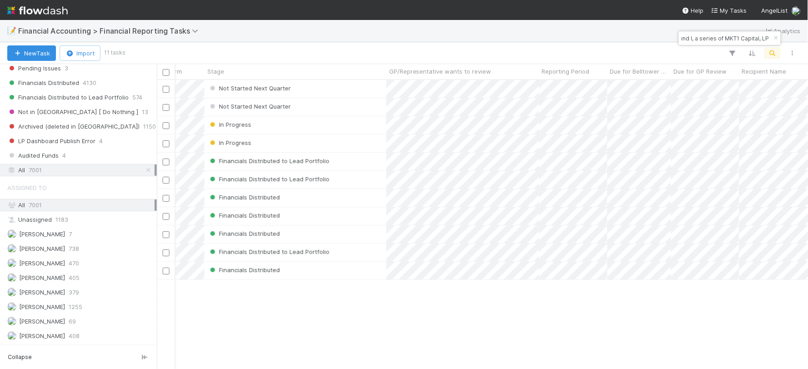
scroll to position [0, 533]
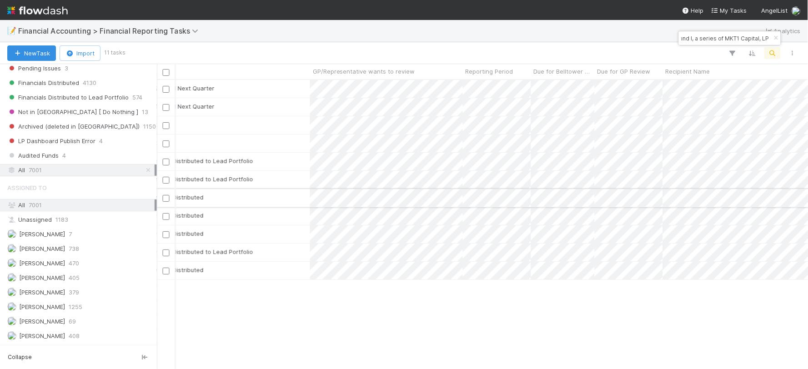
type input "Fund I, a series of MKT1 Capital, LP"
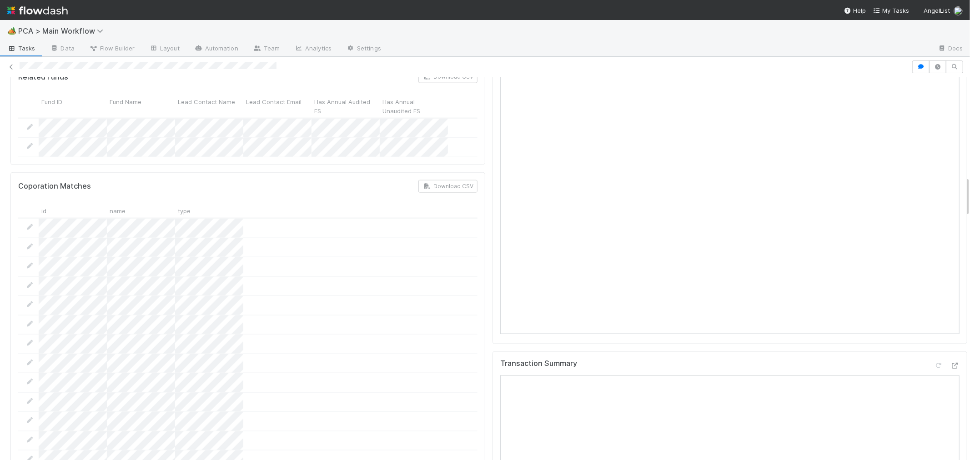
scroll to position [1111, 0]
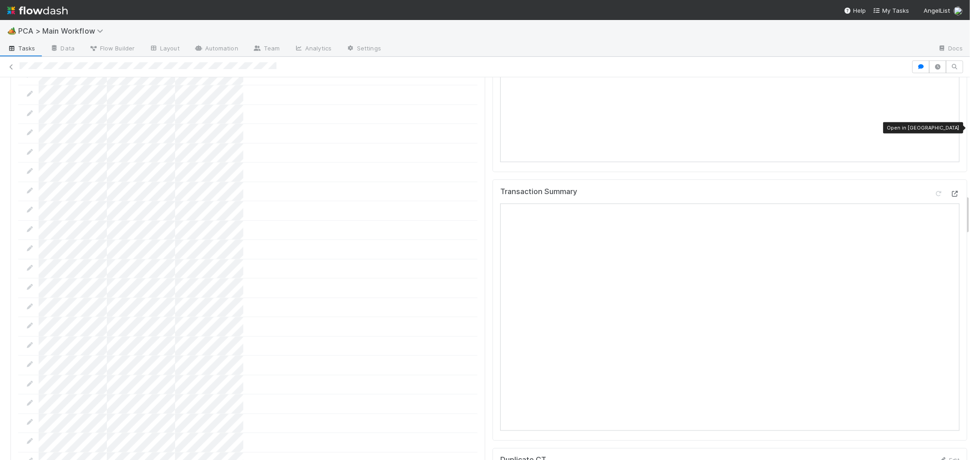
click at [950, 191] on icon at bounding box center [954, 194] width 9 height 6
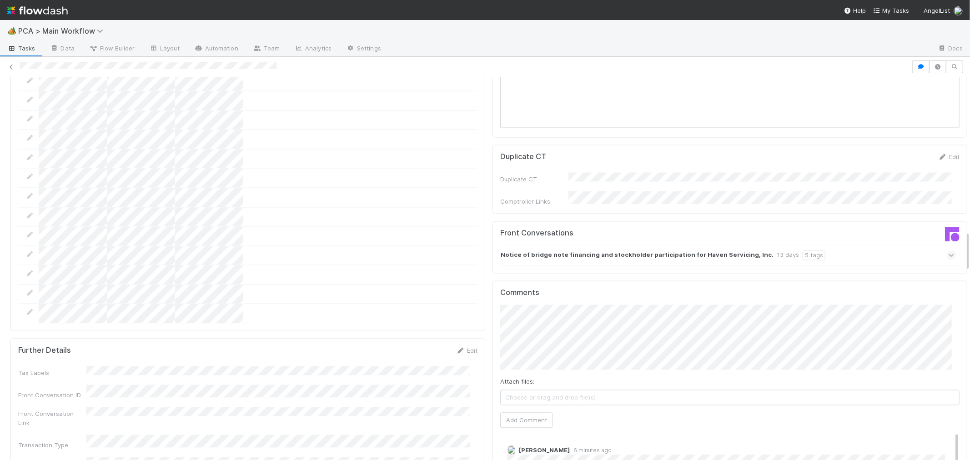
scroll to position [1617, 0]
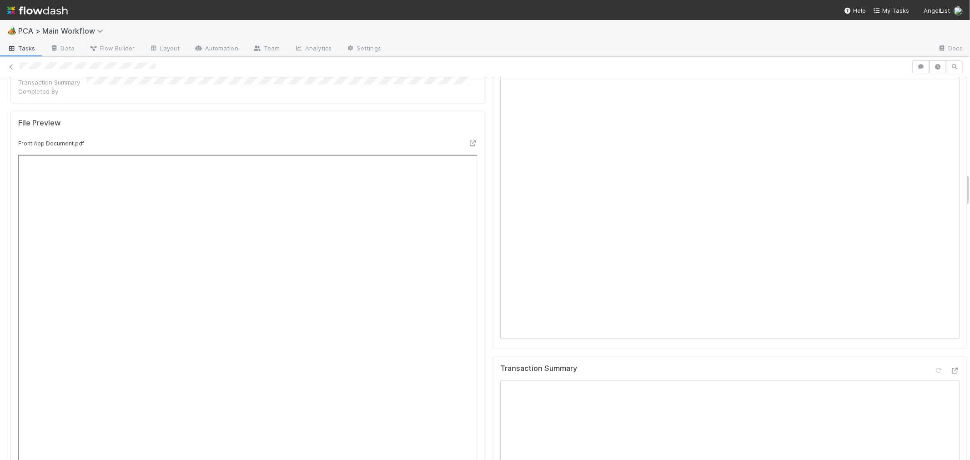
scroll to position [1111, 0]
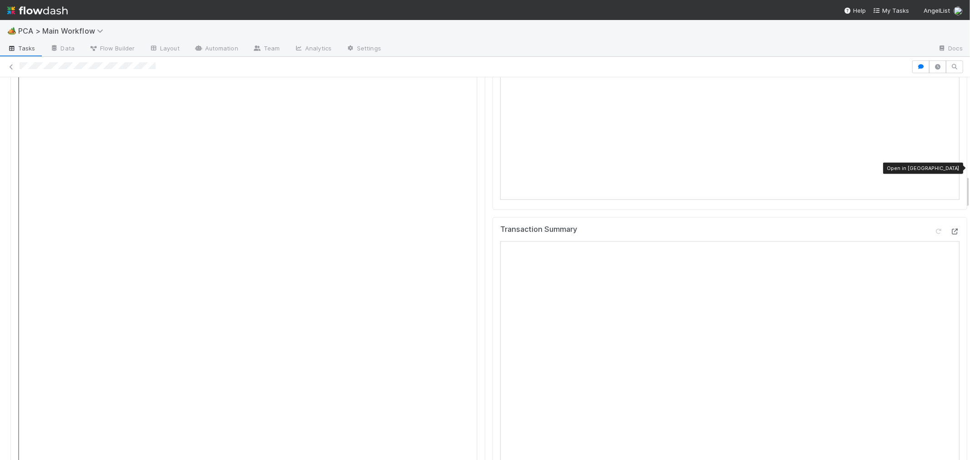
click at [950, 229] on icon at bounding box center [954, 232] width 9 height 6
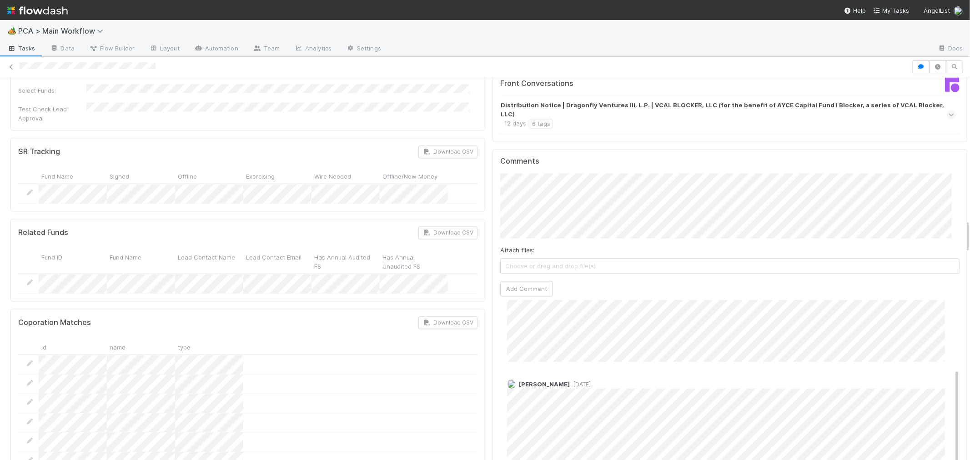
scroll to position [1617, 0]
